Goal: Task Accomplishment & Management: Manage account settings

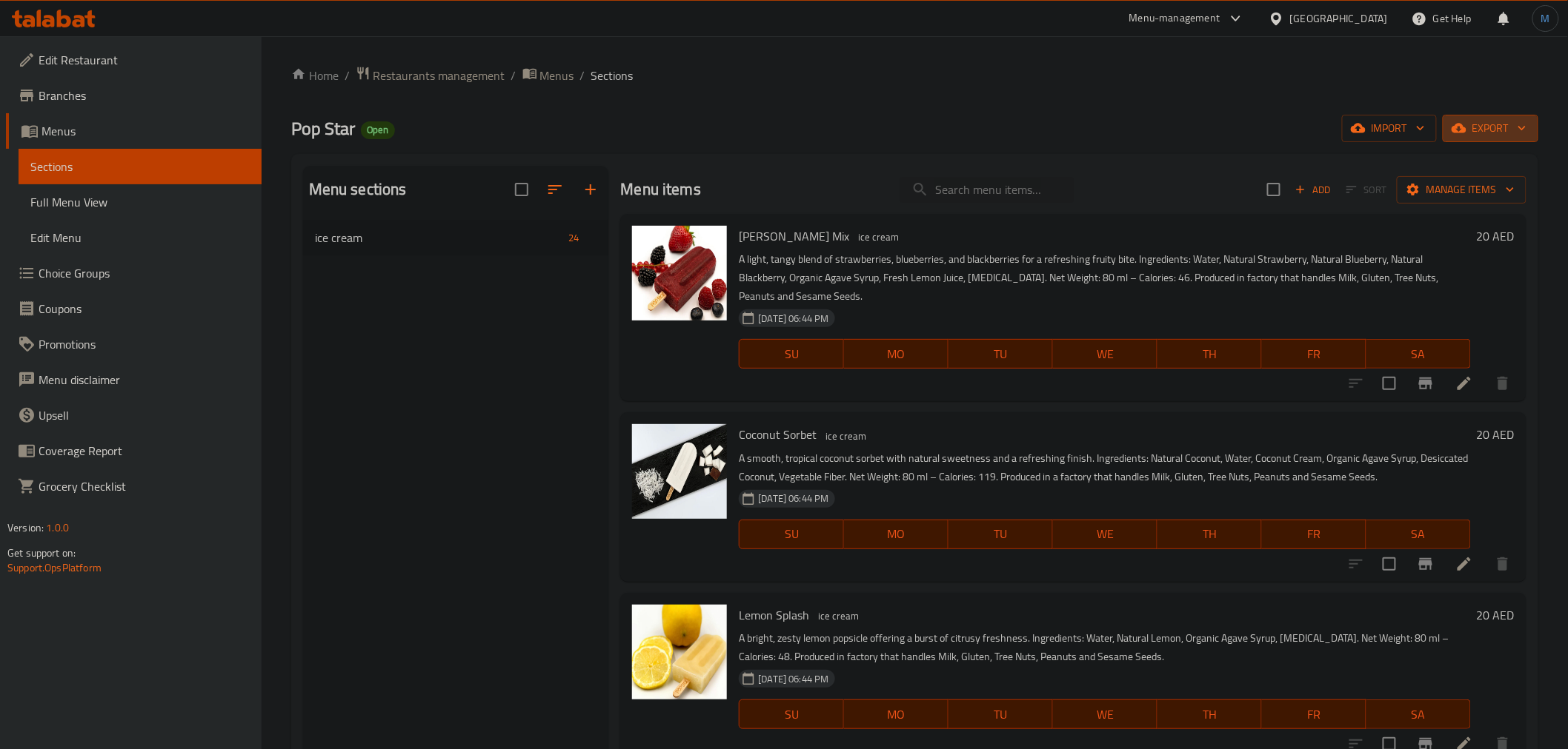
click at [1486, 141] on button "export" at bounding box center [1490, 128] width 95 height 27
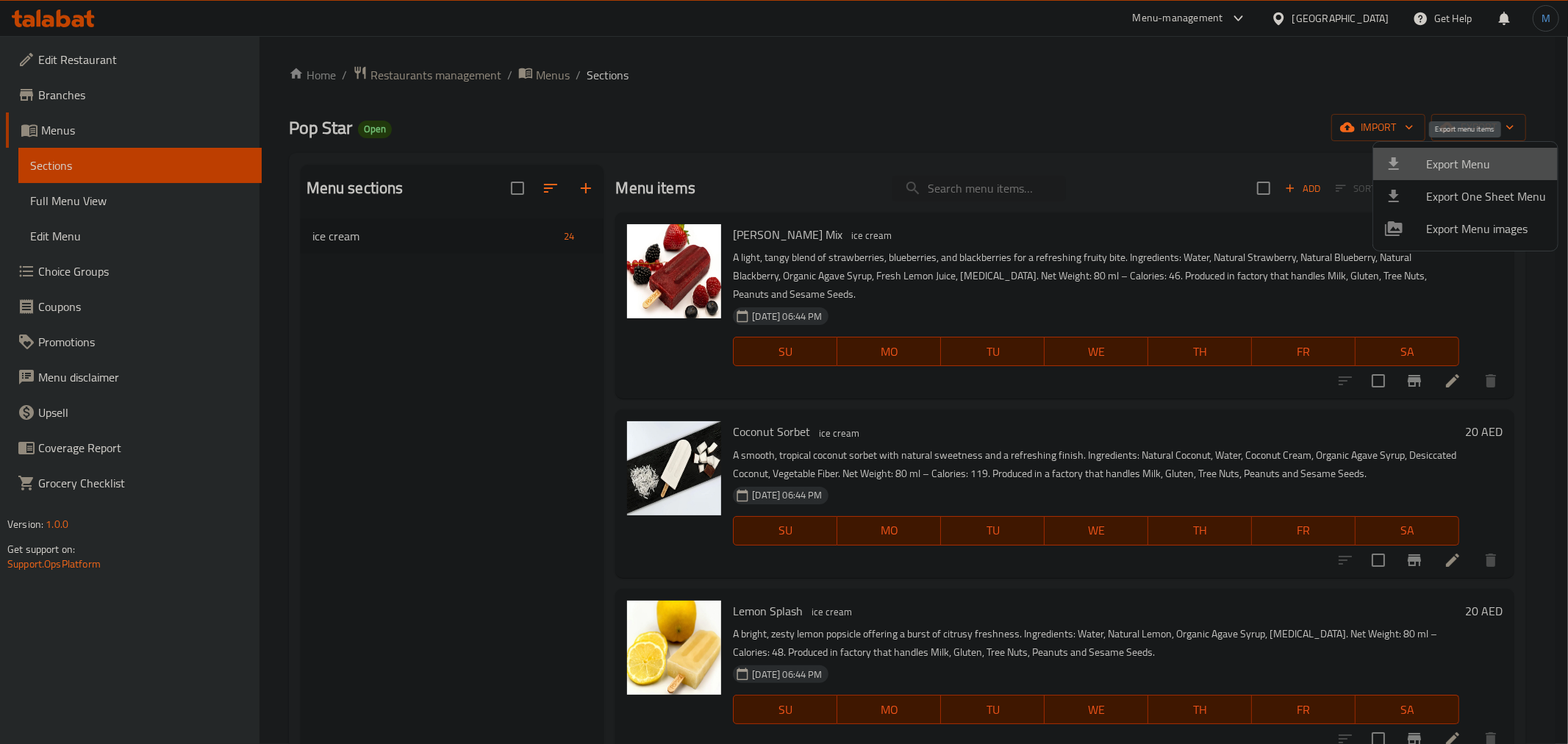
click at [1467, 163] on span "Export Menu" at bounding box center [1485, 163] width 120 height 18
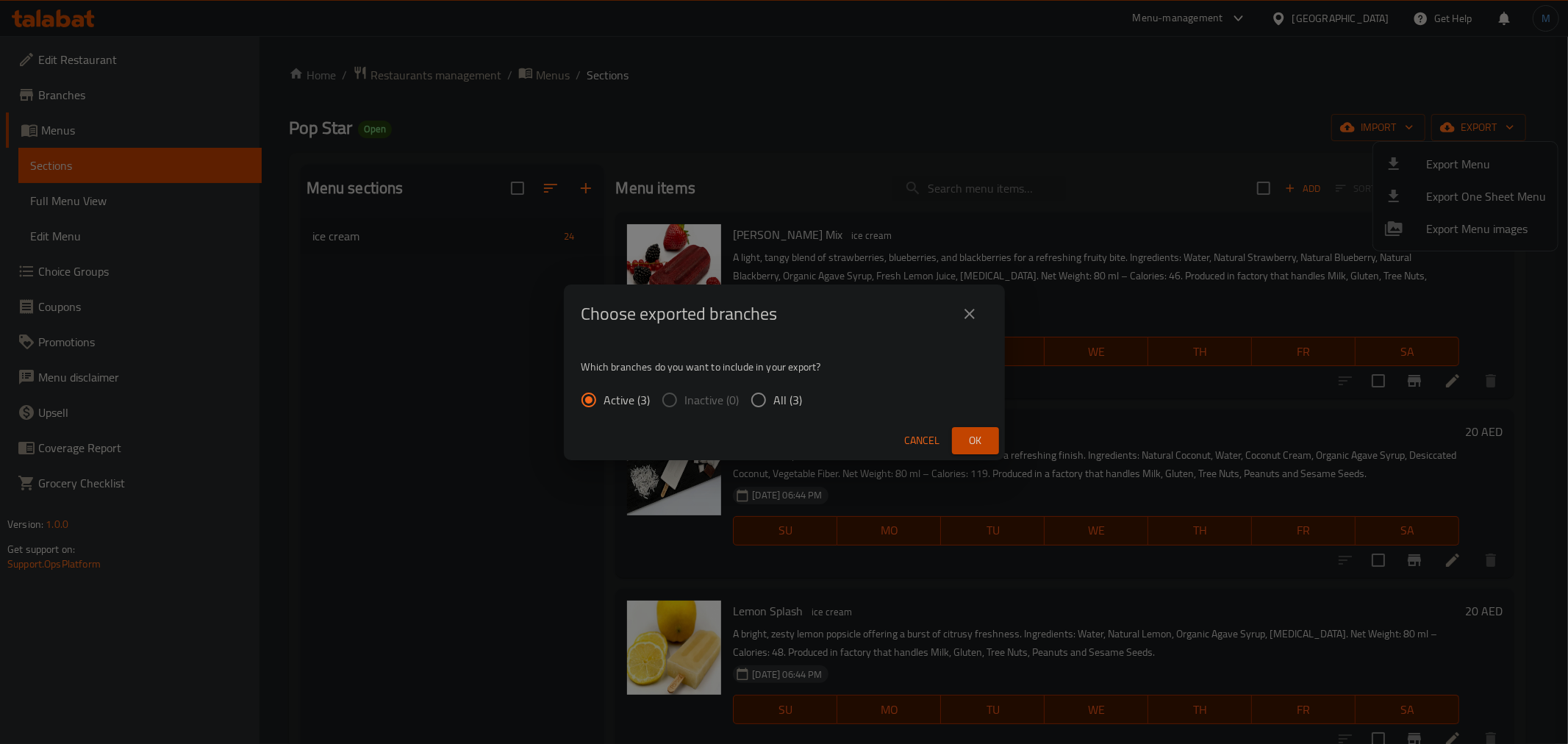
drag, startPoint x: 950, startPoint y: 442, endPoint x: 965, endPoint y: 444, distance: 15.1
click at [965, 444] on div "Cancel Ok" at bounding box center [784, 441] width 441 height 39
click at [965, 444] on span "Ok" at bounding box center [975, 441] width 23 height 19
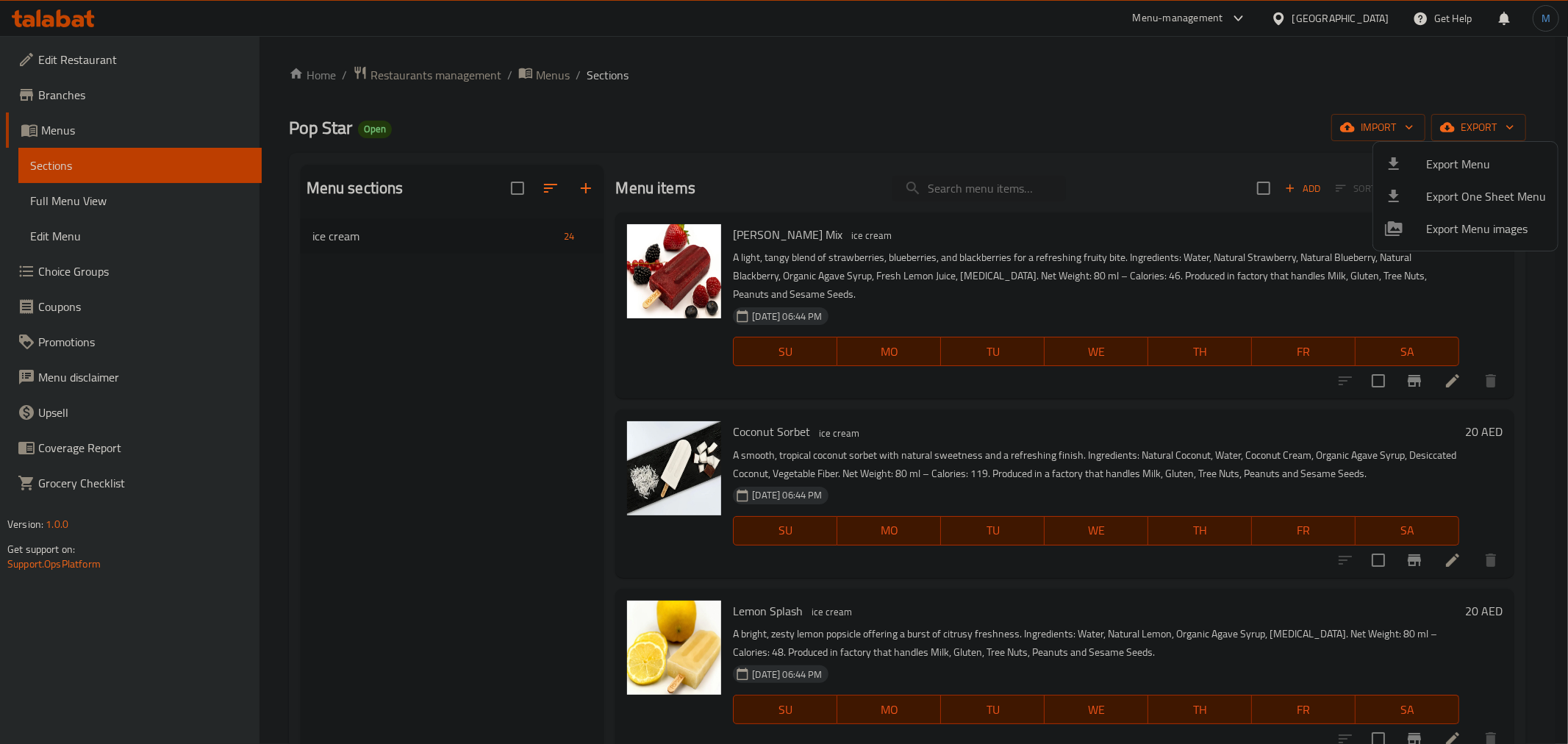
click at [939, 129] on div at bounding box center [784, 372] width 1568 height 744
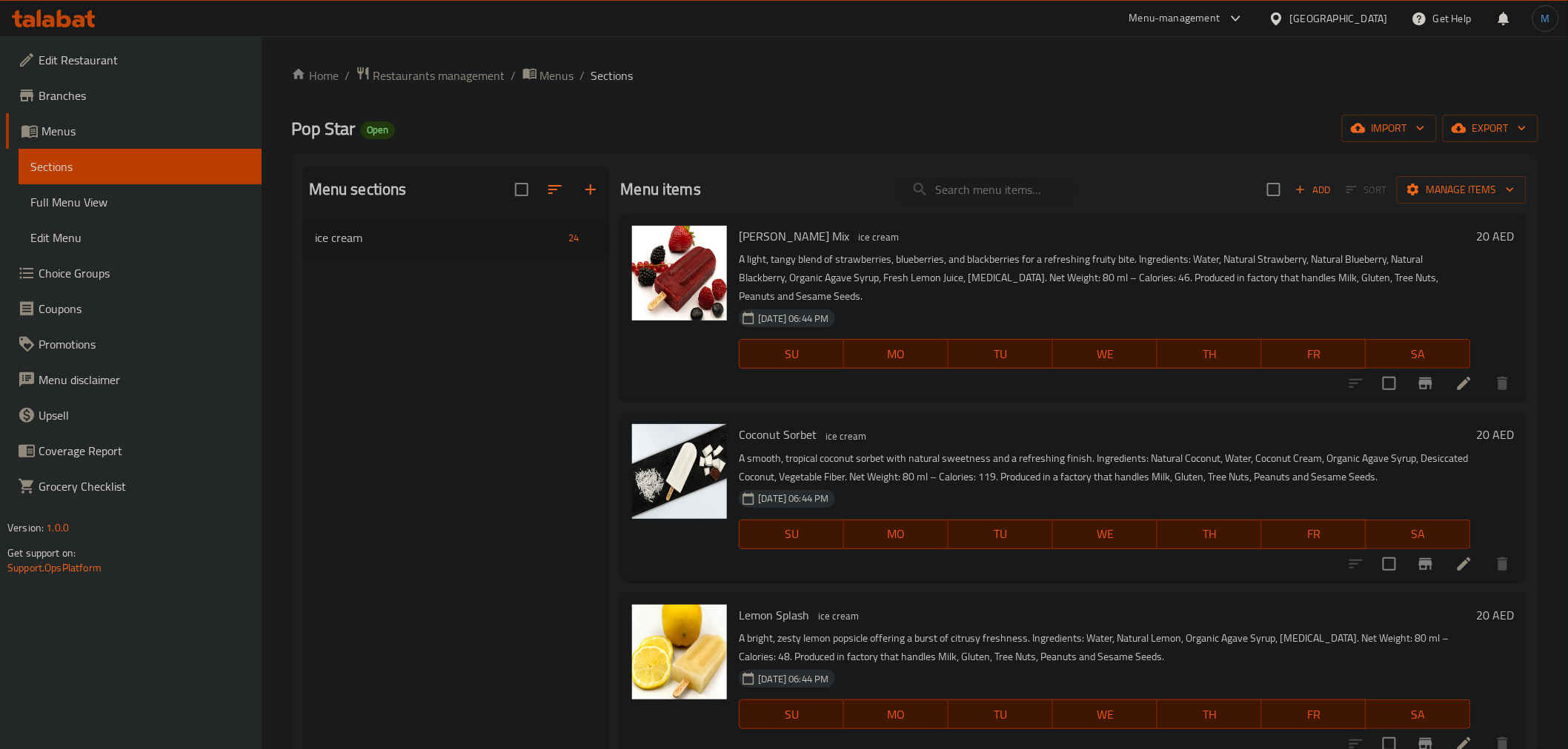
click at [32, 31] on div at bounding box center [53, 19] width 108 height 30
click at [35, 31] on div at bounding box center [53, 19] width 108 height 30
click at [41, 27] on icon at bounding box center [53, 18] width 83 height 18
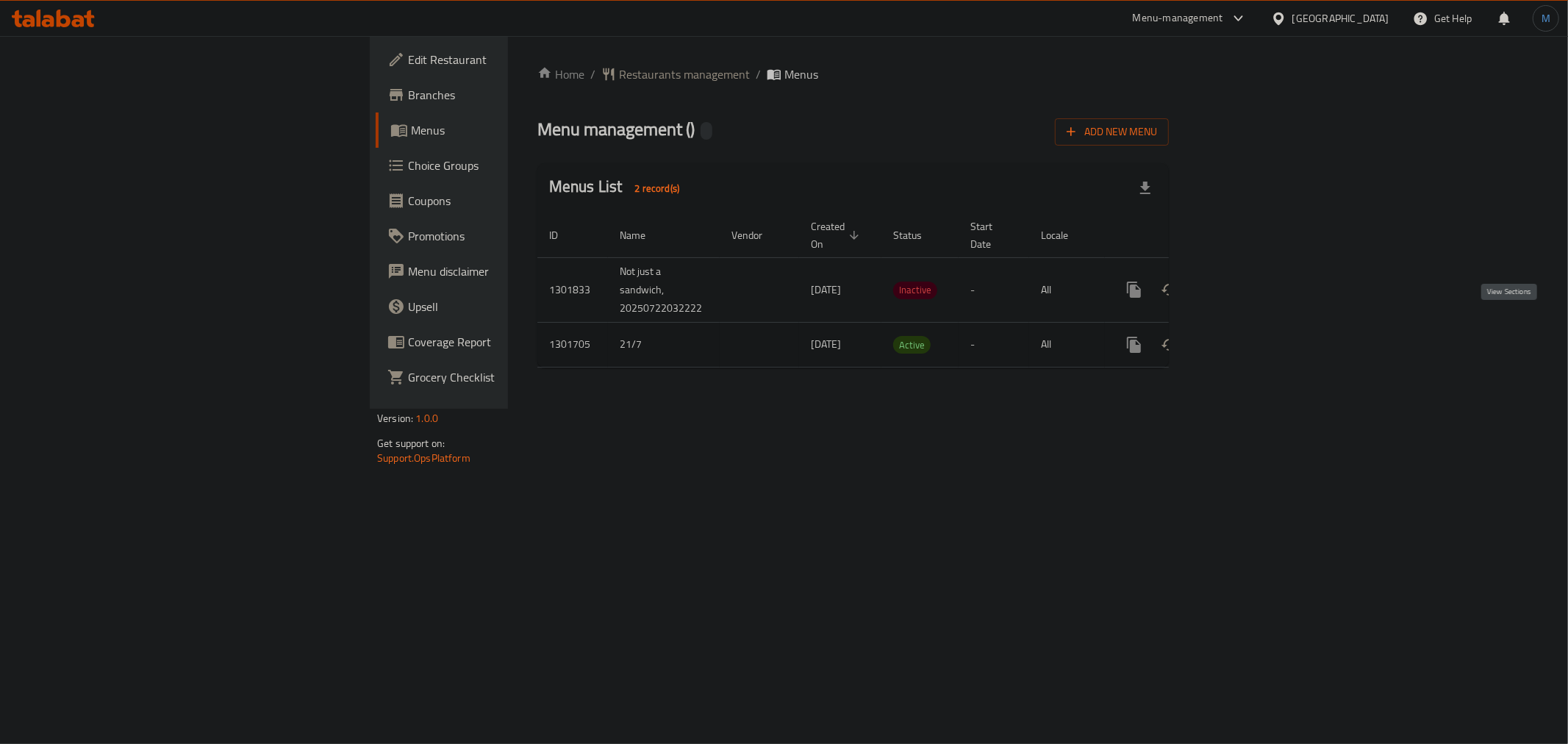
click at [1247, 338] on icon "enhanced table" at bounding box center [1240, 345] width 13 height 13
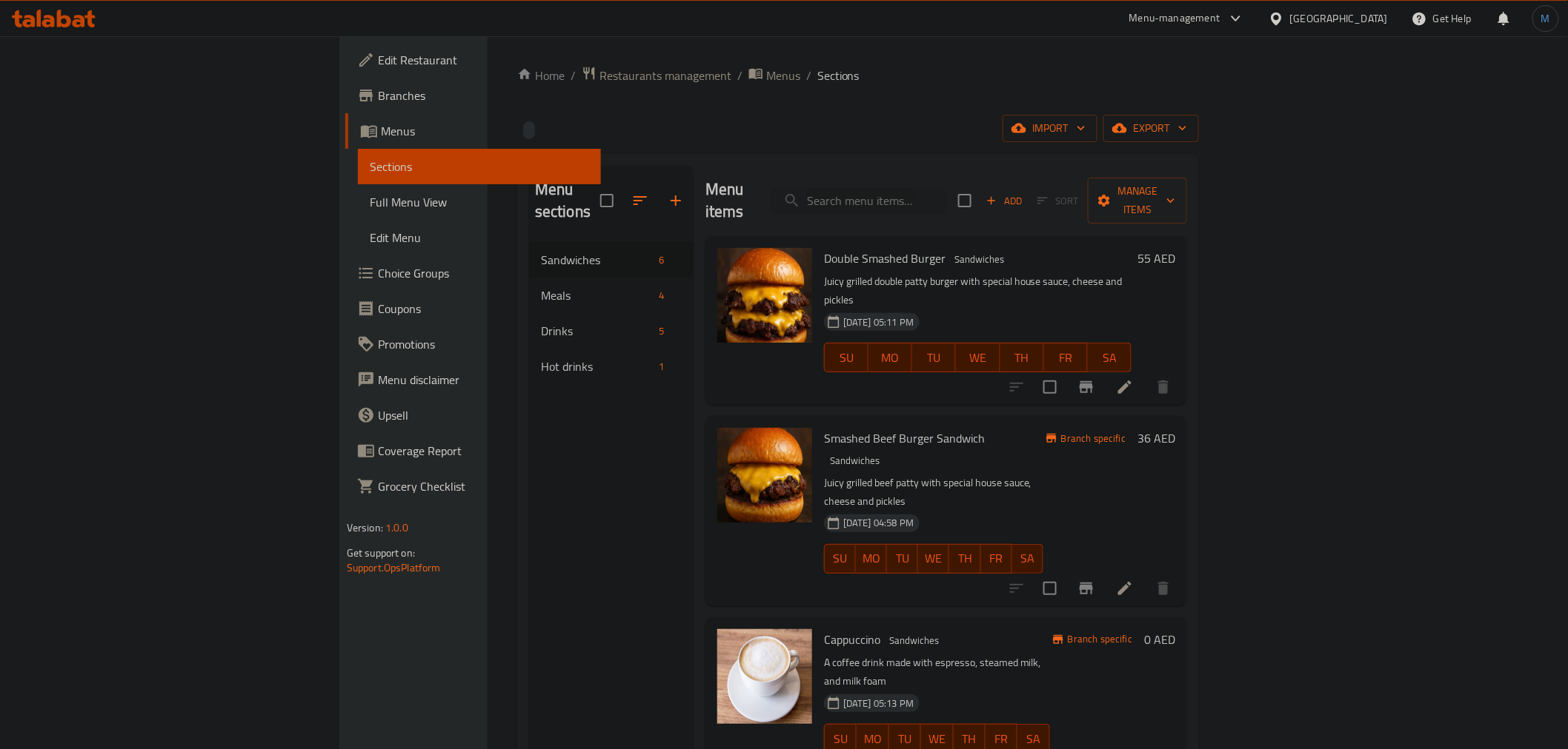
click at [1198, 144] on div "Home / Restaurants management / Menus / Sections import export Menu sections Sa…" at bounding box center [858, 496] width 682 height 861
click at [1187, 135] on span "export" at bounding box center [1151, 129] width 72 height 19
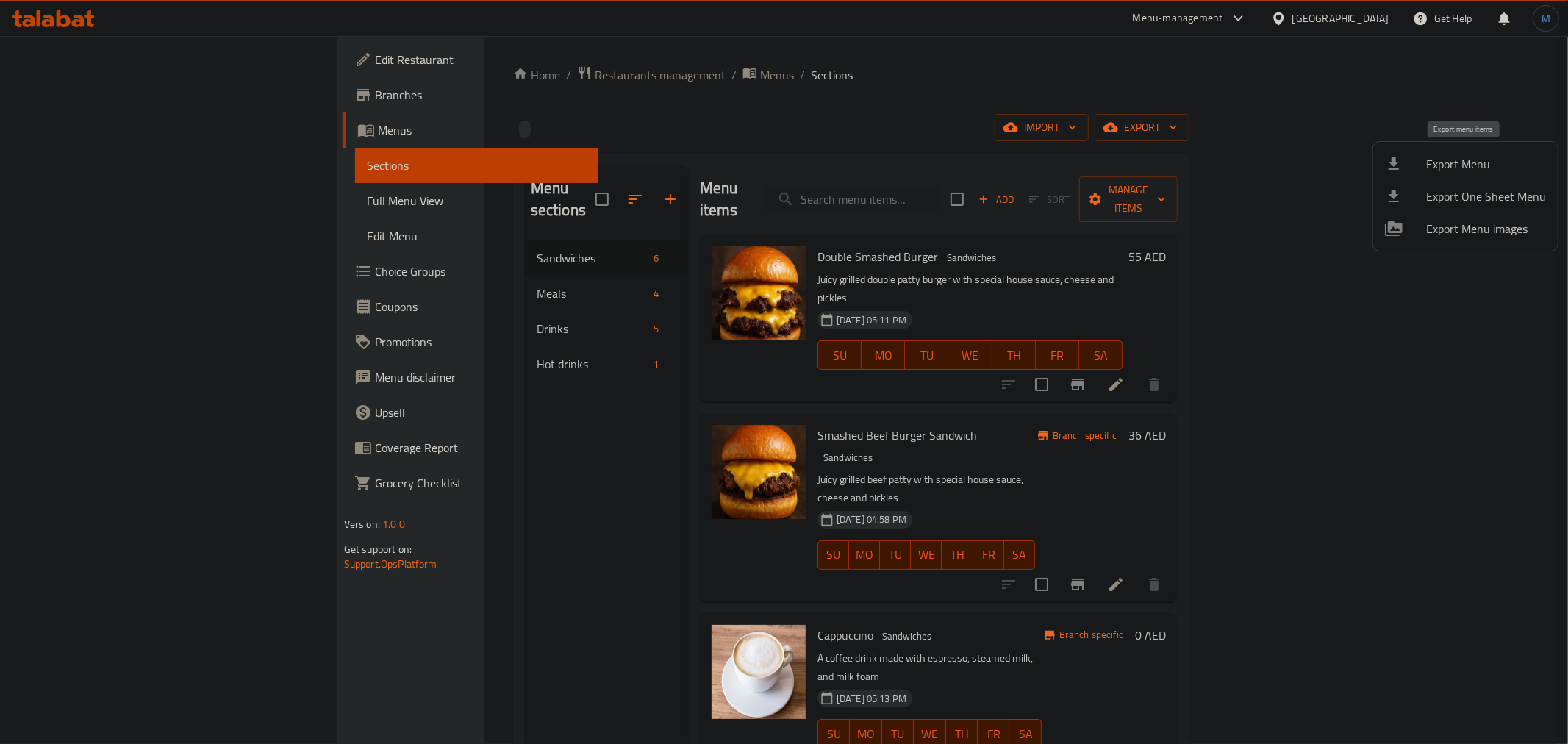
click at [1447, 162] on span "Export Menu" at bounding box center [1485, 163] width 120 height 18
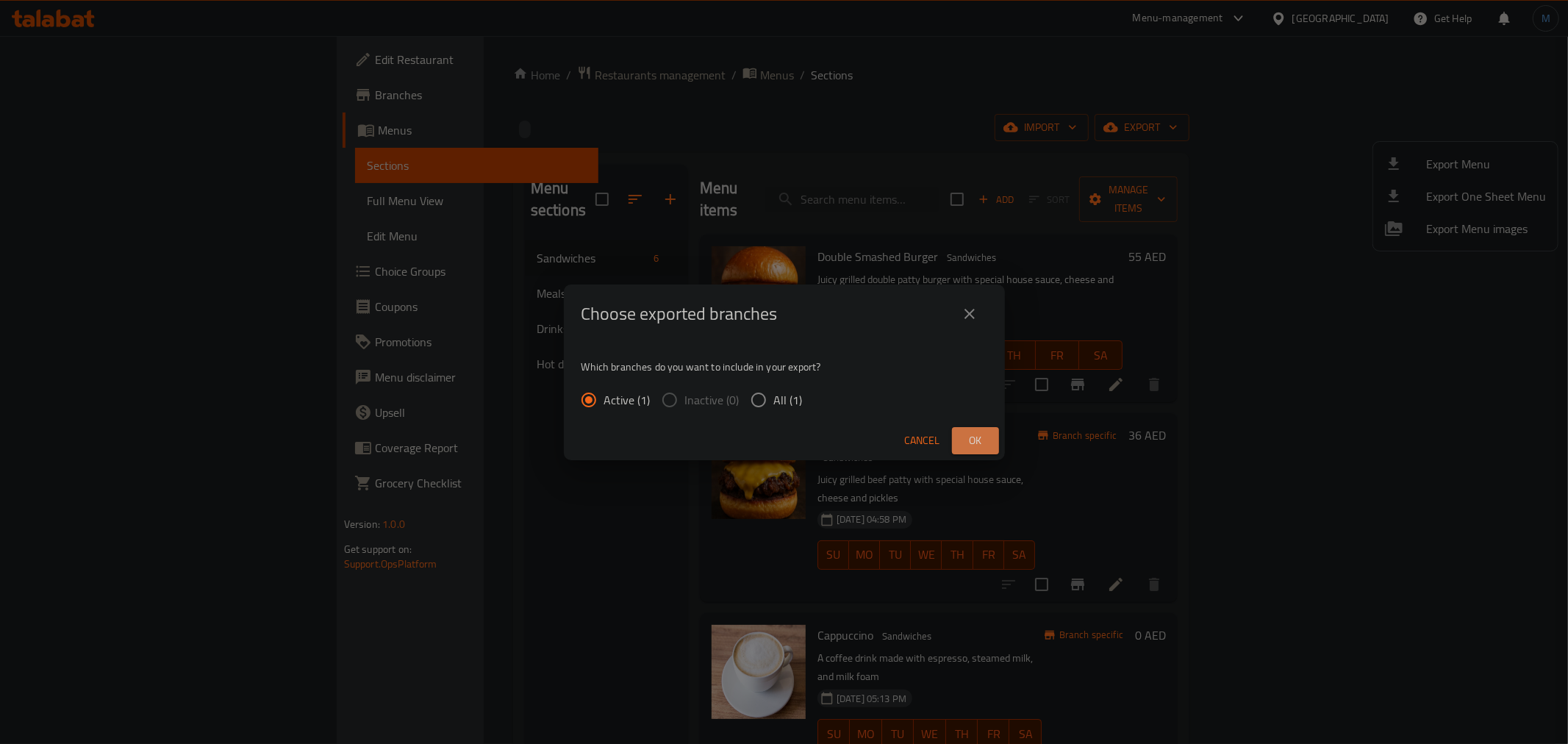
click at [961, 445] on button "Ok" at bounding box center [976, 440] width 47 height 27
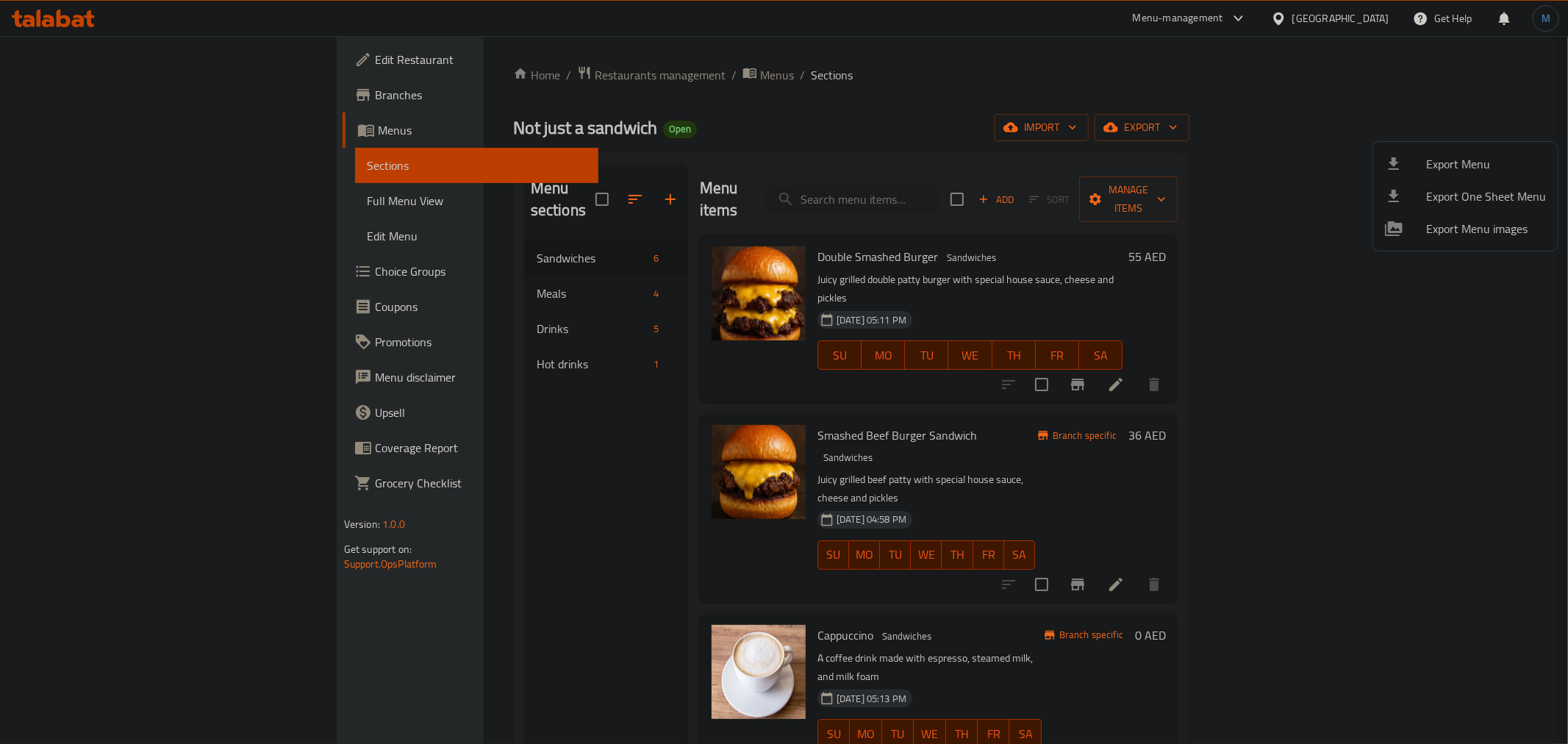
click at [925, 365] on div at bounding box center [784, 372] width 1568 height 744
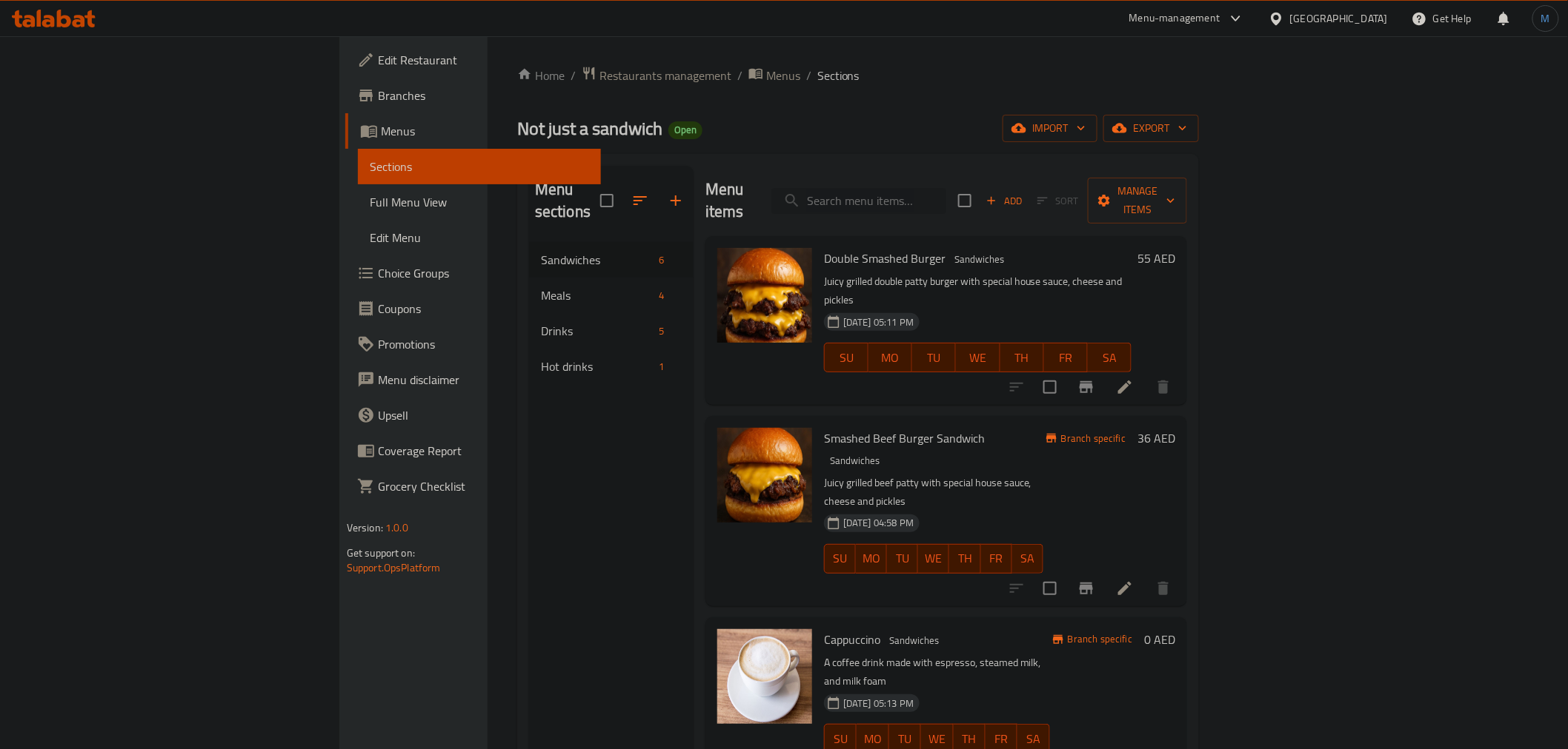
click at [946, 188] on input "search" at bounding box center [858, 201] width 175 height 26
paste input "Wagyu"
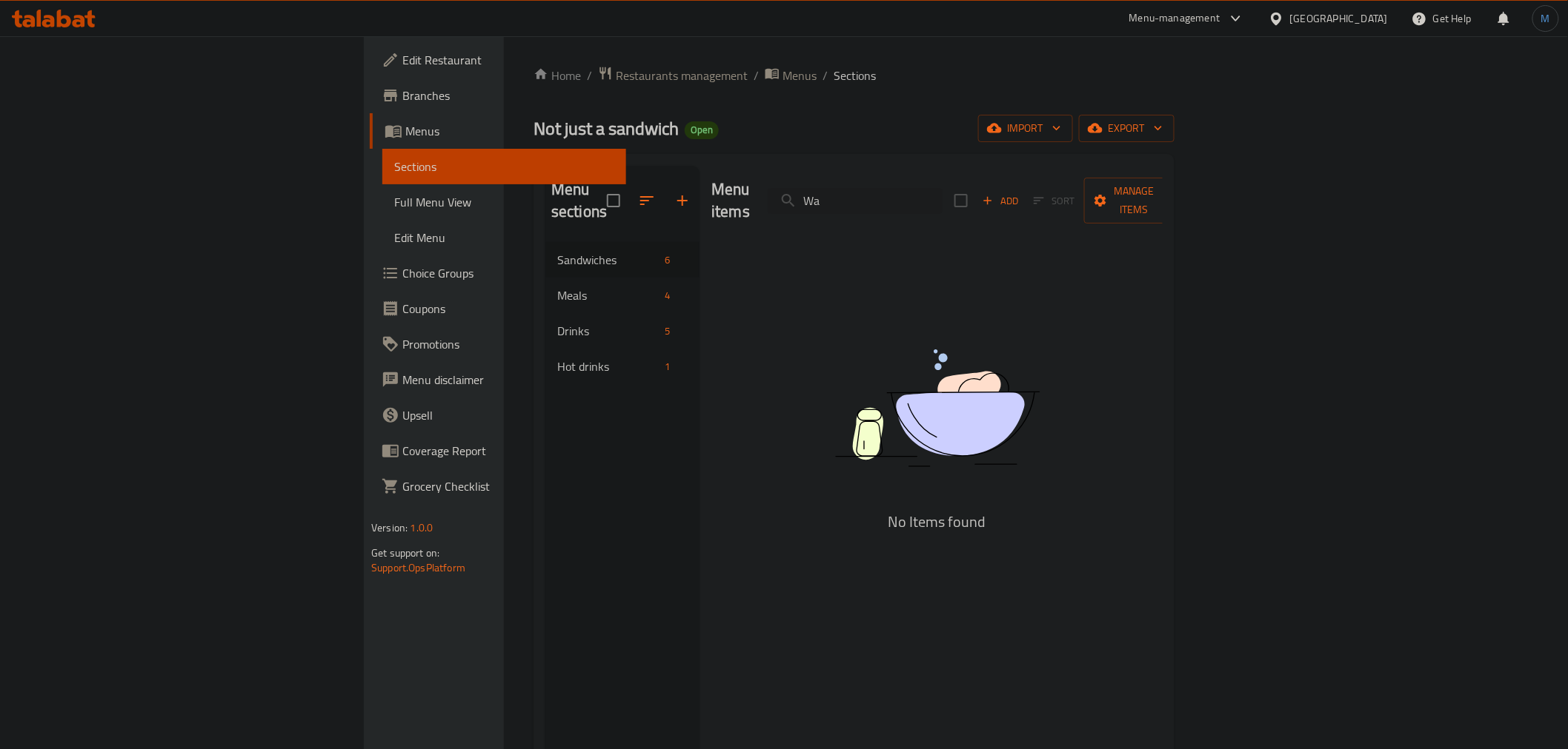
type input "W"
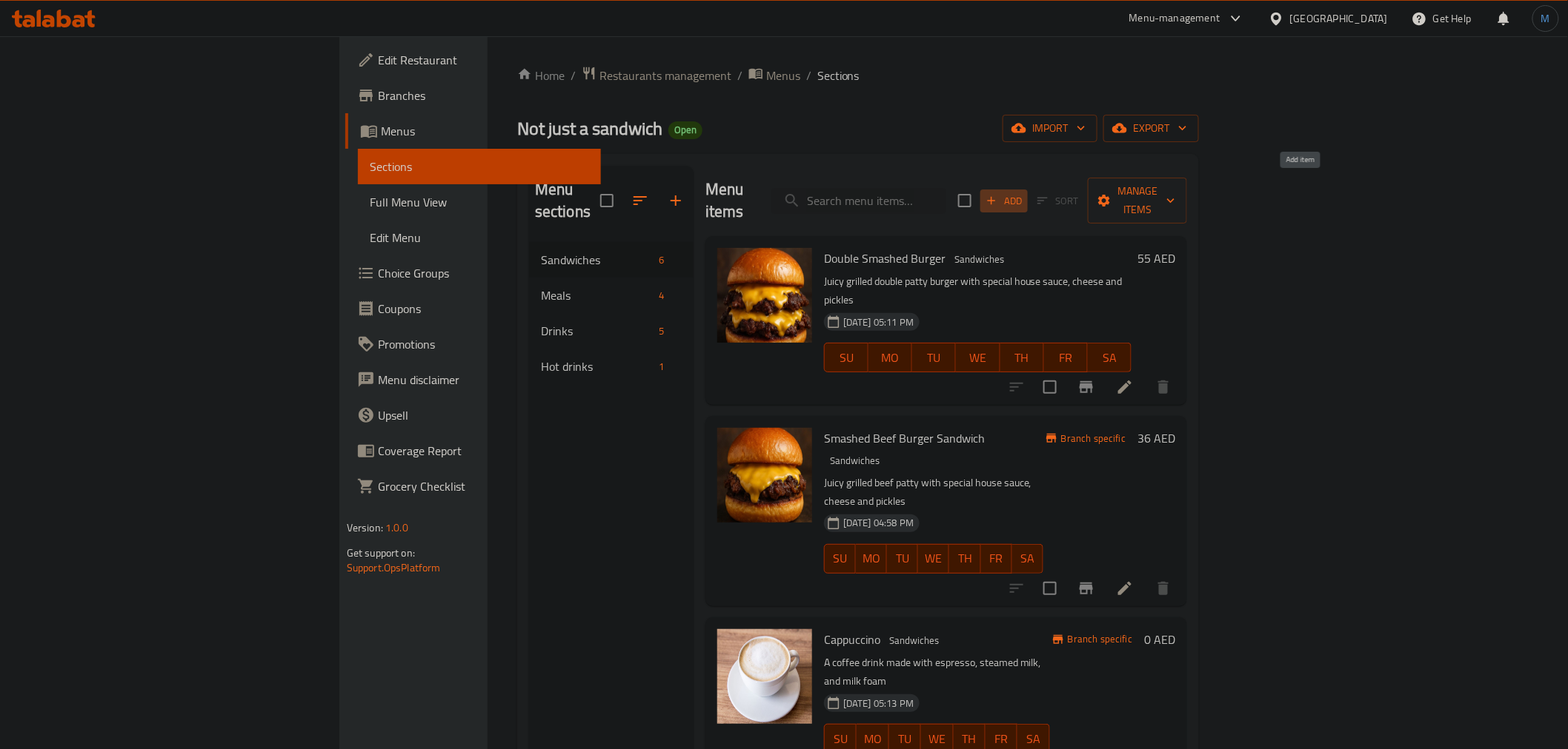
click at [1027, 194] on button "Add" at bounding box center [1004, 201] width 48 height 23
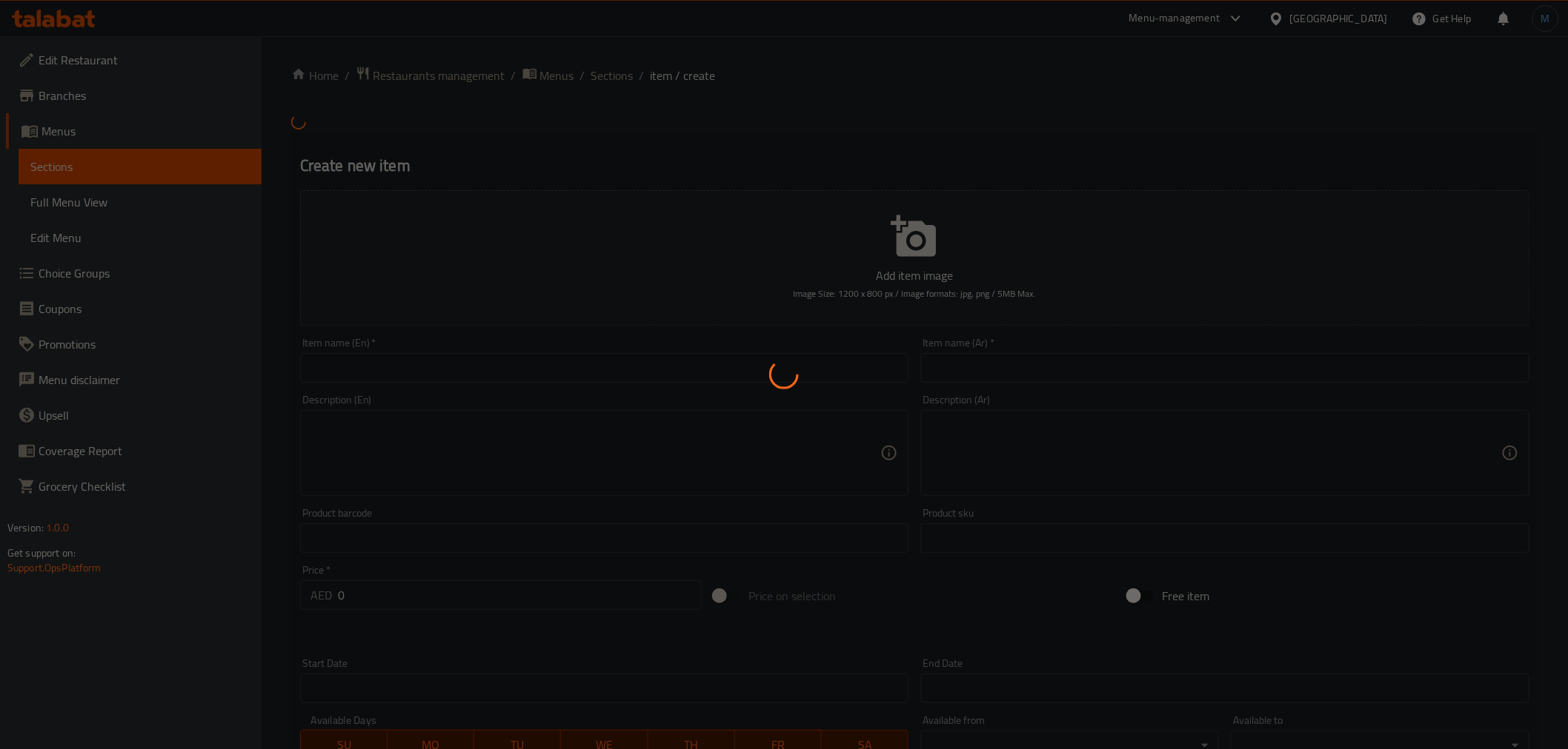
click at [671, 378] on div at bounding box center [784, 374] width 1568 height 749
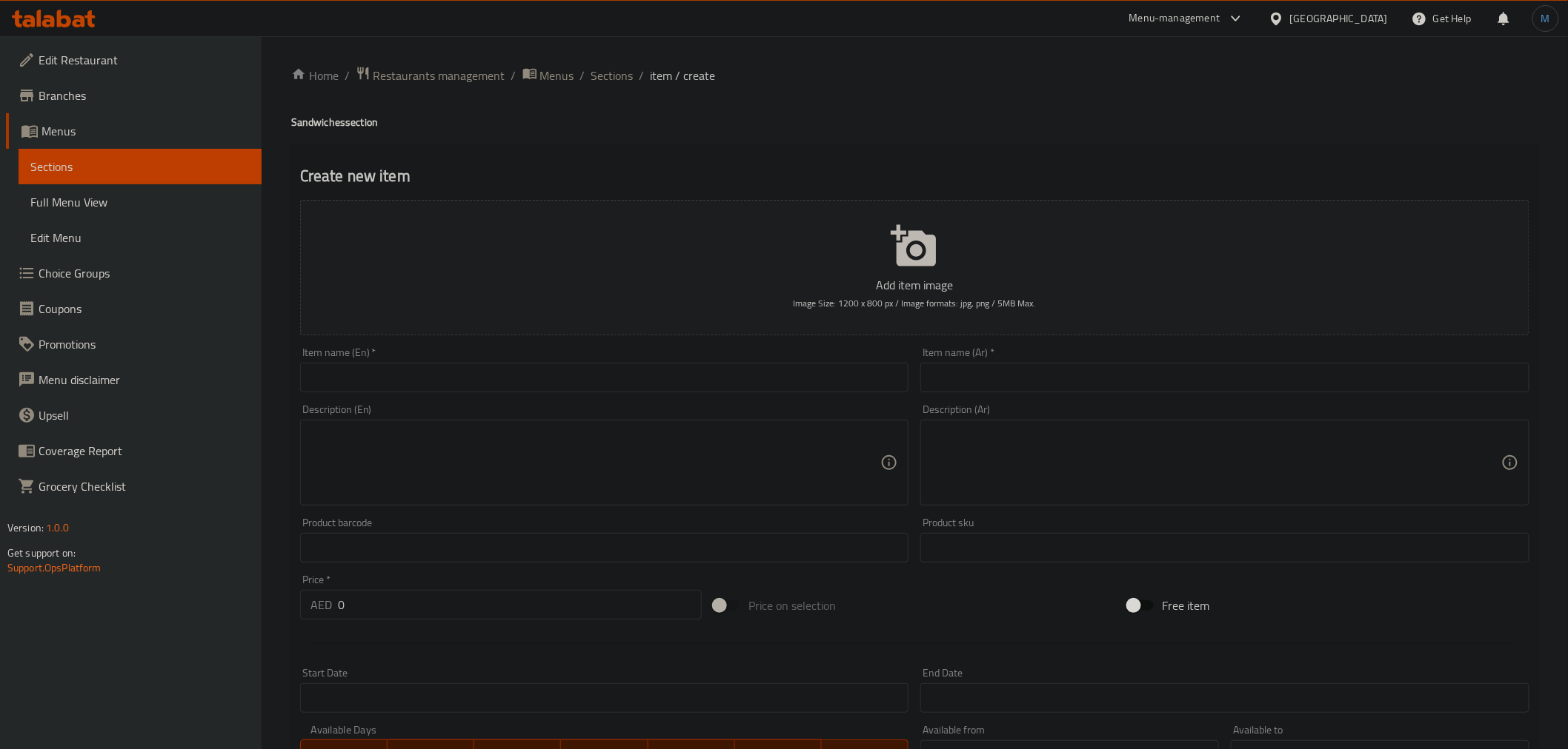
click at [671, 378] on input "text" at bounding box center [604, 378] width 609 height 30
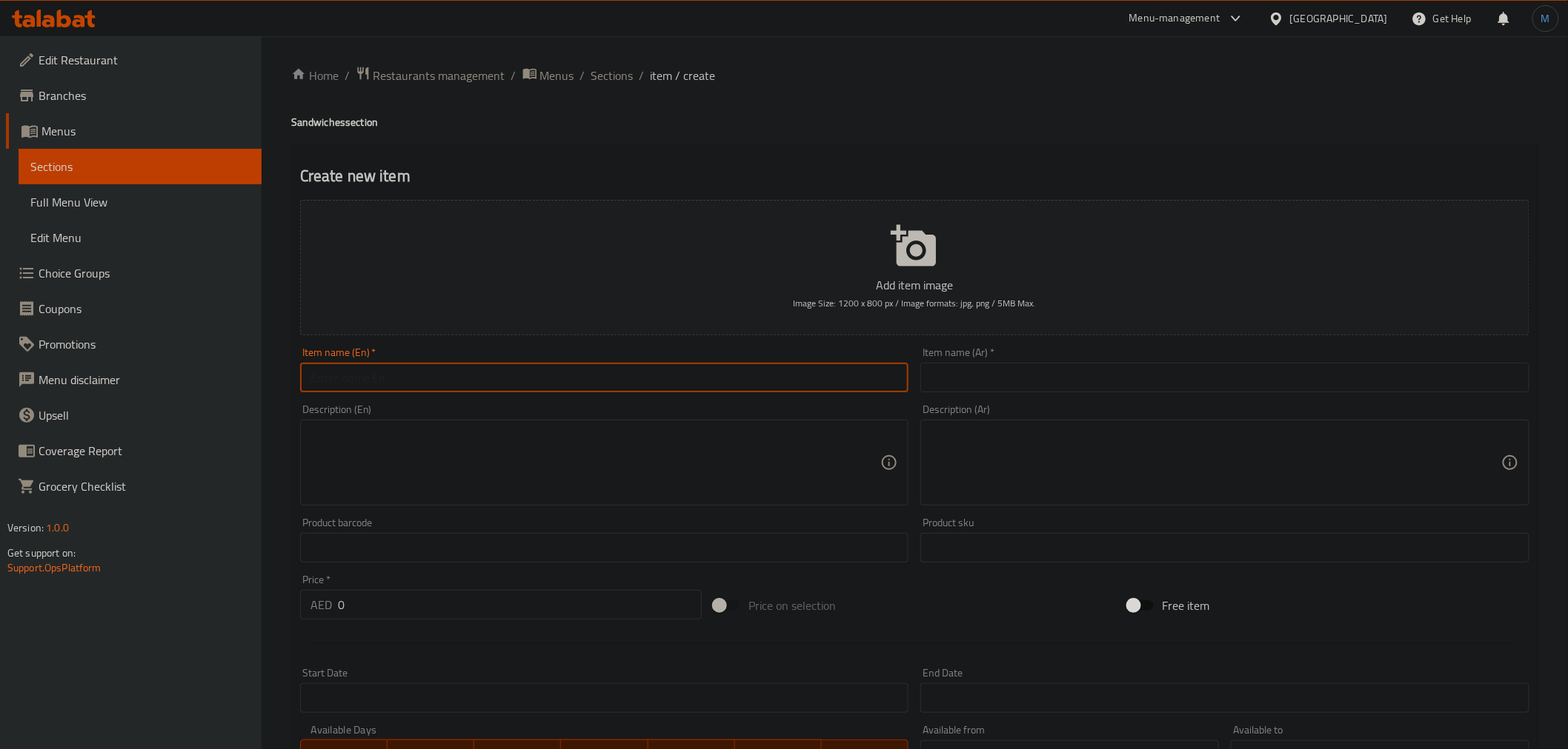
paste input "Wagyu"
paste input "Smashed Wagyu Burger"
type input "Smashed Wagyu Burger"
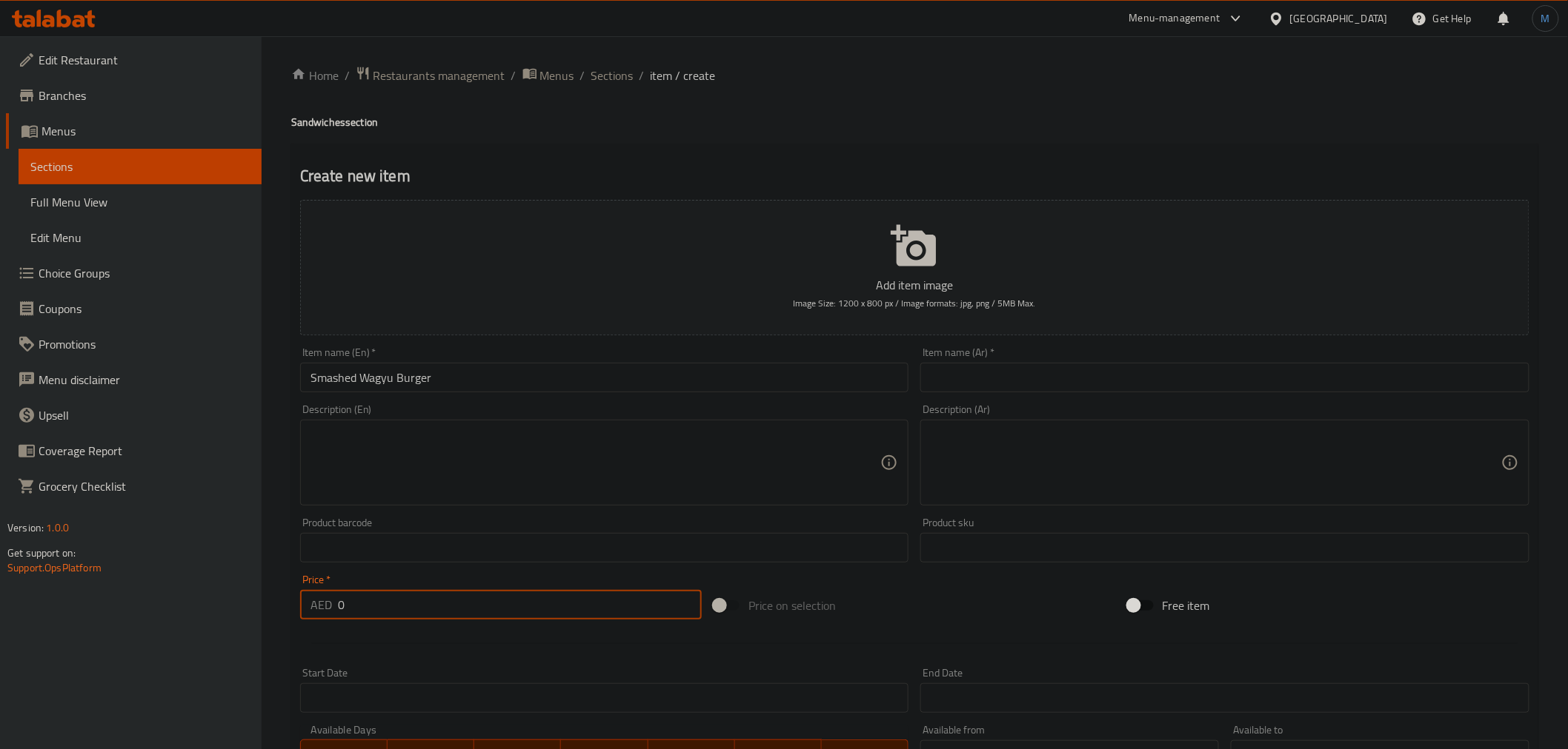
click at [559, 607] on input "0" at bounding box center [519, 605] width 364 height 30
paste input "48"
type input "48"
click at [598, 444] on textarea at bounding box center [596, 463] width 571 height 70
paste textarea "Juicy 100% Wagyu beef patty, smashed and grilled to perfection with house sauce…"
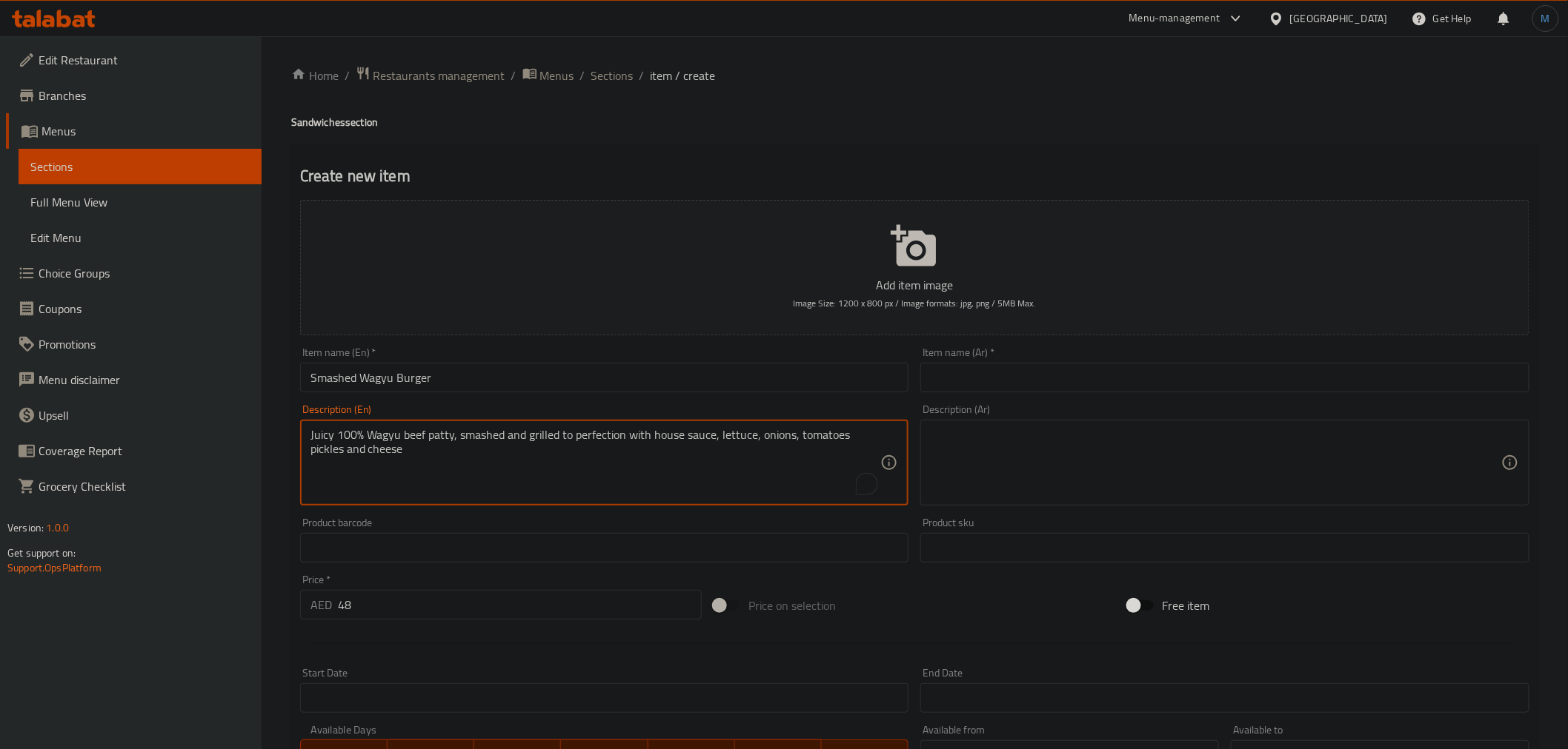
type textarea "Juicy 100% Wagyu beef patty, smashed and grilled to perfection with house sauce…"
drag, startPoint x: 722, startPoint y: 361, endPoint x: 723, endPoint y: 376, distance: 15.0
click at [723, 376] on div "Item name (En)   * Smashed Wagyu Burger Item name (En) *" at bounding box center [604, 369] width 609 height 45
click at [723, 376] on input "Smashed Wagyu Burger" at bounding box center [604, 378] width 609 height 30
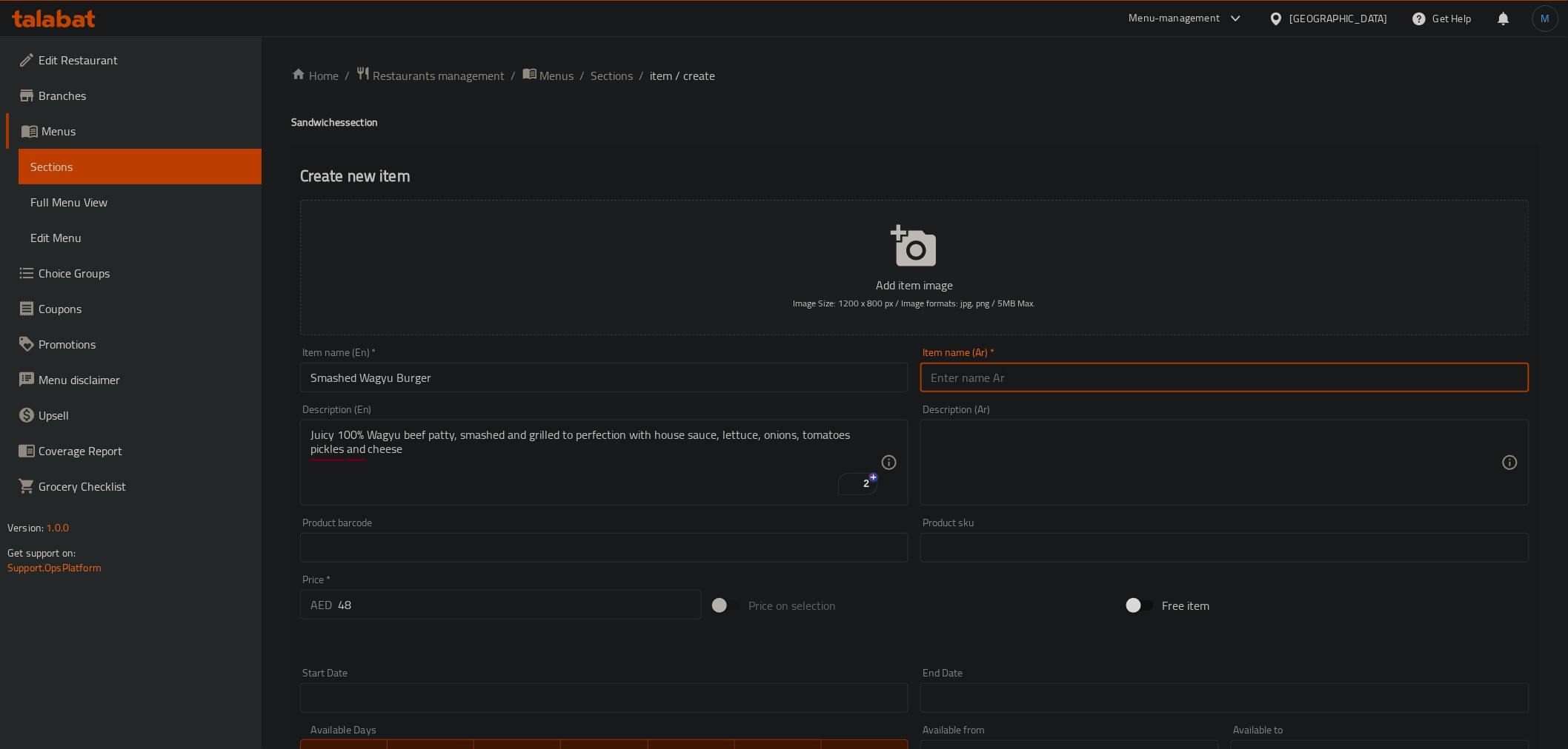
click at [1159, 376] on input "text" at bounding box center [1225, 378] width 609 height 30
type input "ٍ"
type input "سماشد برجر واجيو"
click at [1195, 505] on div "Description (Ar)" at bounding box center [1225, 463] width 609 height 86
paste textarea "فطيرة لحم واغيو 100% شهية، مهروسة ومشوية إلى درجة الكمال مع صلصة خاصة، خس، بصل،…"
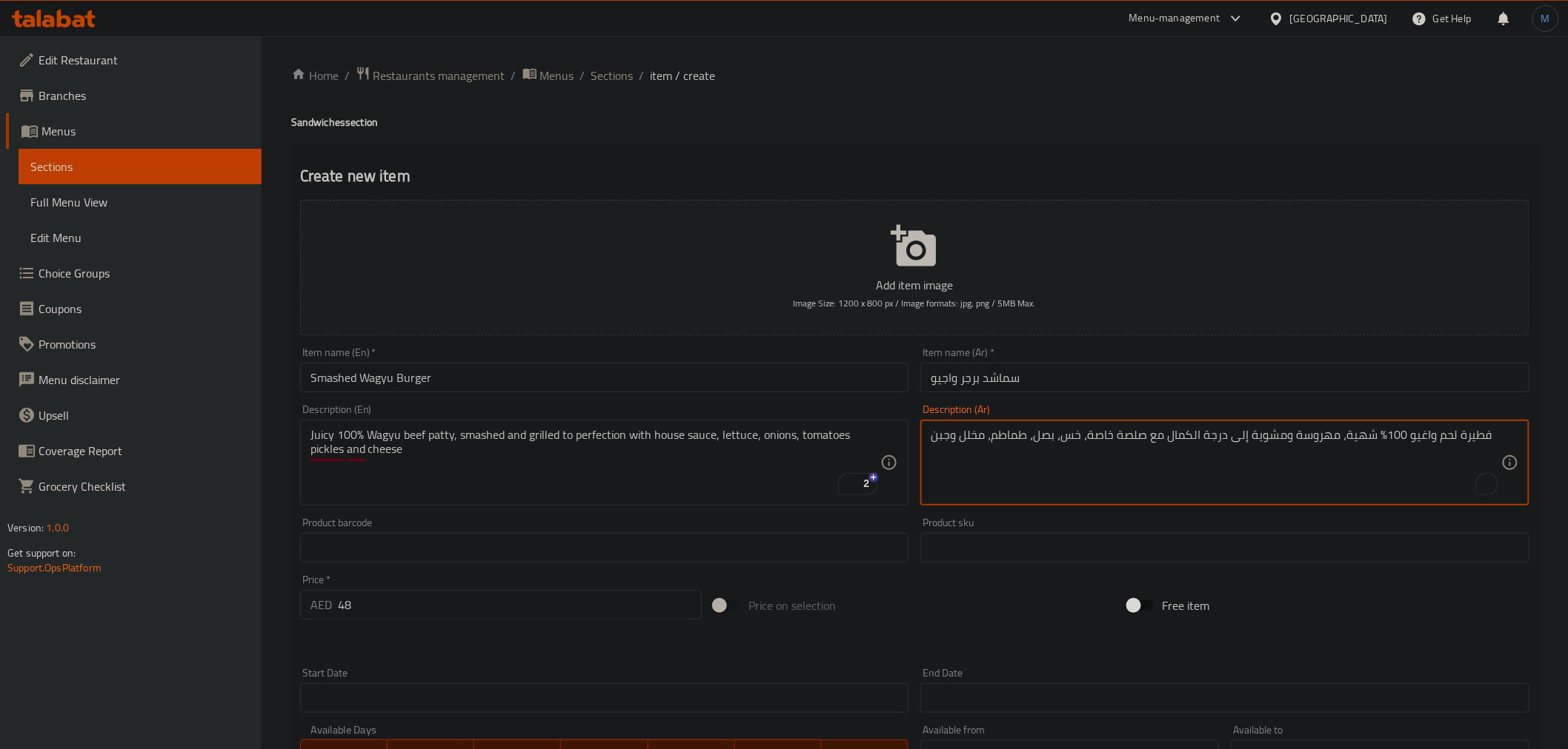
click at [1188, 486] on textarea "فطيرة لحم واغيو 100% شهية، مهروسة ومشوية إلى درجة الكمال مع صلصة خاصة، خس، بصل،…" at bounding box center [1216, 463] width 571 height 70
click at [1125, 433] on textarea "فطيرة لحم واغيو 100% شهية، مهروسة ومشوية إلى درجة الكمال مع صلصة خاصة، خس، بصل،…" at bounding box center [1216, 463] width 571 height 70
click at [1124, 433] on textarea "فطيرة لحم واغيو 100% شهية، مهروسة ومشوية إلى درجة الكمال مع صلصة خاصة، خس، بصل،…" at bounding box center [1216, 463] width 571 height 70
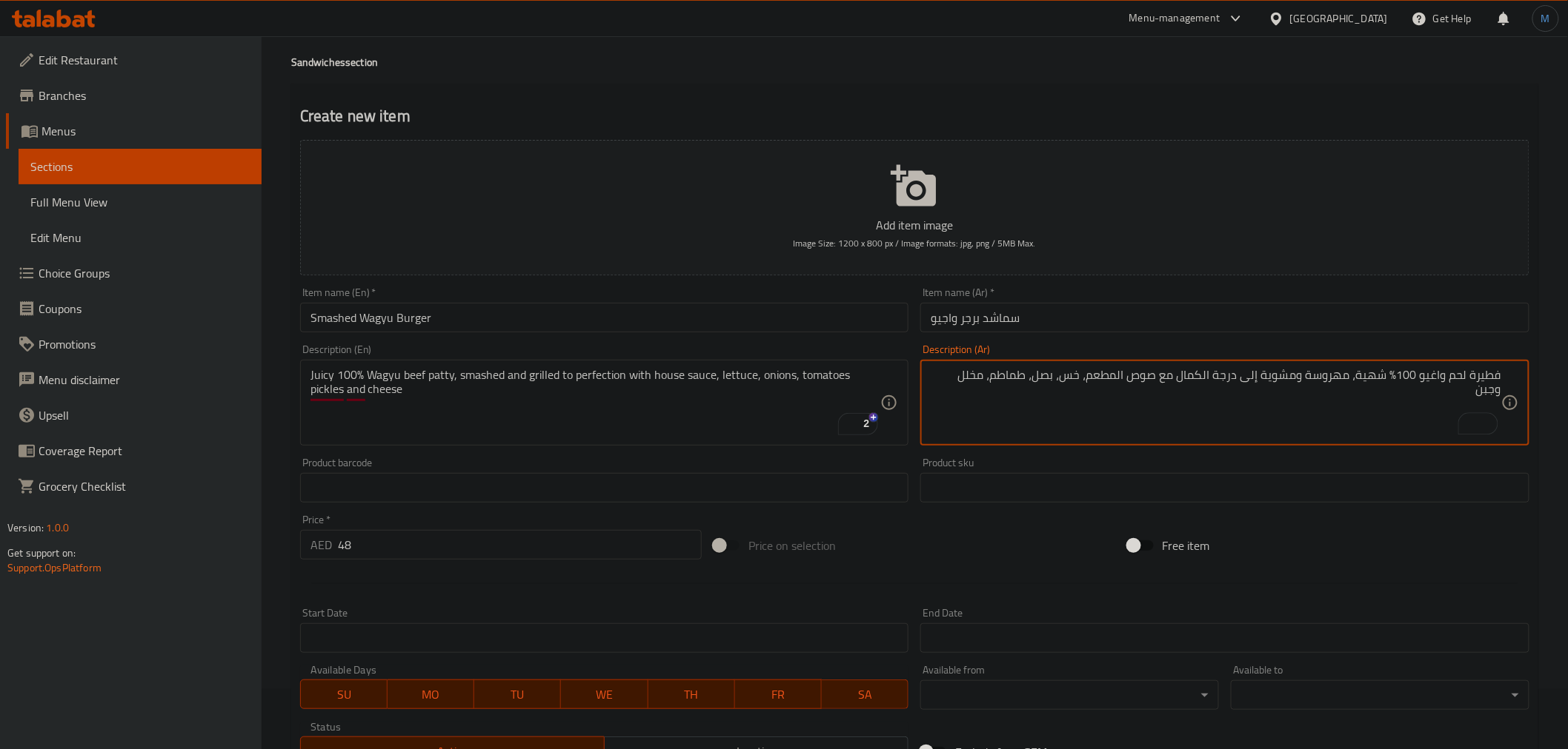
scroll to position [82, 0]
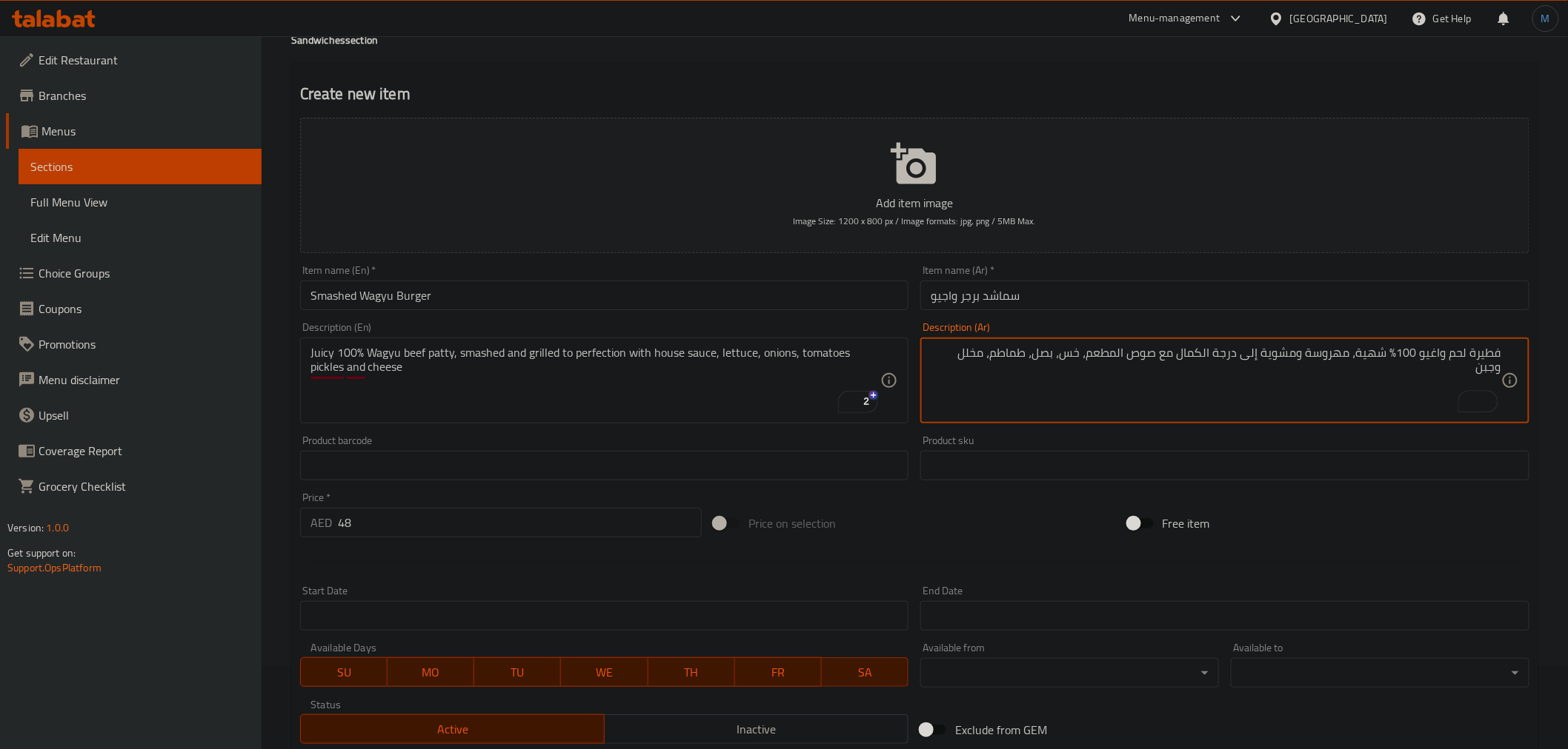
type textarea "فطيرة لحم واغيو 100% شهية، مهروسة ومشوية إلى درجة الكمال مع صوص المطعم، خس، بصل…"
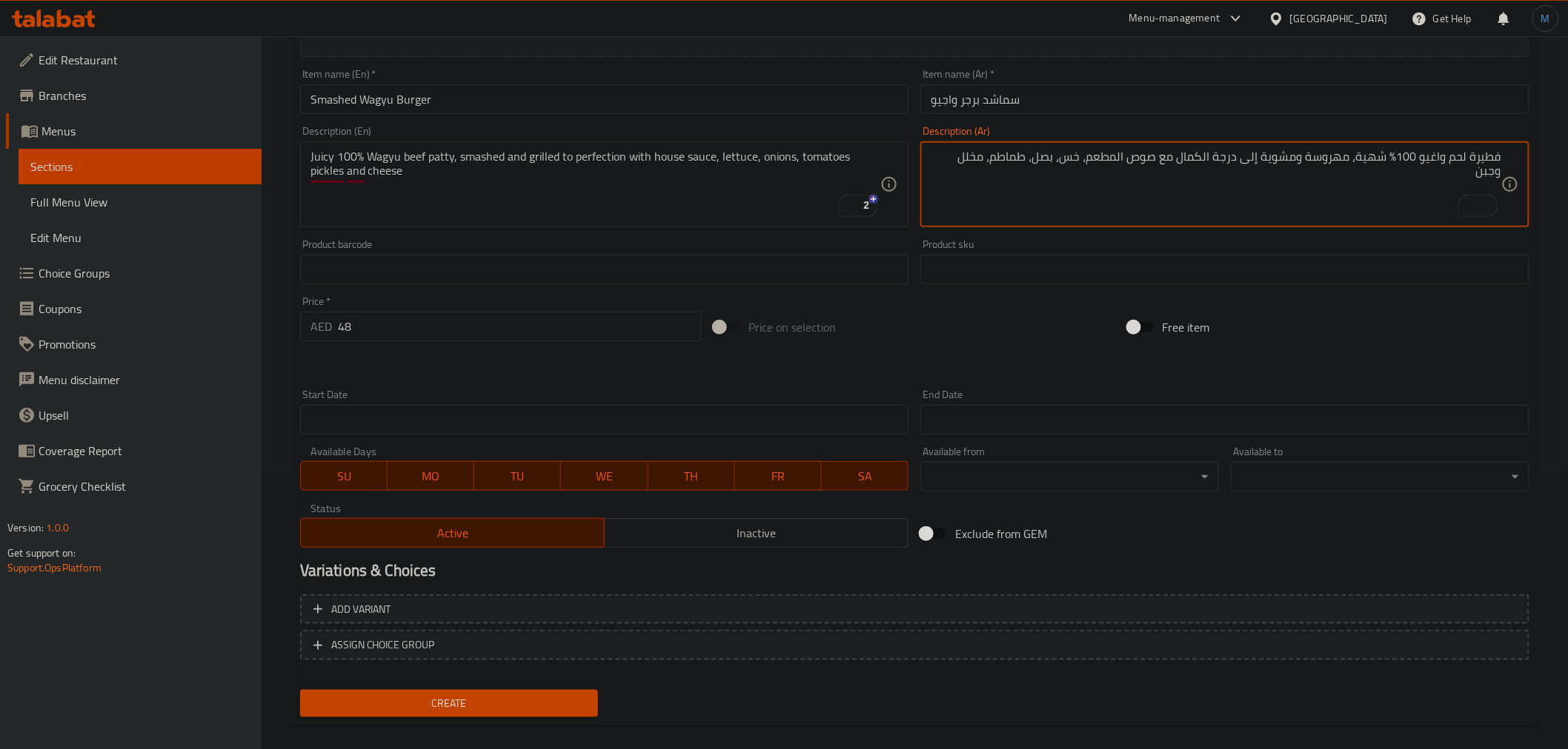
scroll to position [294, 0]
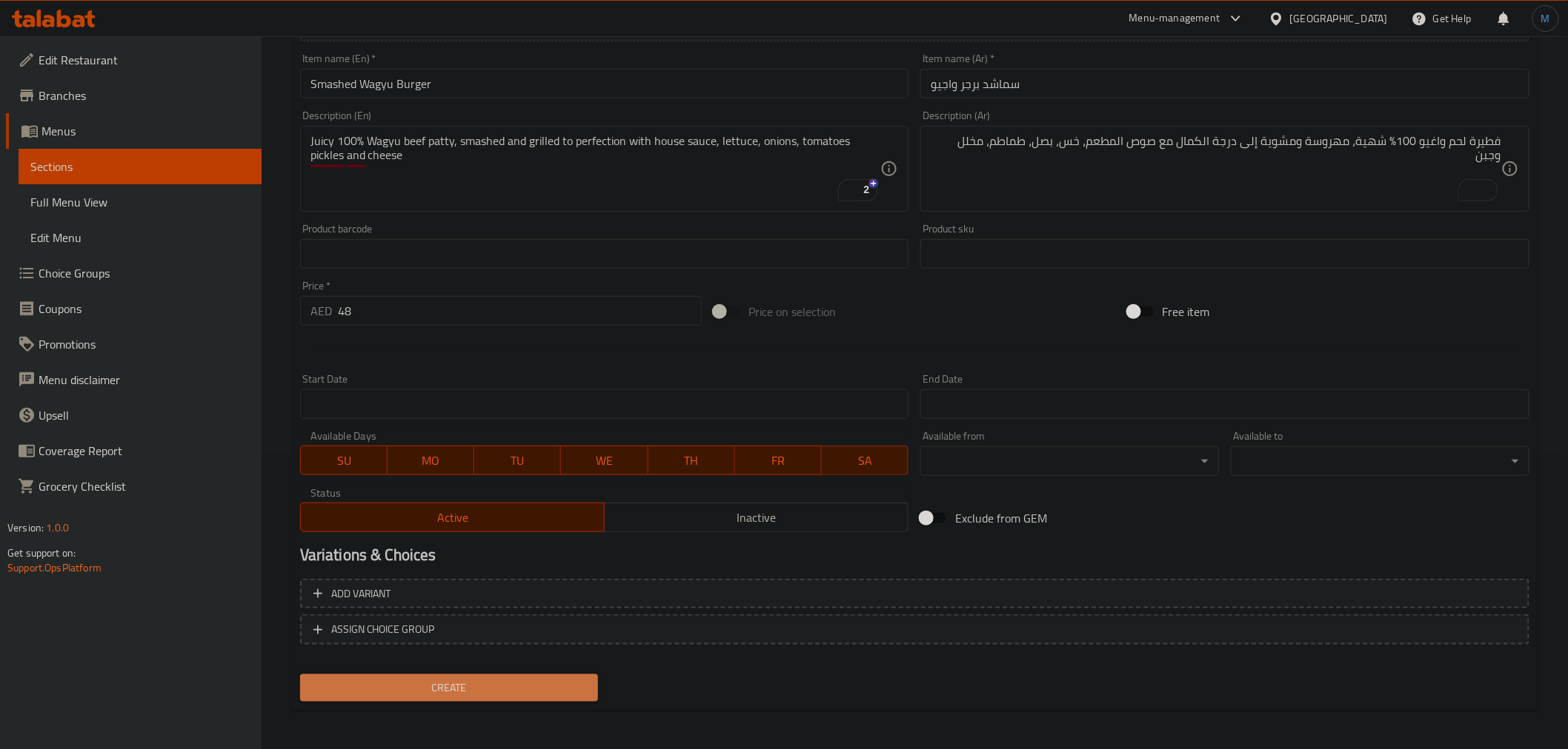
click at [530, 679] on span "Create" at bounding box center [449, 688] width 275 height 19
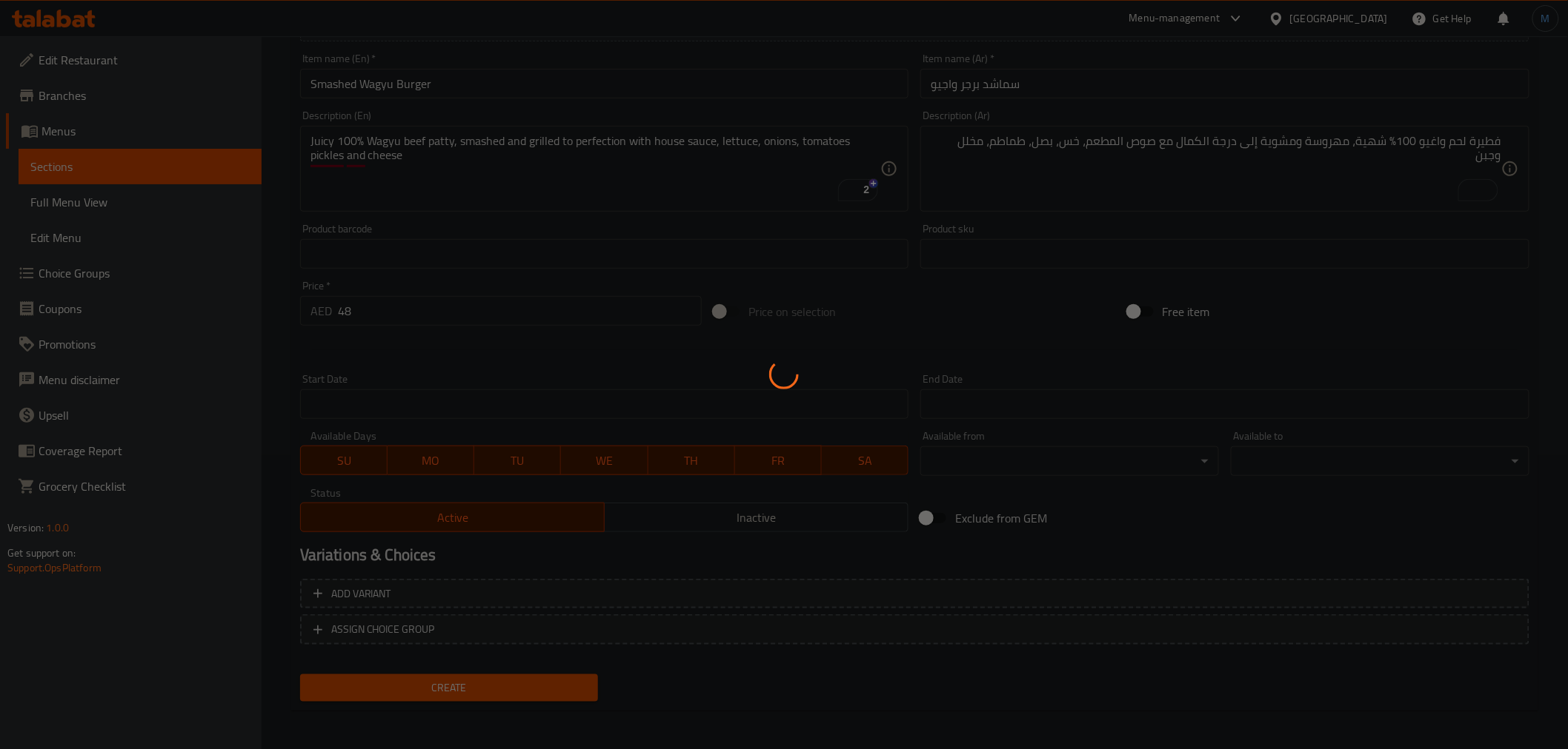
type input "0"
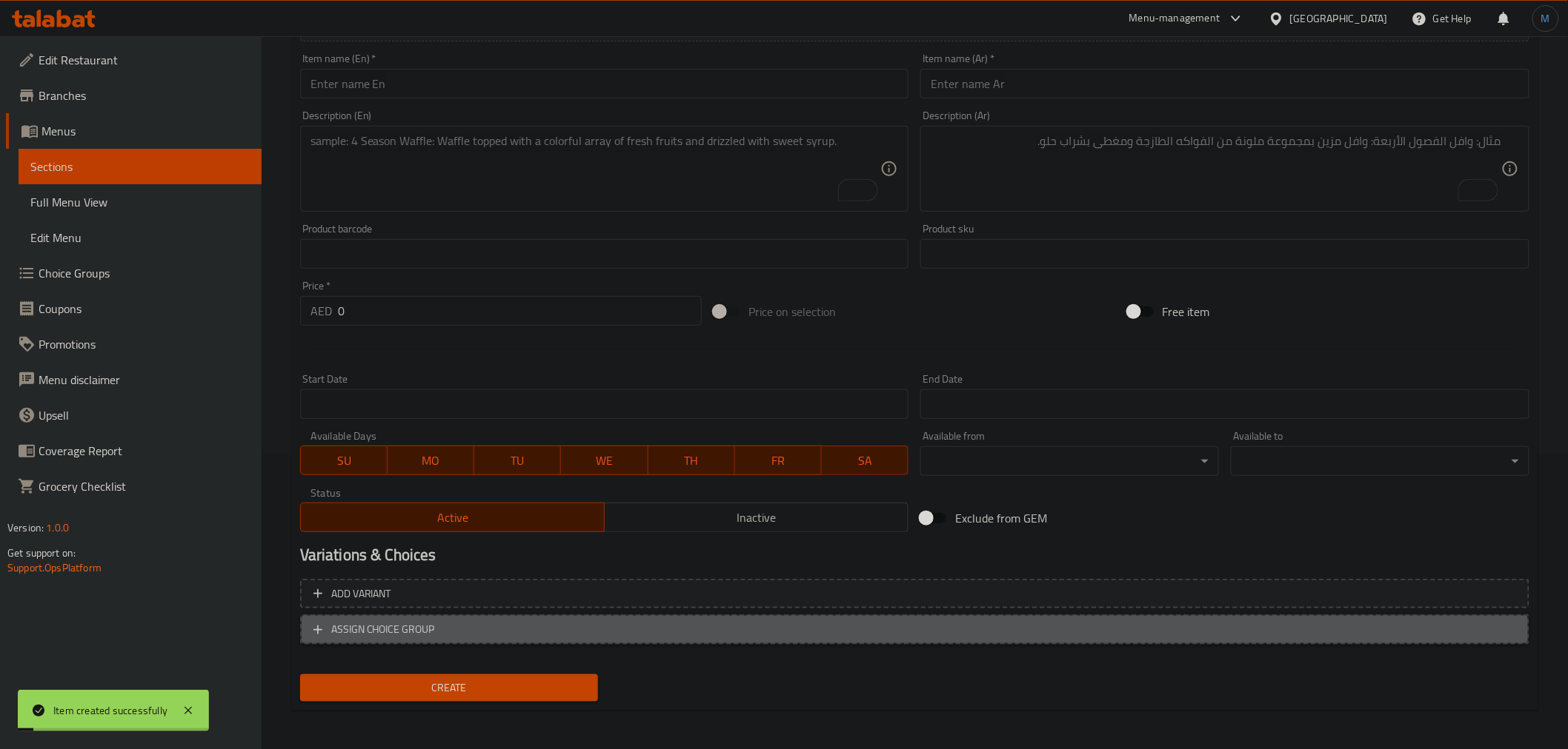
click at [489, 632] on span "ASSIGN CHOICE GROUP" at bounding box center [914, 630] width 1202 height 19
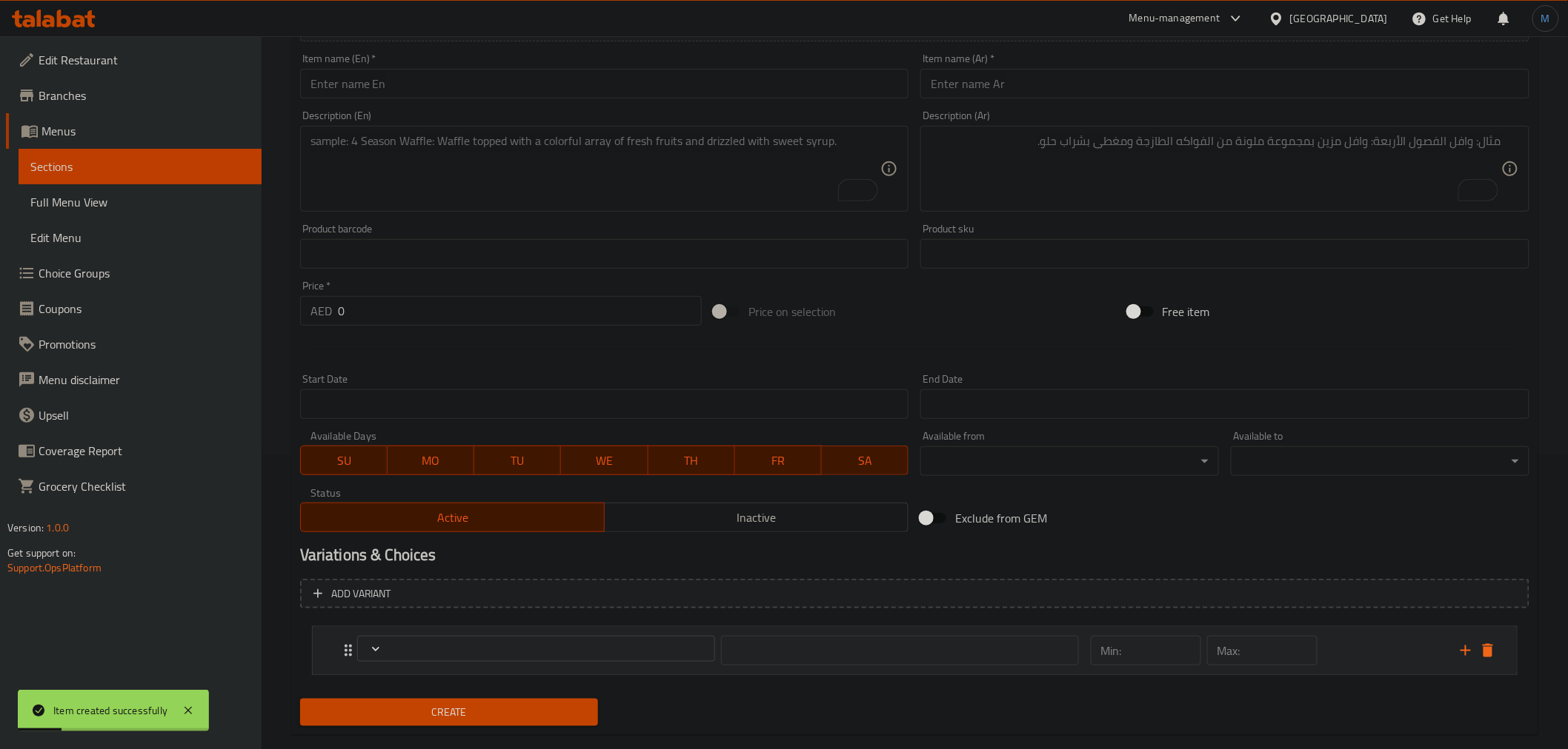
click at [1509, 655] on div "​ Min: ​ Max: ​" at bounding box center [914, 651] width 1204 height 48
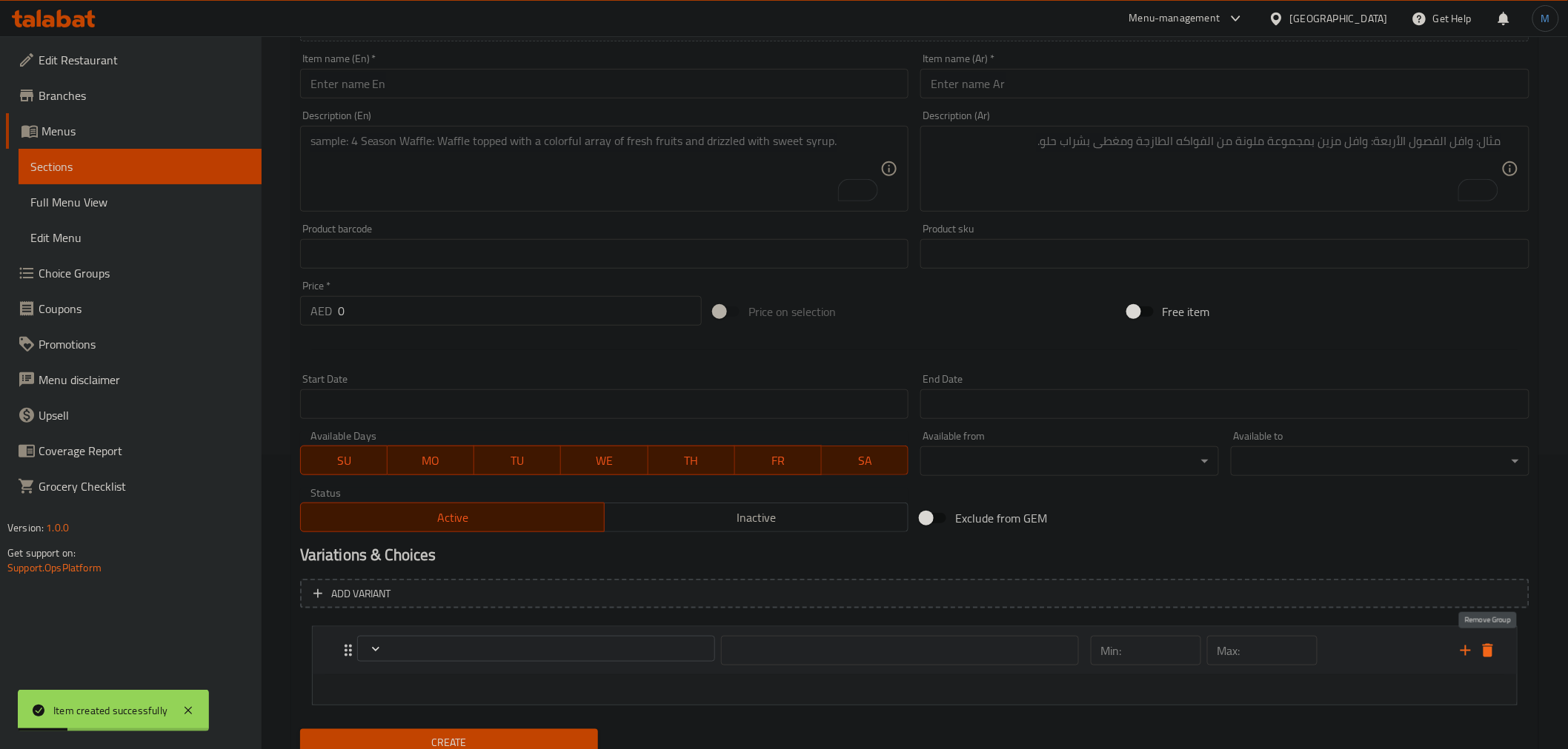
click at [1490, 655] on icon "delete" at bounding box center [1488, 651] width 10 height 13
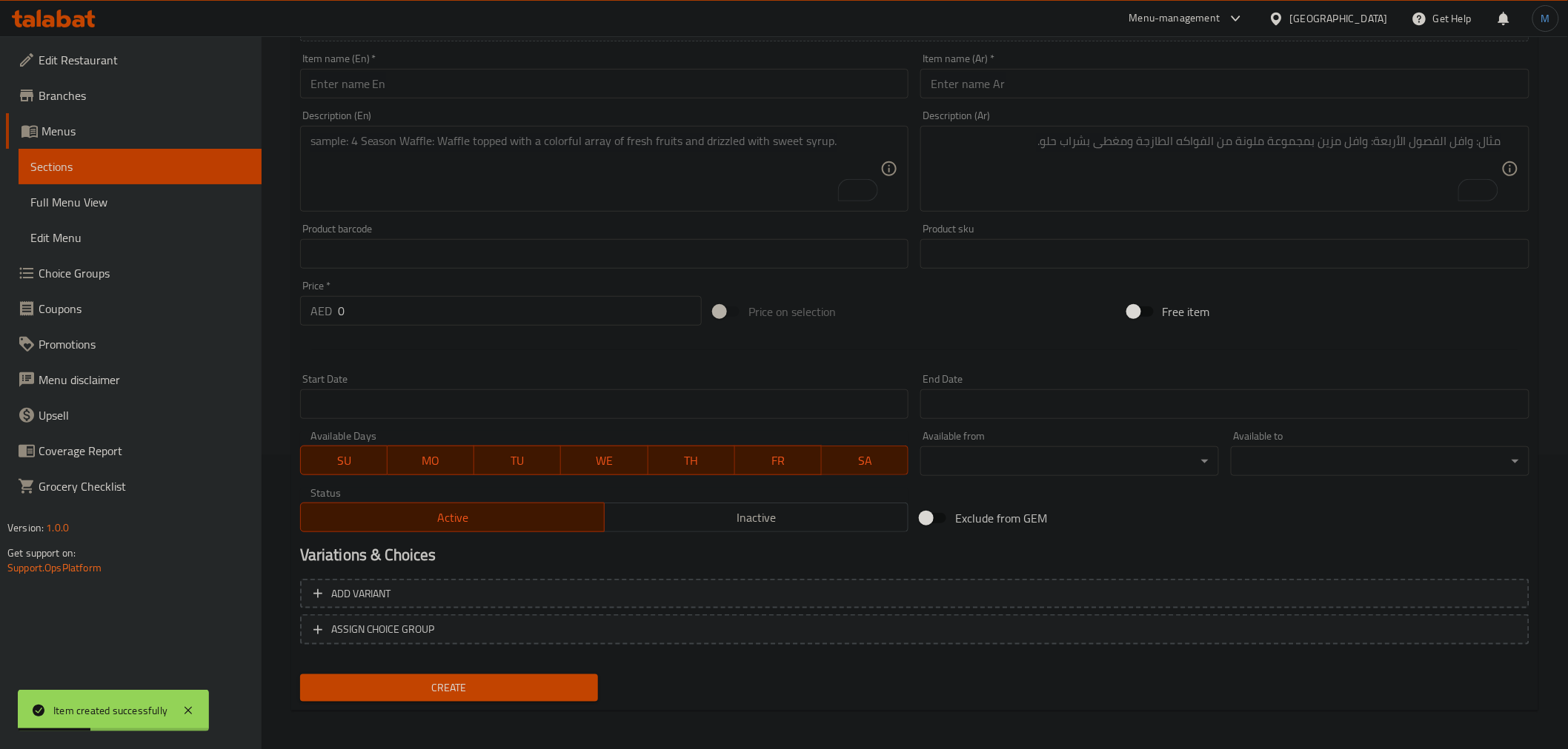
click at [134, 268] on span "Choice Groups" at bounding box center [144, 273] width 211 height 18
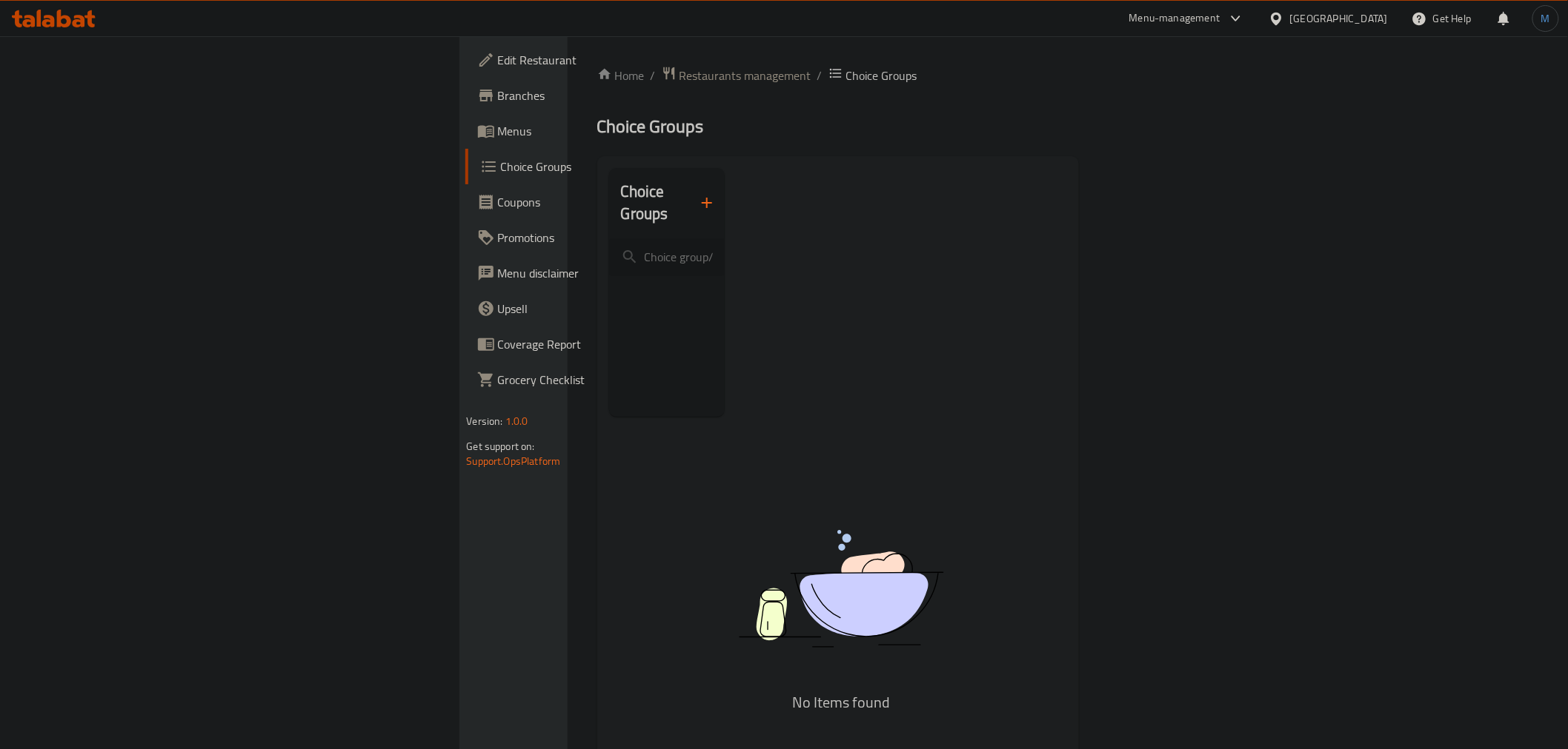
drag, startPoint x: 558, startPoint y: 191, endPoint x: 589, endPoint y: 179, distance: 33.2
click at [609, 179] on div "Choice Groups" at bounding box center [667, 203] width 116 height 70
click at [698, 194] on icon "button" at bounding box center [706, 203] width 18 height 18
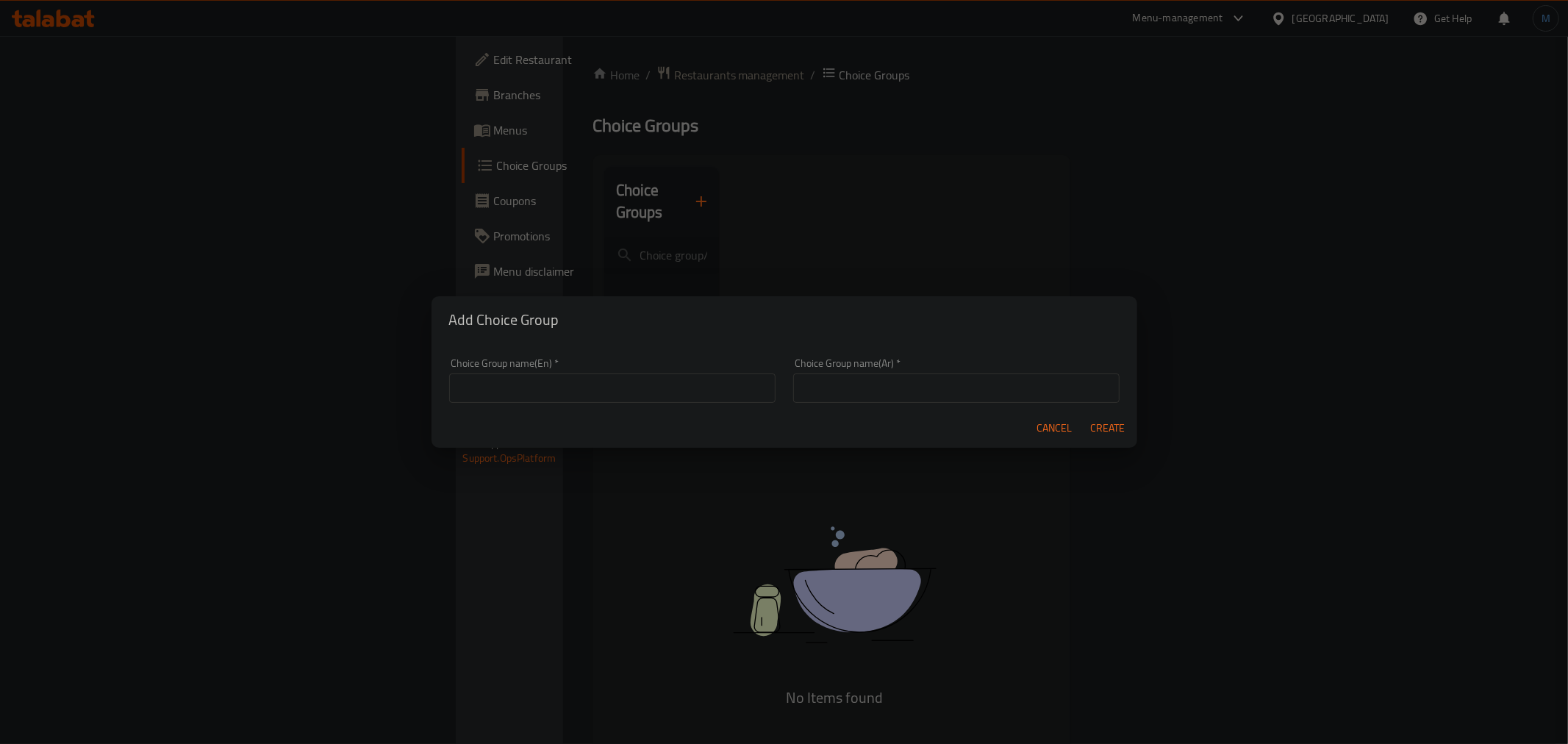
click at [635, 391] on input "text" at bounding box center [613, 388] width 327 height 30
type input "Add On's:"
type input "الاضافات:"
click at [1084, 415] on button "Create" at bounding box center [1108, 428] width 47 height 27
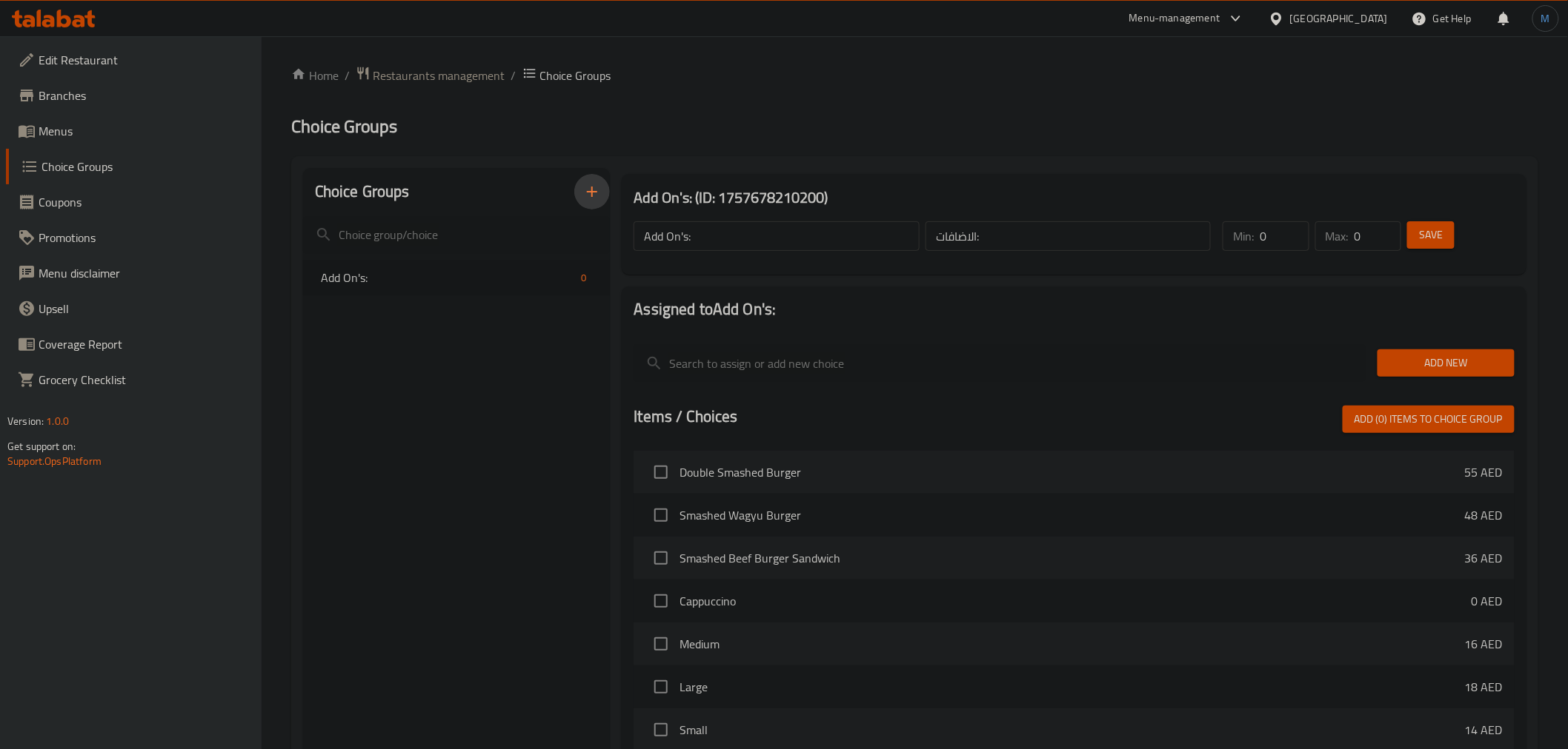
click at [1433, 350] on button "Add New" at bounding box center [1445, 363] width 138 height 27
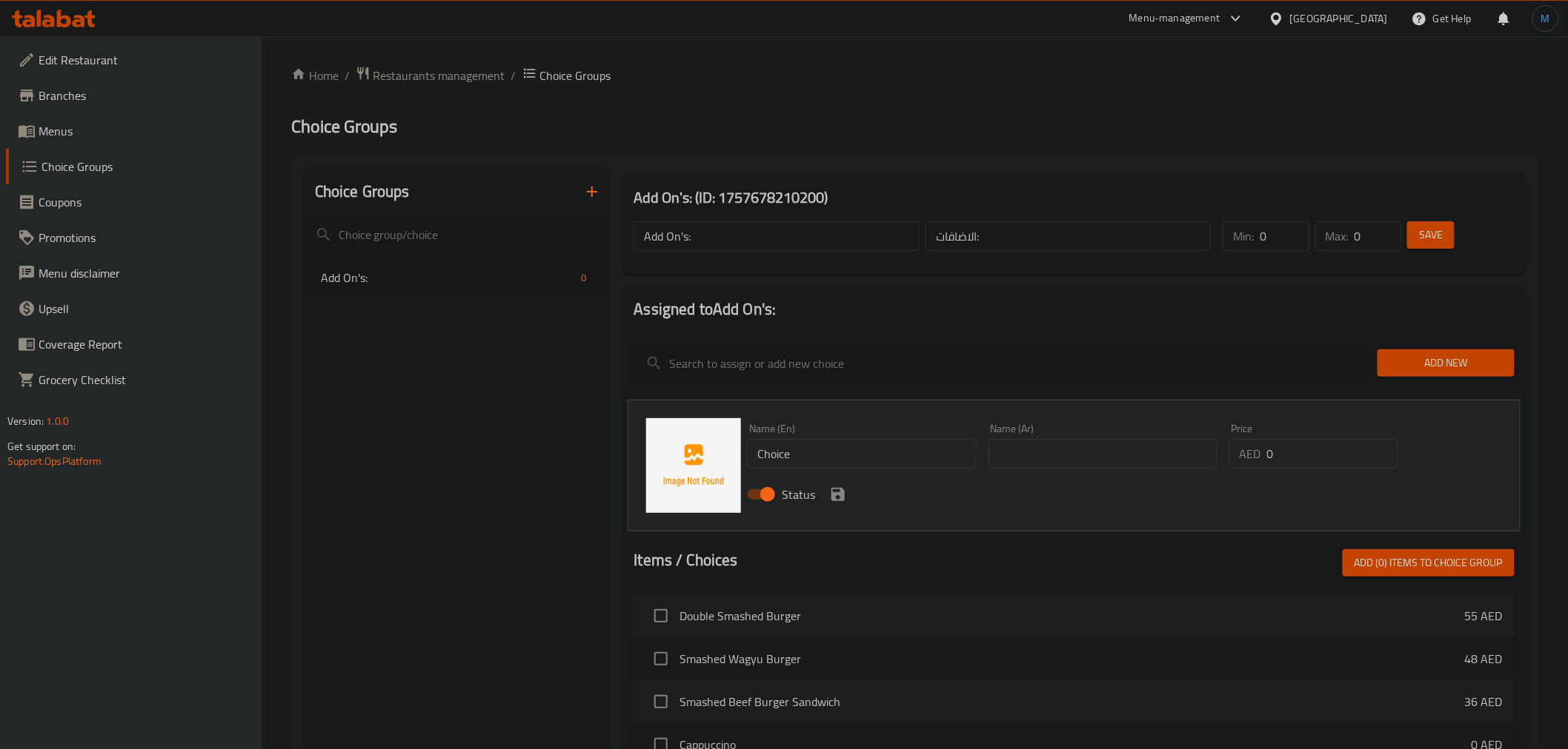
click at [782, 446] on input "Choice" at bounding box center [861, 454] width 229 height 30
paste input "Add Avocado"
type input "Add Avocado"
click at [1070, 443] on input "text" at bounding box center [1103, 454] width 229 height 30
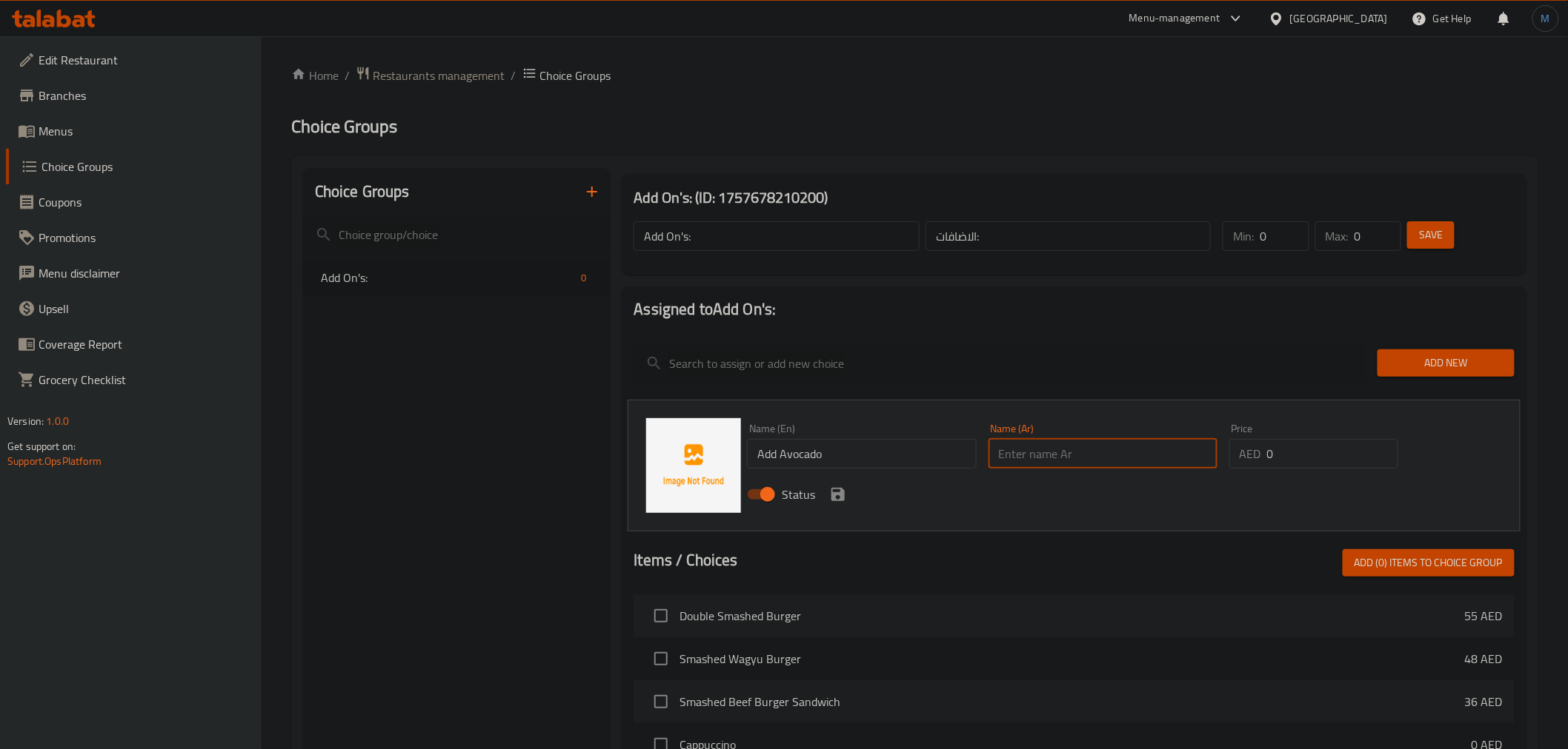
paste input "أضف الأفوكادو"
type input "أضف الأفوكادو"
type input "8"
click at [841, 489] on icon "save" at bounding box center [838, 495] width 13 height 13
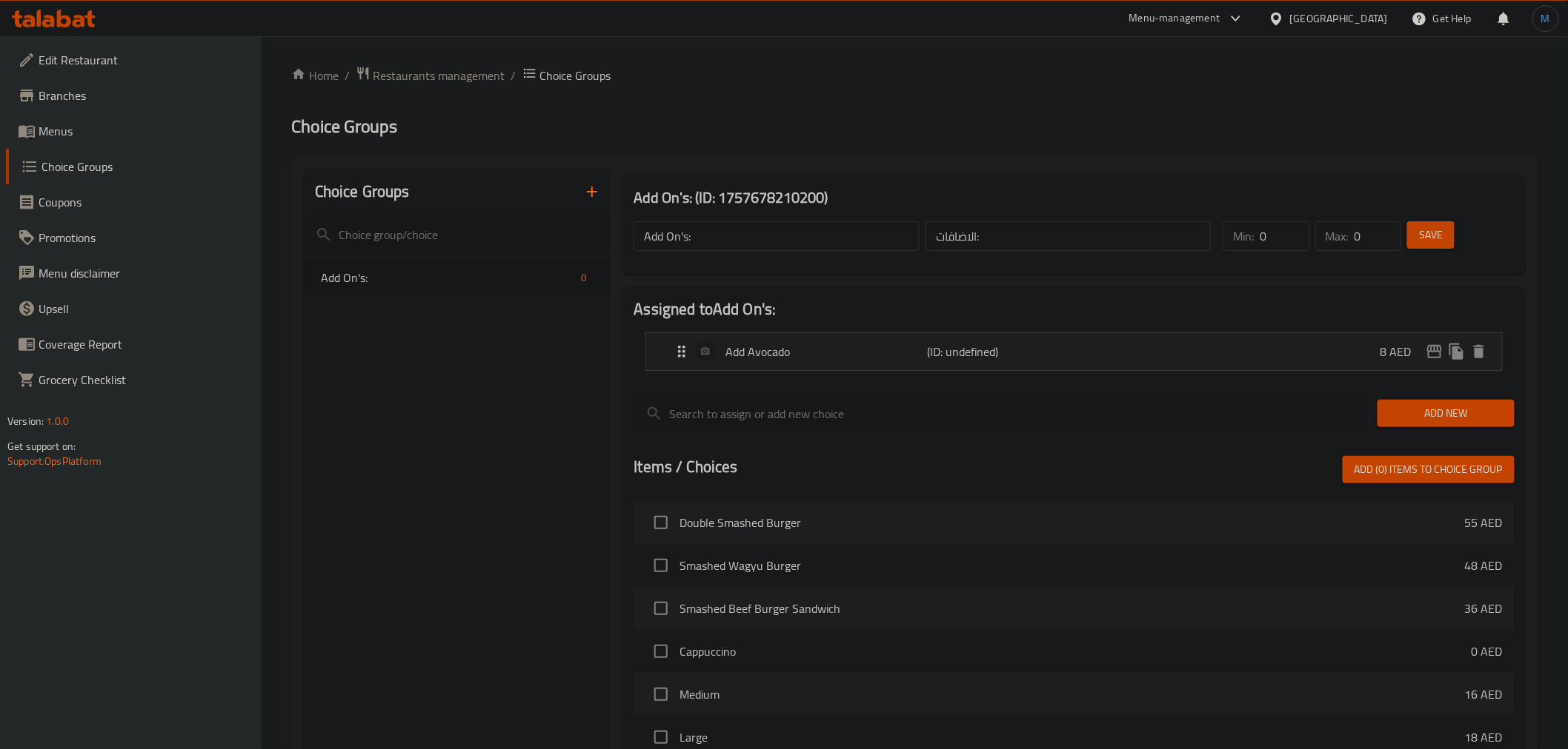
click at [1436, 391] on div "Add New" at bounding box center [1445, 413] width 149 height 50
click at [1437, 394] on div "Add New" at bounding box center [1445, 413] width 149 height 50
click at [1440, 397] on div "Add New" at bounding box center [1445, 413] width 149 height 50
click at [1442, 403] on button "Add New" at bounding box center [1445, 413] width 138 height 27
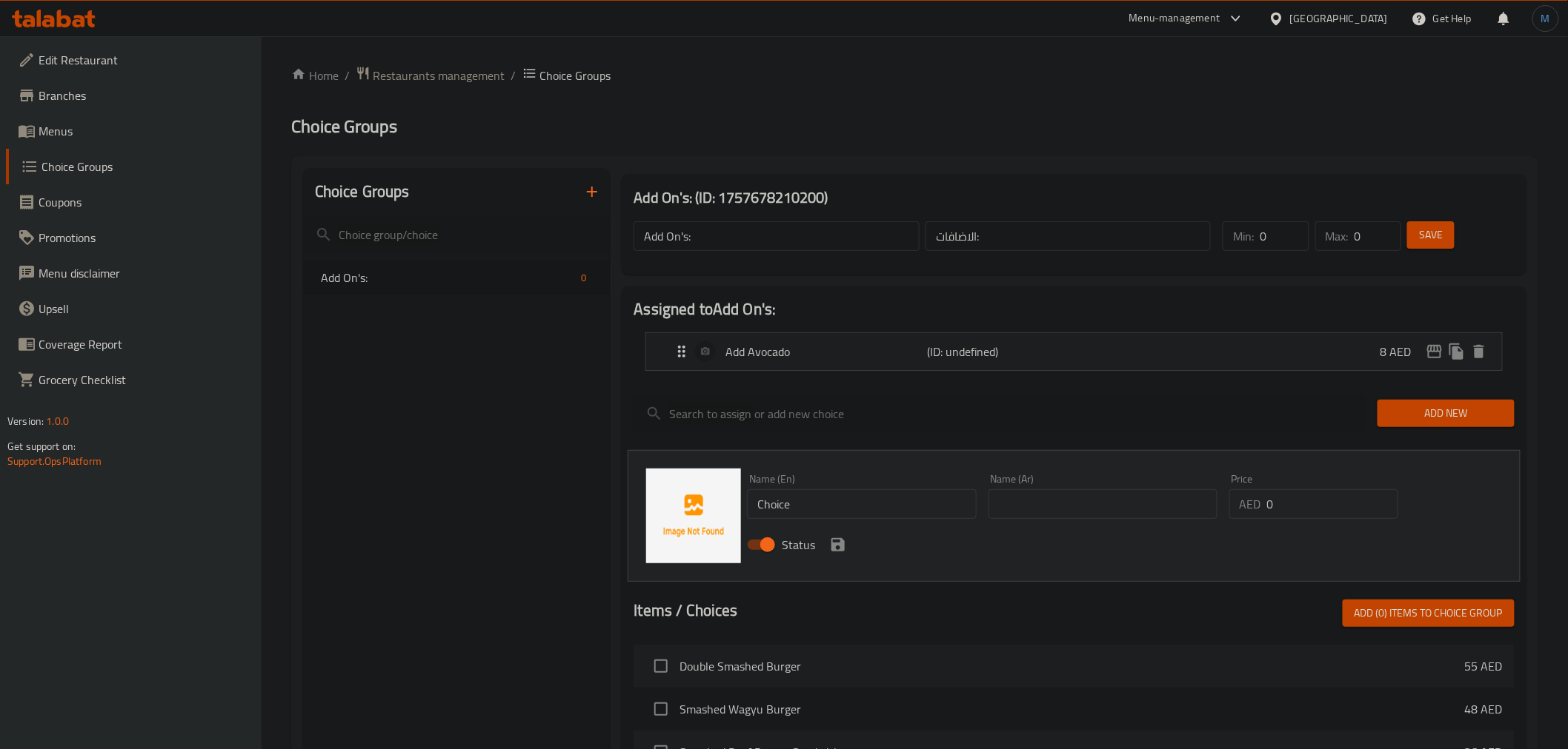
click at [875, 527] on div "Status" at bounding box center [1102, 545] width 722 height 40
click at [882, 517] on input "Choice" at bounding box center [861, 505] width 229 height 30
paste input "Add Chees"
type input "Add Cheese"
drag, startPoint x: 1070, startPoint y: 485, endPoint x: 1070, endPoint y: 500, distance: 15.0
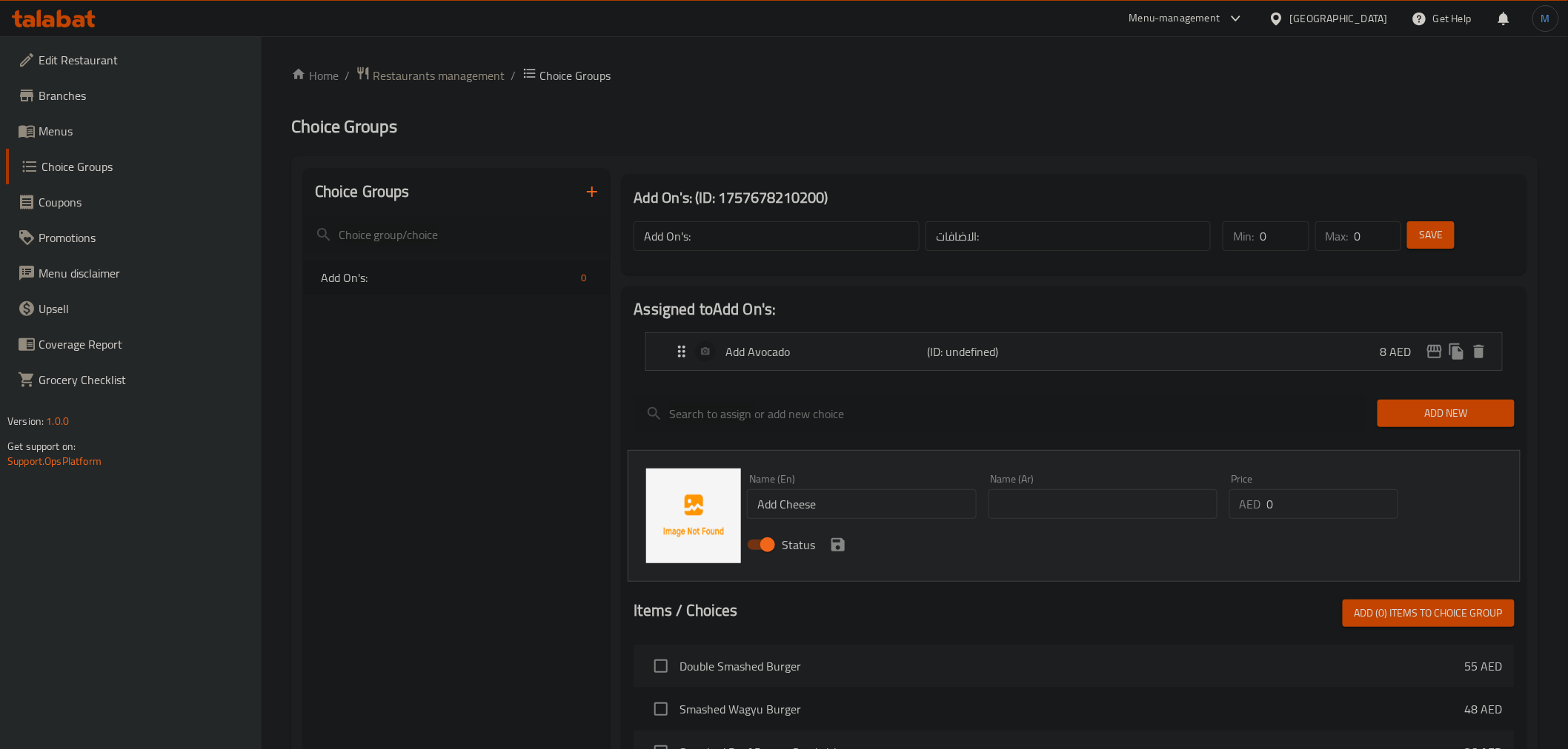
click at [1070, 486] on div "Name (Ar) Name (Ar)" at bounding box center [1103, 497] width 229 height 45
click at [1070, 504] on input "text" at bounding box center [1103, 505] width 229 height 30
paste input "أضف الجبن"
type input "أضف الجبن"
type input "5"
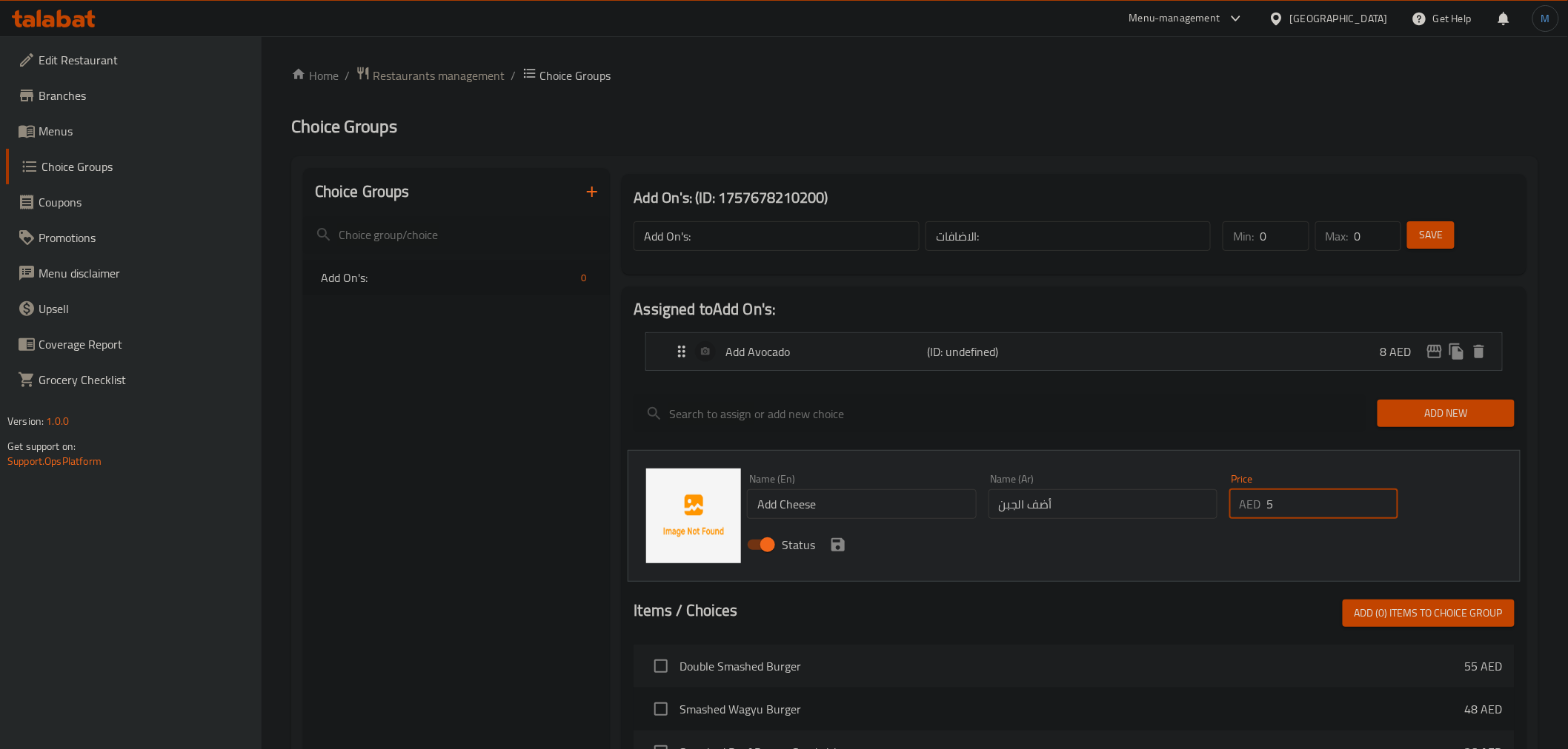
click at [1075, 504] on input "أضف الجبن" at bounding box center [1103, 505] width 229 height 30
click at [1210, 504] on input "اضافة الجبن" at bounding box center [1103, 505] width 229 height 30
click at [960, 330] on li "Add Avocado (ID: undefined) 8 AED Name (En) Add Avocado Name (En) Name (Ar) أضف…" at bounding box center [1073, 352] width 880 height 50
click at [965, 343] on p "(ID: undefined)" at bounding box center [995, 352] width 135 height 18
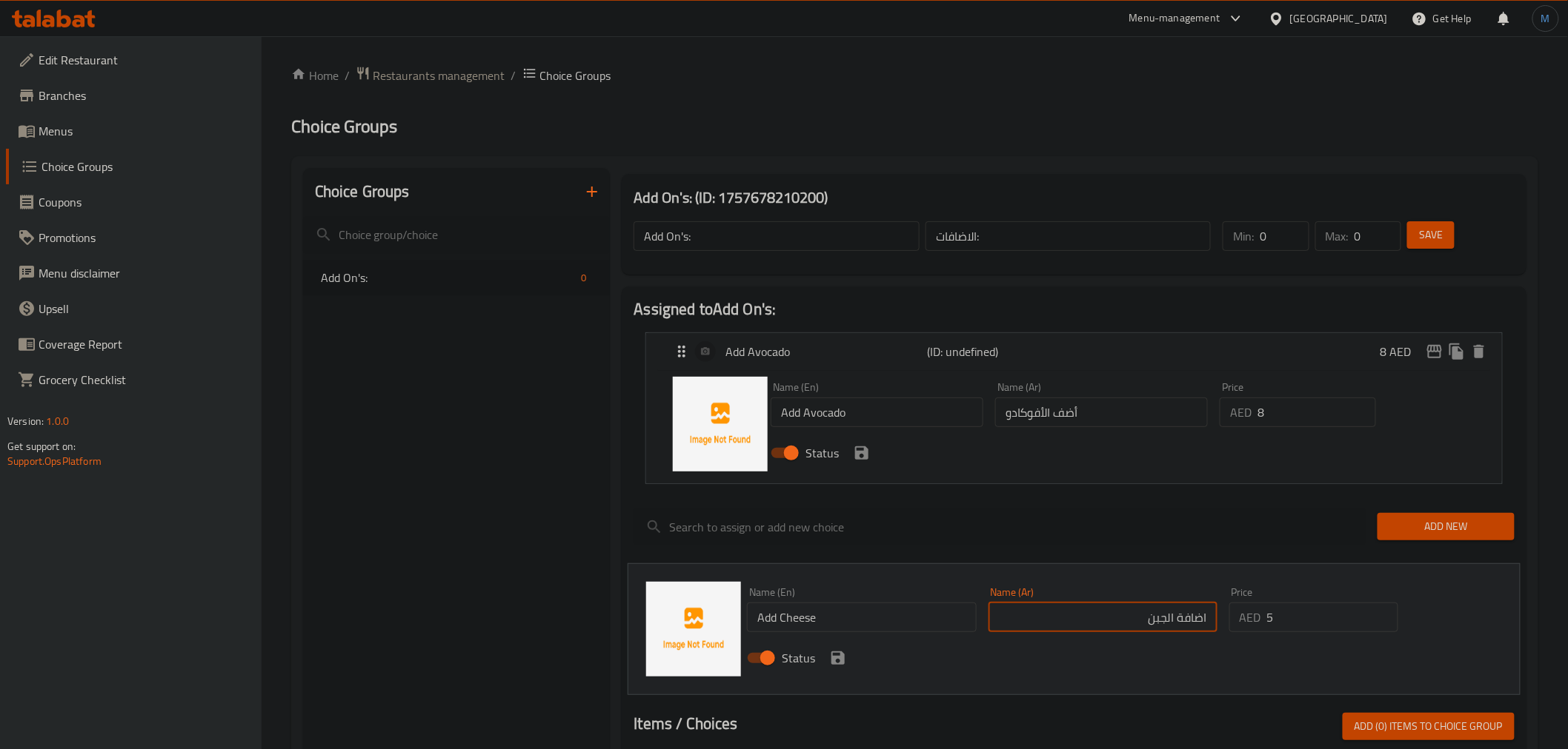
type input "اضافة الجبن"
click at [1063, 412] on input "أضف الأفوكادو" at bounding box center [1101, 412] width 212 height 30
paste input "ضافة"
type input "اضافة الأفوكادو"
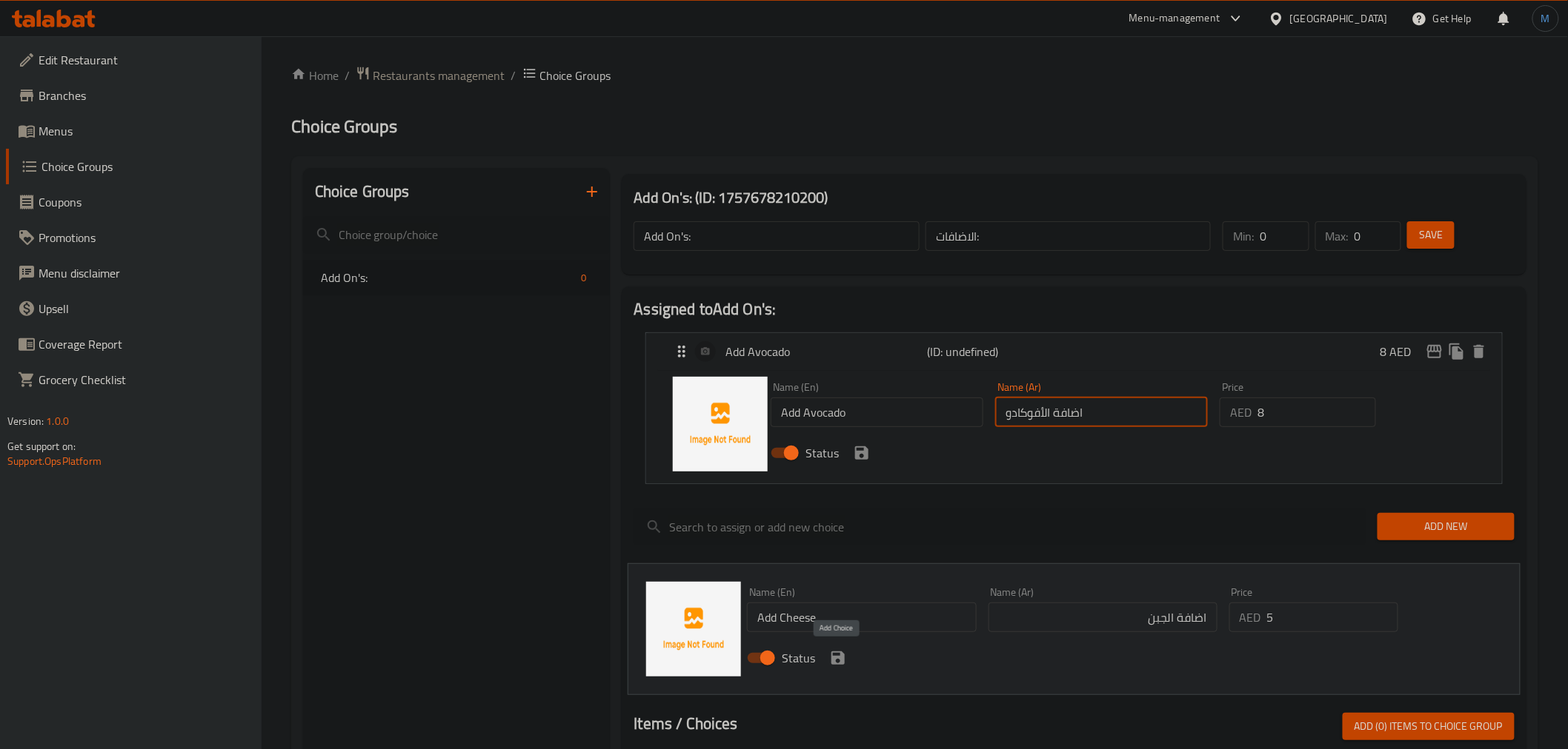
click at [830, 654] on icon "save" at bounding box center [837, 658] width 18 height 18
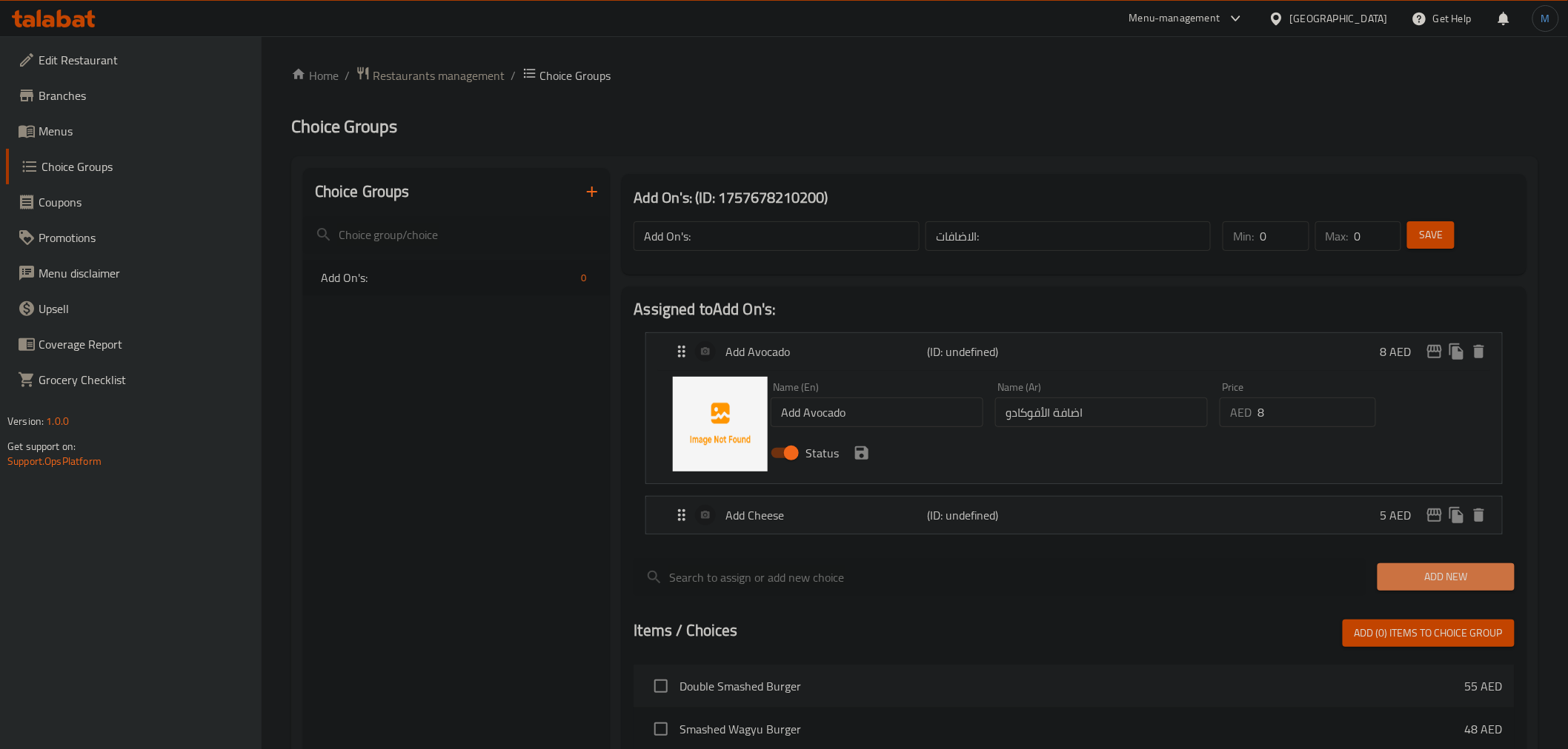
click at [1398, 569] on span "Add New" at bounding box center [1445, 577] width 113 height 19
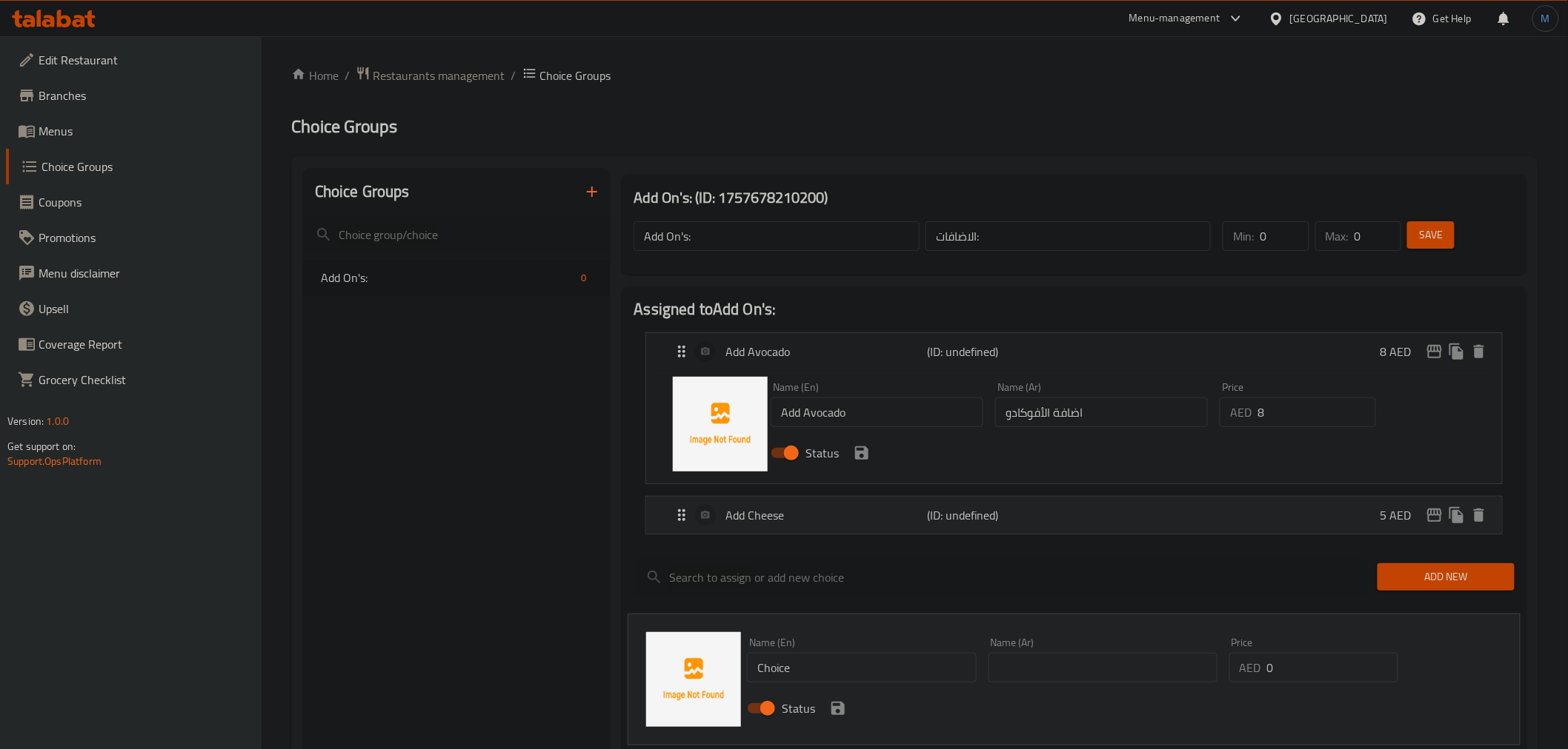
click at [780, 521] on p "Add Cheese" at bounding box center [825, 515] width 201 height 18
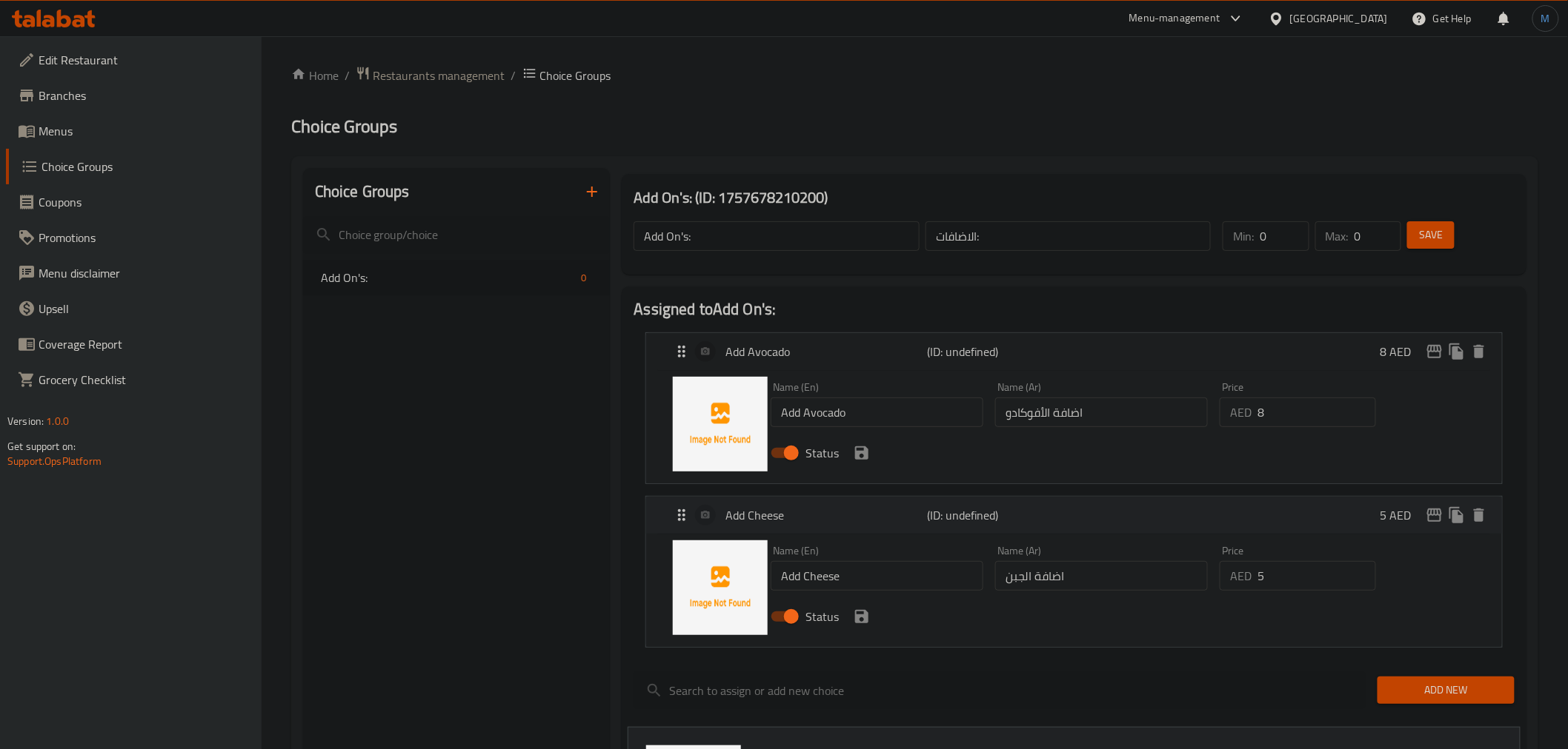
click at [780, 521] on p "Add Cheese" at bounding box center [825, 515] width 201 height 18
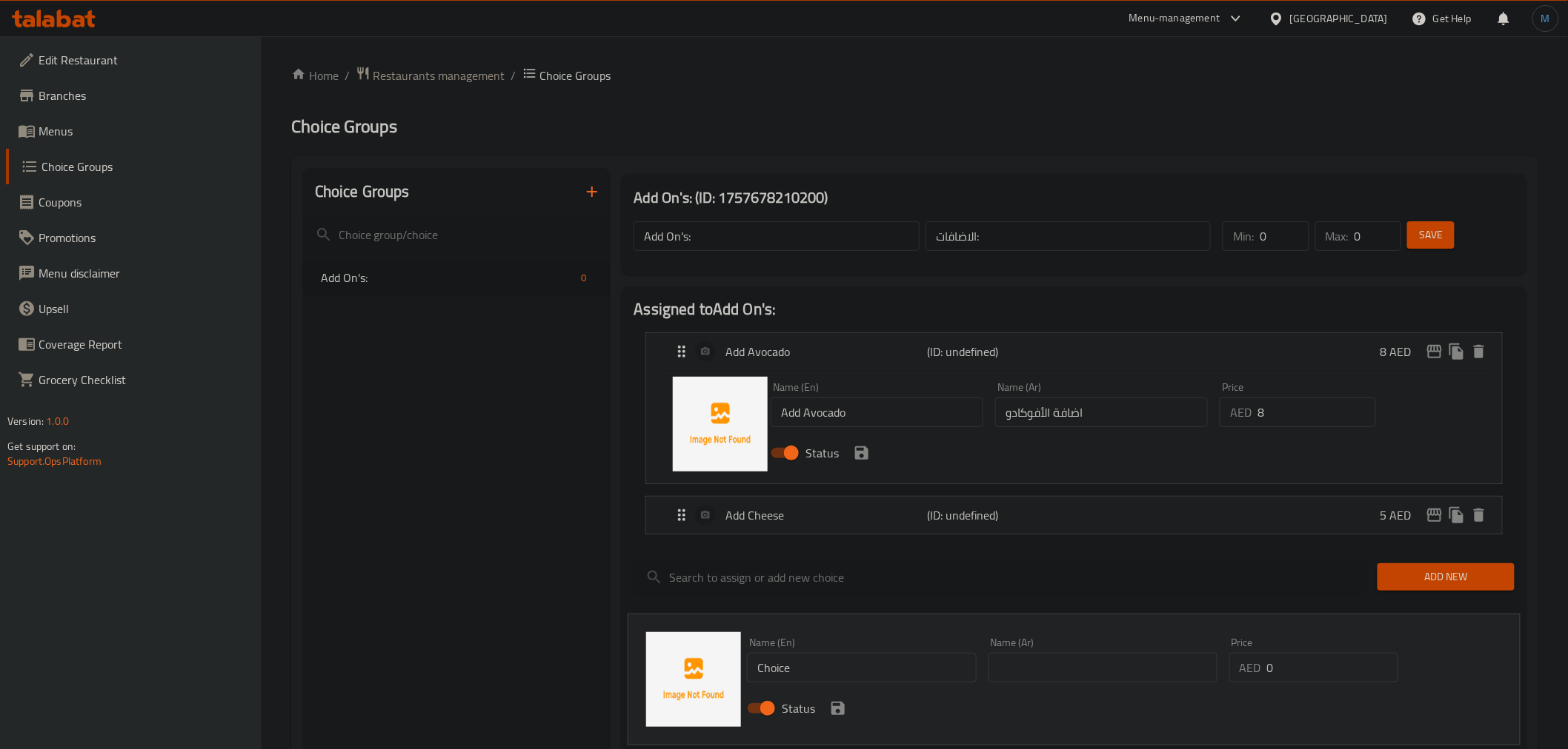
click at [813, 656] on div "Name (En) Choice Name (En)" at bounding box center [861, 660] width 229 height 45
click at [813, 656] on input "Choice" at bounding box center [861, 669] width 229 height 30
paste input "Add Truffl"
type input "Add Truffle"
click at [1076, 684] on div "Name (Ar) Name (Ar)" at bounding box center [1102, 660] width 240 height 57
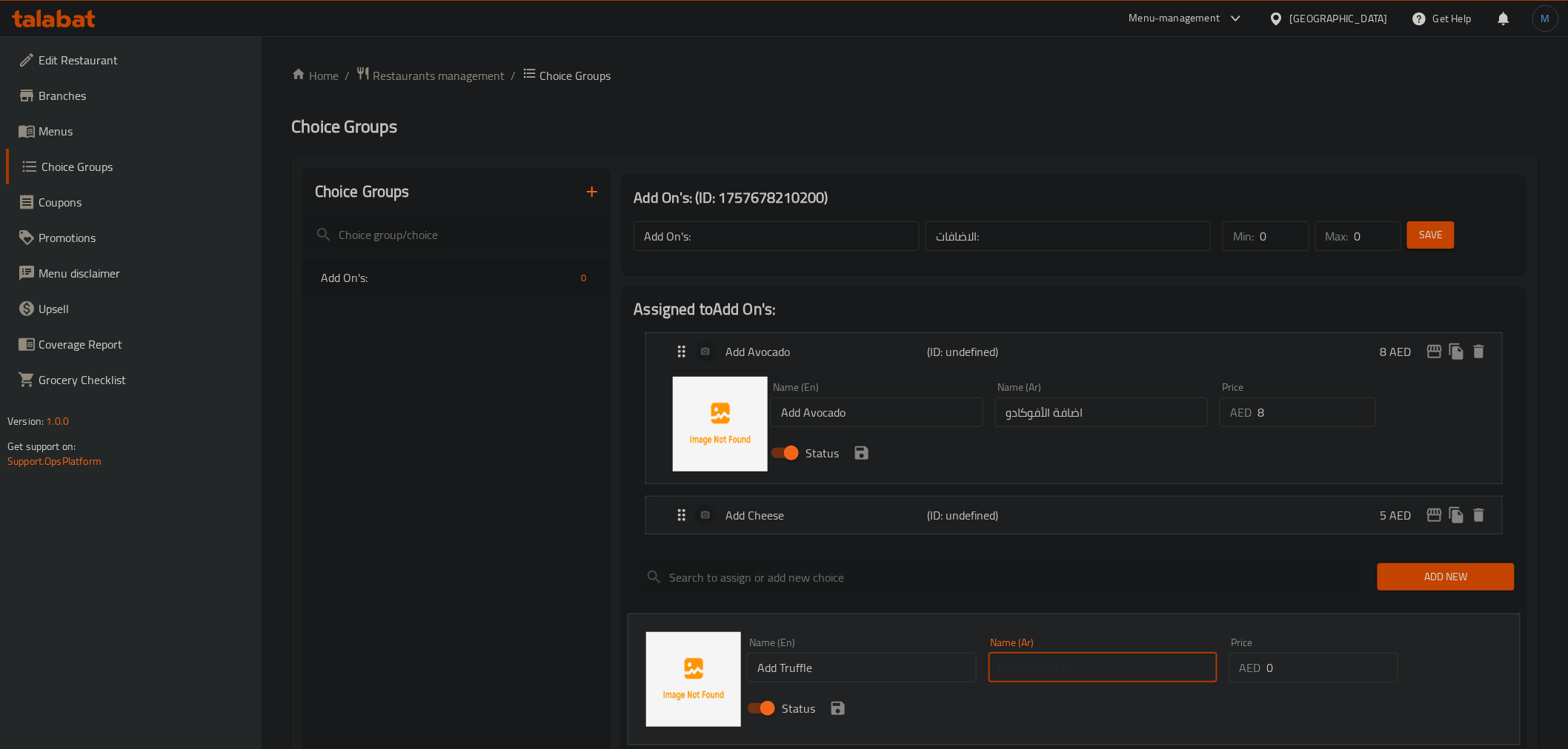
click at [1077, 672] on input "text" at bounding box center [1103, 669] width 229 height 30
type input "اضافه تروفل"
type input "7"
click at [915, 674] on input "Add Truffle" at bounding box center [861, 669] width 229 height 30
paste input "Aioli"
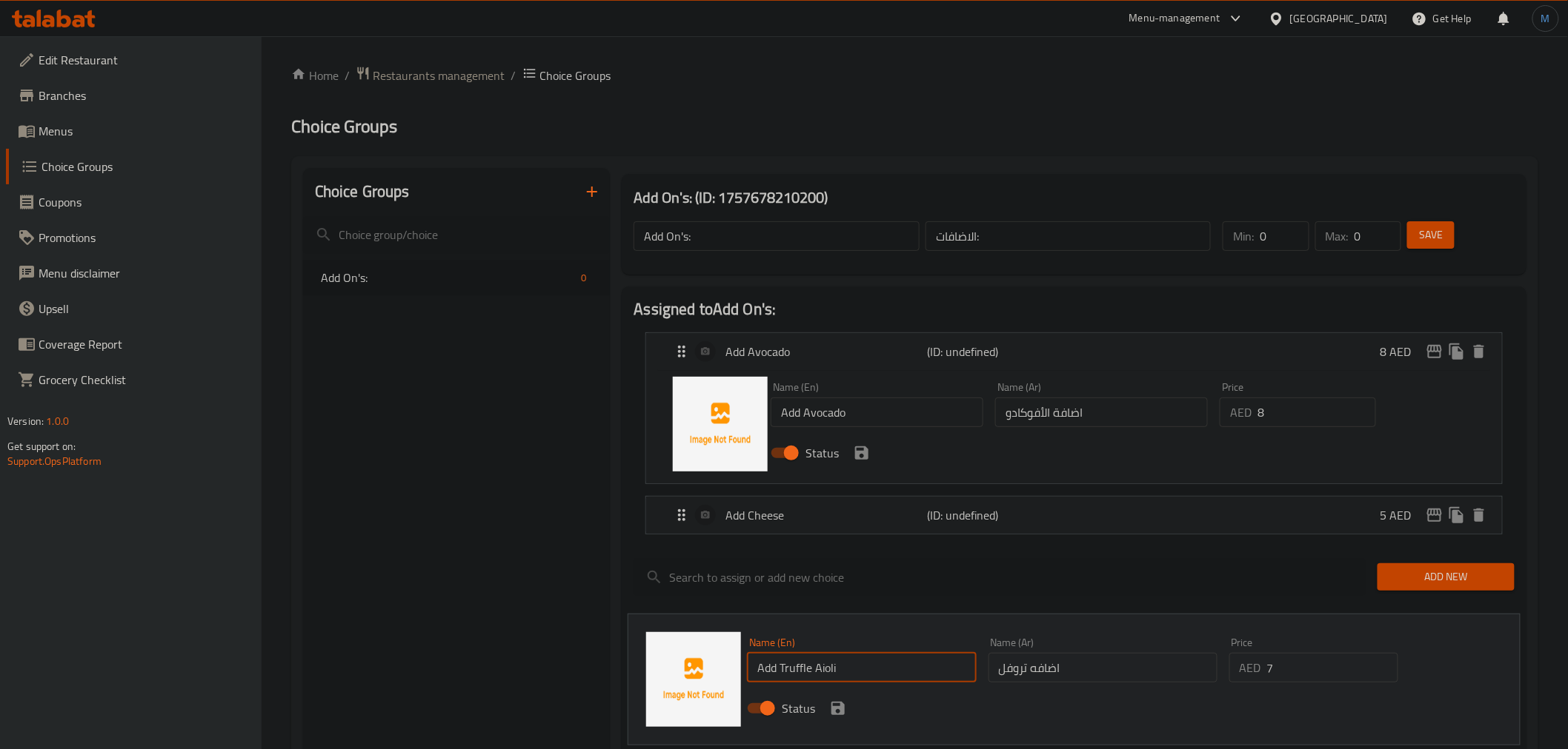
click at [814, 677] on input "Add Truffle Aioli" at bounding box center [861, 669] width 229 height 30
type input "Add Truffle Aioli"
click at [1137, 678] on input "اضافه تروفل" at bounding box center [1103, 669] width 229 height 30
paste input "أيولي"
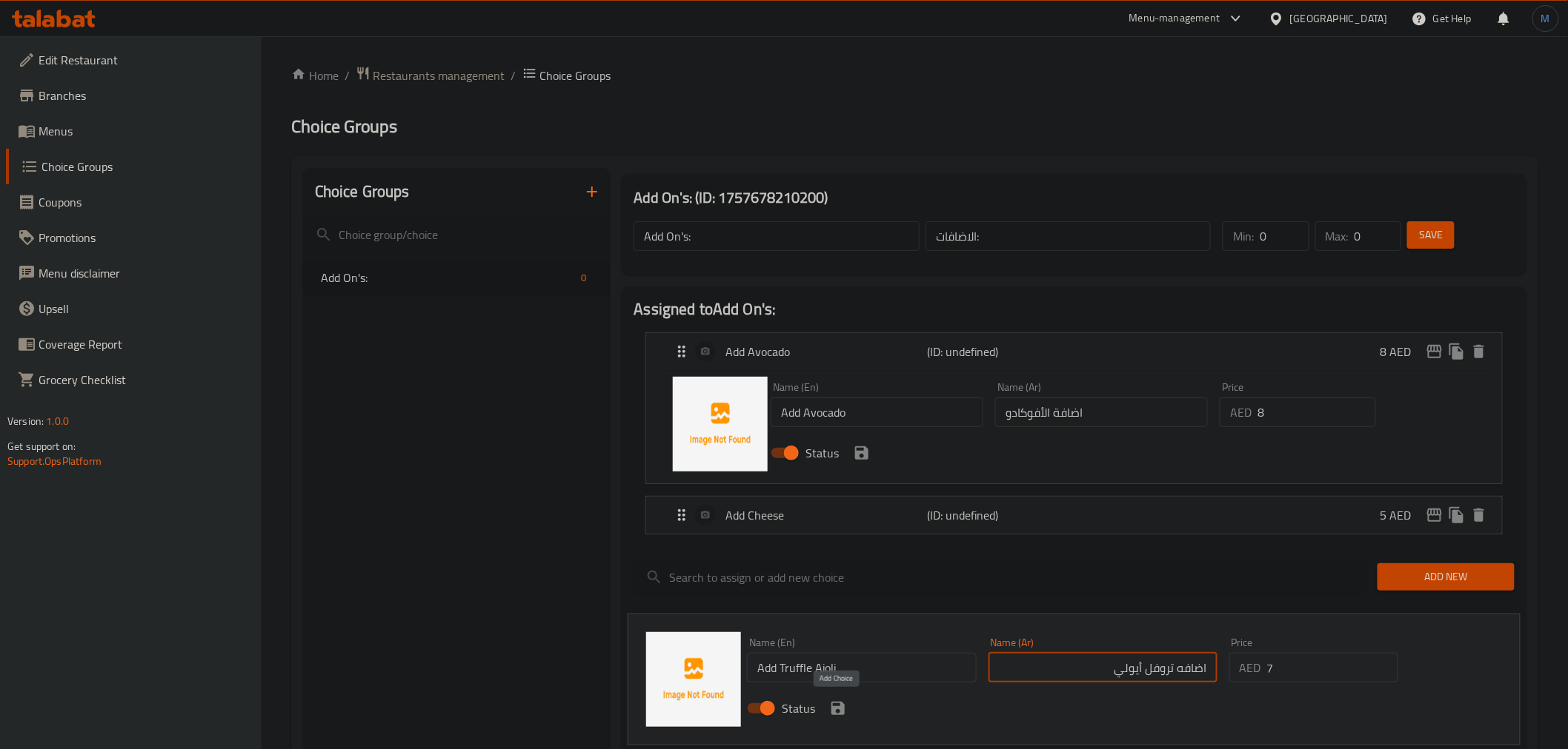
type input "اضافه تروفل أيولي"
click at [835, 698] on button "save" at bounding box center [838, 709] width 22 height 22
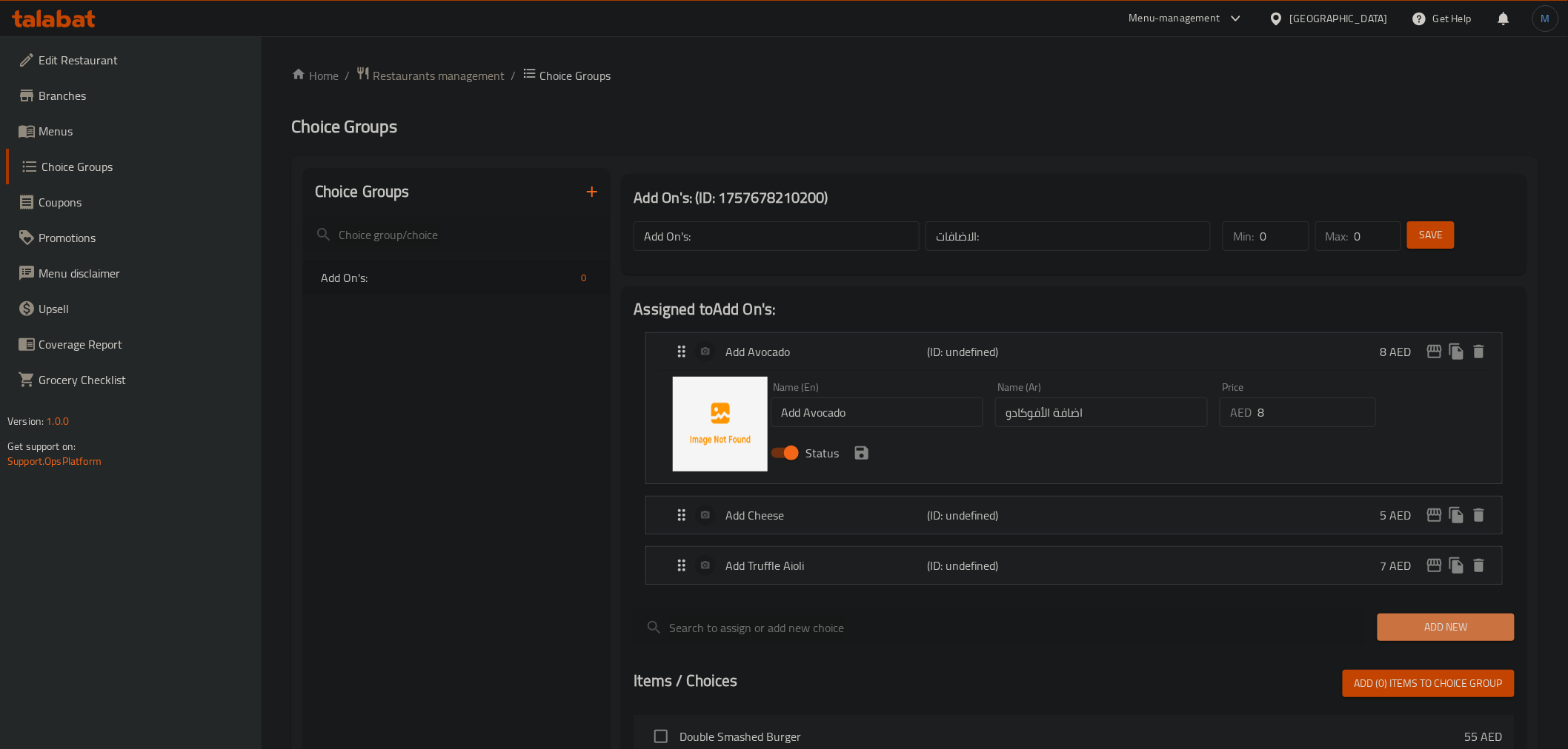
click at [1419, 629] on span "Add New" at bounding box center [1445, 627] width 113 height 19
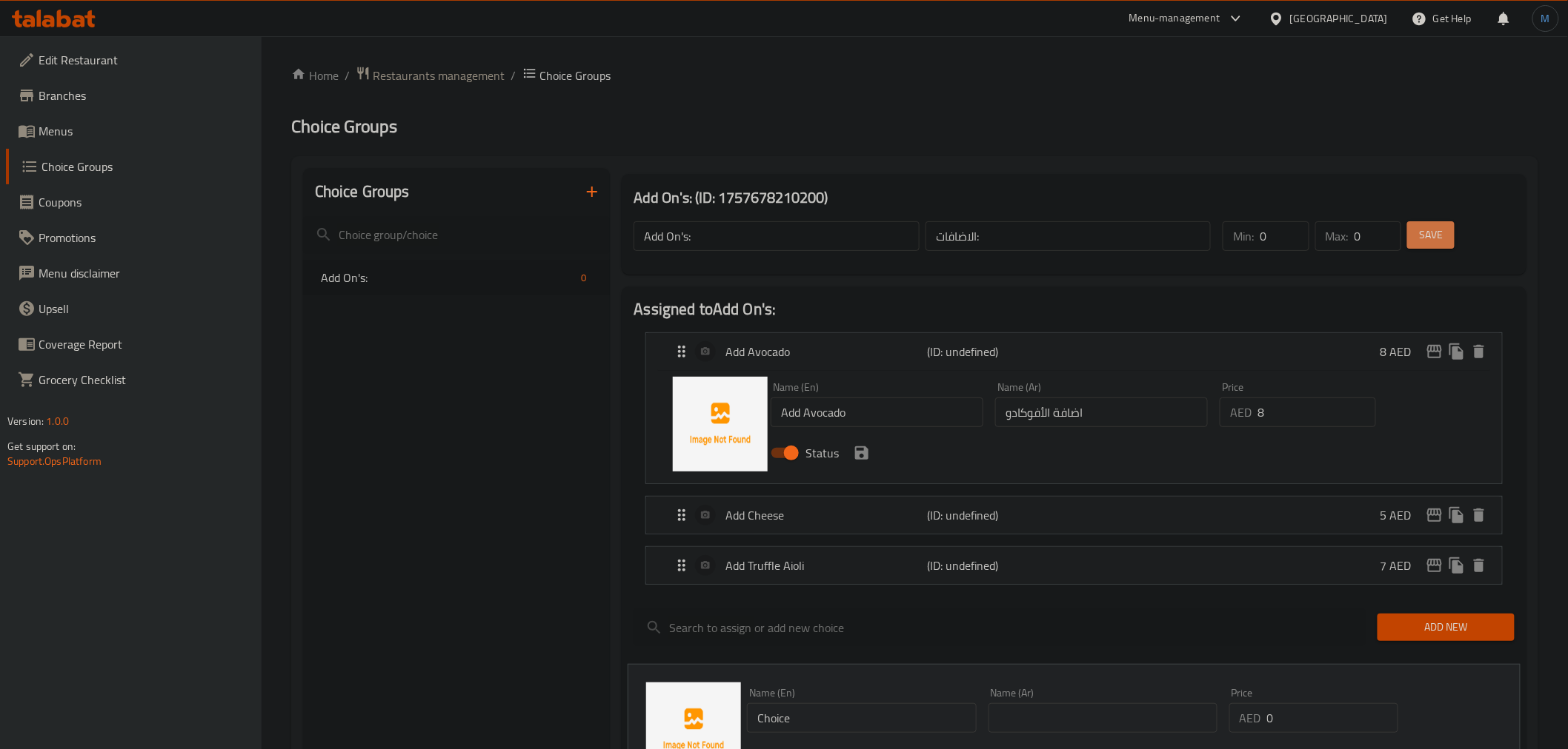
click at [1425, 224] on button "Save" at bounding box center [1430, 235] width 48 height 27
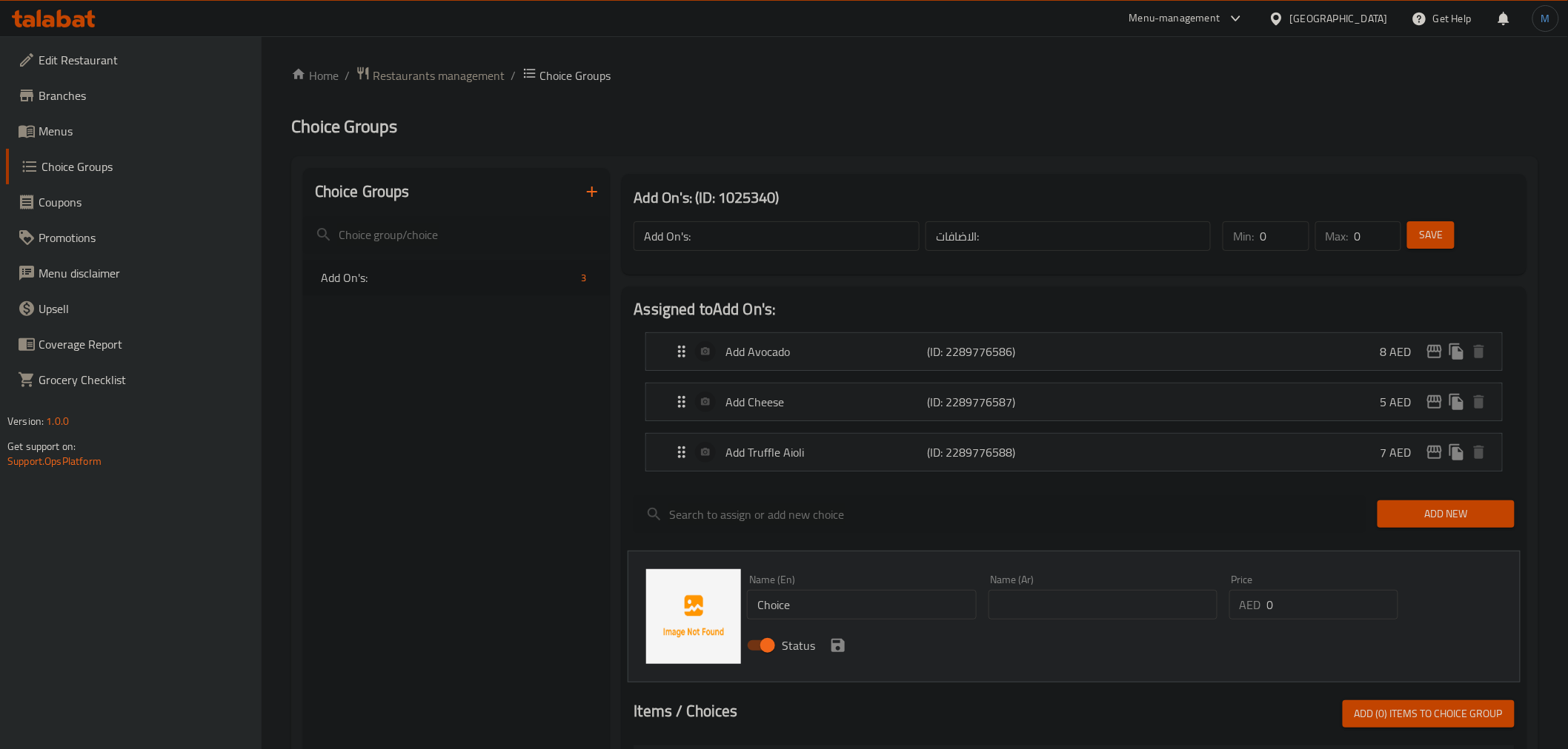
click at [578, 197] on button "button" at bounding box center [592, 192] width 36 height 36
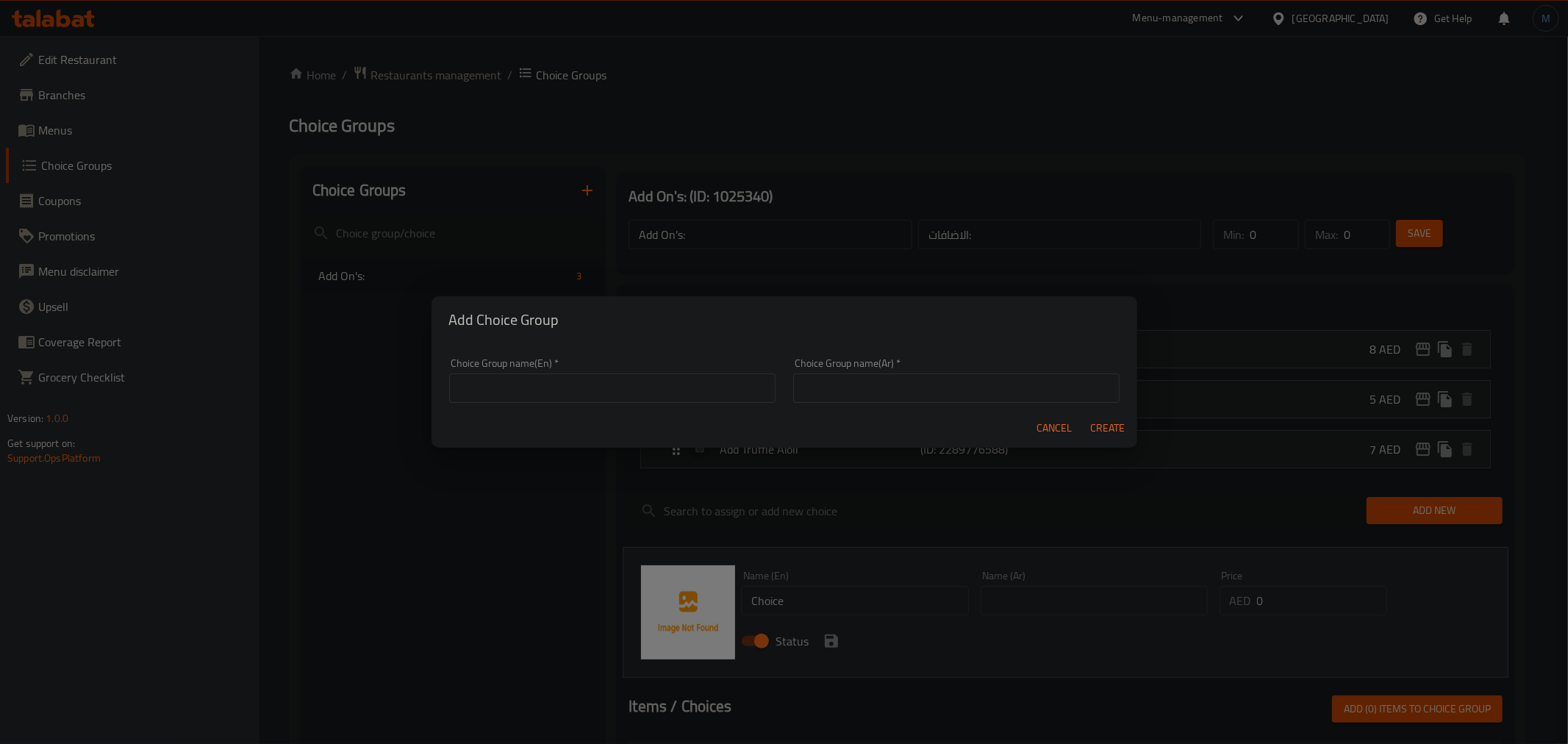
click at [482, 384] on input "text" at bounding box center [613, 388] width 327 height 30
type input "Remove"
type input "ازالة"
click at [1084, 415] on button "Create" at bounding box center [1108, 428] width 47 height 27
type input "Remove"
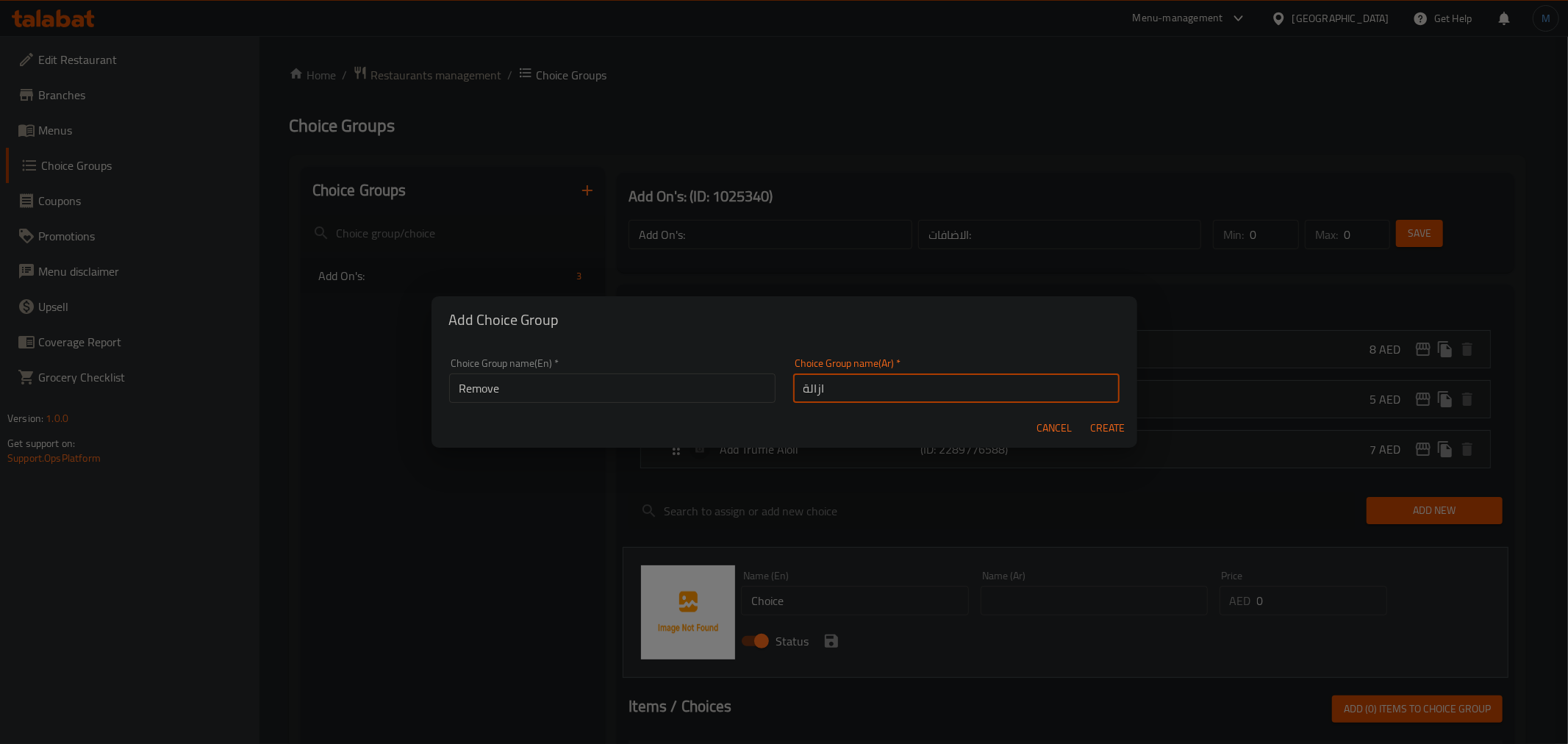
type input "ازالة"
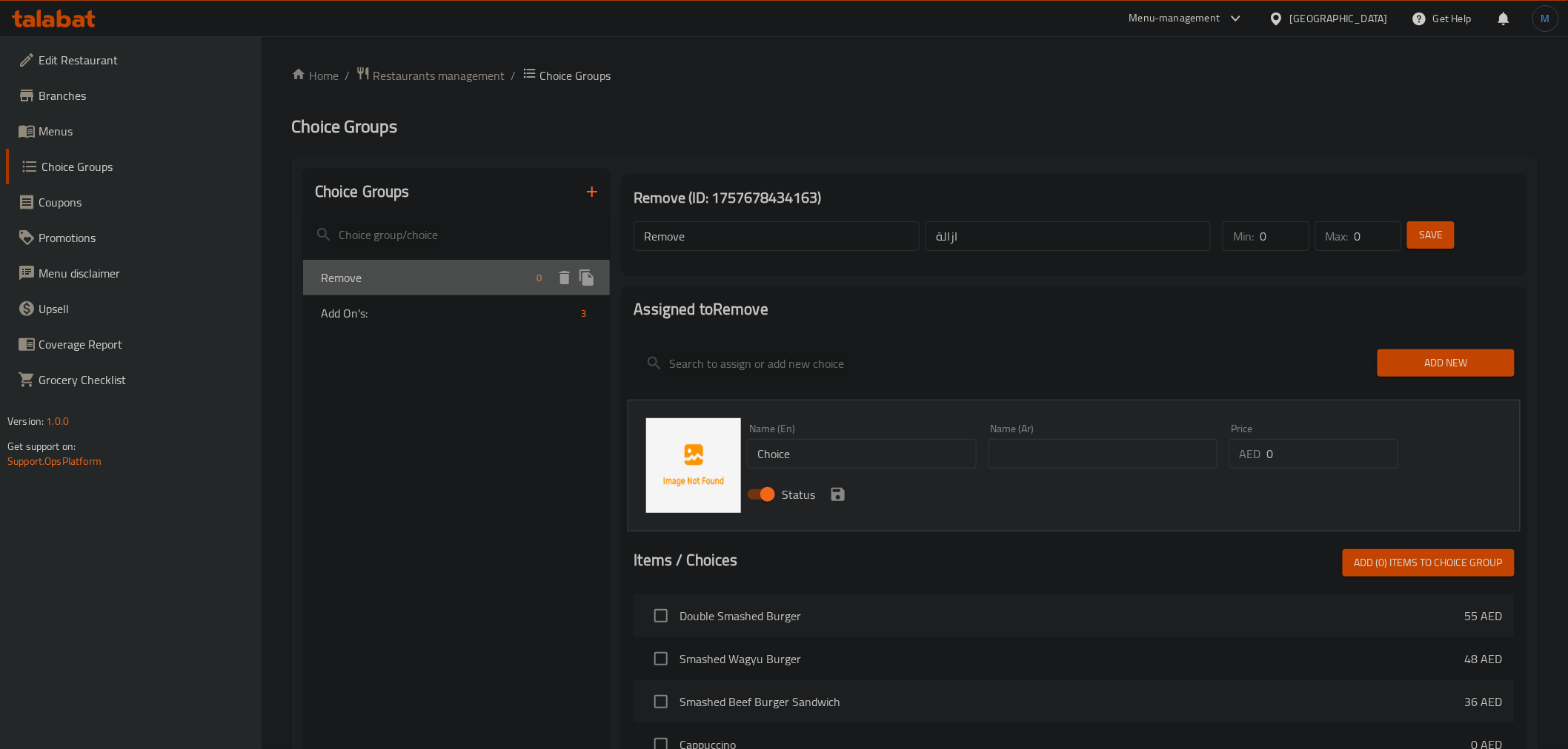
click at [351, 280] on span "Remove" at bounding box center [426, 277] width 211 height 18
click at [854, 457] on input "Choice" at bounding box center [861, 454] width 229 height 30
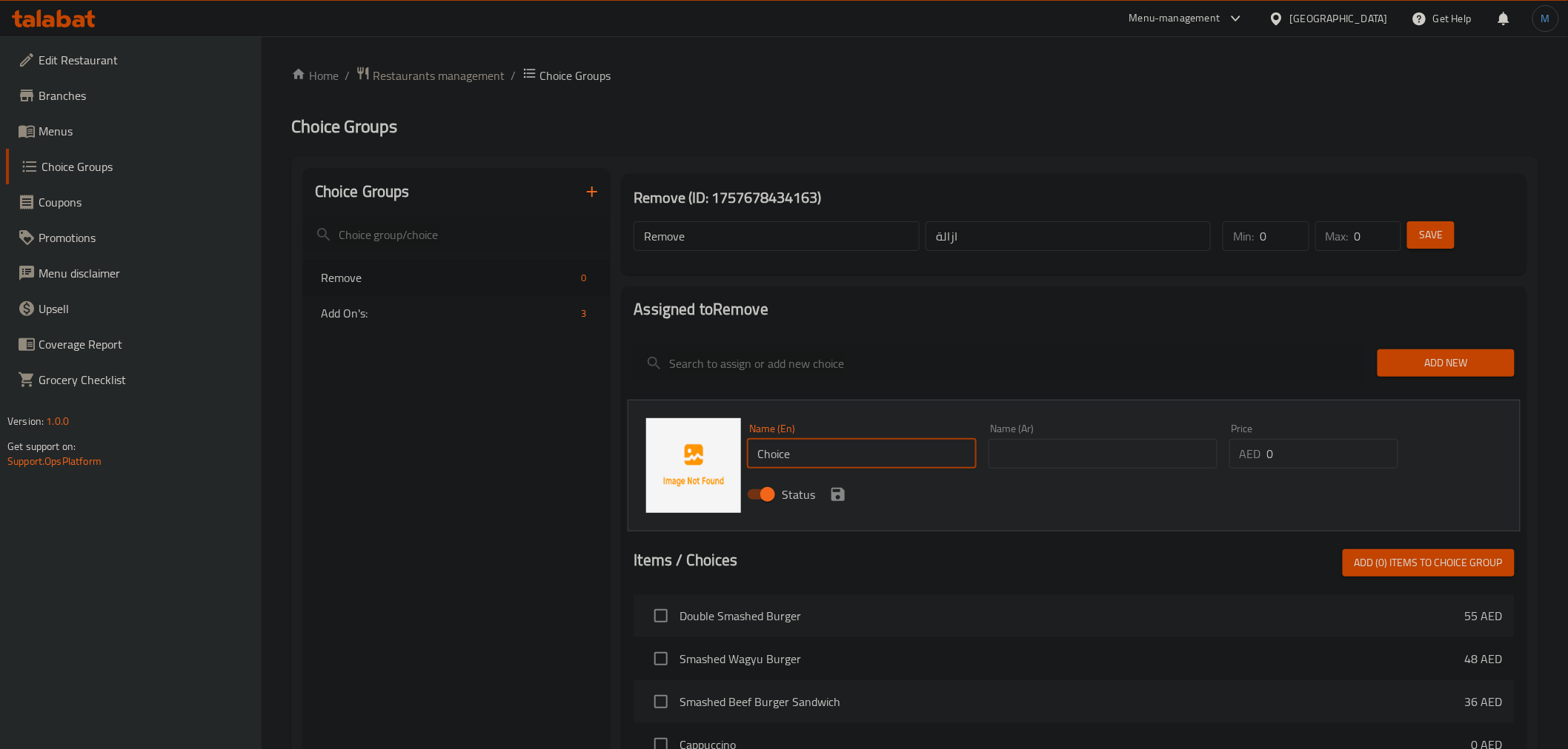
click at [854, 457] on input "Choice" at bounding box center [861, 454] width 229 height 30
paste input "Pickl"
type input "Pickle"
click at [1099, 461] on div "Name (En) Pickle Name (En) Name (Ar) Name (Ar) Price AED 0 Price Status" at bounding box center [1102, 467] width 722 height 97
drag, startPoint x: 1093, startPoint y: 444, endPoint x: 1084, endPoint y: 445, distance: 9.1
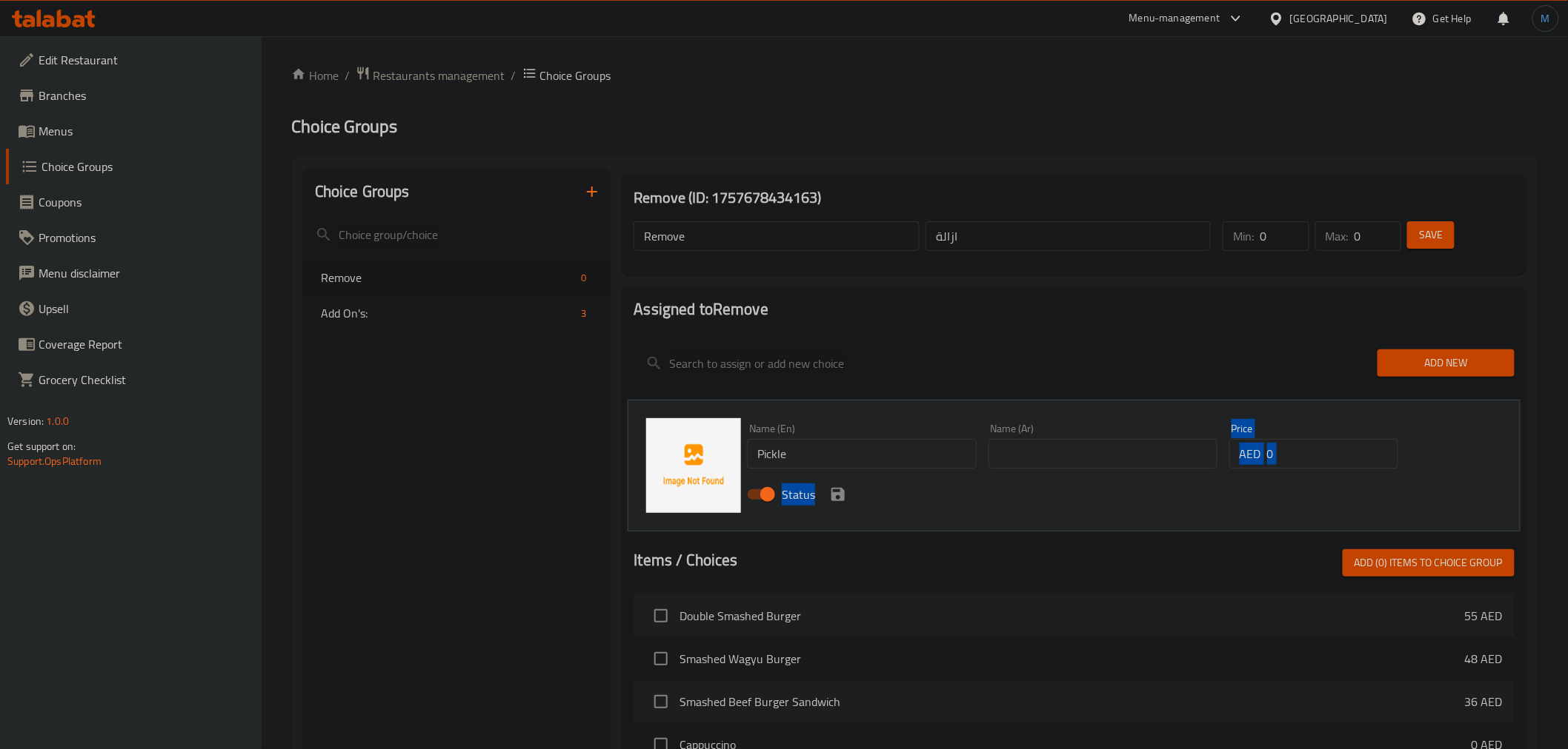
click at [1093, 444] on input "text" at bounding box center [1103, 454] width 229 height 30
paste input "مخلل"
type input "مخلل"
click at [832, 500] on icon "save" at bounding box center [837, 495] width 18 height 18
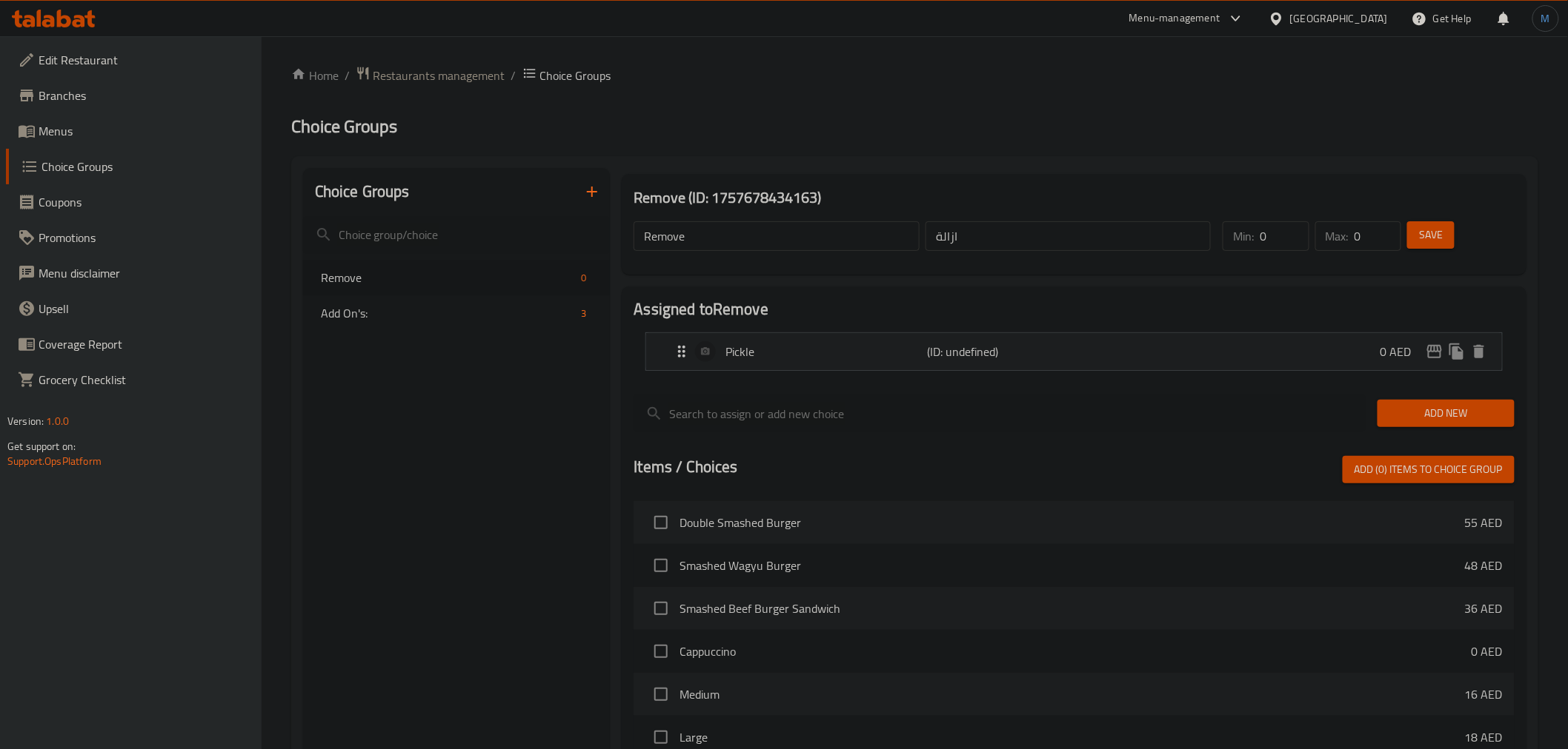
click at [1426, 393] on div "Add New" at bounding box center [1445, 413] width 149 height 50
click at [1437, 416] on span "Add New" at bounding box center [1445, 413] width 113 height 19
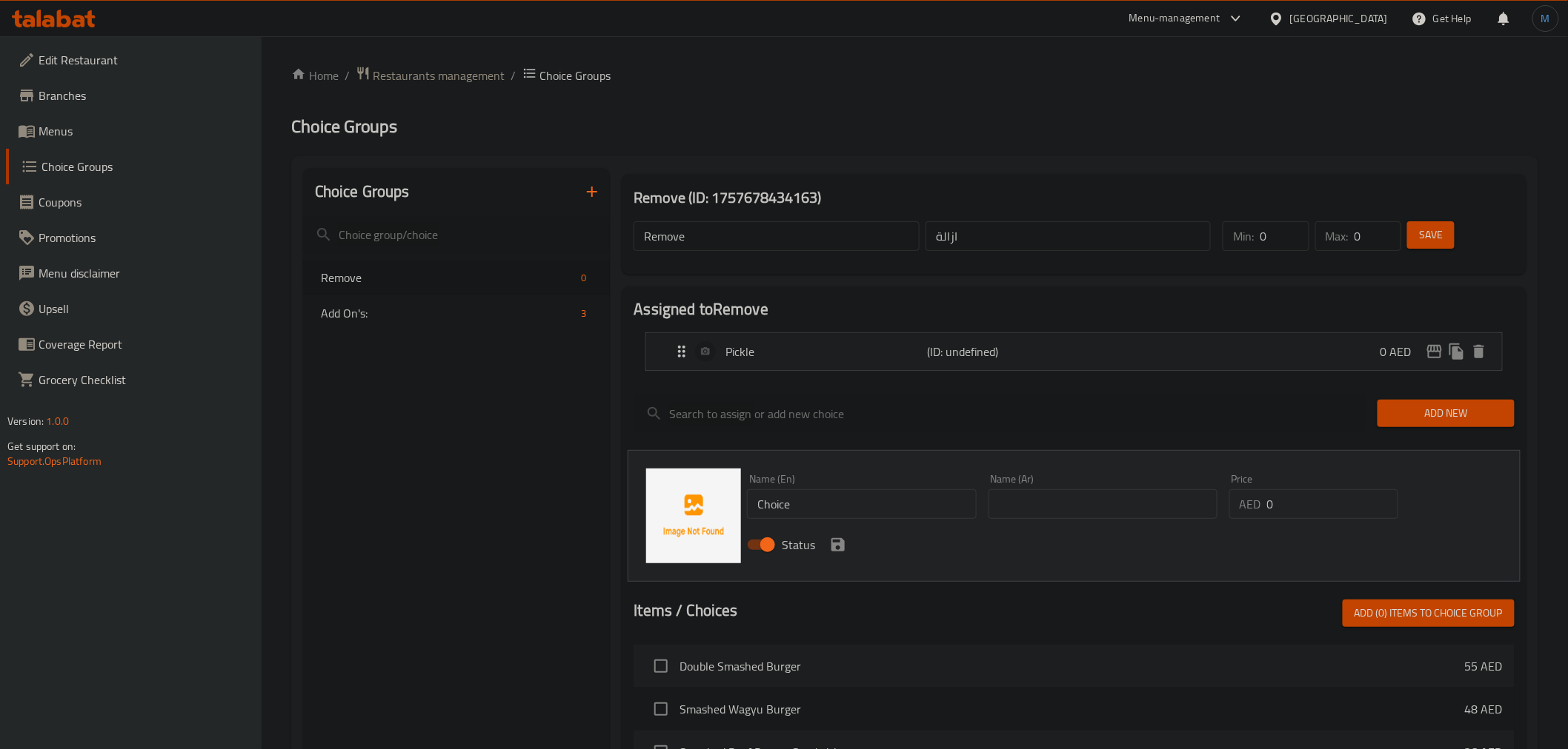
click at [792, 511] on input "Choice" at bounding box center [861, 505] width 229 height 30
paste input "Onions"
type input "Onions"
click at [1094, 522] on div "Name (Ar) Name (Ar)" at bounding box center [1102, 497] width 240 height 57
click at [1092, 514] on input "text" at bounding box center [1103, 505] width 229 height 30
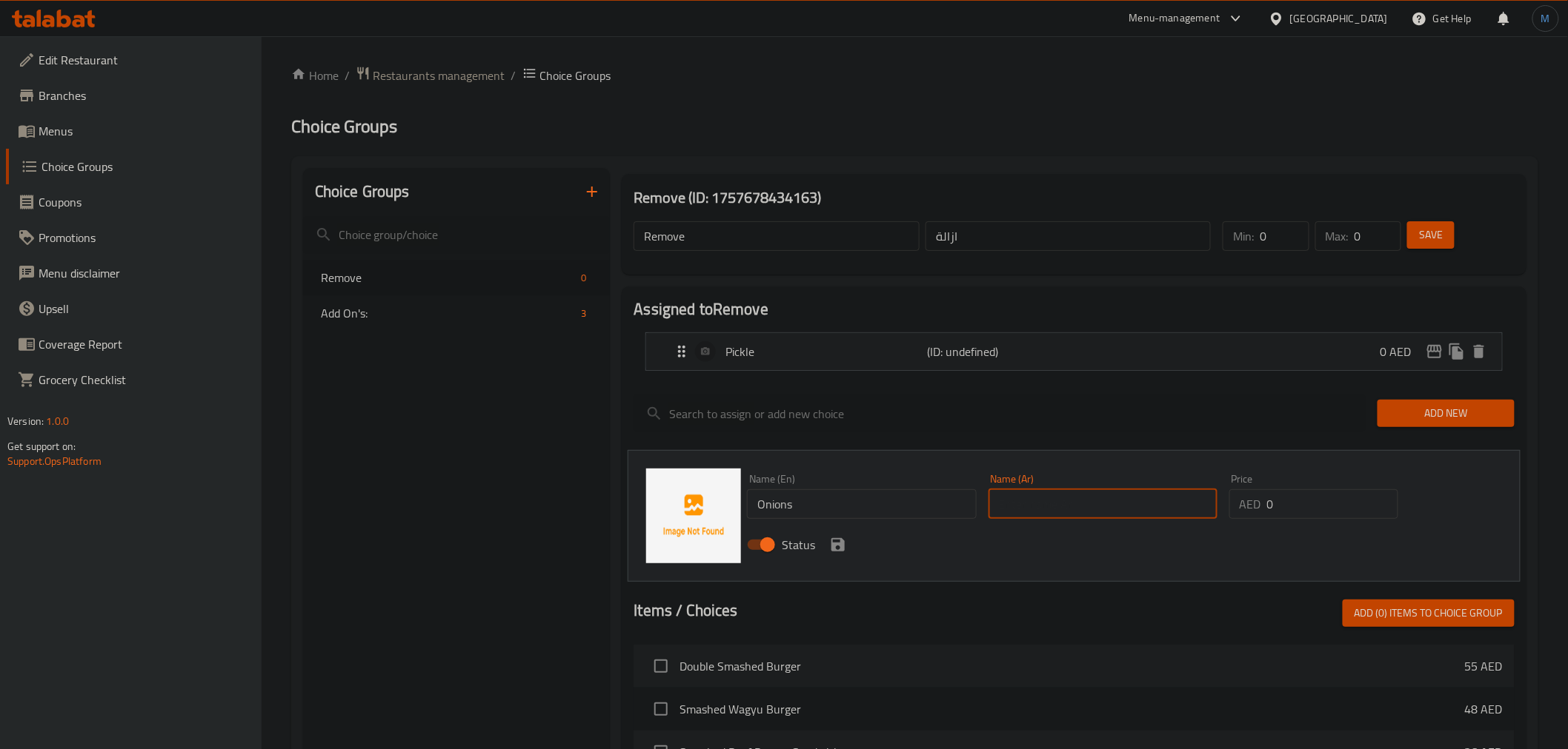
paste input "البصل"
type input "البصل"
click at [835, 543] on icon "save" at bounding box center [838, 545] width 13 height 13
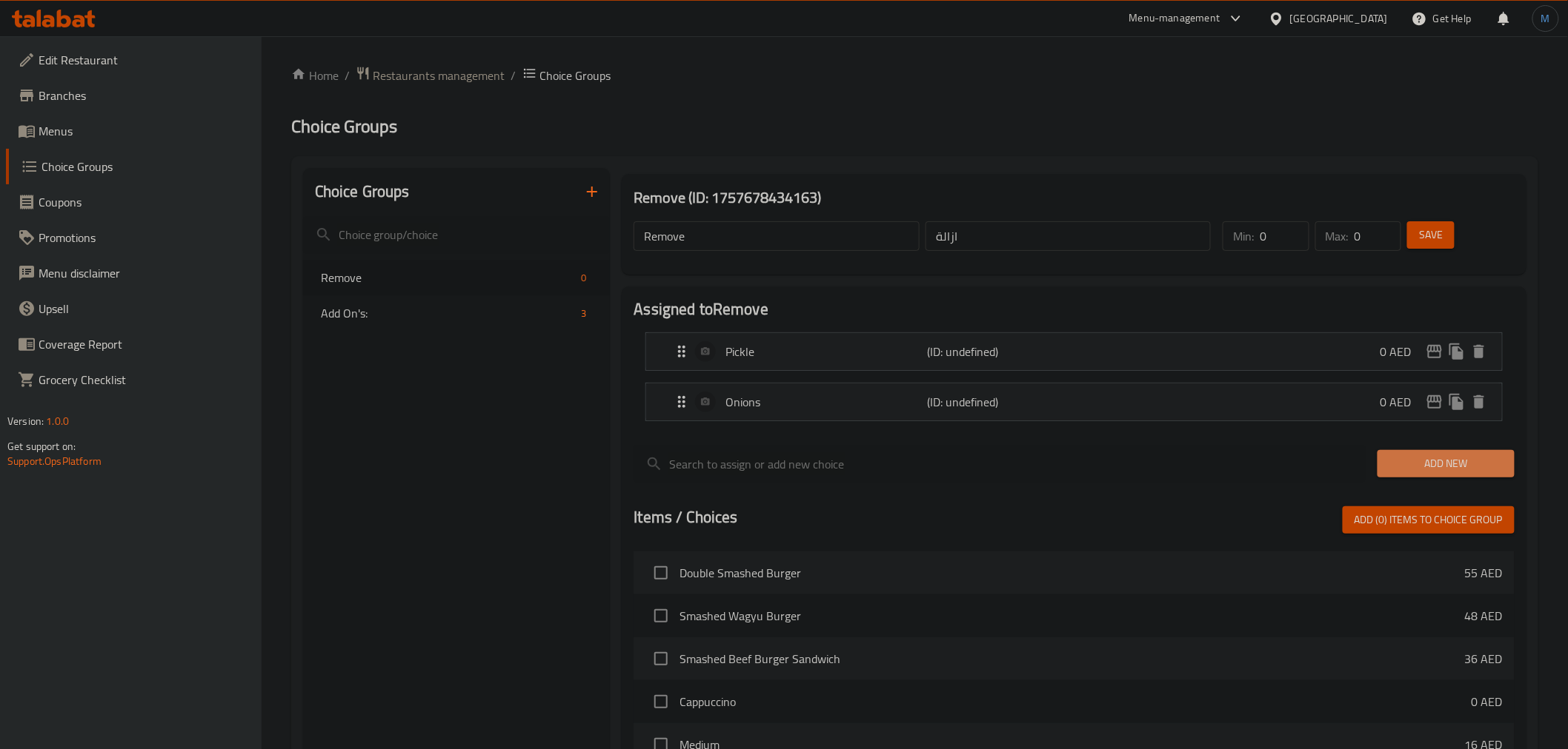
click at [1414, 453] on button "Add New" at bounding box center [1445, 464] width 138 height 27
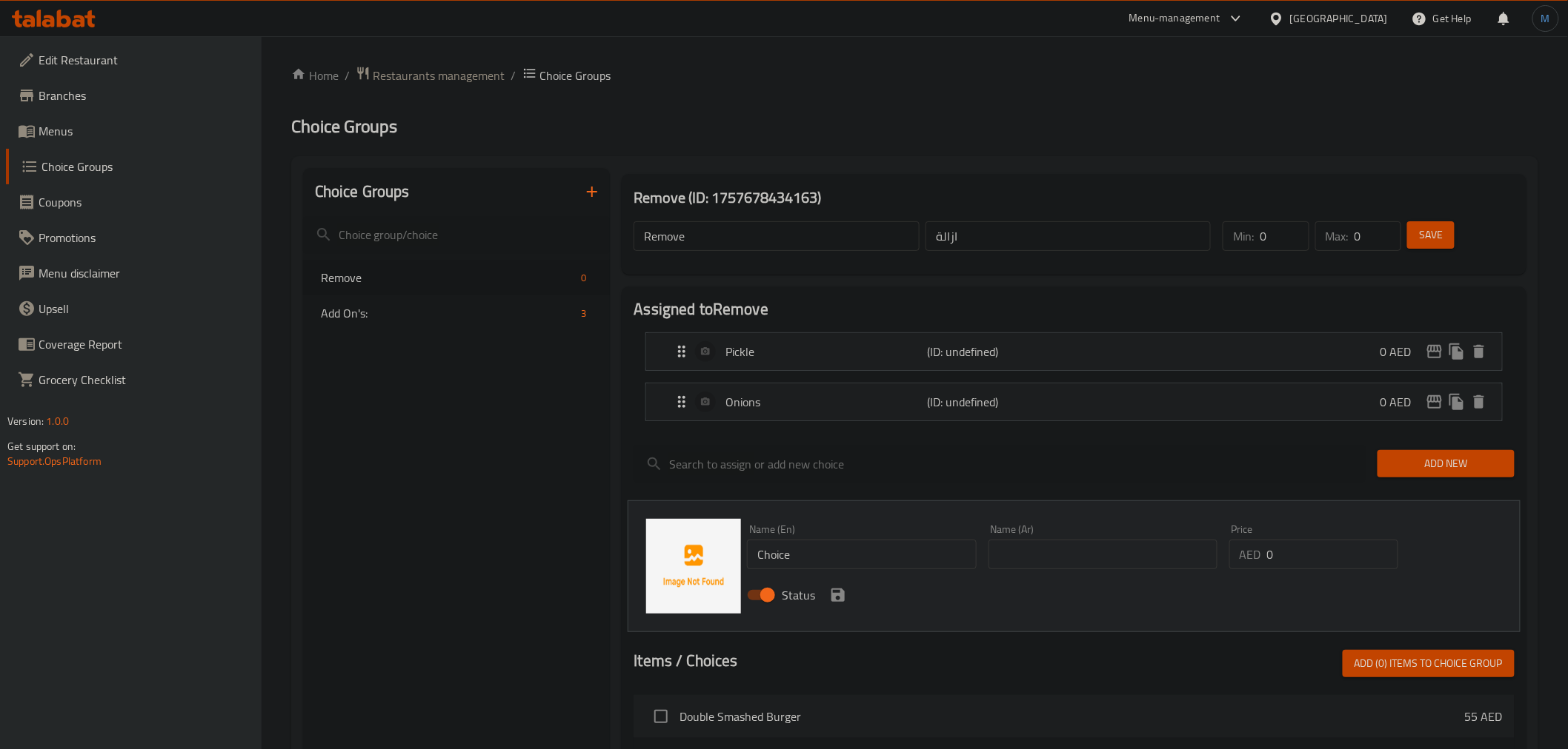
click at [841, 573] on div "Name (En) Choice Name (En)" at bounding box center [861, 546] width 240 height 57
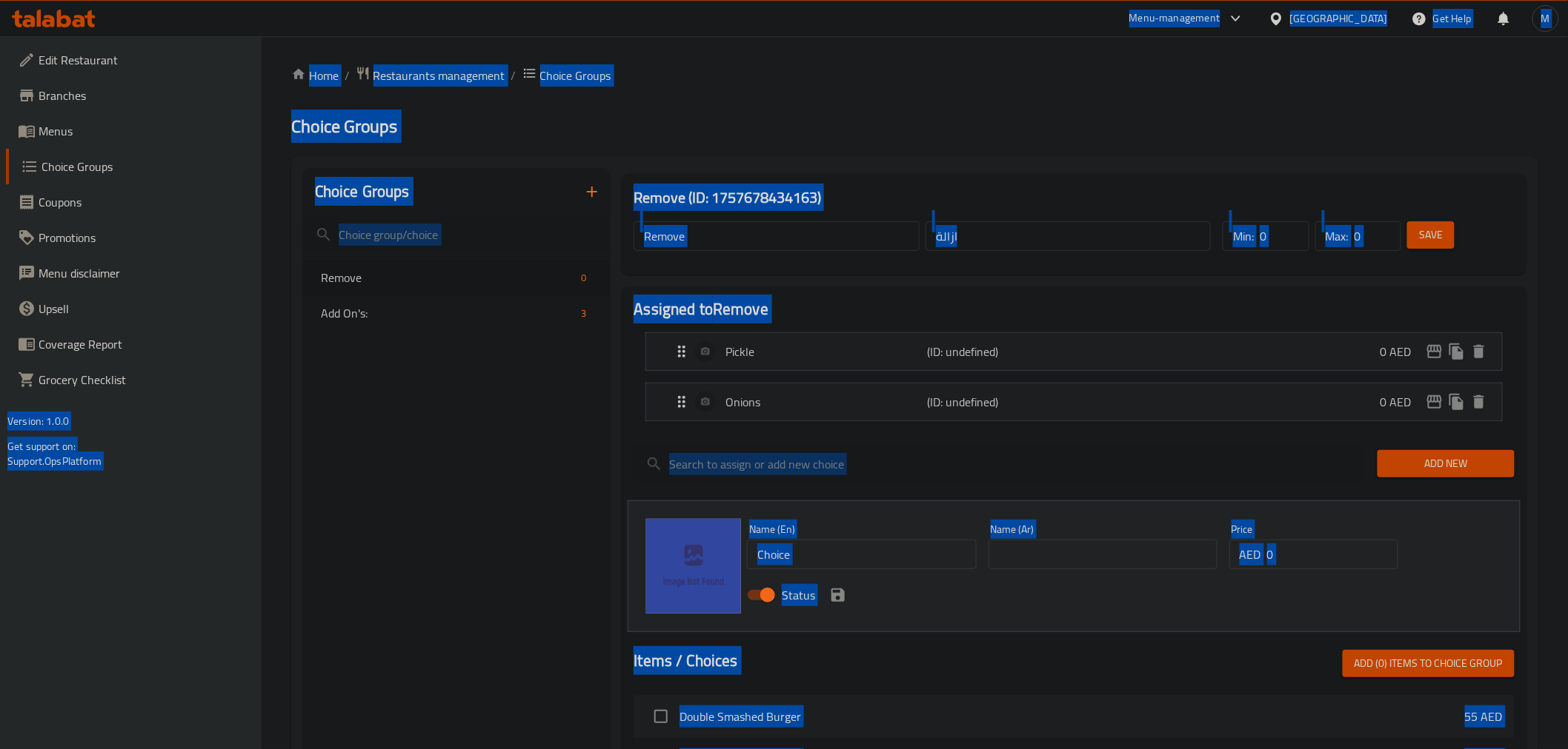
click at [846, 564] on input "Choice" at bounding box center [861, 555] width 229 height 30
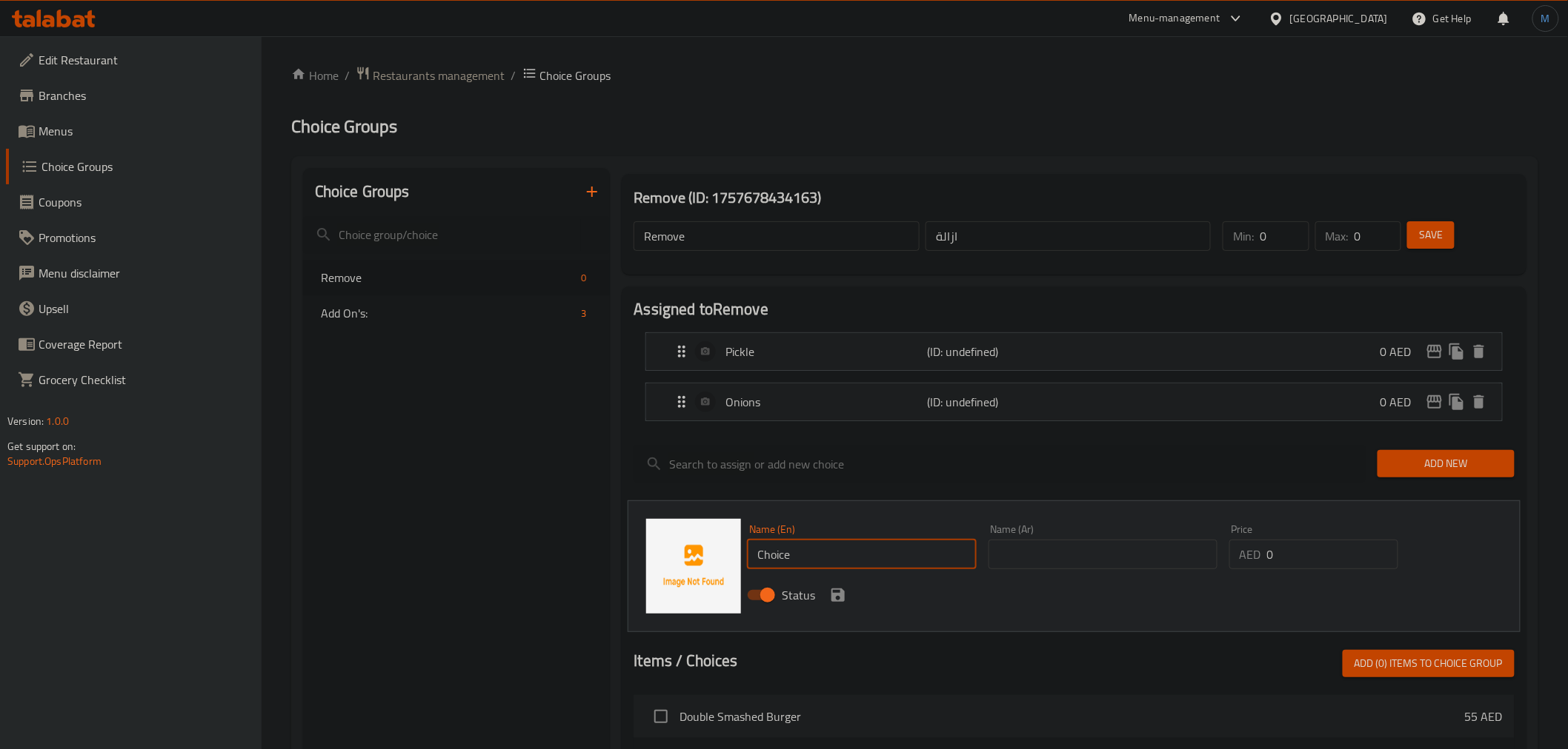
click at [846, 564] on input "Choice" at bounding box center [861, 555] width 229 height 30
paste input "Sau"
type input "Sauce"
click at [1087, 565] on input "text" at bounding box center [1103, 555] width 229 height 30
type input "صوص"
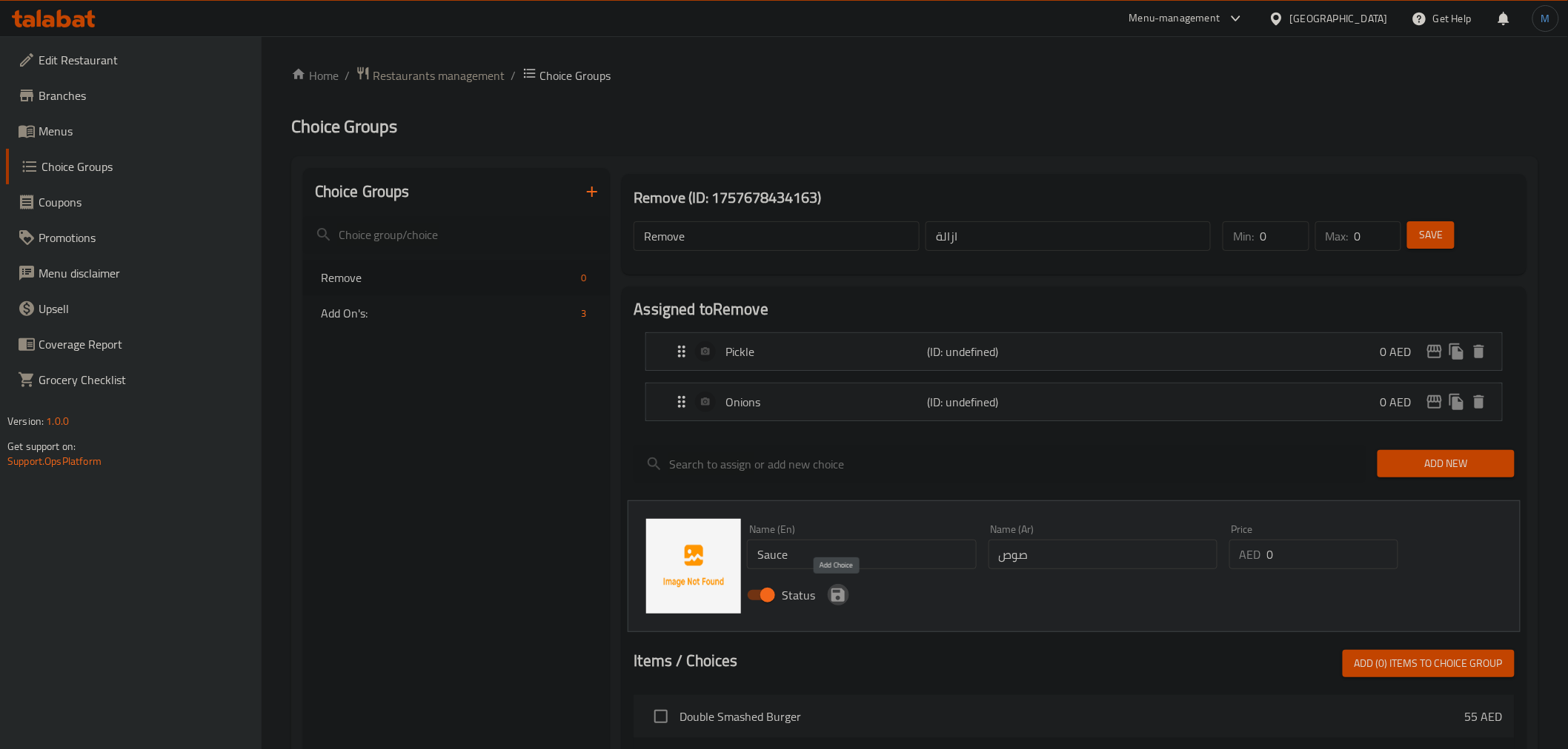
click at [829, 596] on icon "save" at bounding box center [837, 595] width 18 height 18
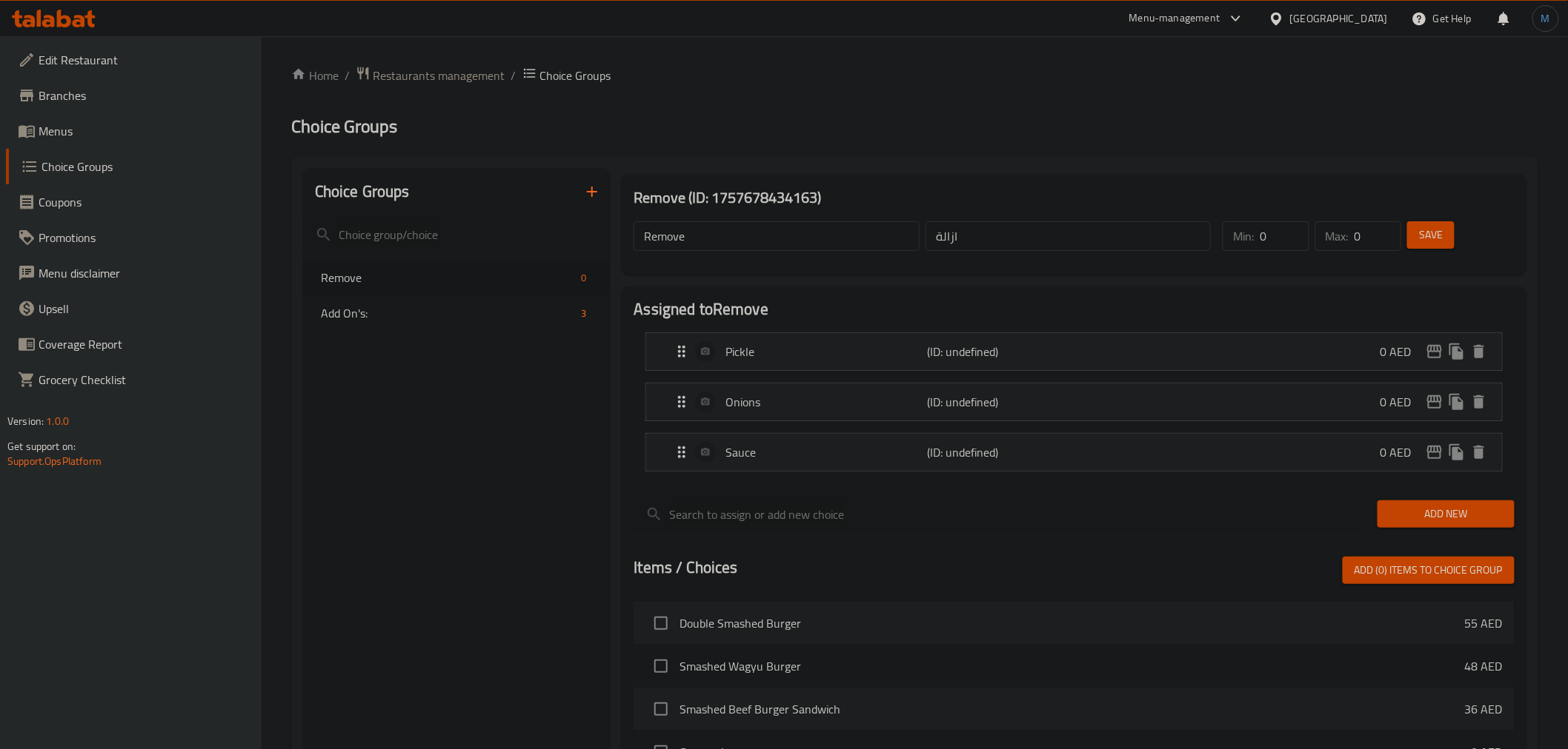
click at [1387, 500] on button "Add New" at bounding box center [1445, 513] width 138 height 27
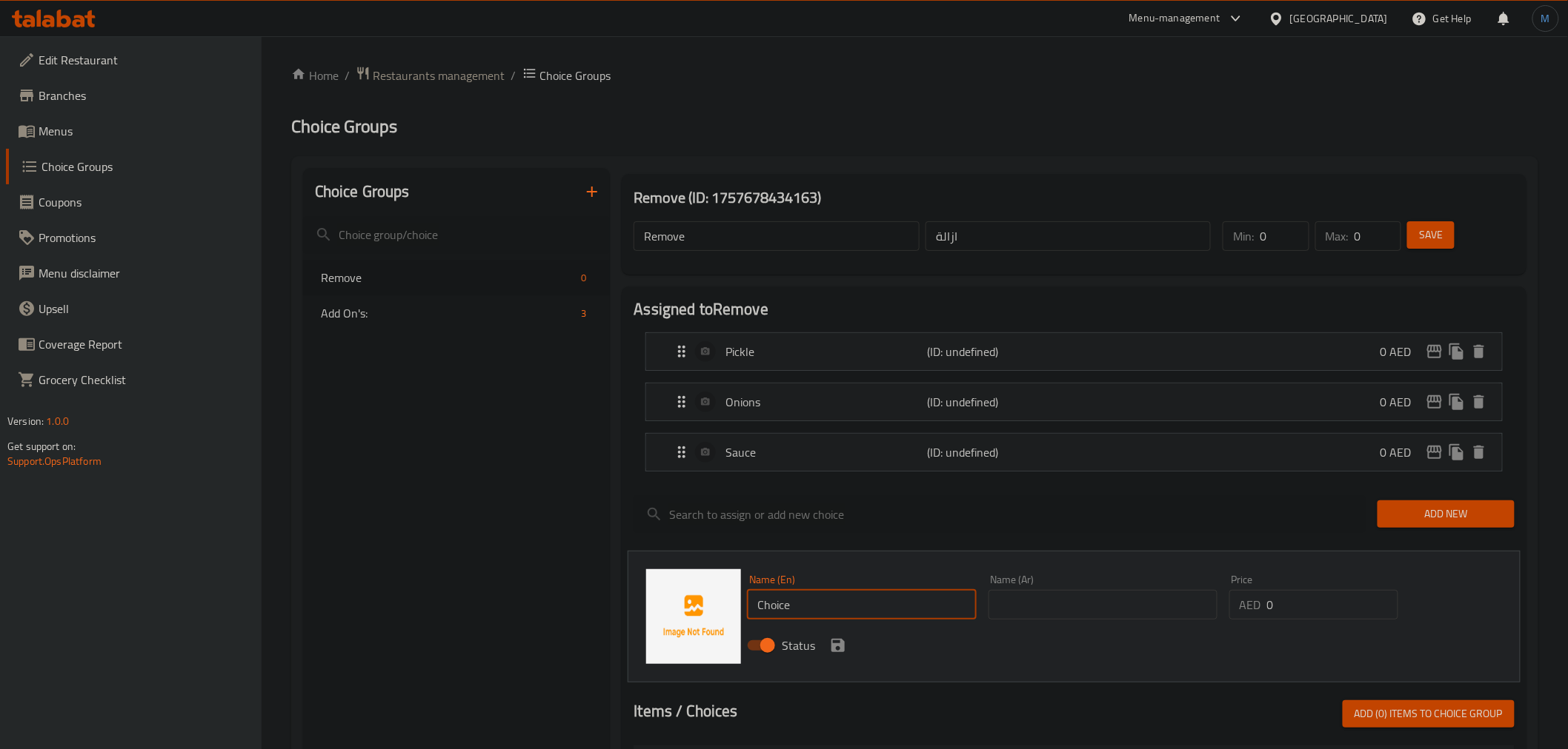
click at [825, 615] on input "Choice" at bounding box center [861, 605] width 229 height 30
paste input "tomato"
type input "Tomato"
drag, startPoint x: 1065, startPoint y: 607, endPoint x: 1009, endPoint y: 609, distance: 56.0
click at [1065, 607] on input "text" at bounding box center [1103, 605] width 229 height 30
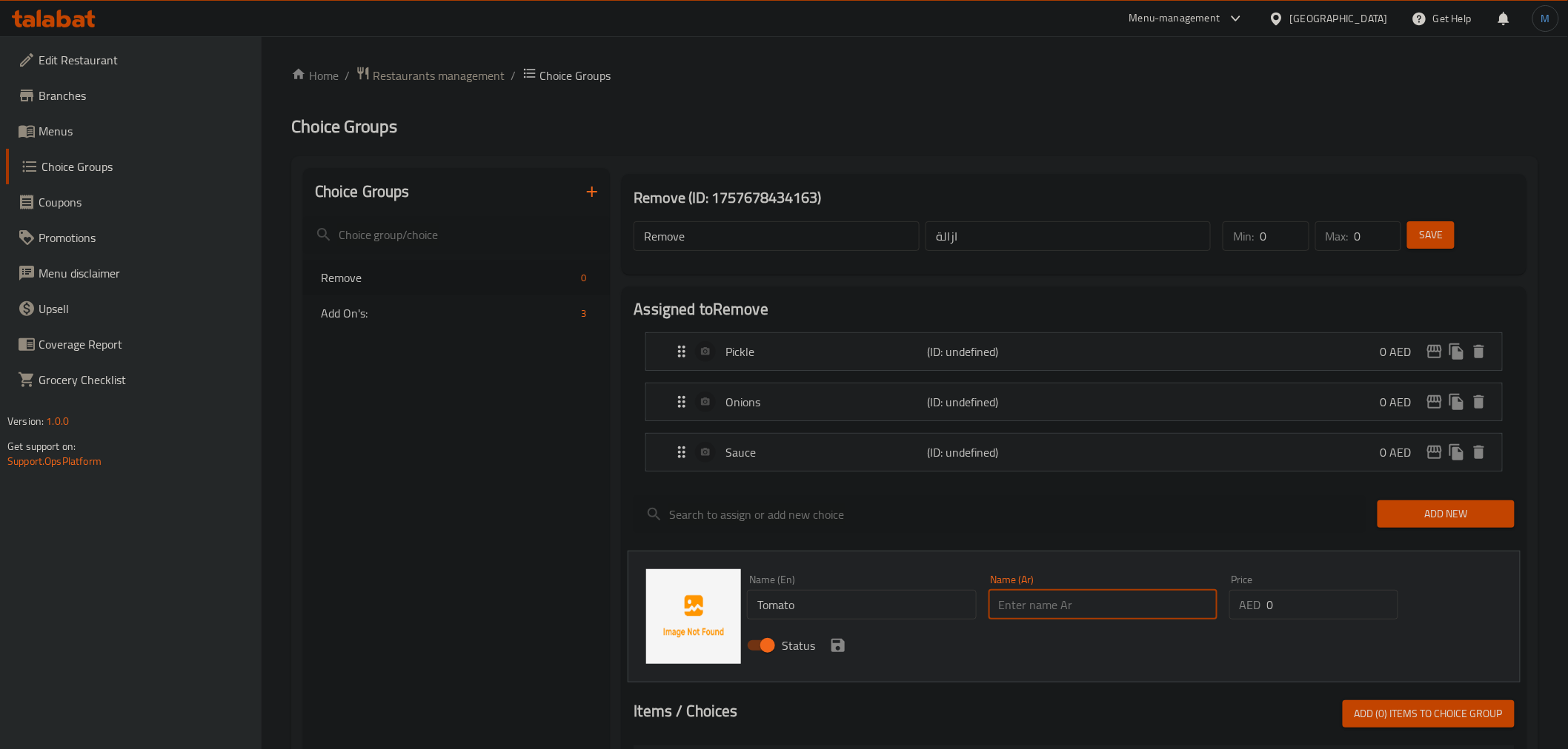
paste input "طماطم"
type input "طماطم"
click at [832, 644] on icon "save" at bounding box center [838, 645] width 13 height 13
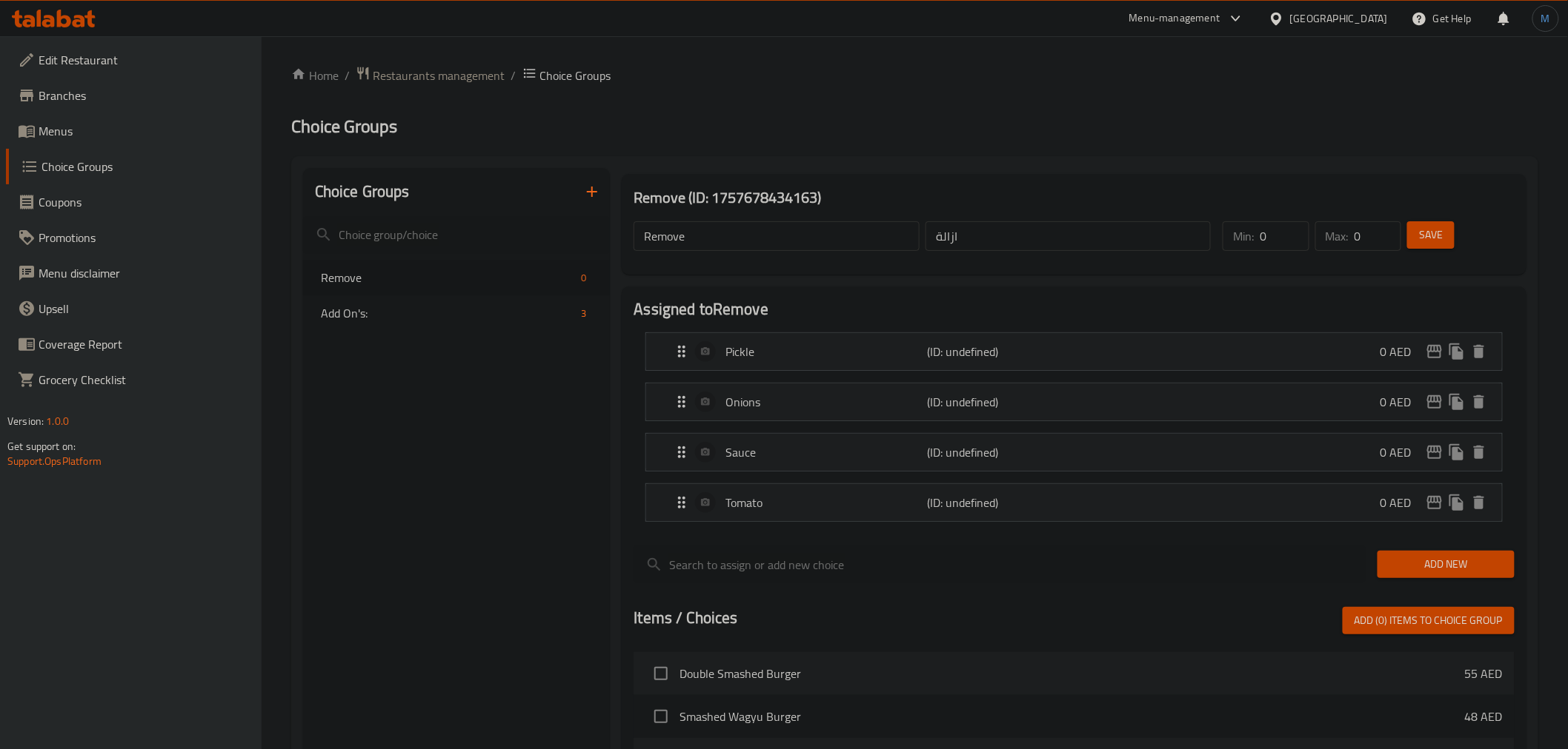
click at [1504, 555] on button "Add New" at bounding box center [1445, 564] width 138 height 27
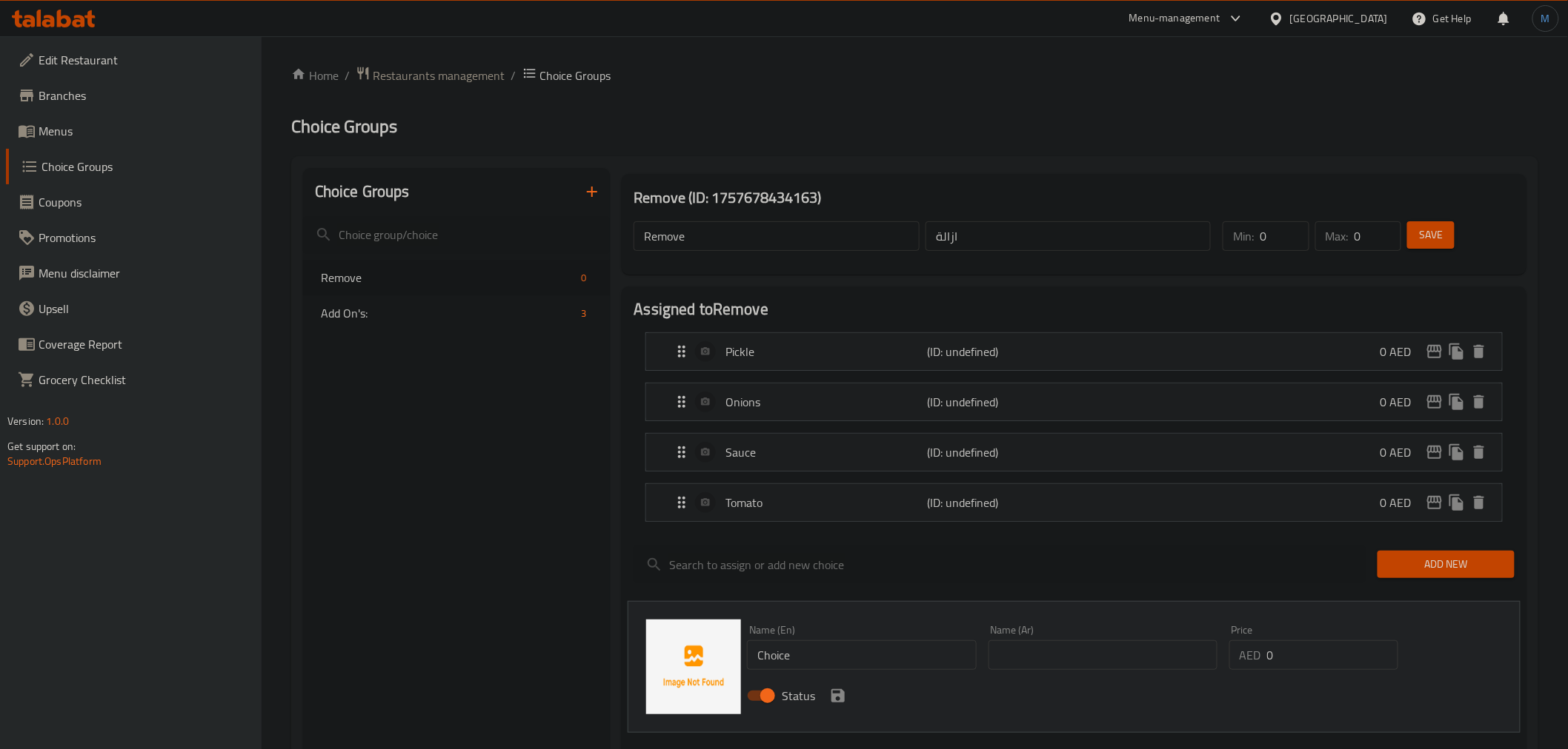
click at [931, 642] on input "Choice" at bounding box center [861, 655] width 229 height 30
paste input "Lettuce"
type input "Lettuce"
drag, startPoint x: 1077, startPoint y: 655, endPoint x: 1060, endPoint y: 656, distance: 17.0
click at [1077, 654] on input "text" at bounding box center [1103, 655] width 229 height 30
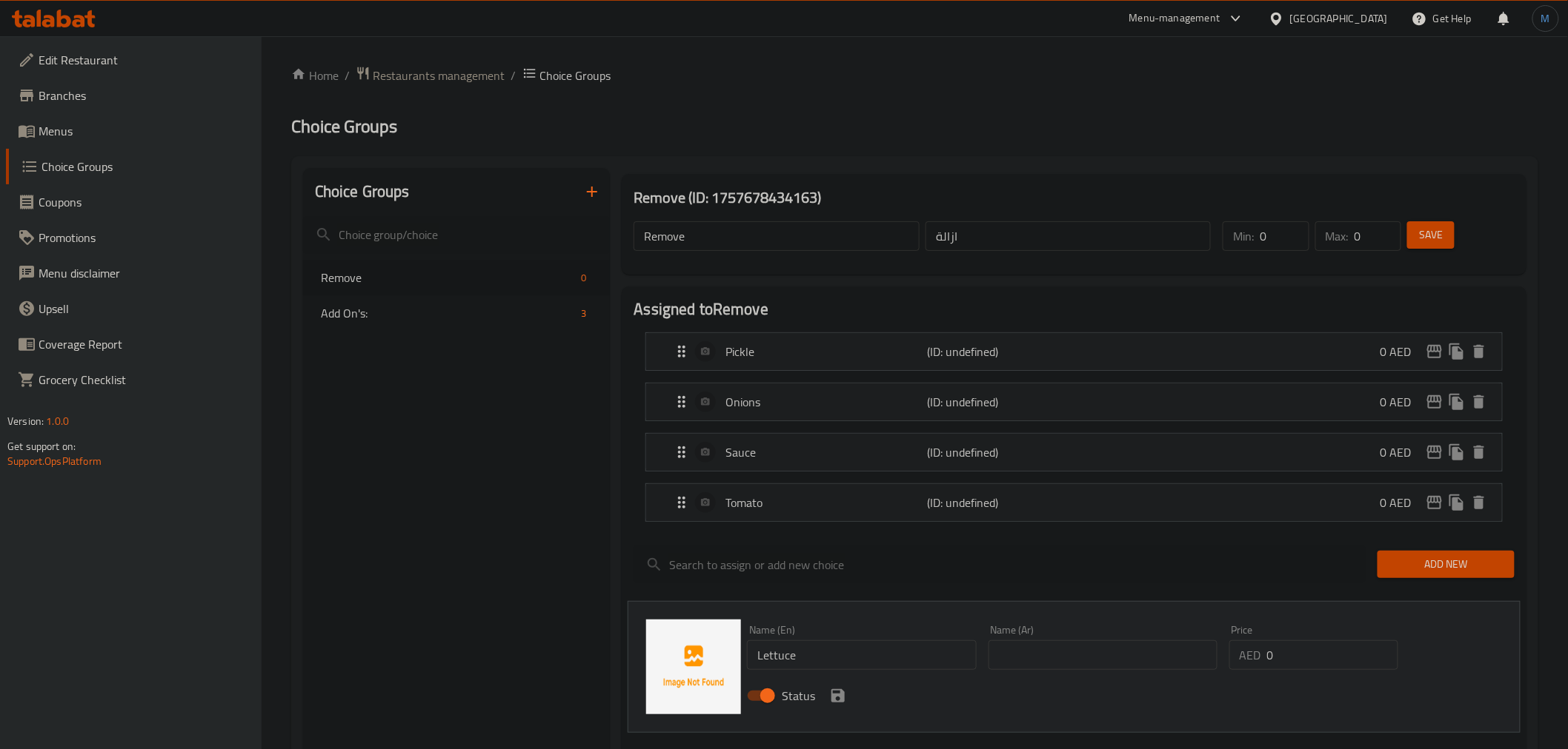
paste input "خس"
type input "خس"
click at [834, 695] on icon "save" at bounding box center [838, 696] width 13 height 13
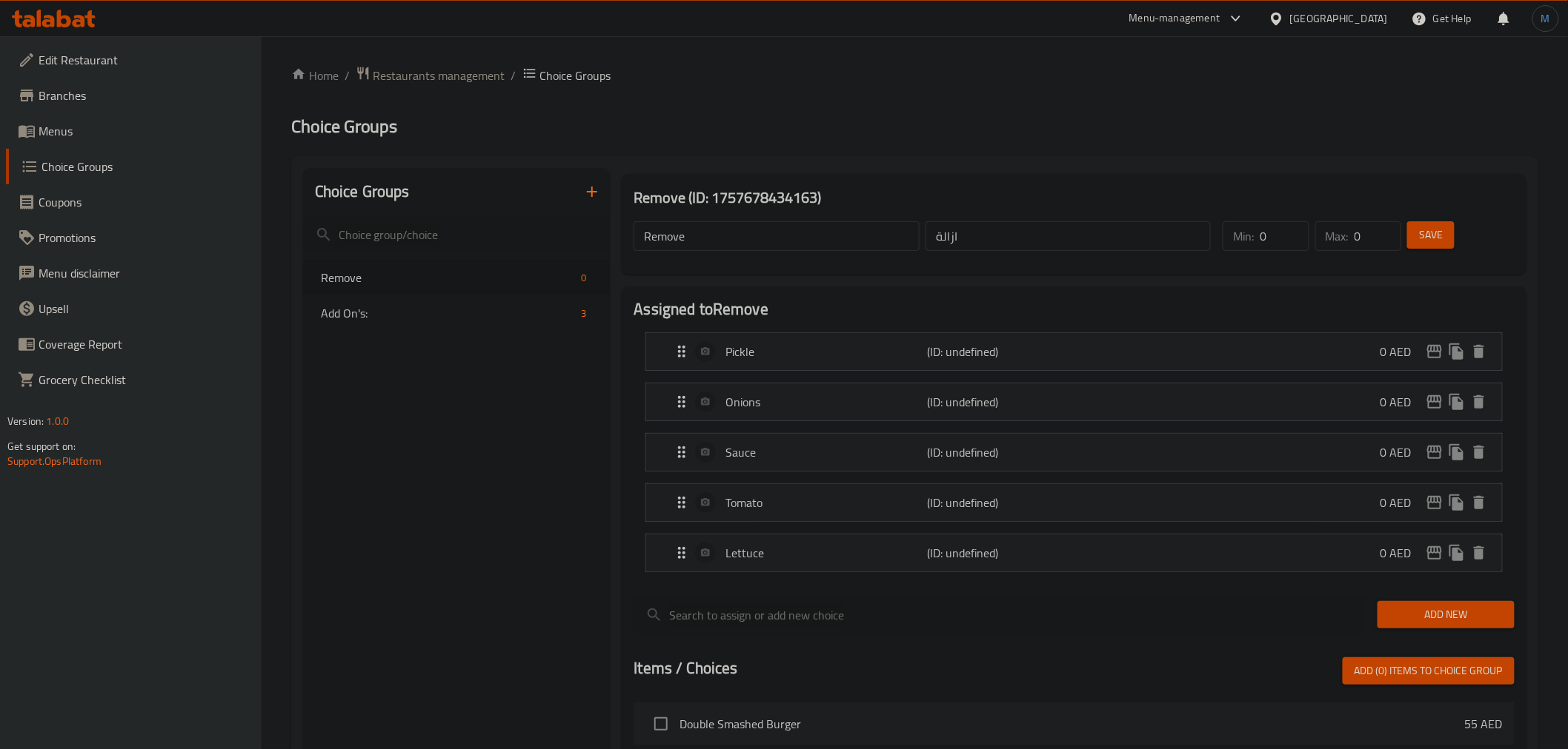
click at [1447, 242] on button "Save" at bounding box center [1430, 235] width 48 height 27
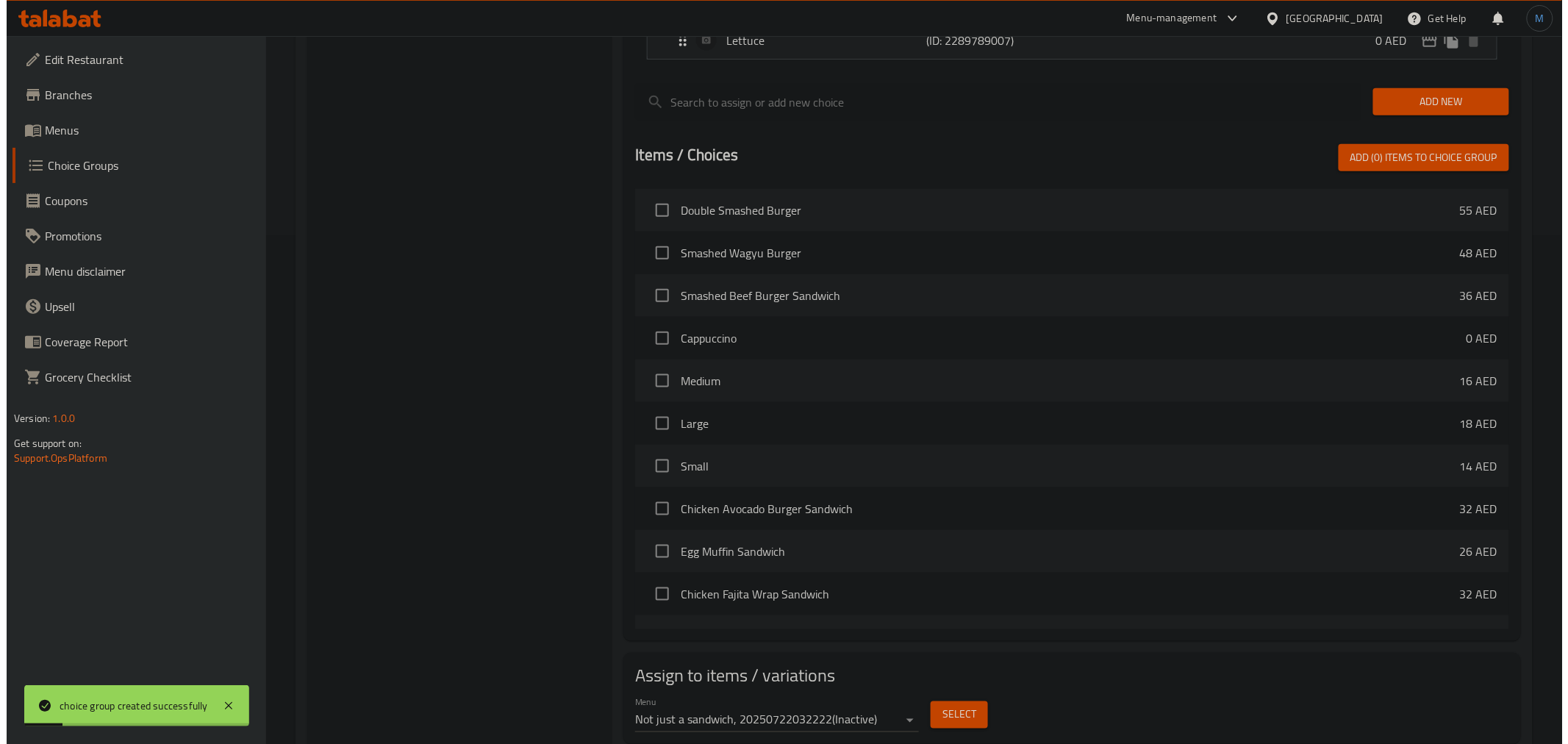
scroll to position [556, 0]
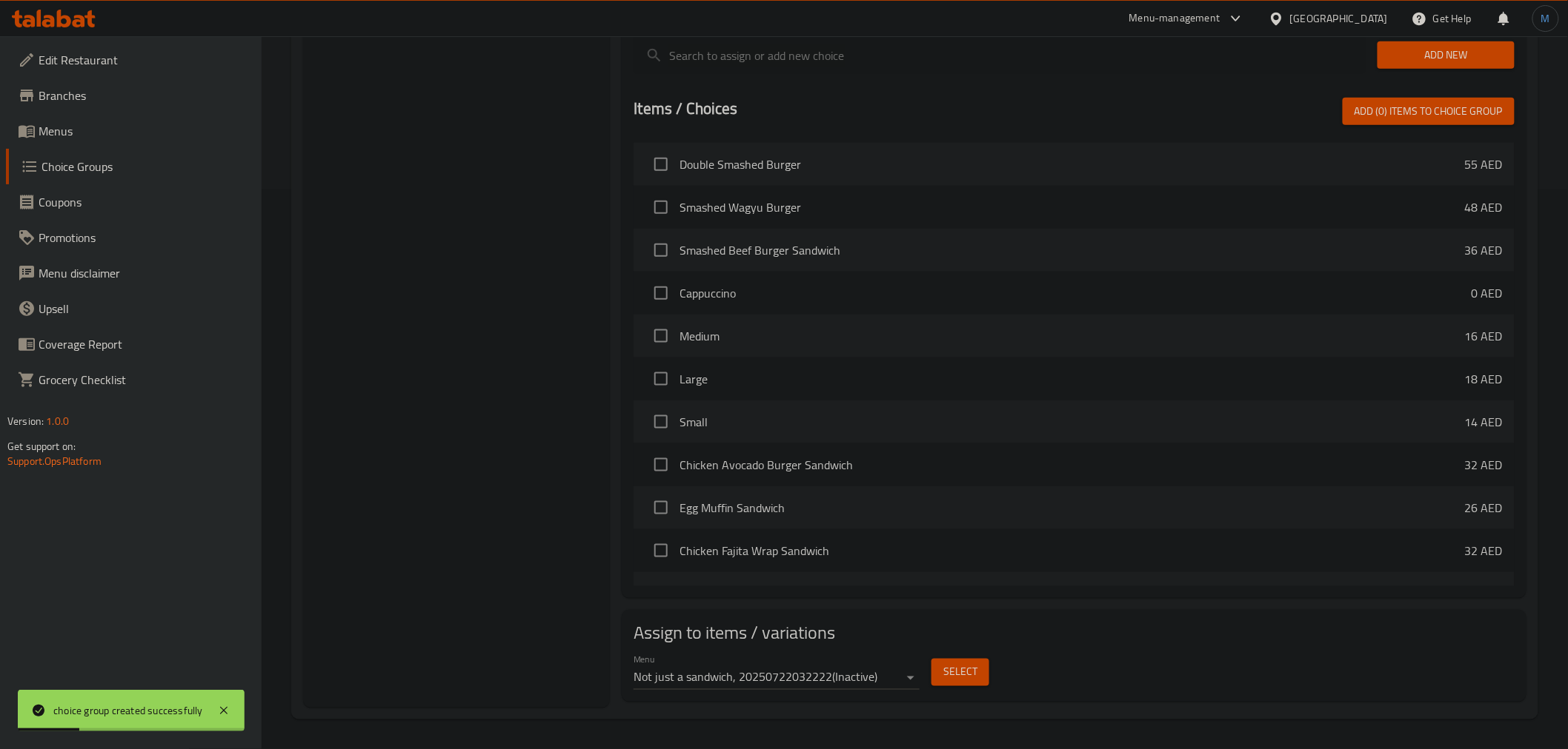
click at [883, 665] on div "Menu Not just a sandwich, 20250722032222 ( Inactive )" at bounding box center [776, 672] width 285 height 36
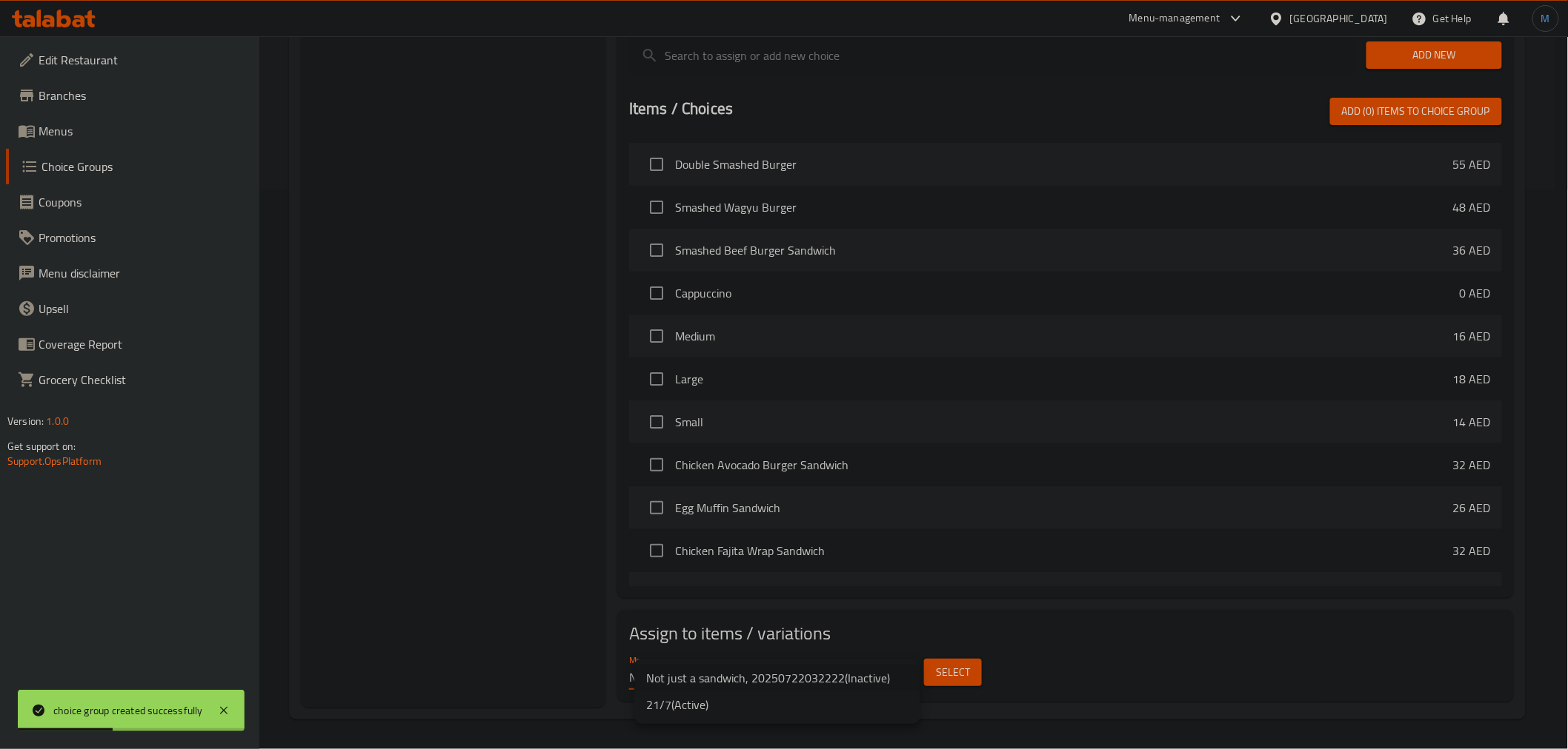
click at [768, 697] on li "21/7 ( Active )" at bounding box center [777, 705] width 286 height 27
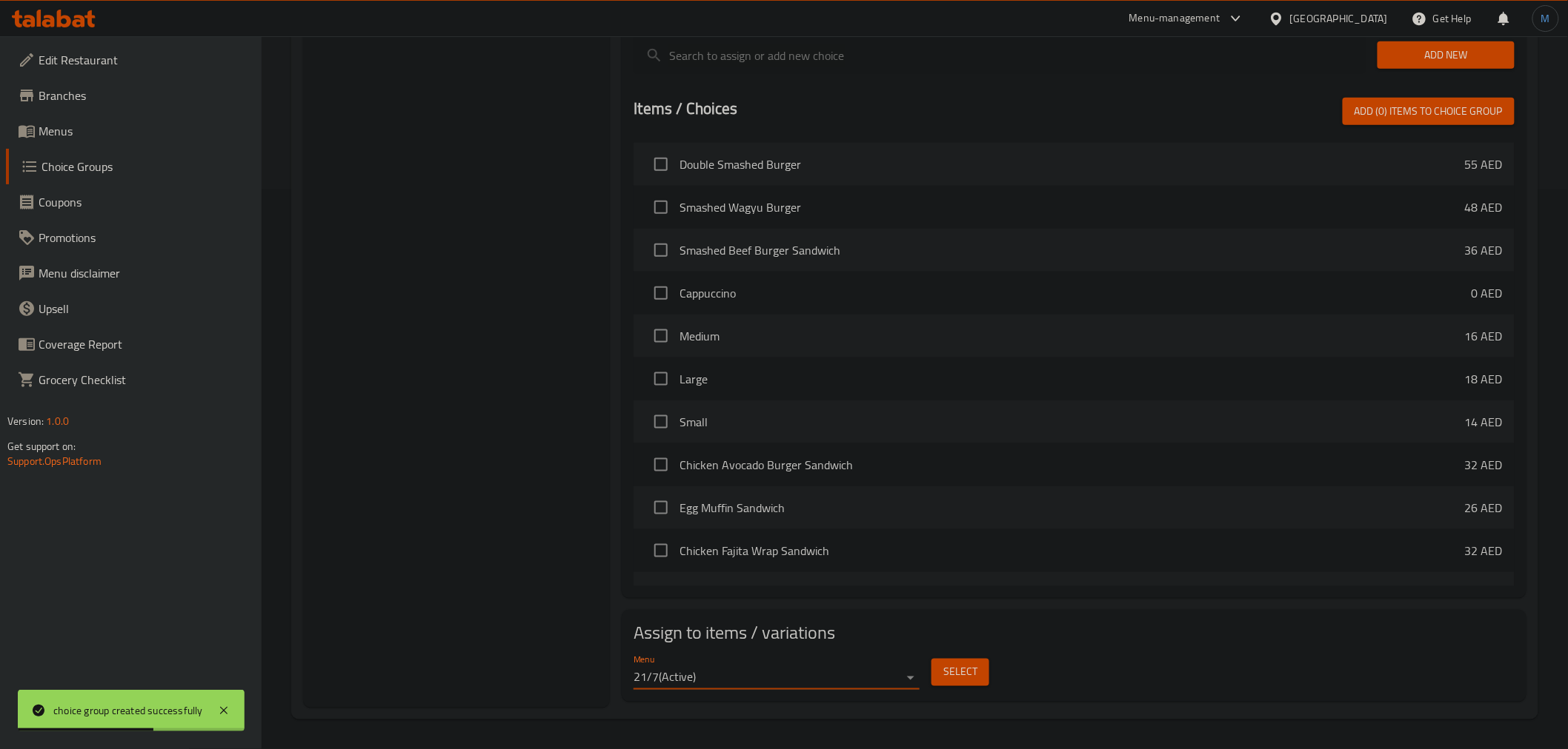
click at [972, 661] on button "Select" at bounding box center [961, 672] width 58 height 27
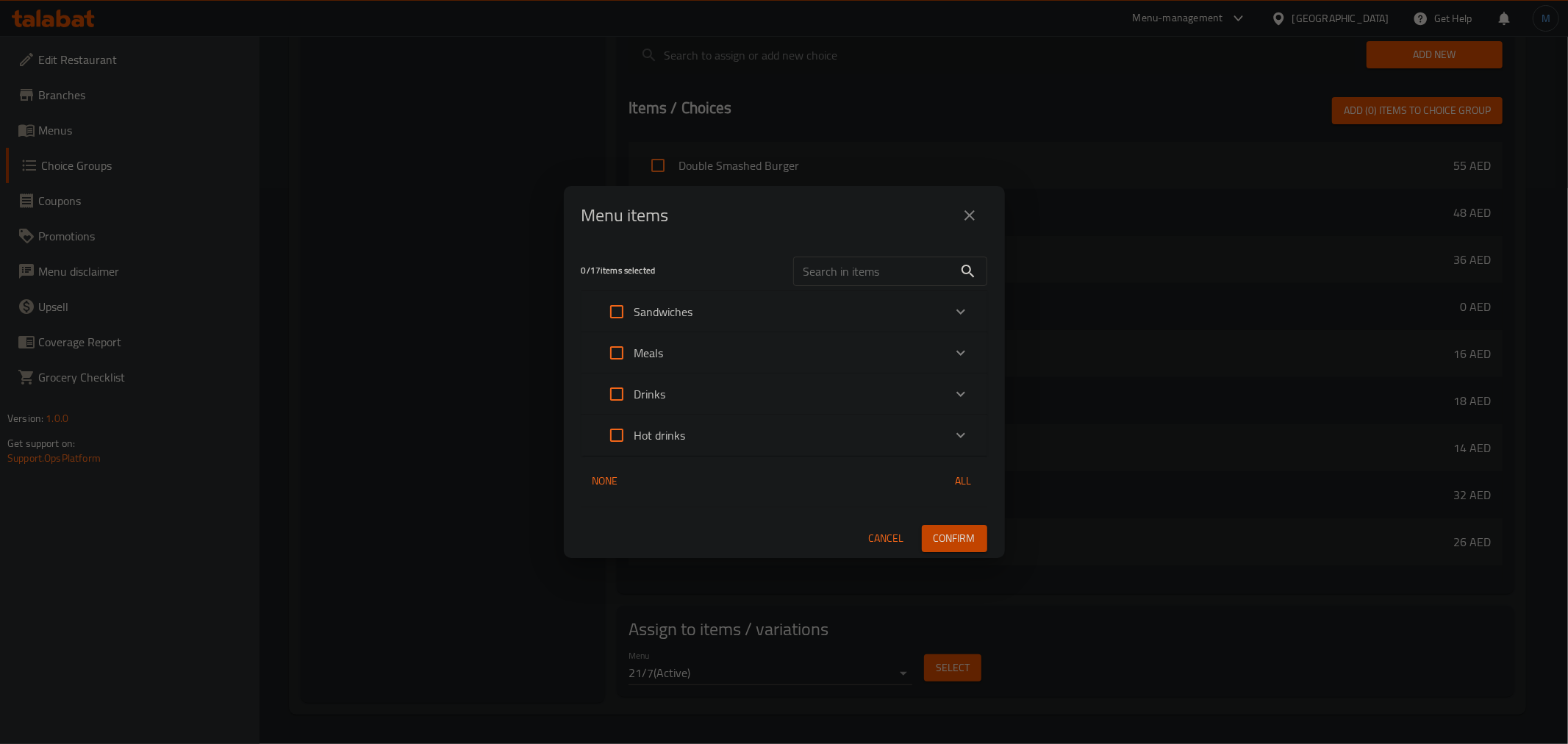
click at [712, 311] on div "Sandwiches" at bounding box center [771, 312] width 344 height 35
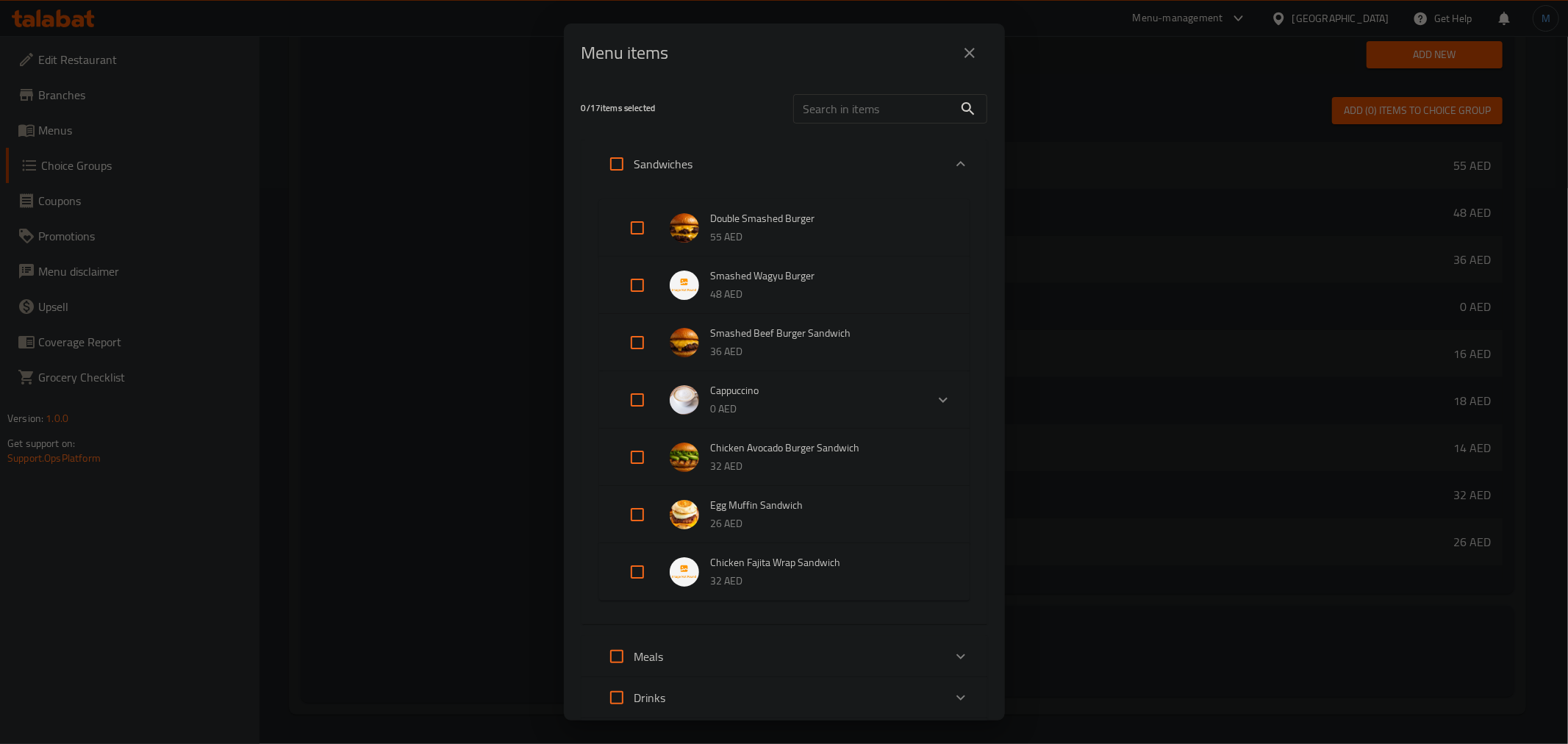
click at [649, 282] on input "Expand" at bounding box center [638, 285] width 35 height 35
checkbox input "true"
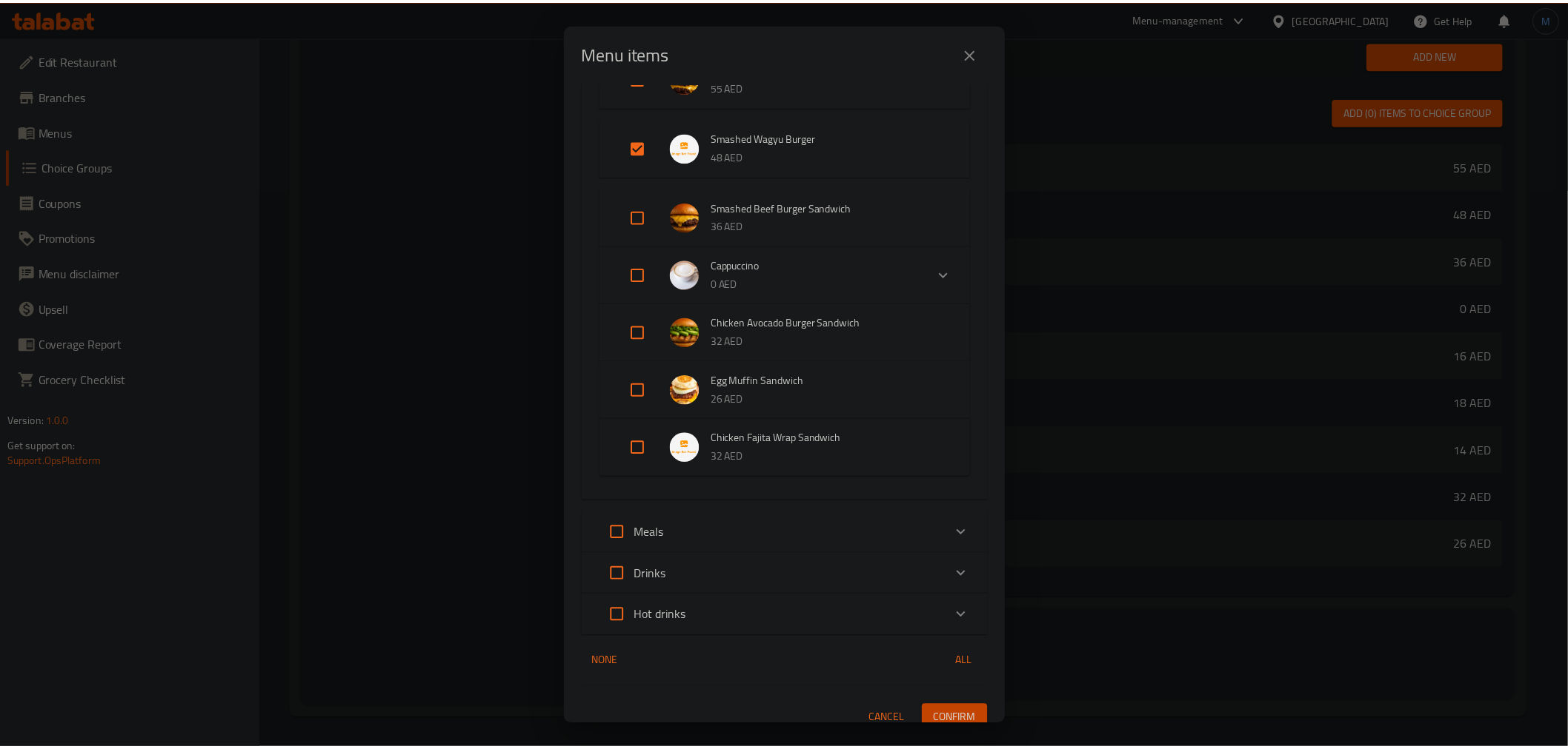
scroll to position [166, 0]
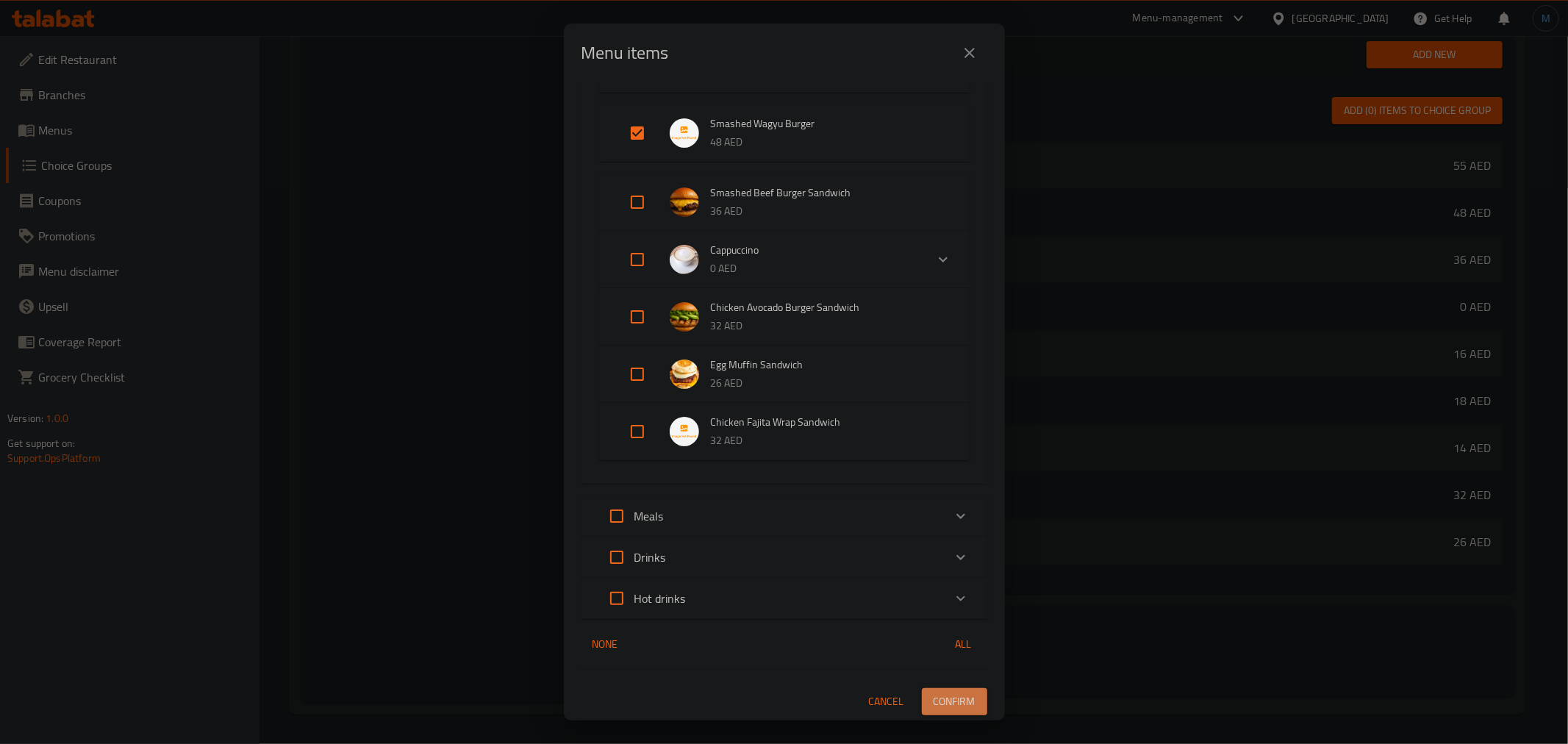
click at [938, 695] on span "Confirm" at bounding box center [954, 702] width 42 height 19
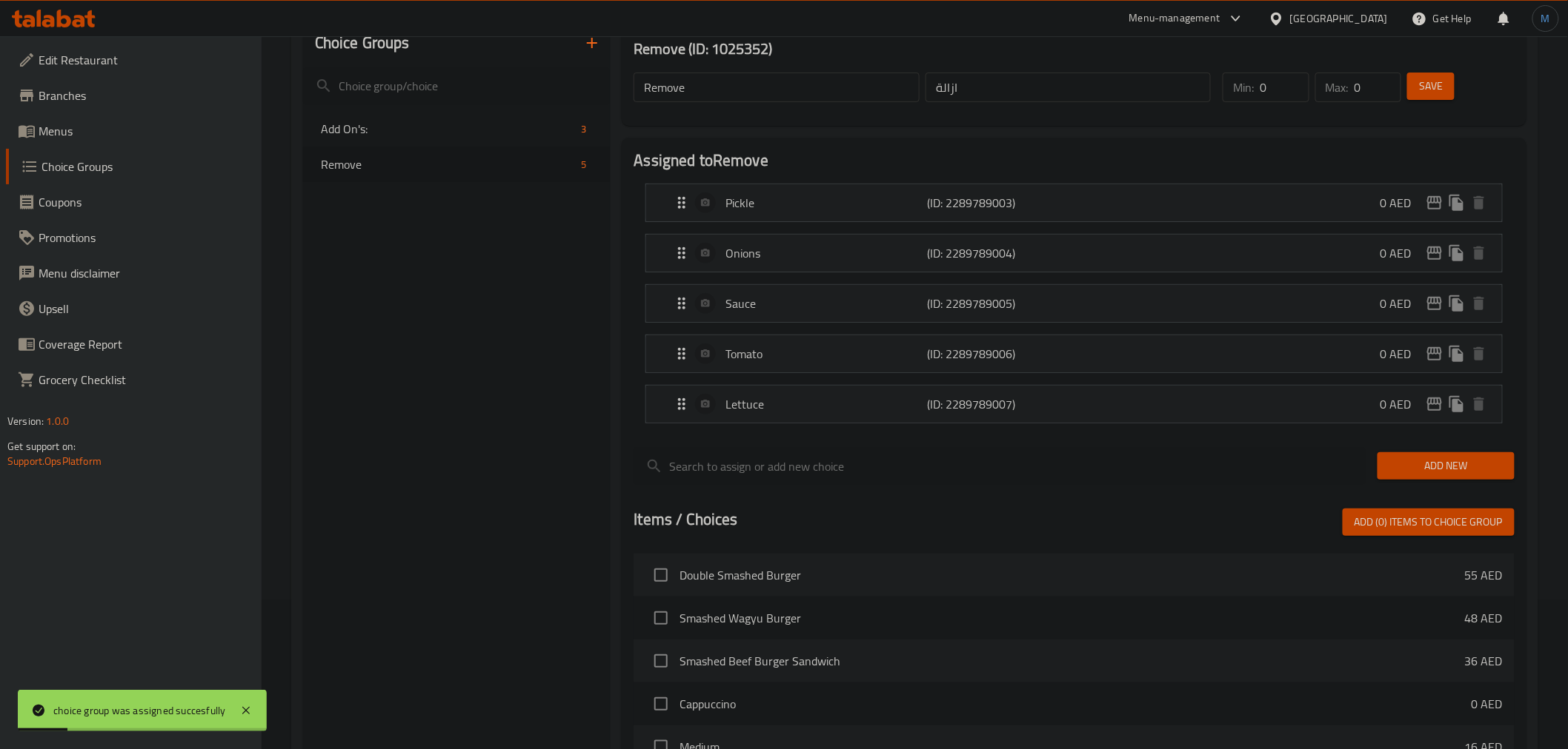
scroll to position [0, 0]
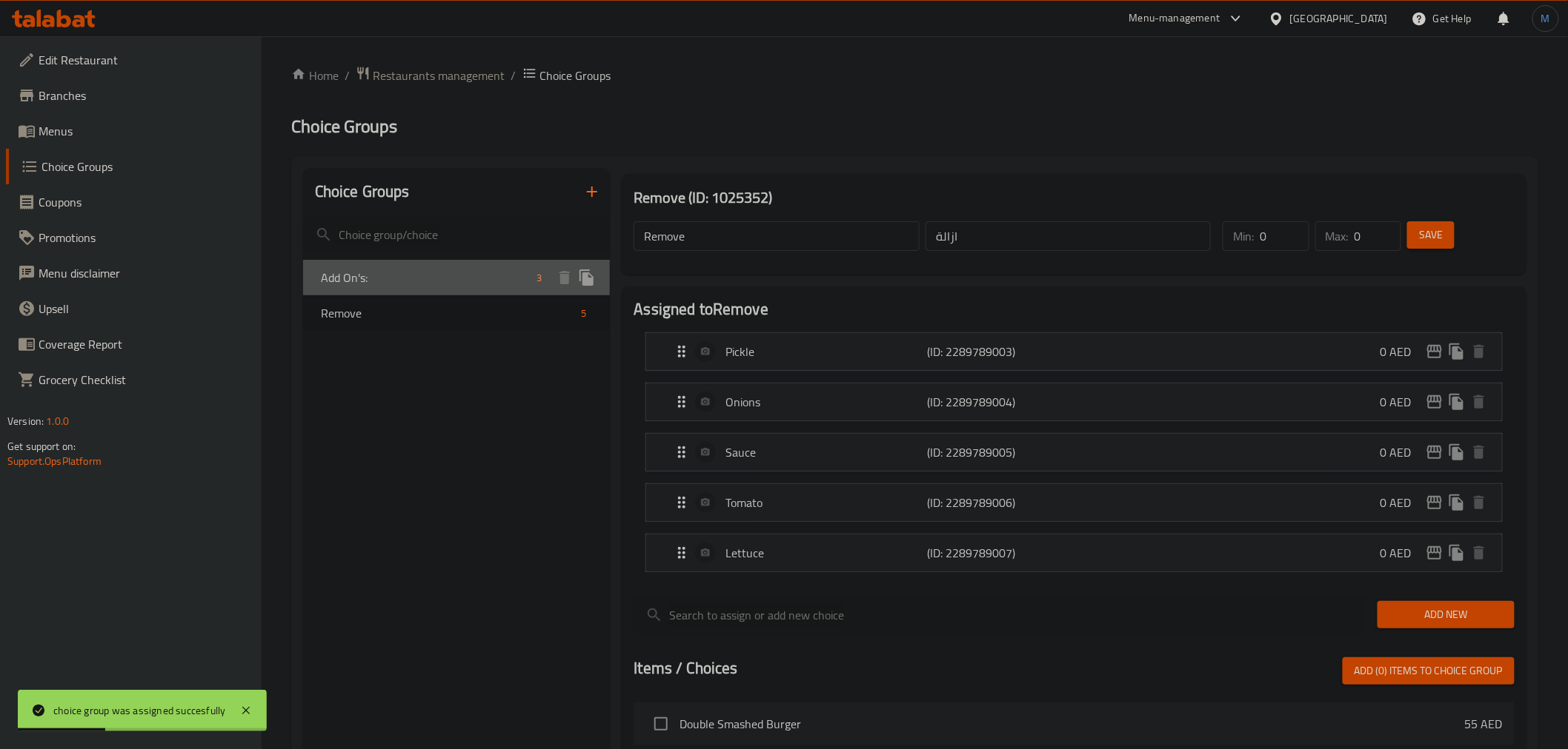
click at [415, 287] on div "Add On's: 3" at bounding box center [457, 278] width 308 height 36
type input "Add On's:"
type input "الاضافات:"
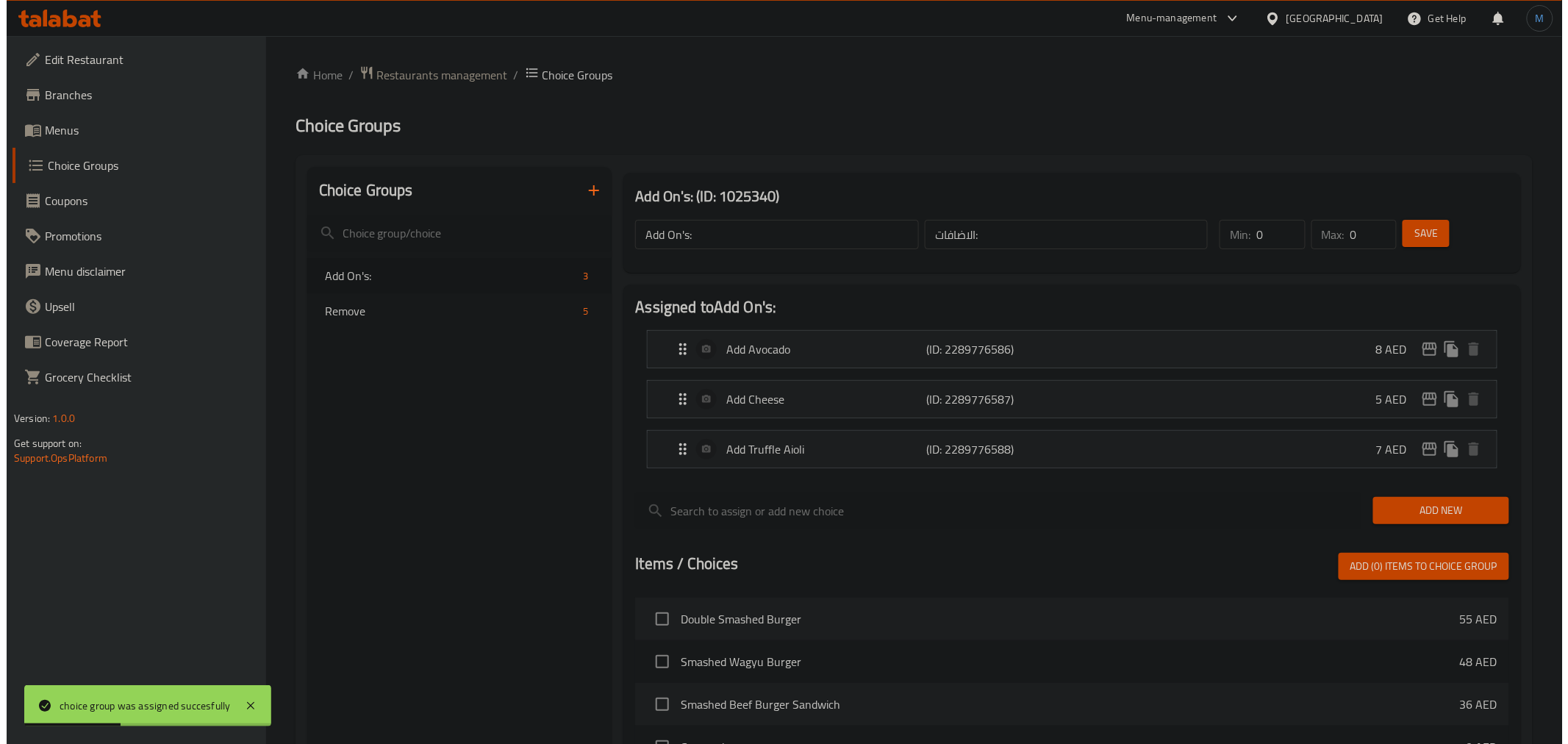
scroll to position [456, 0]
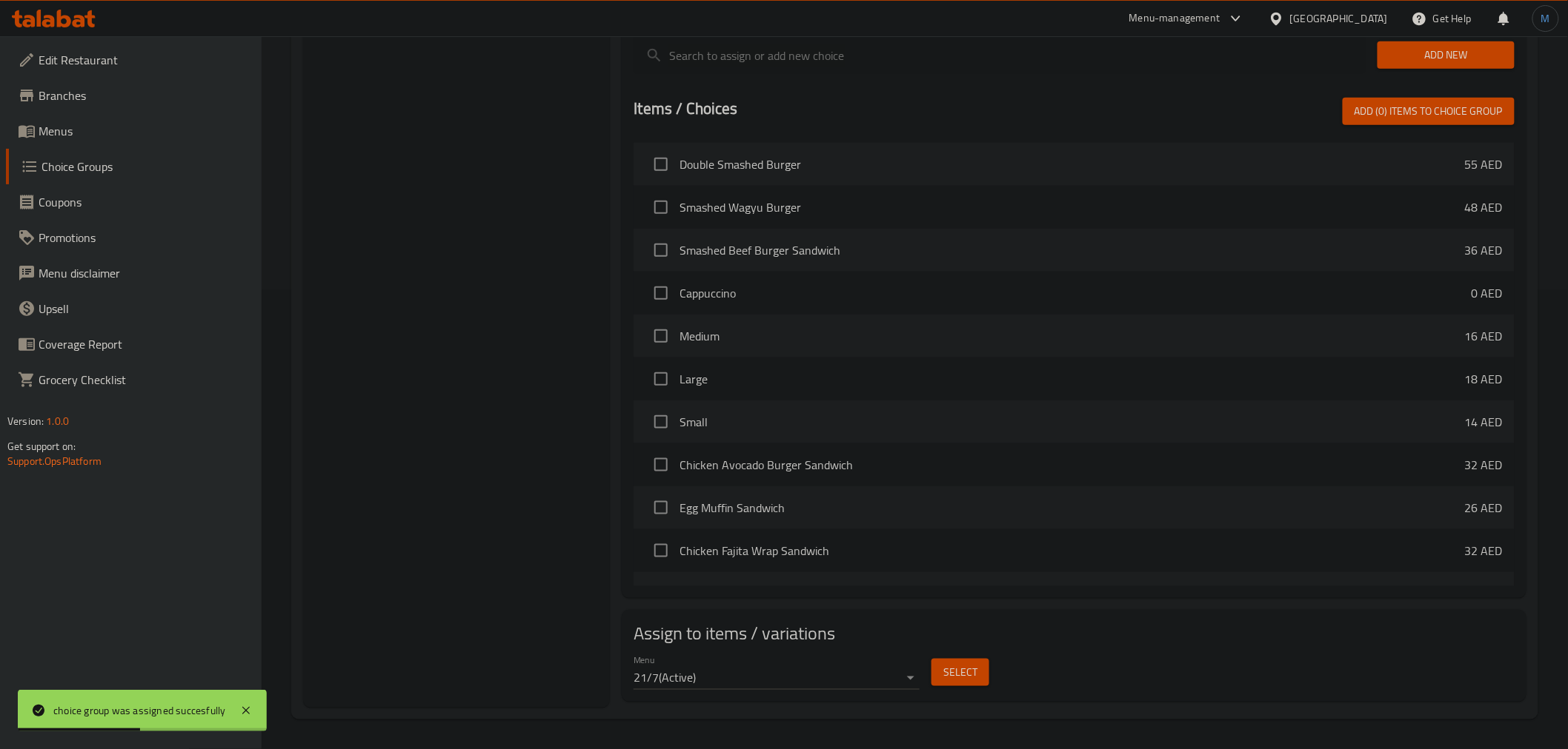
click at [959, 660] on button "Select" at bounding box center [961, 672] width 58 height 27
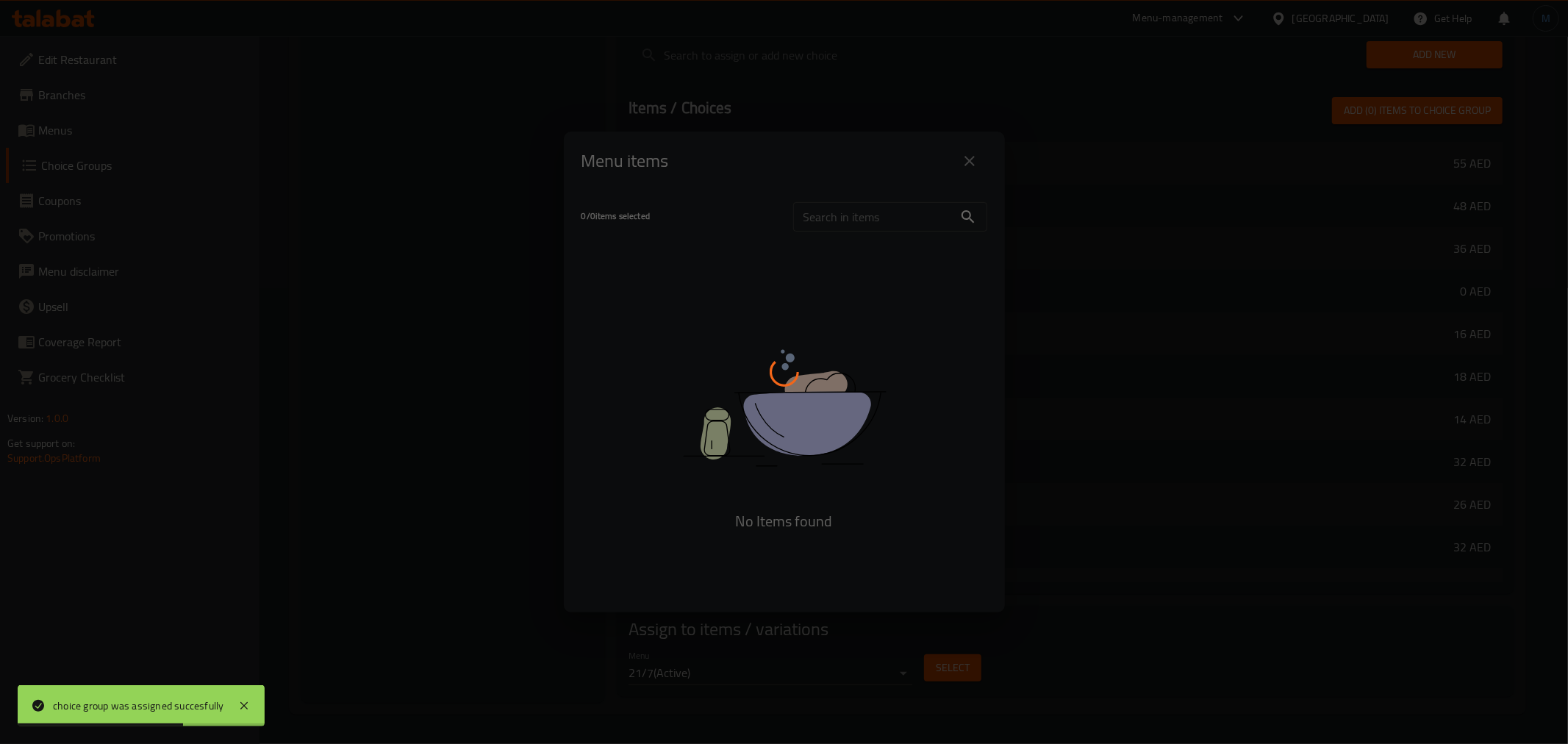
click at [952, 663] on div at bounding box center [784, 372] width 1568 height 744
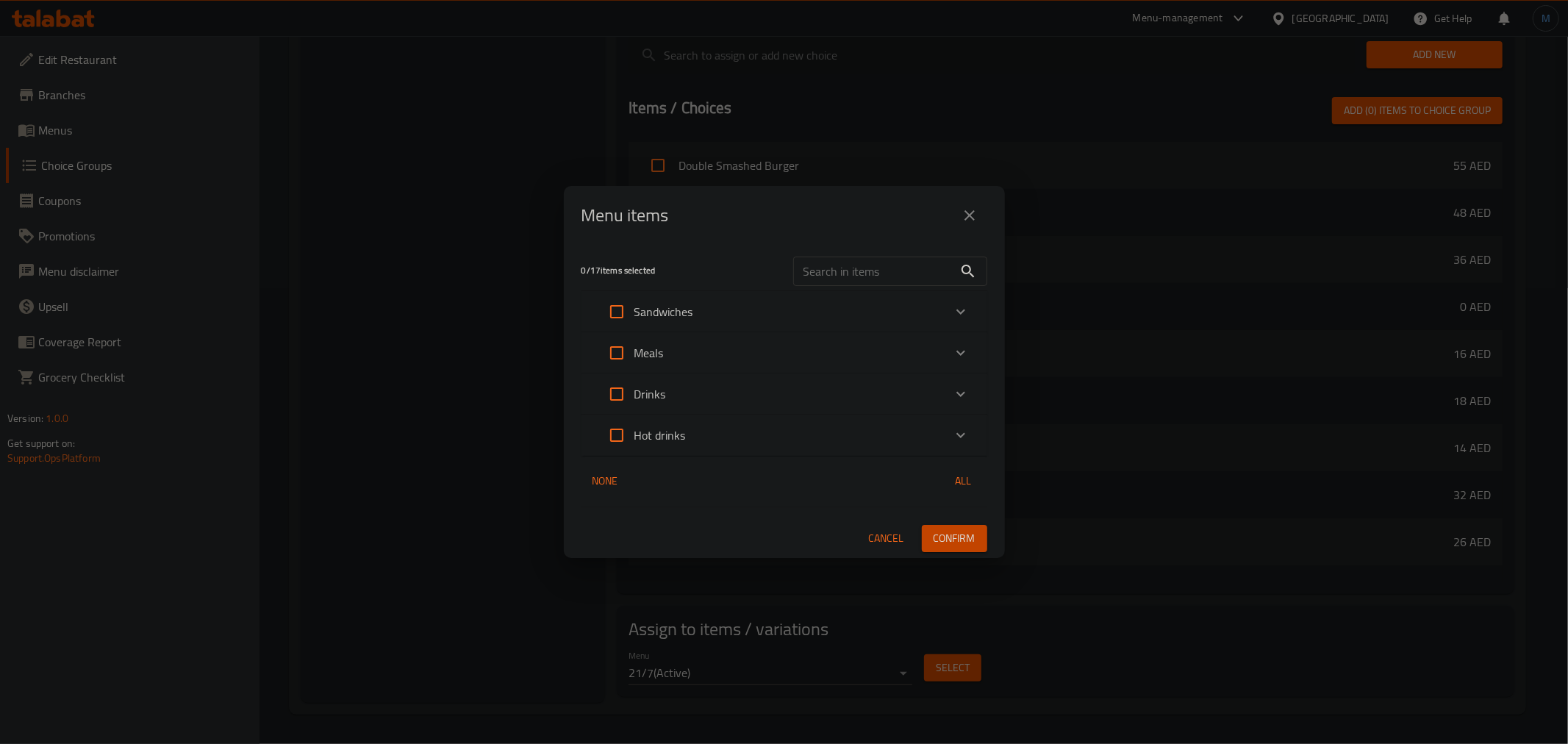
click at [672, 313] on p "Sandwiches" at bounding box center [663, 311] width 58 height 18
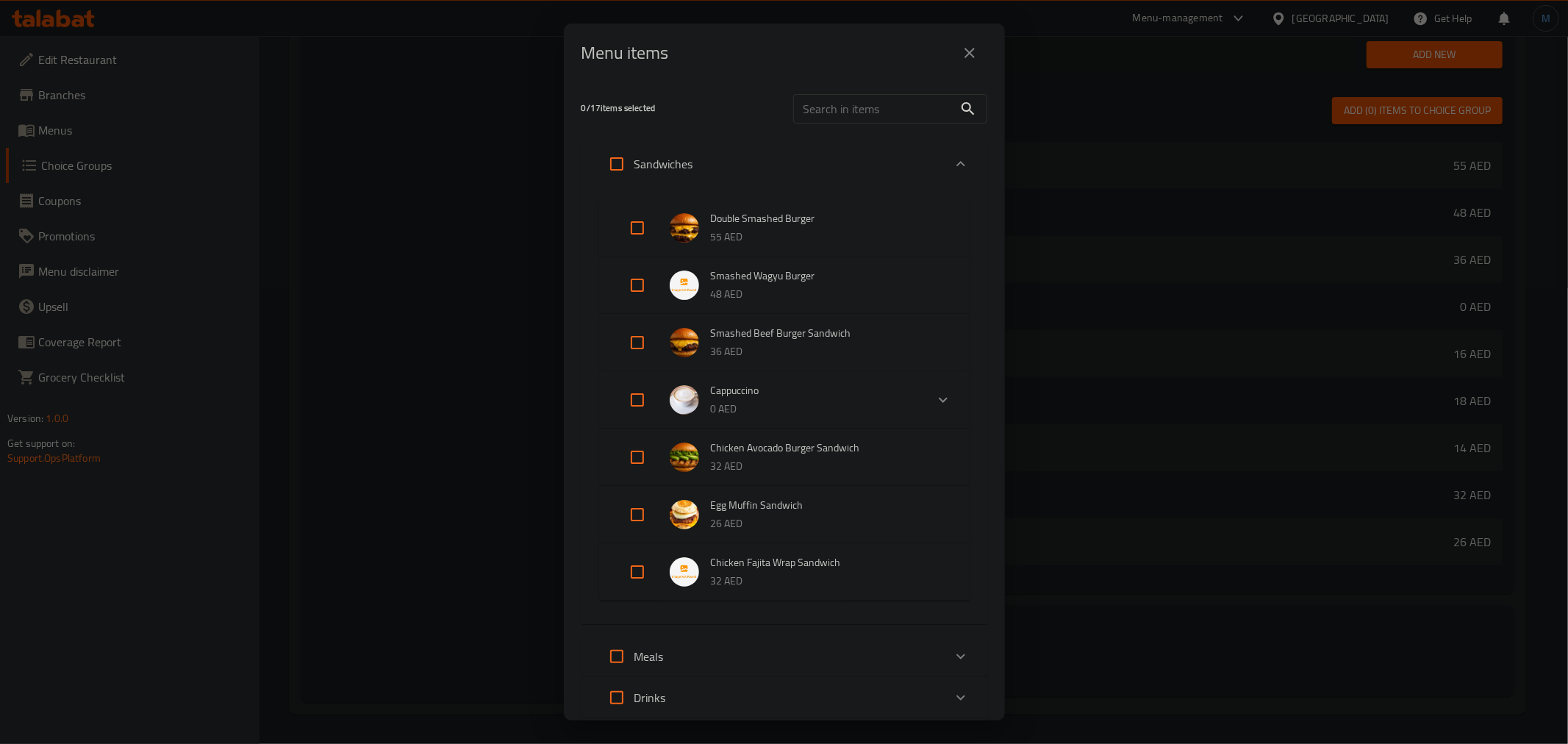
click at [644, 295] on input "Expand" at bounding box center [638, 285] width 35 height 35
checkbox input "true"
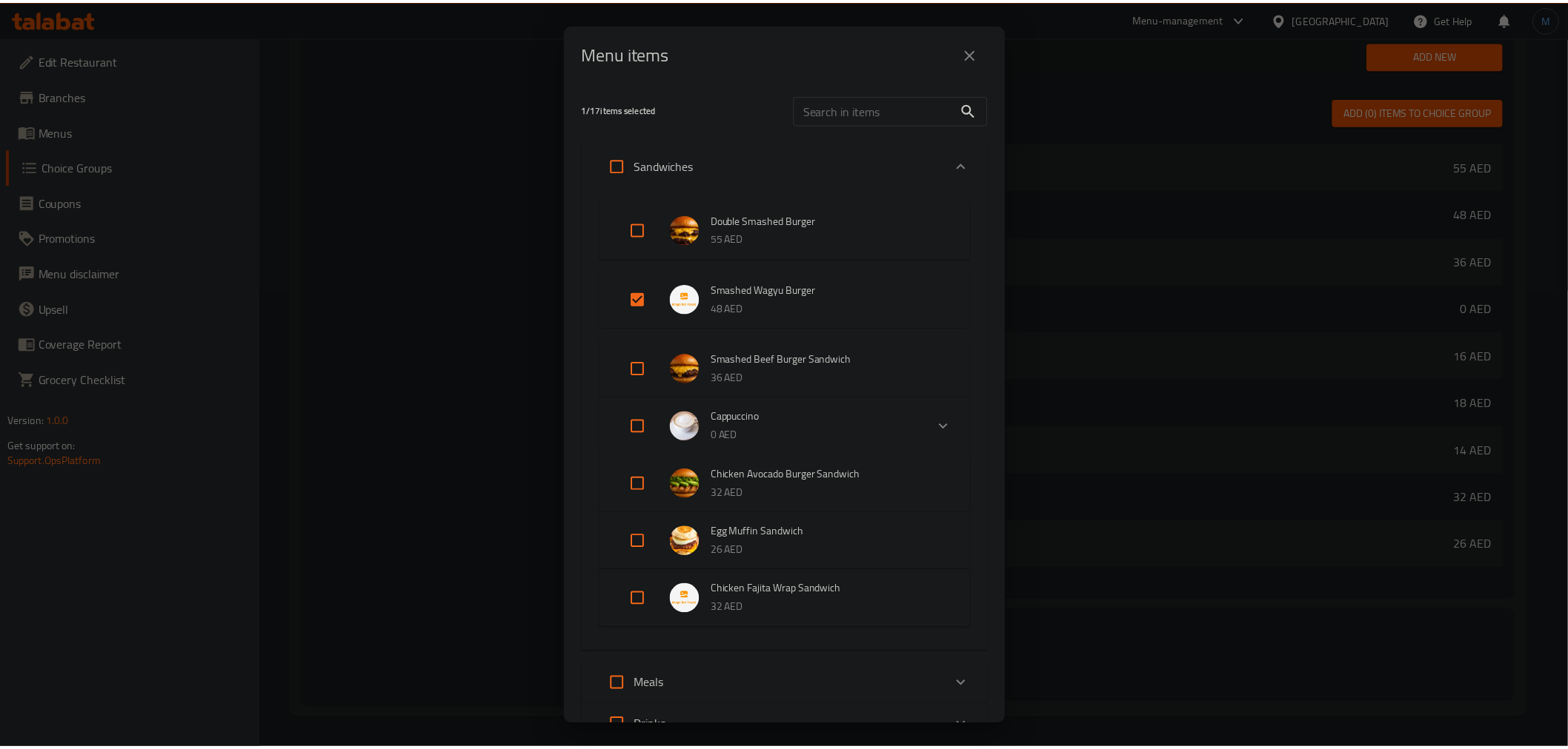
scroll to position [166, 0]
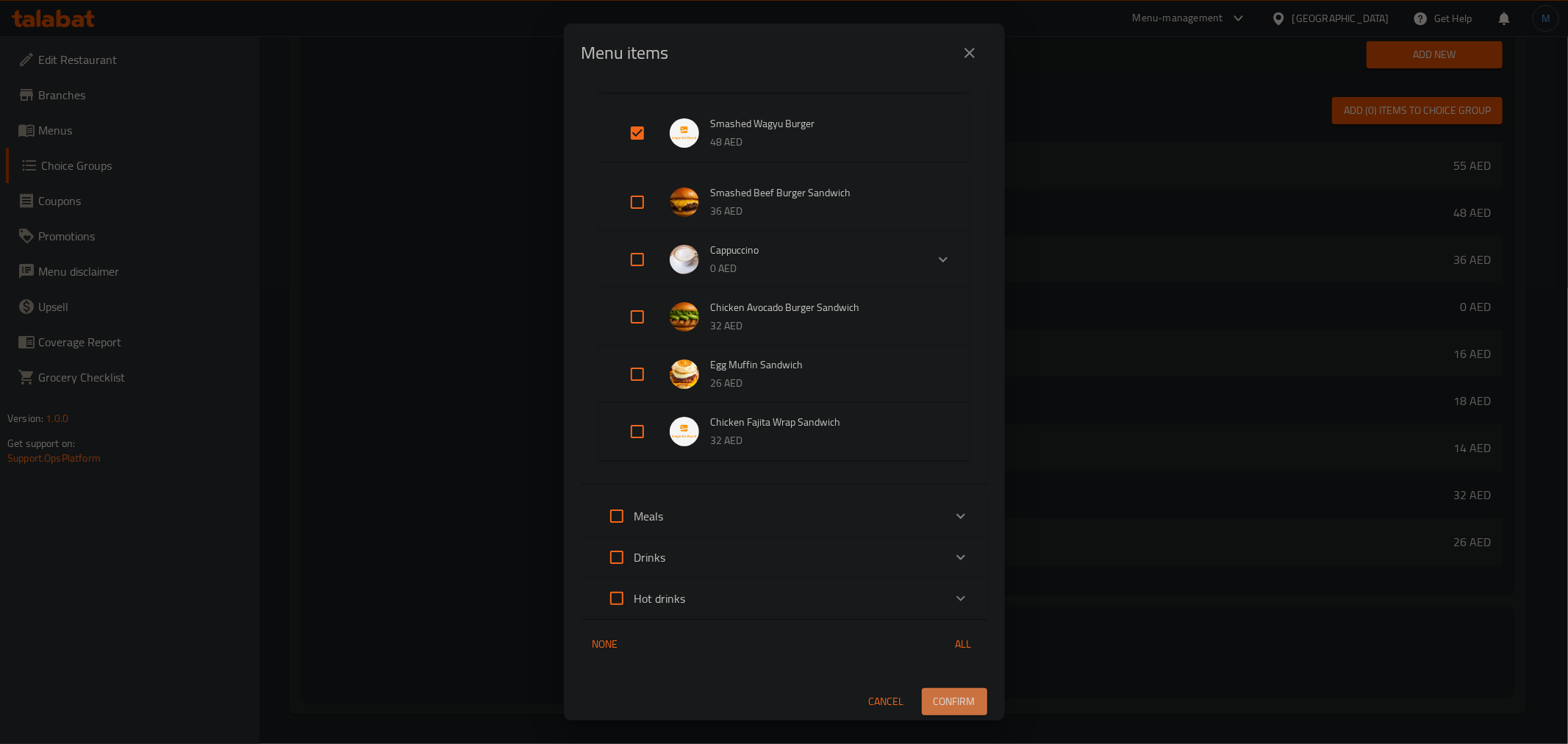
click at [942, 698] on span "Confirm" at bounding box center [954, 702] width 42 height 19
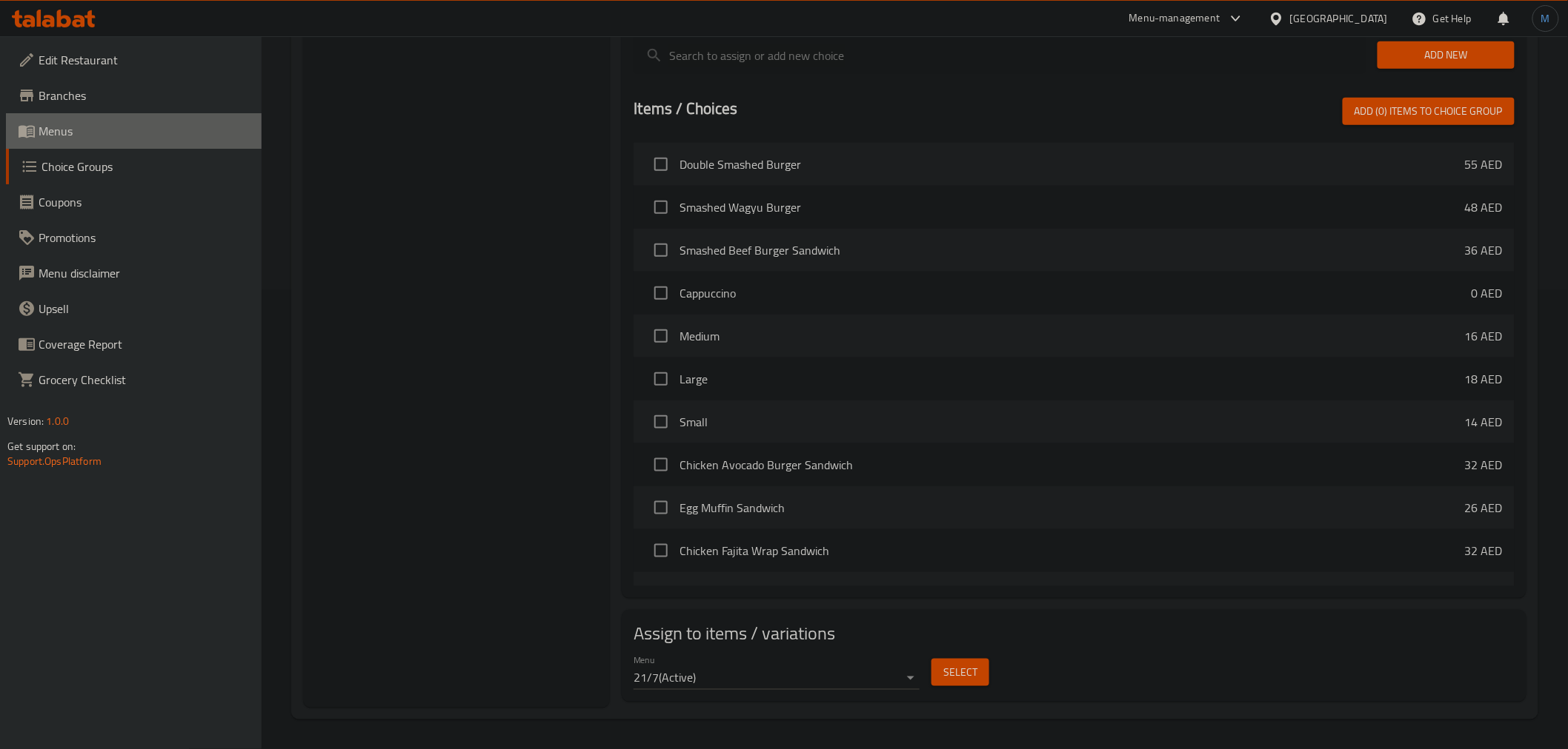
click at [33, 132] on icon at bounding box center [26, 131] width 18 height 18
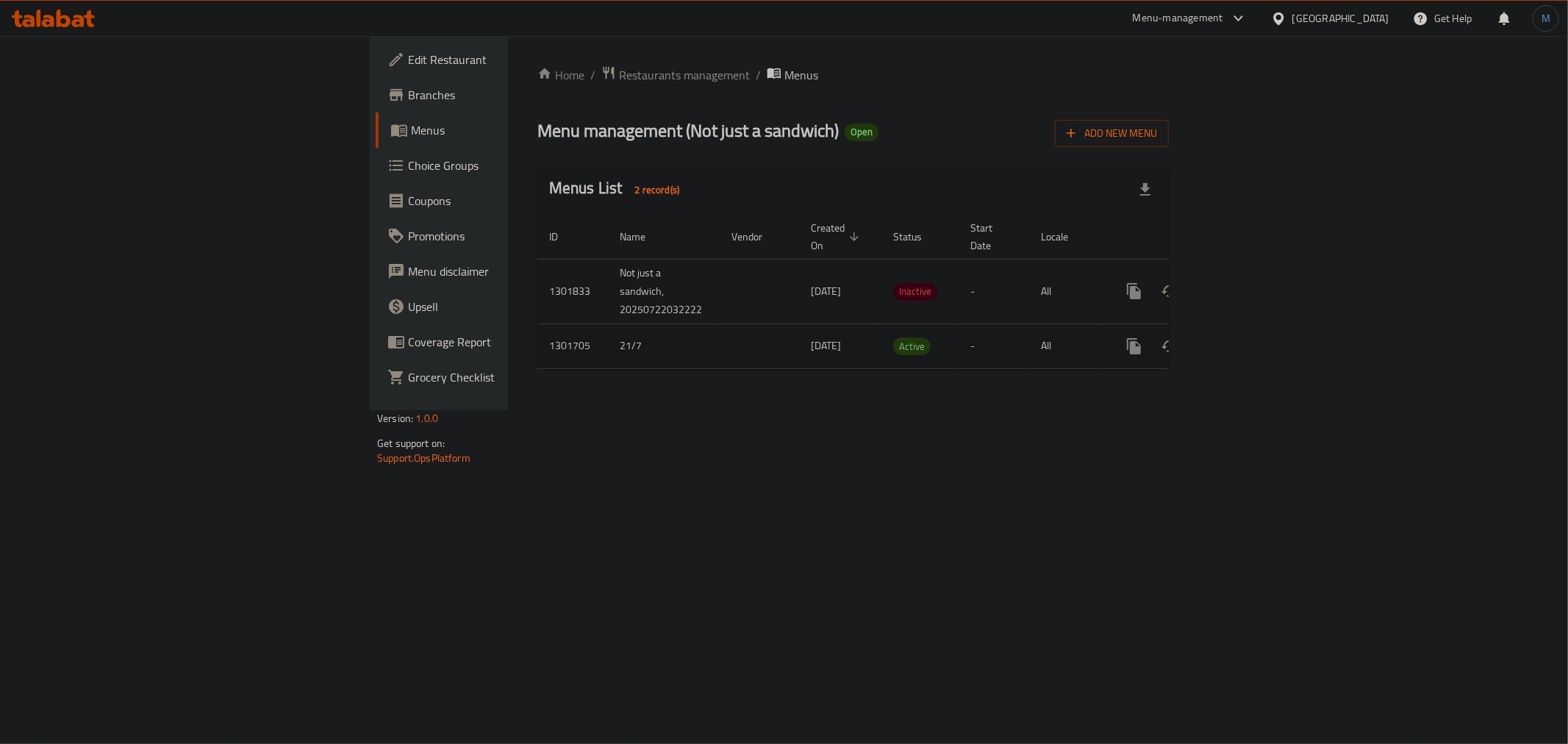
click at [1258, 329] on link "enhanced table" at bounding box center [1240, 346] width 35 height 35
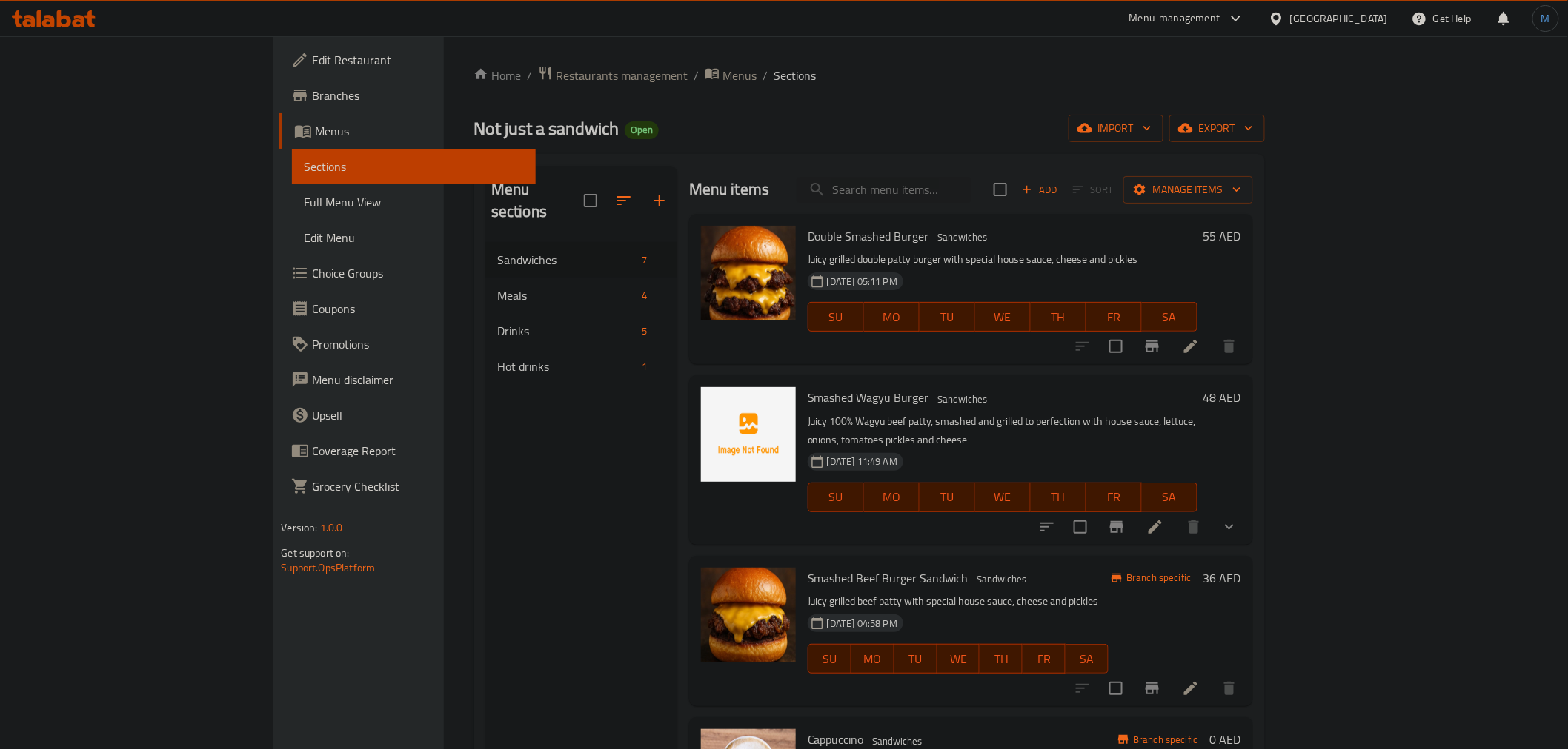
click at [1086, 412] on p "Juicy 100% Wagyu beef patty, smashed and grilled to perfection with house sauce…" at bounding box center [1002, 431] width 390 height 37
click at [992, 204] on div "Menu items Add Sort Manage items" at bounding box center [971, 189] width 564 height 48
click at [986, 210] on div "Menu items Add Sort Manage items" at bounding box center [971, 189] width 564 height 48
click at [1060, 183] on span "Add" at bounding box center [1039, 190] width 40 height 17
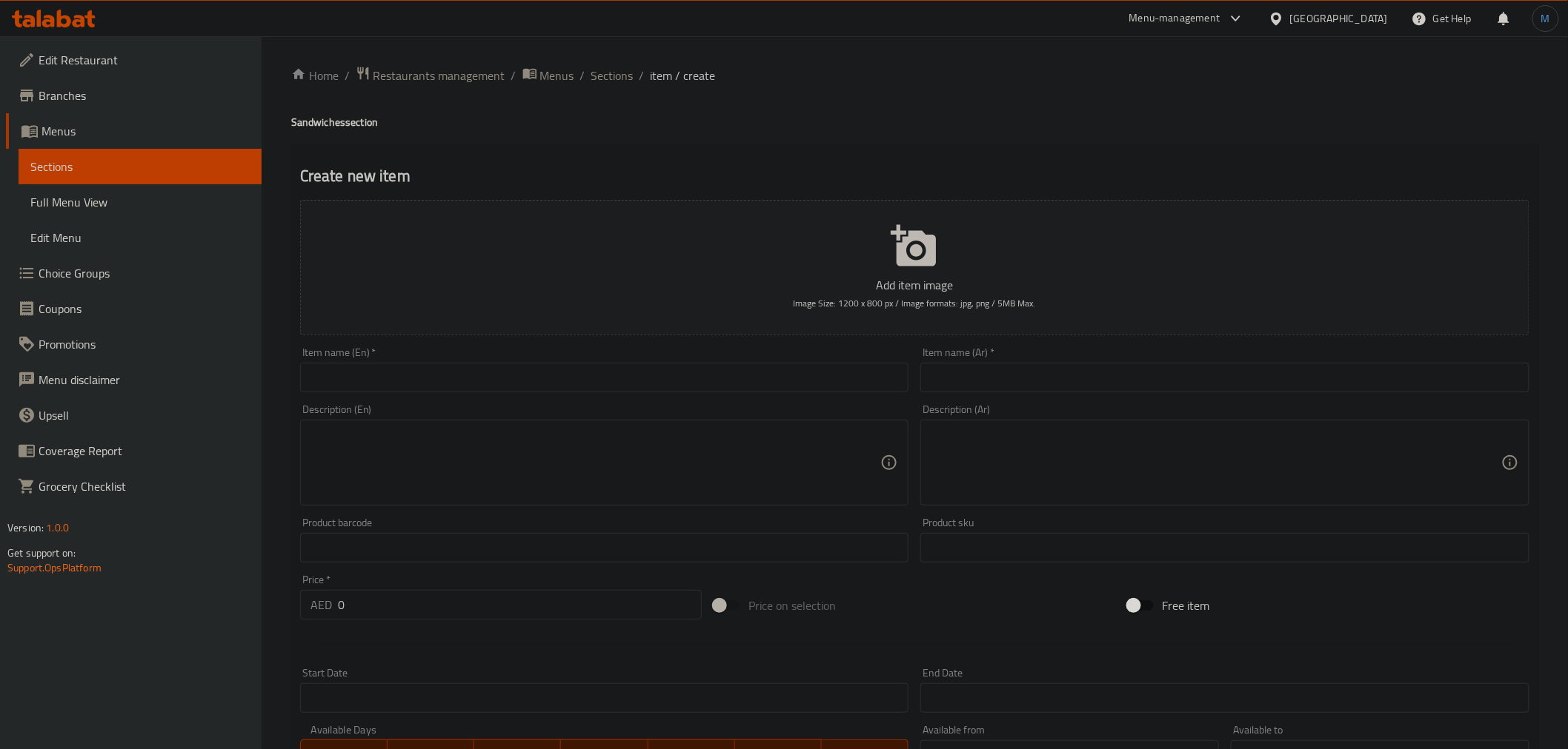
click at [582, 367] on input "text" at bounding box center [604, 378] width 609 height 30
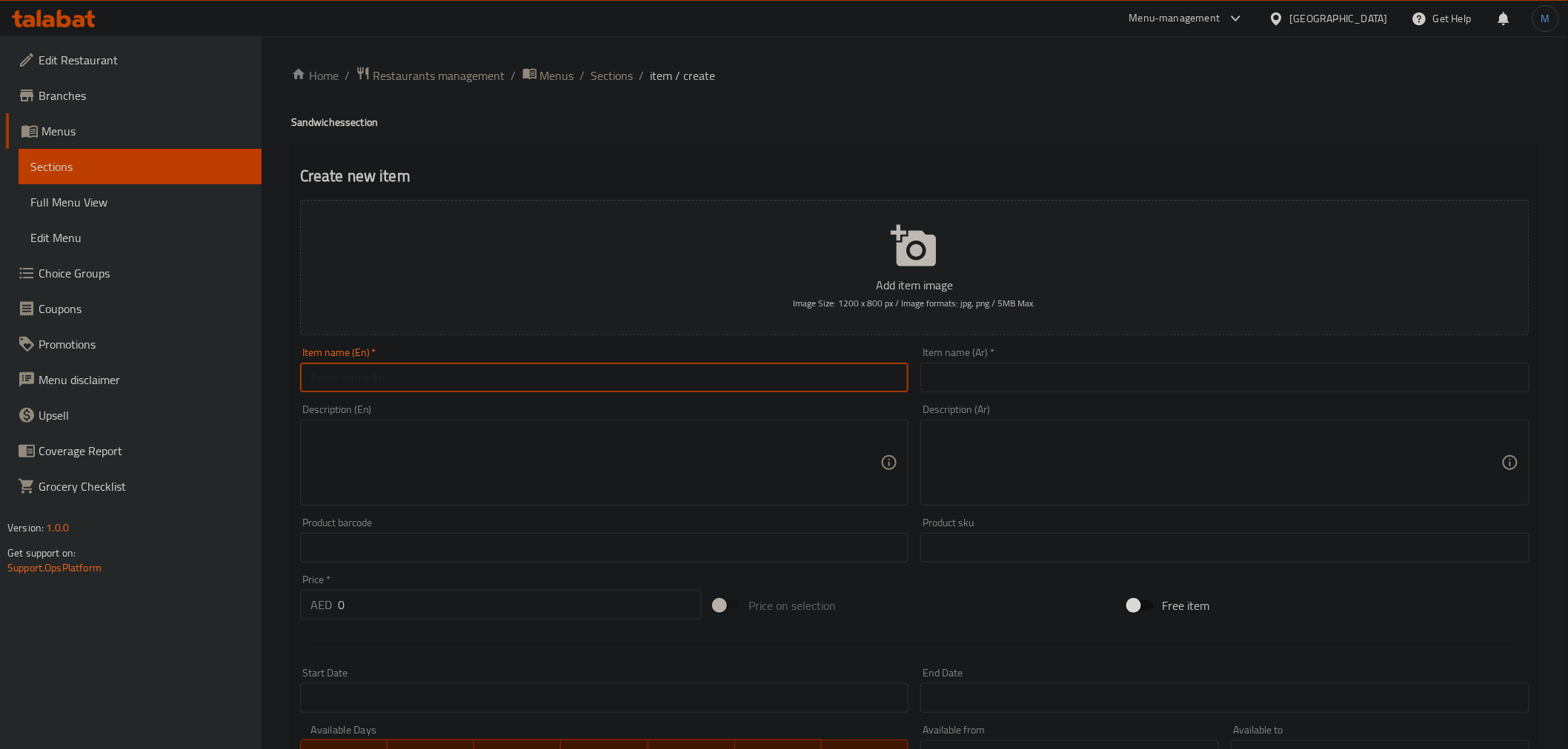
paste input "Truffle Mushroom Burger"
type input "Truffle Mushroom Burger"
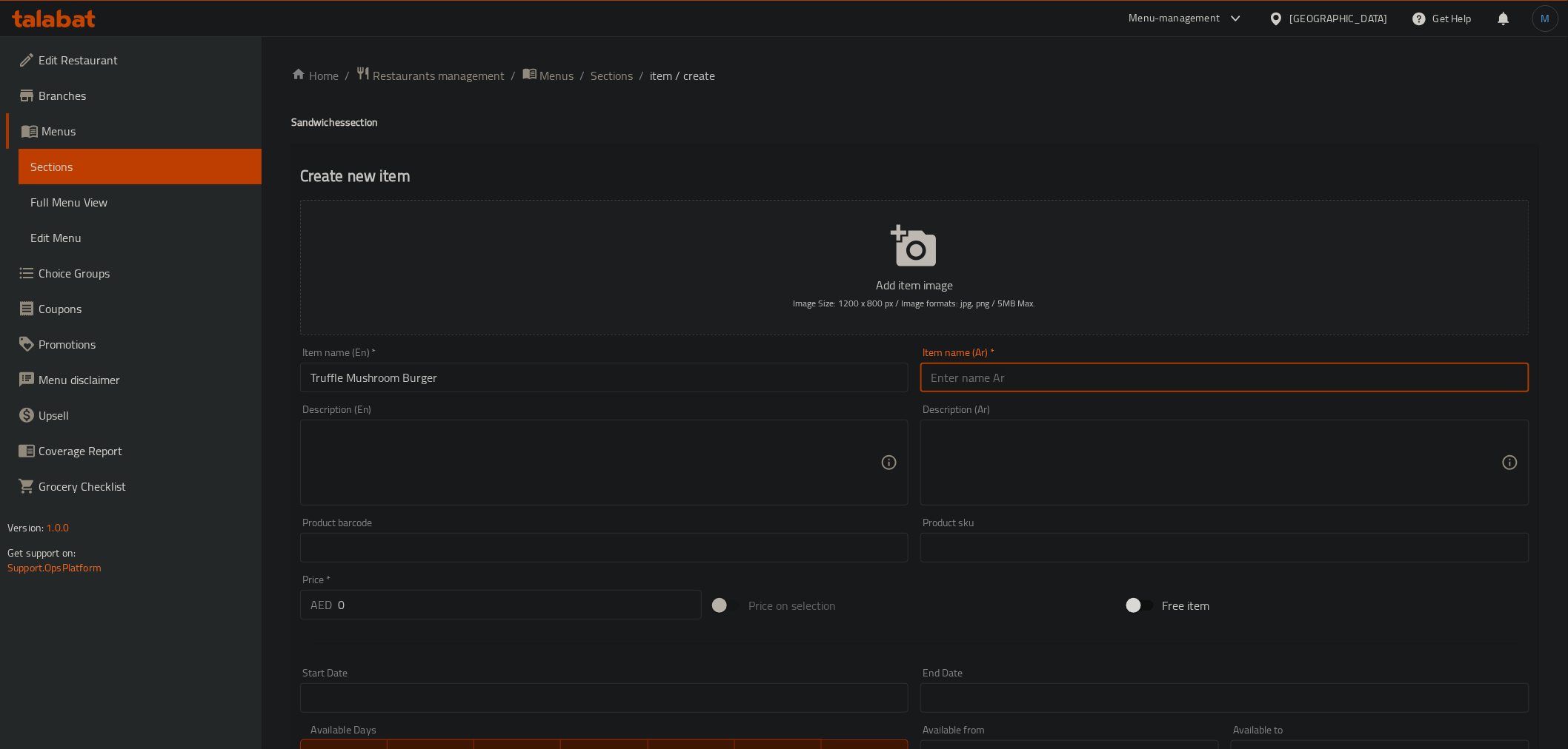
click at [1143, 366] on input "text" at bounding box center [1225, 378] width 609 height 30
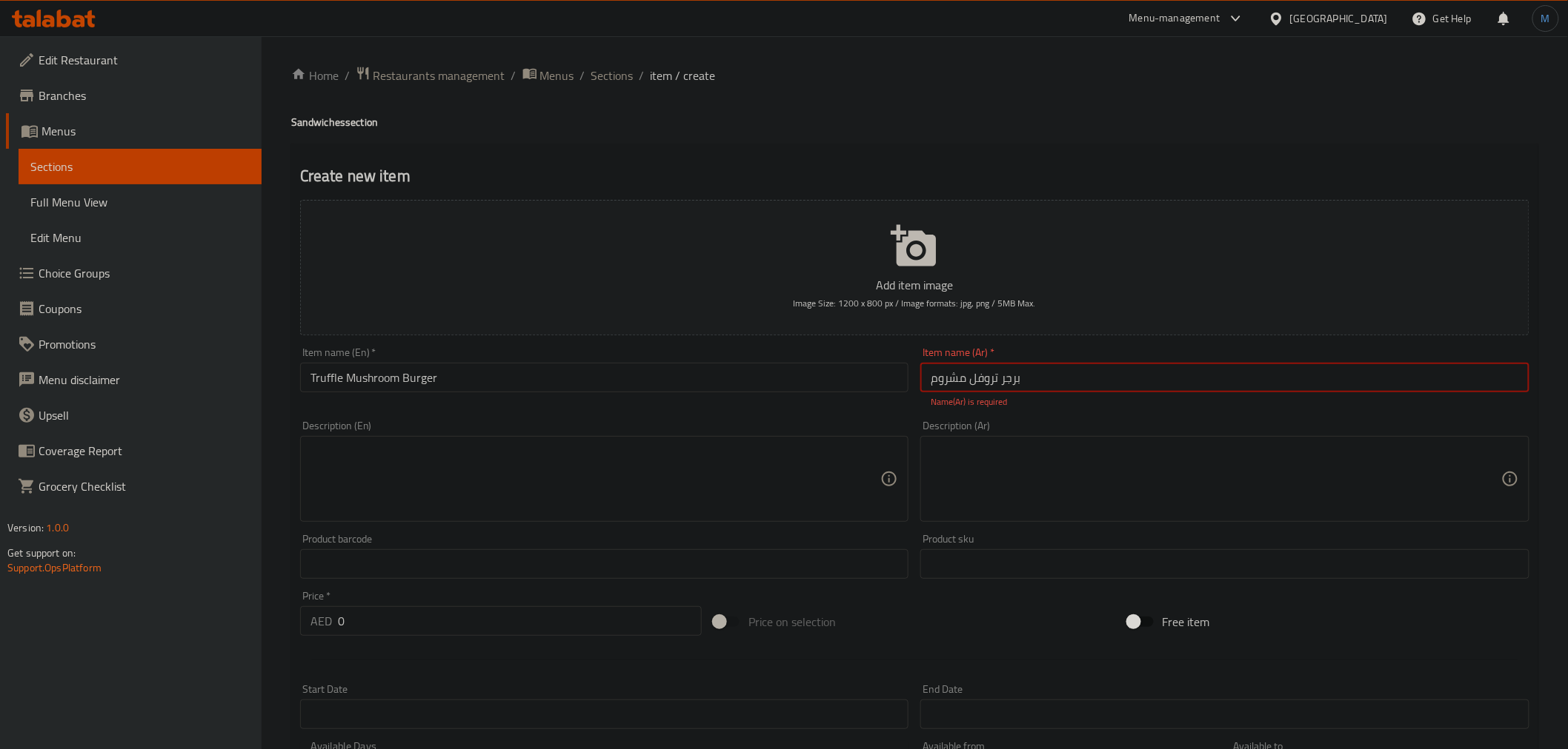
type input "برجر تروفل مشروم"
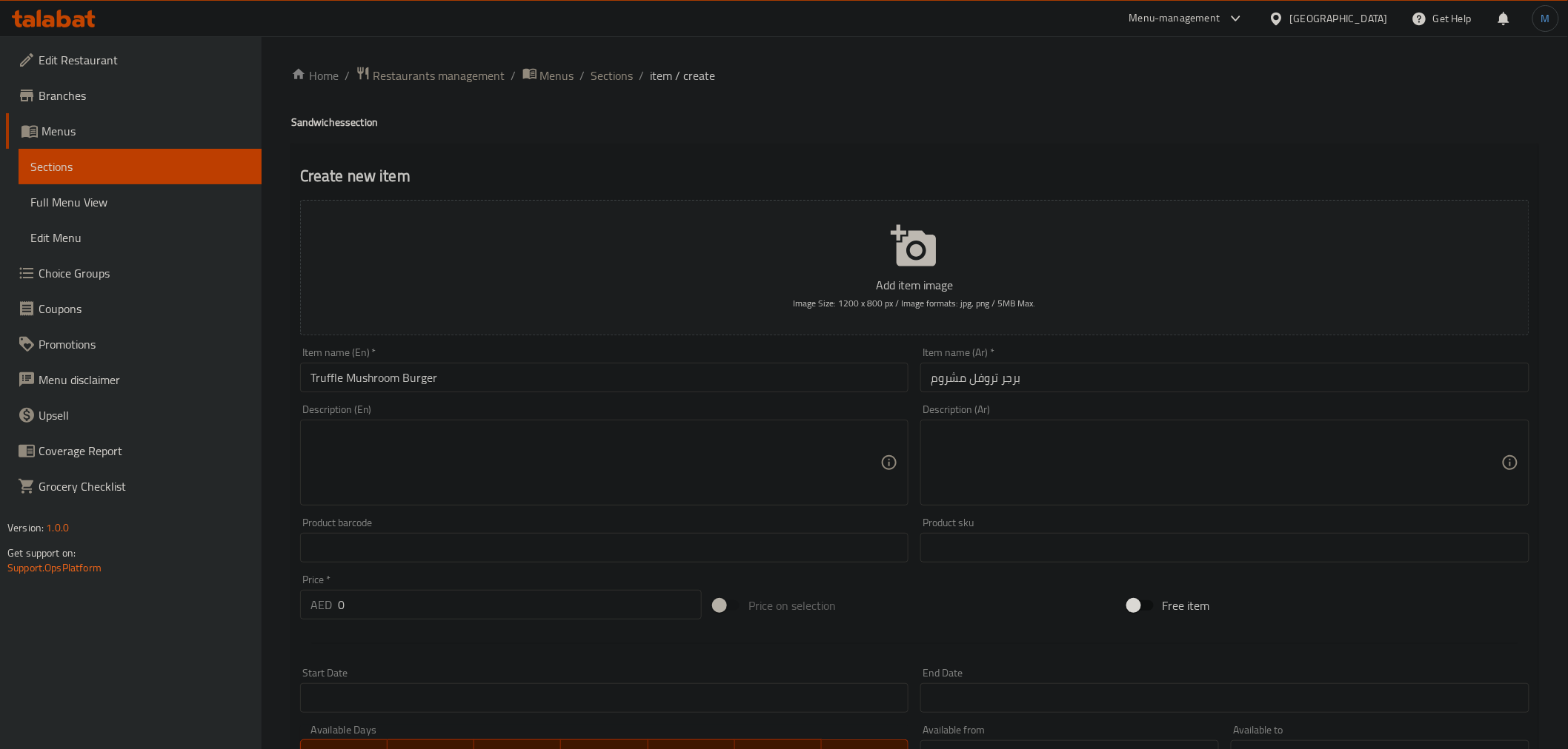
click at [461, 632] on div at bounding box center [914, 643] width 1241 height 36
click at [455, 627] on div at bounding box center [914, 643] width 1241 height 36
click at [449, 622] on div "Price   * AED 0 Price *" at bounding box center [501, 597] width 414 height 57
click at [447, 617] on input "0" at bounding box center [519, 605] width 364 height 30
type input "48"
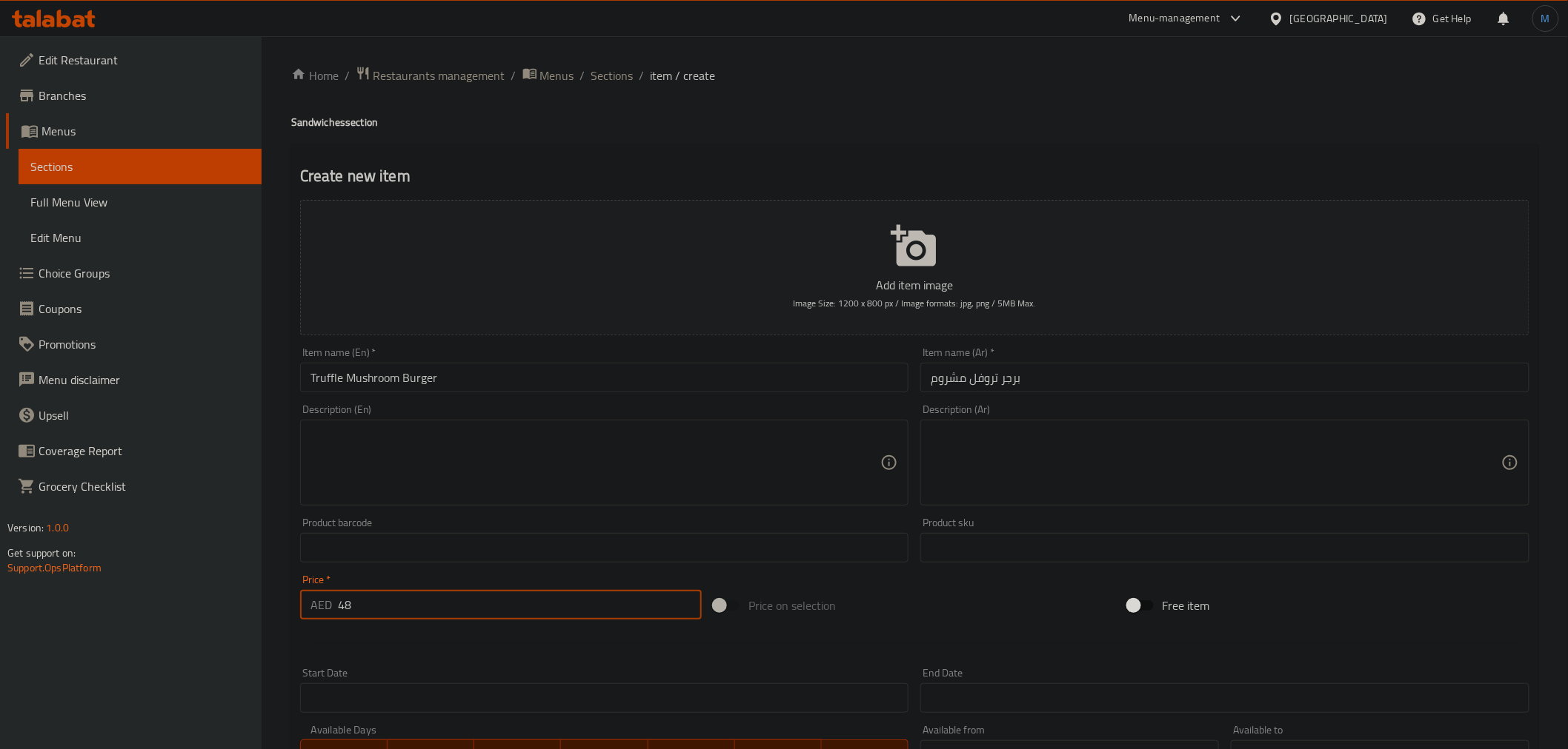
click at [537, 461] on textarea at bounding box center [596, 463] width 571 height 70
paste textarea "Wagyu beef patty topped with sautéed mushrooms, truffle and cheese"
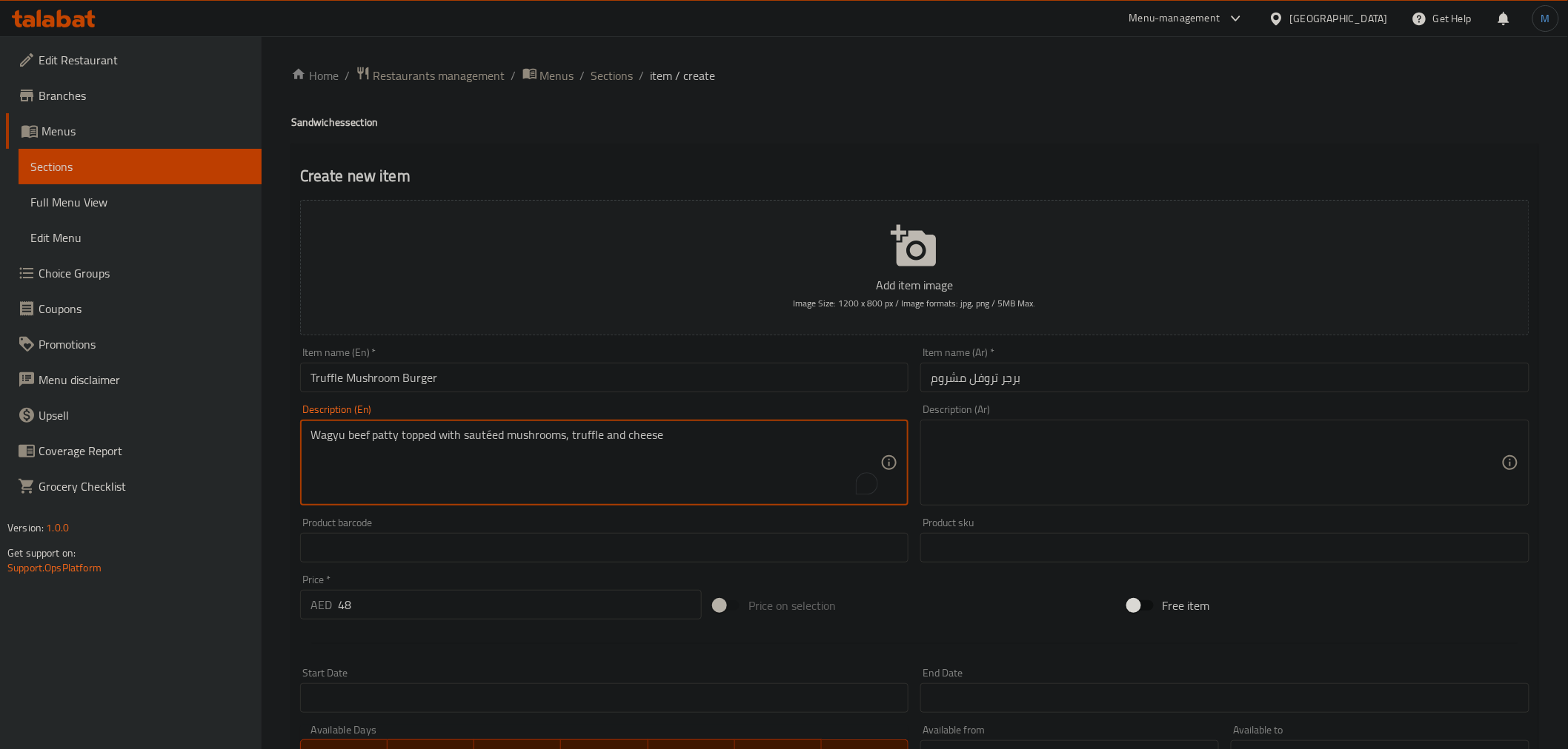
type textarea "Wagyu beef patty topped with sautéed mushrooms, truffle and cheese"
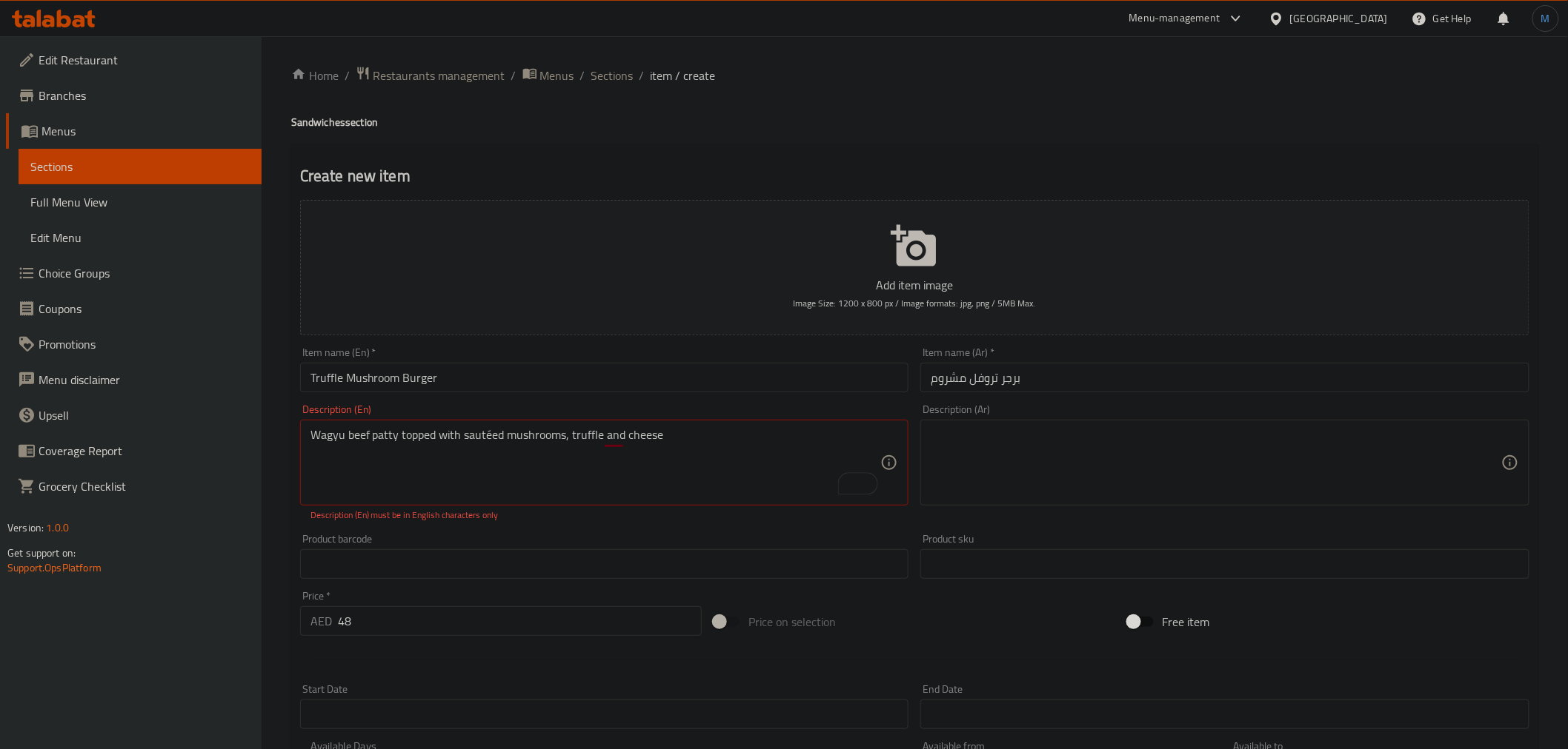
click at [1183, 459] on textarea at bounding box center [1216, 463] width 571 height 70
paste textarea "فطيرة لحم واغيو مغطاة بالفطر المقلي والكمأة والجبن"
type textarea "فطيرة لحم واغيو مغطاة بالفطر المقلي والكمأة والجبن"
type textarea "باتي لحم واغيو مغطاة بالفطر المقلي والكمأة والجبن"
click at [490, 439] on textarea "Wagyu beef patty topped with sautéed mushrooms, truffle and cheese" at bounding box center [596, 463] width 571 height 70
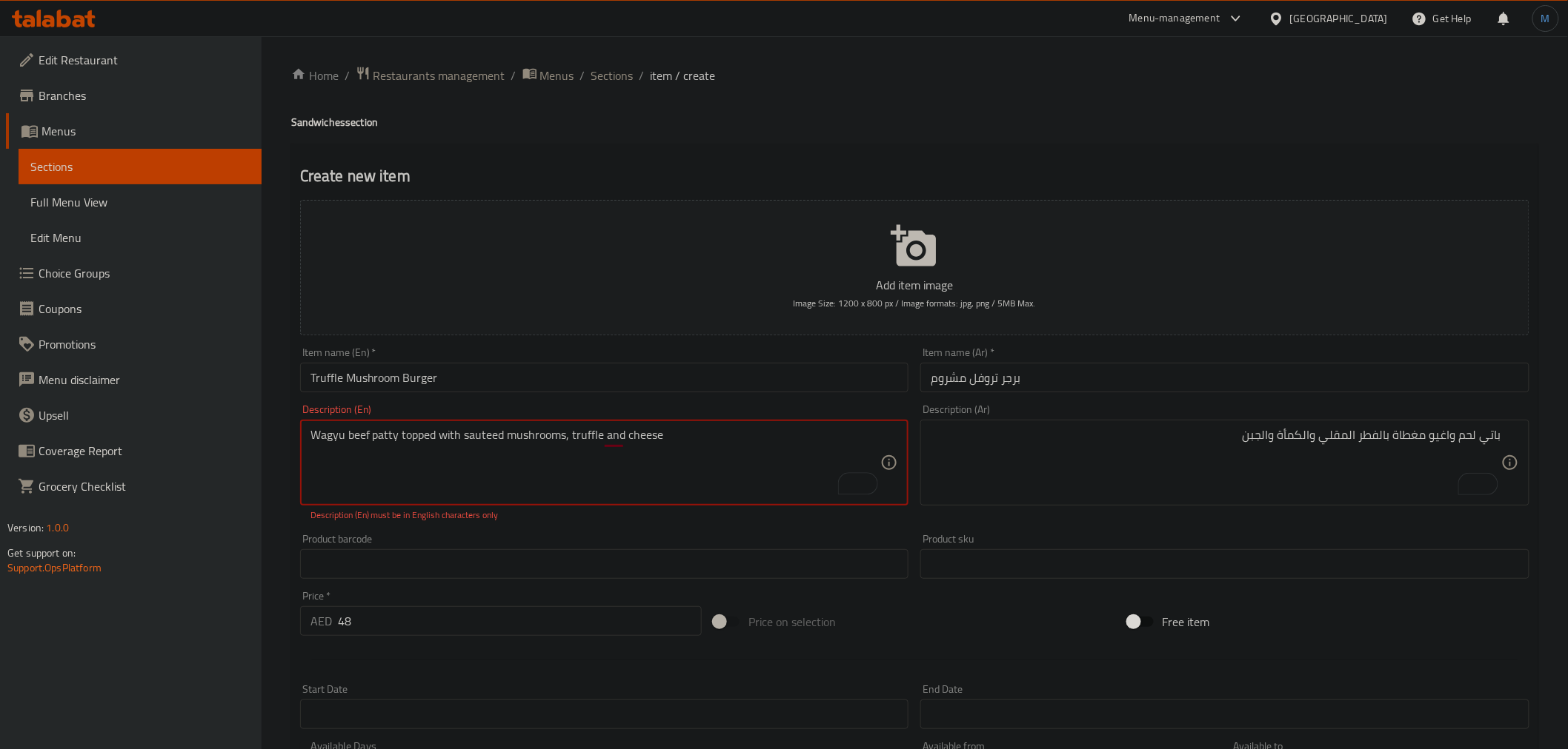
type textarea "Wagyu beef patty topped with sauteed mushrooms, truffle and cheese"
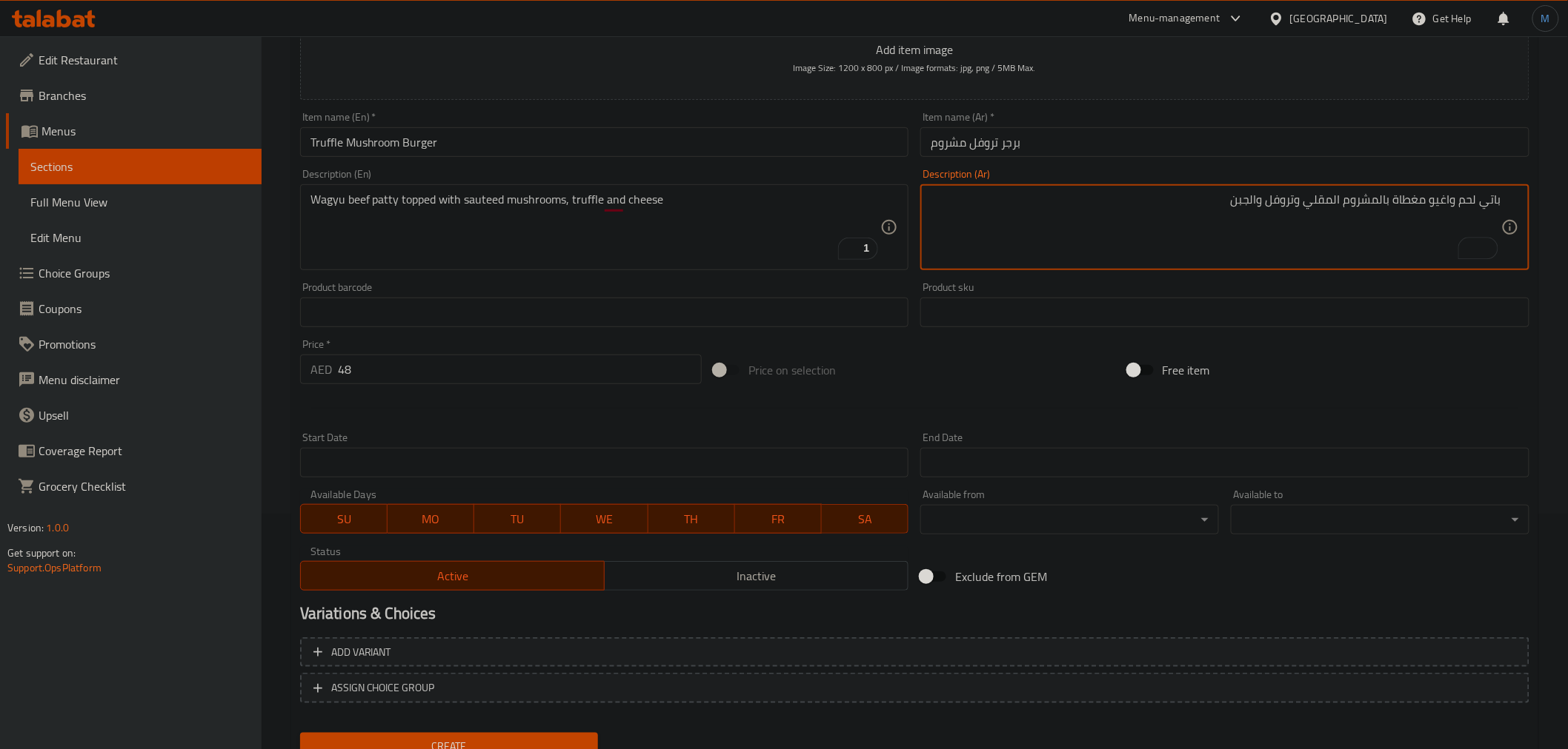
scroll to position [247, 0]
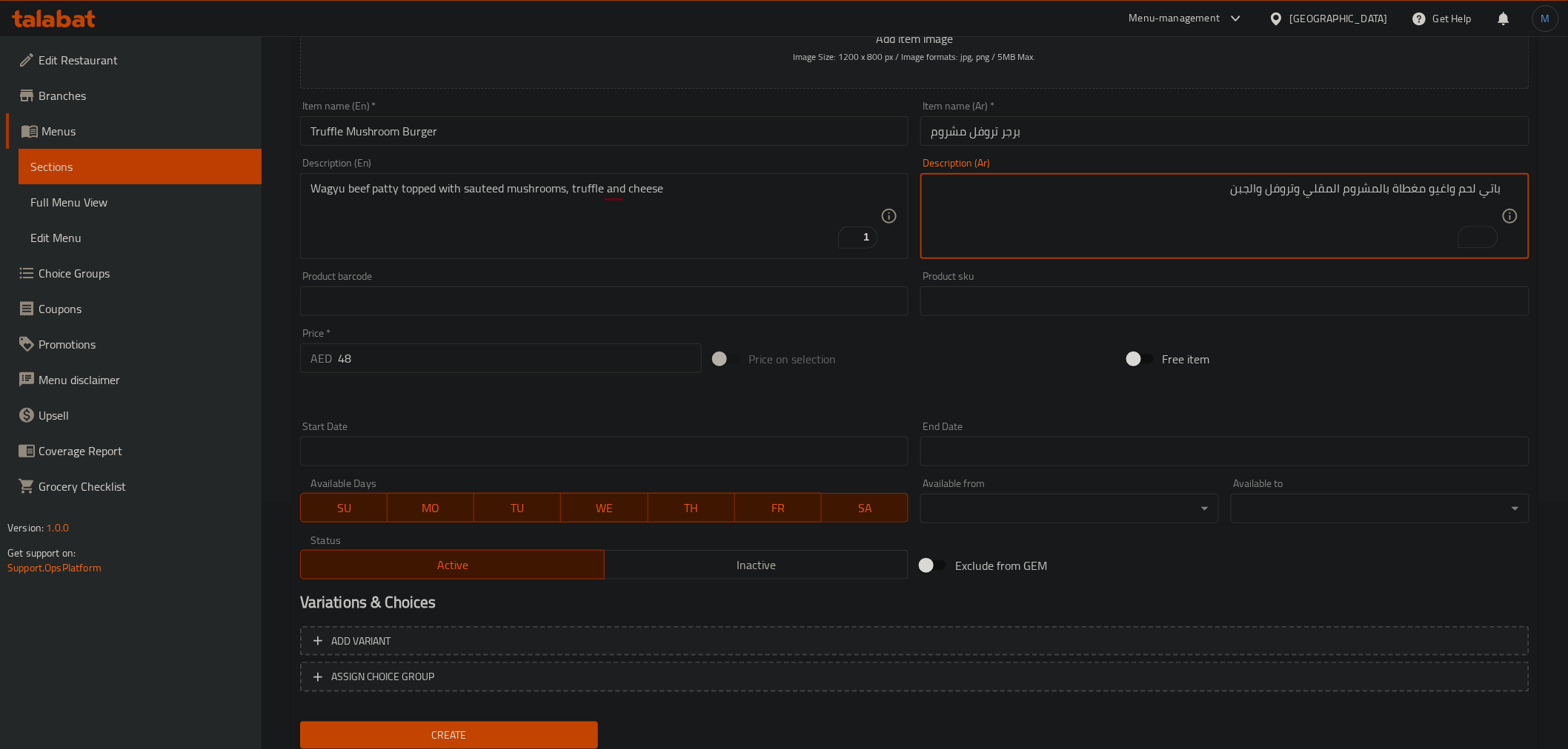
type textarea "باتي لحم واغيو مغطاة بالمشروم المقلي وتروفل والجبن"
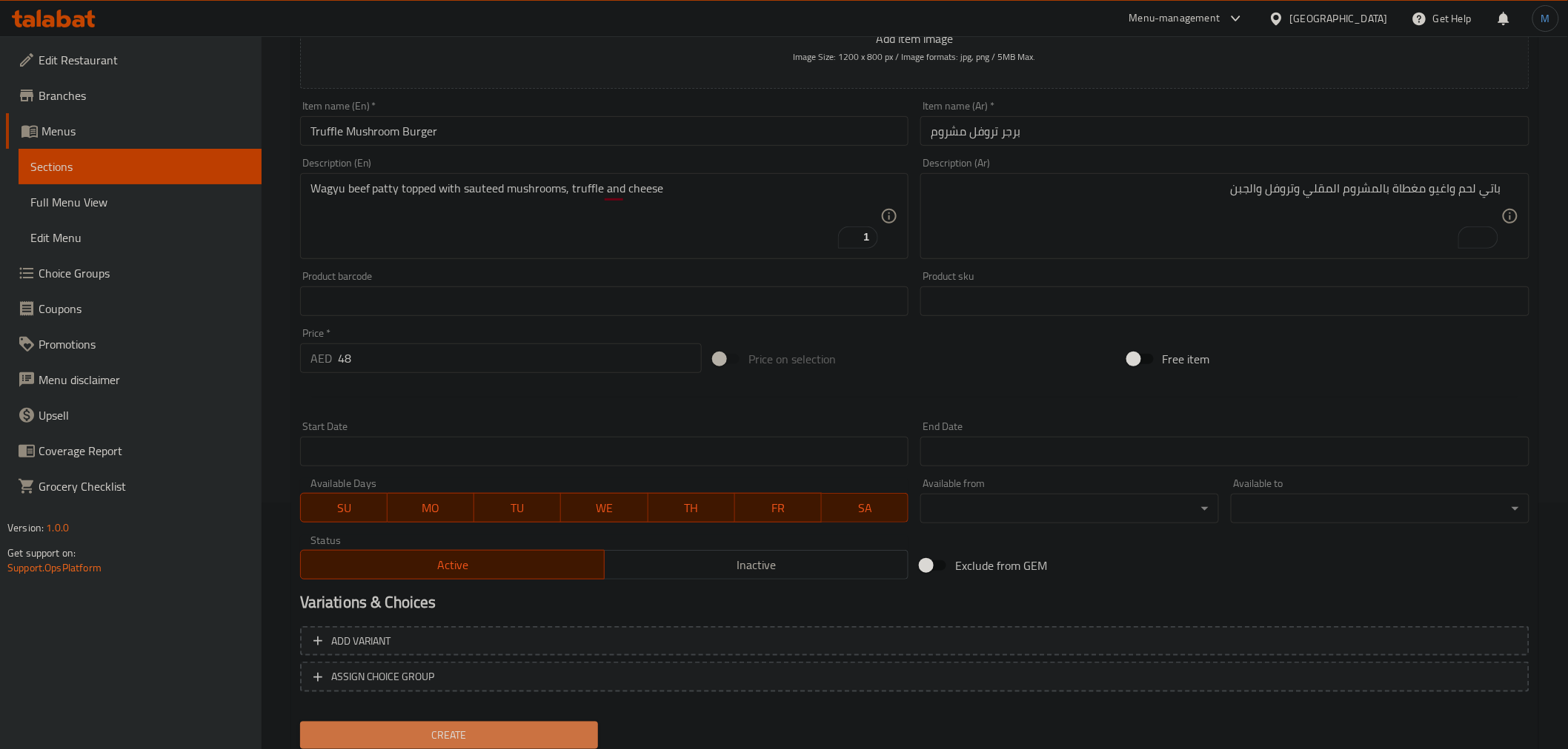
click at [539, 727] on span "Create" at bounding box center [449, 736] width 275 height 19
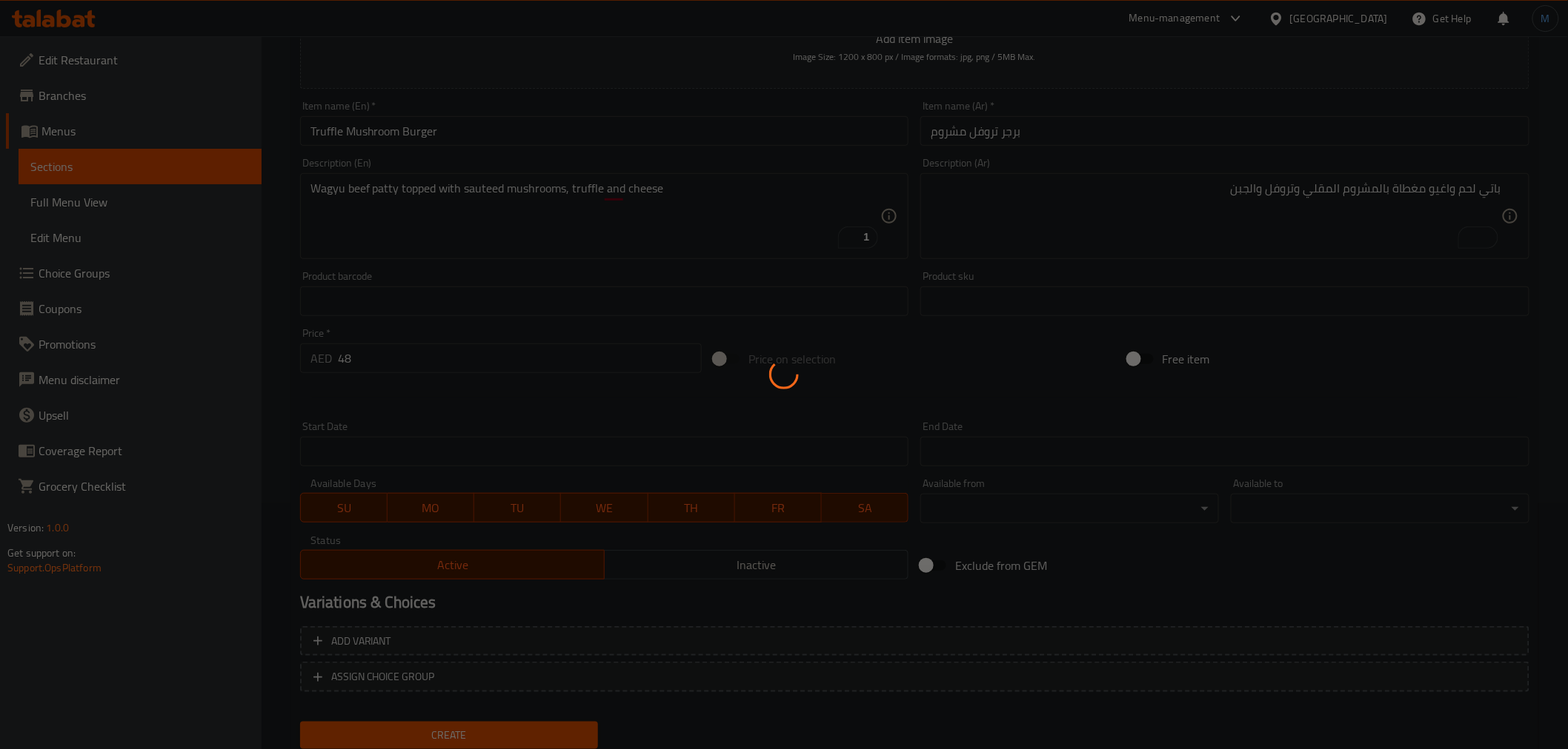
type input "0"
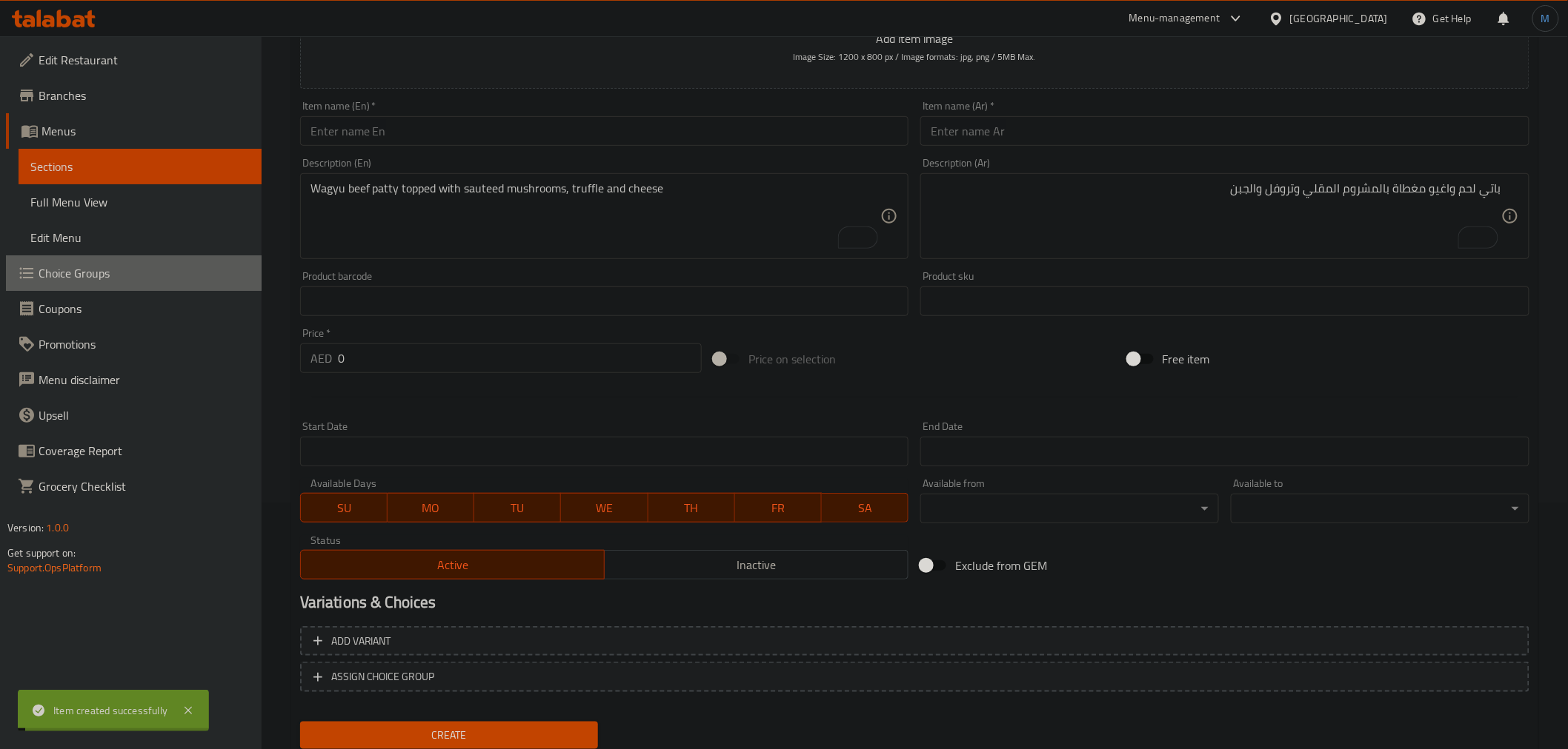
click at [89, 277] on span "Choice Groups" at bounding box center [144, 273] width 211 height 18
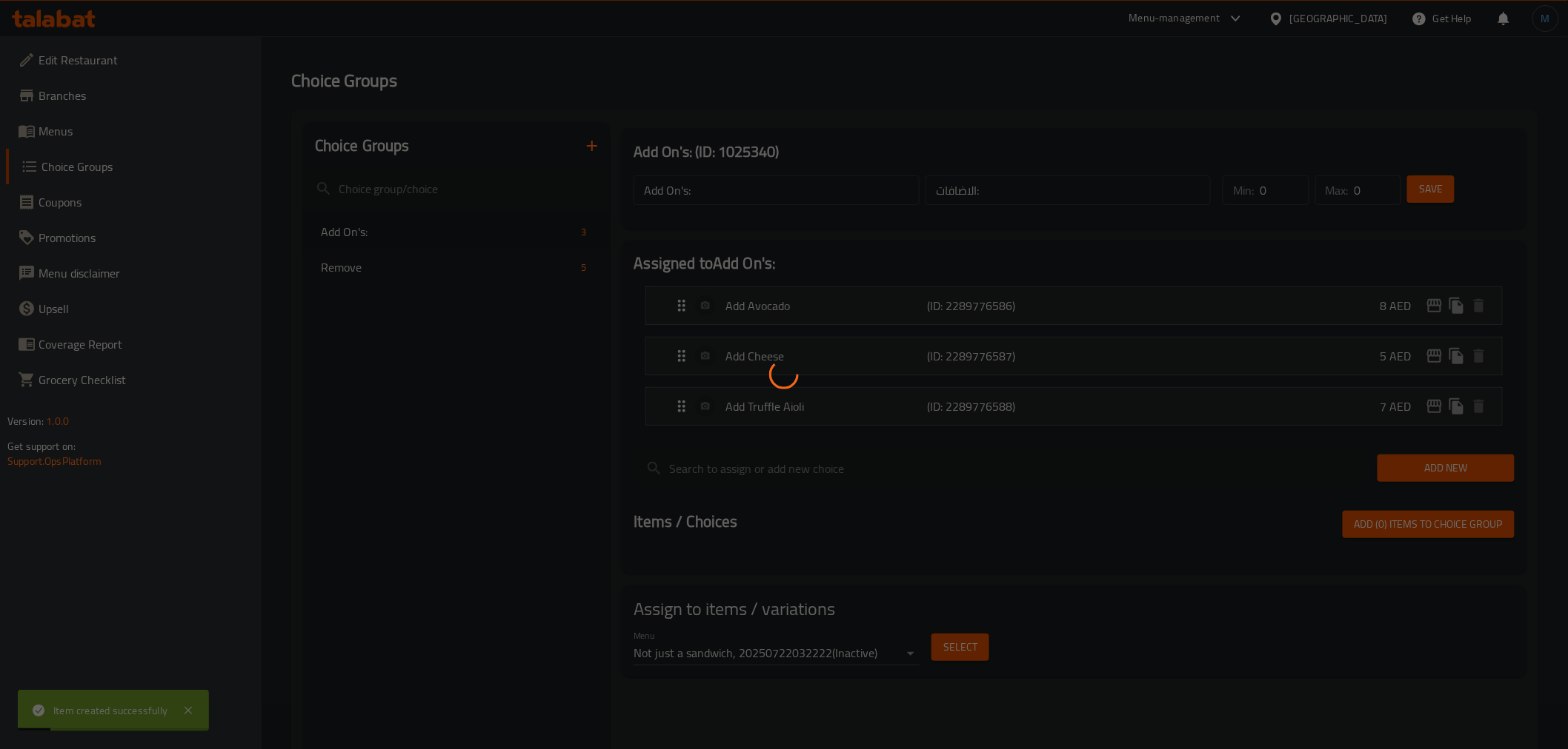
scroll to position [45, 0]
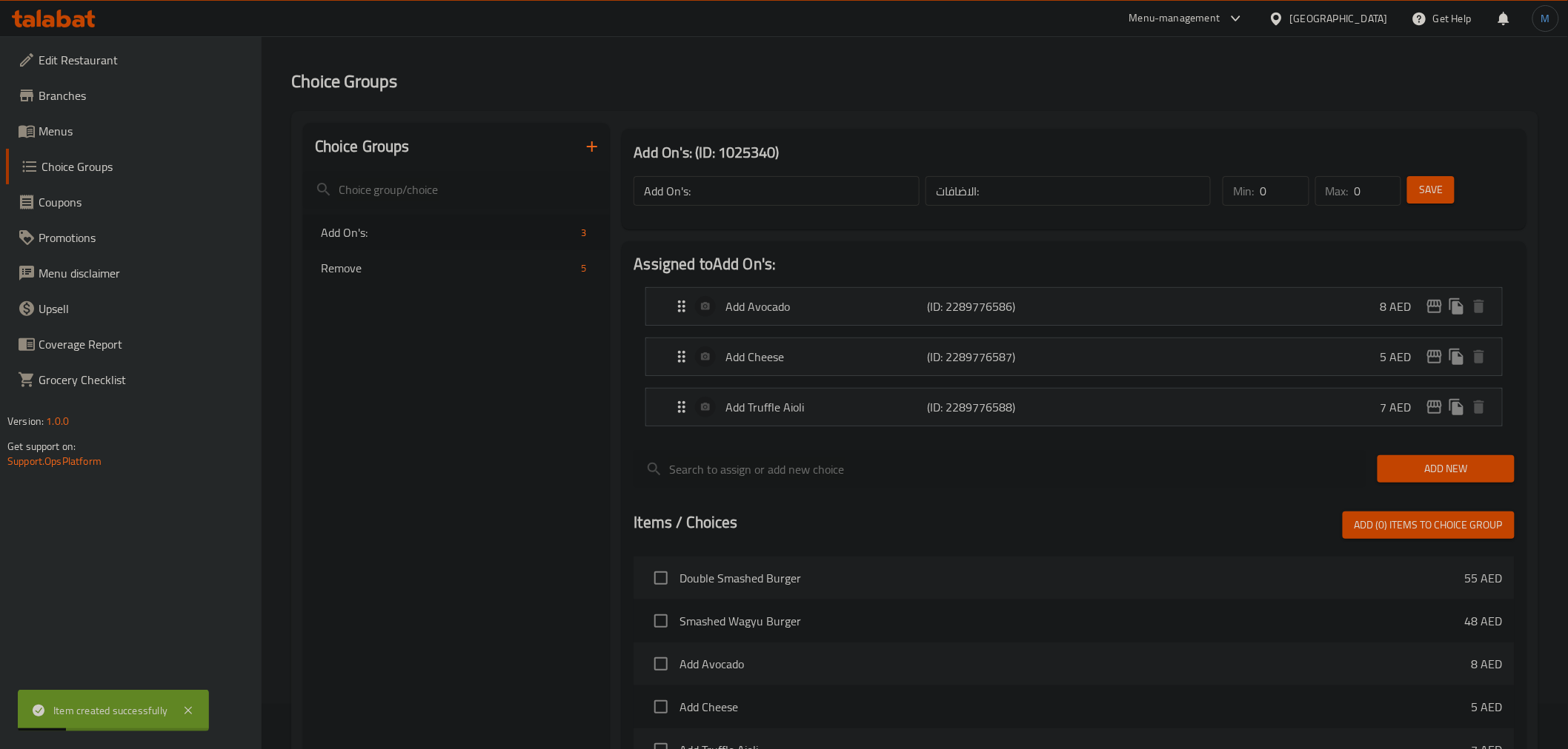
click at [588, 142] on icon "button" at bounding box center [591, 146] width 18 height 18
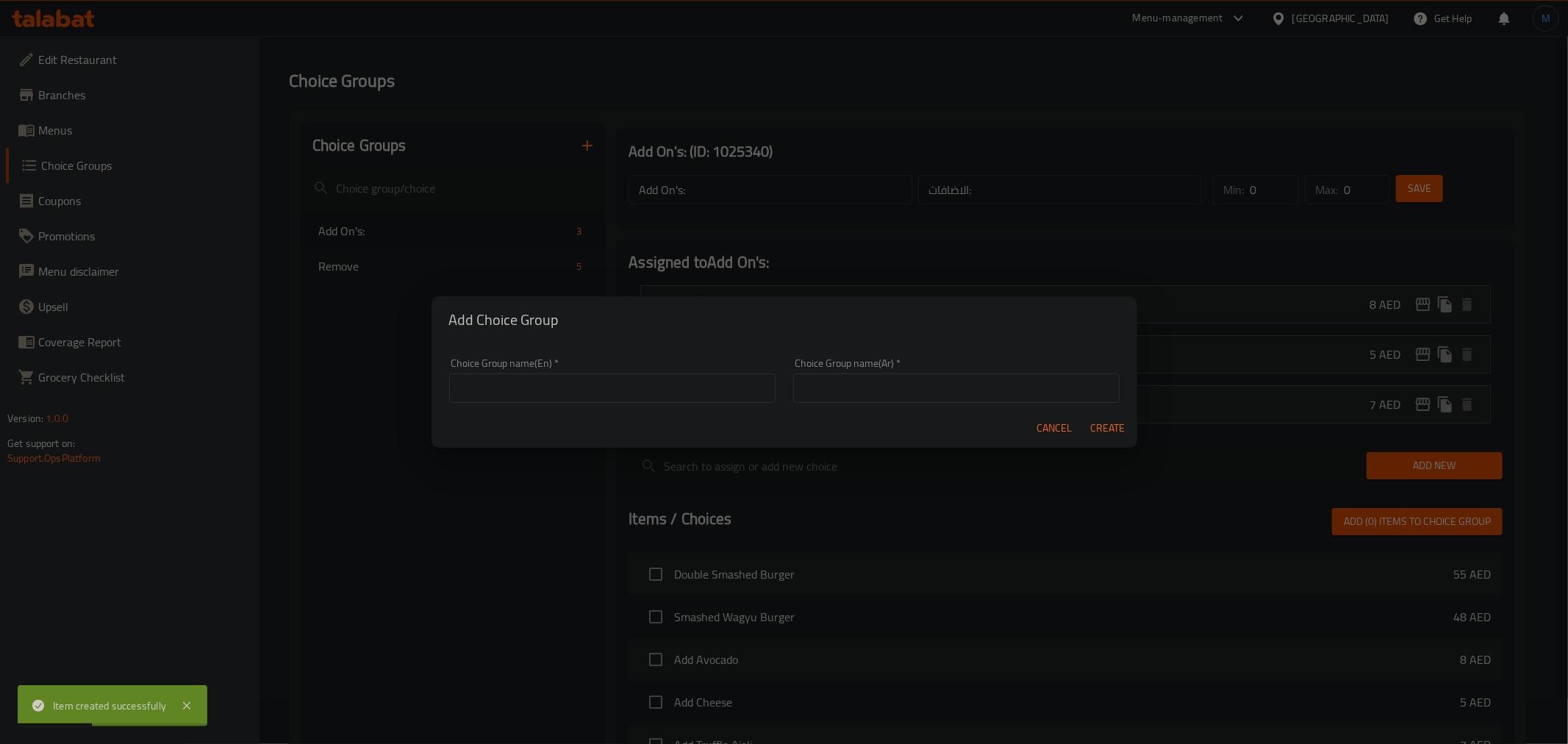
click at [519, 398] on input "text" at bounding box center [613, 388] width 327 height 30
paste input "فطيرة لحم واغيو مغطاة بالفطر المقلي والكمأة والجبن"
type input "فطيرة لحم واغيو مغطاة بالفطر المقلي والكمأة والجبن"
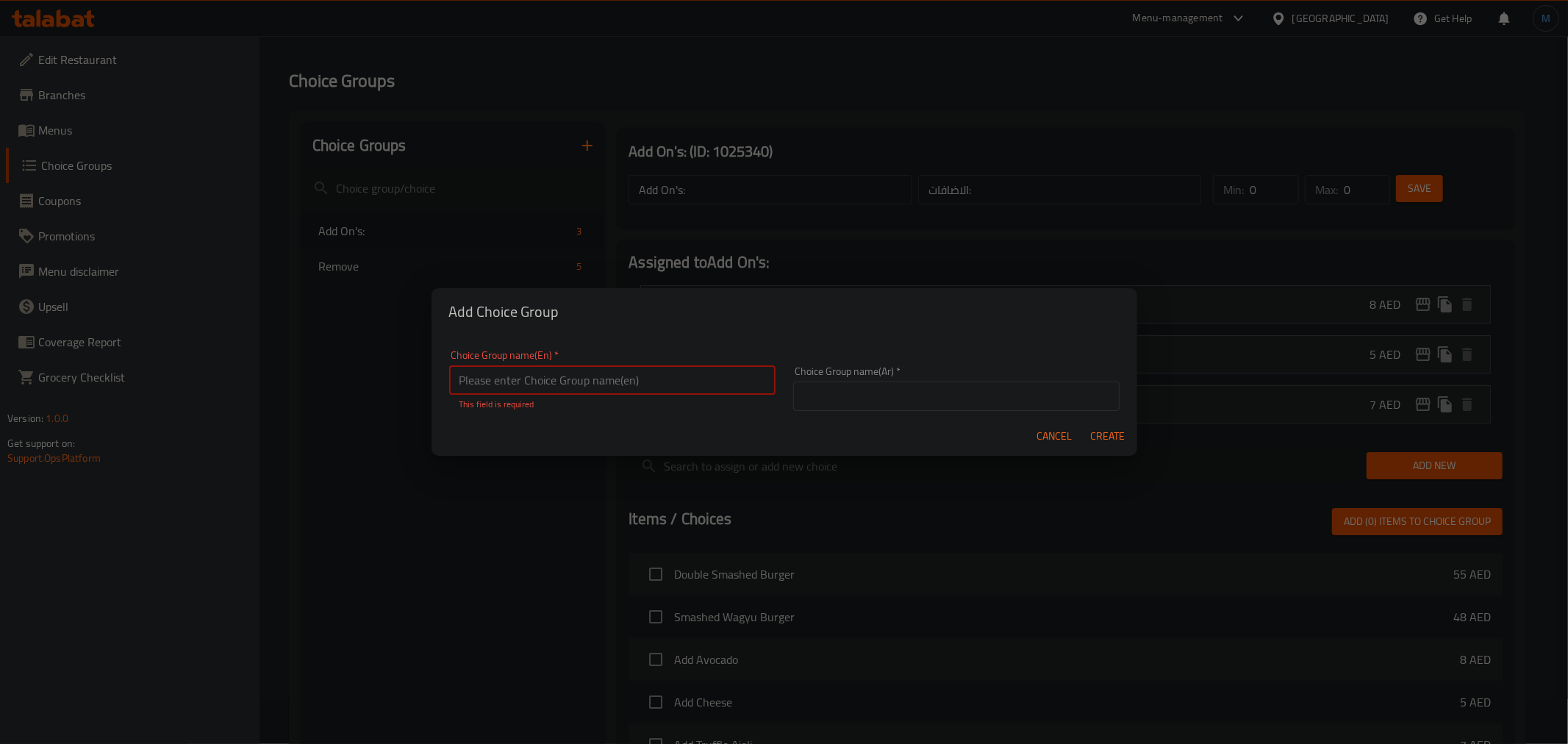
click at [677, 387] on input "text" at bounding box center [613, 381] width 327 height 30
type input "Add On's:"
click at [826, 380] on div "Choice Group name(Ar)   * Choice Group name(Ar) *" at bounding box center [957, 388] width 327 height 45
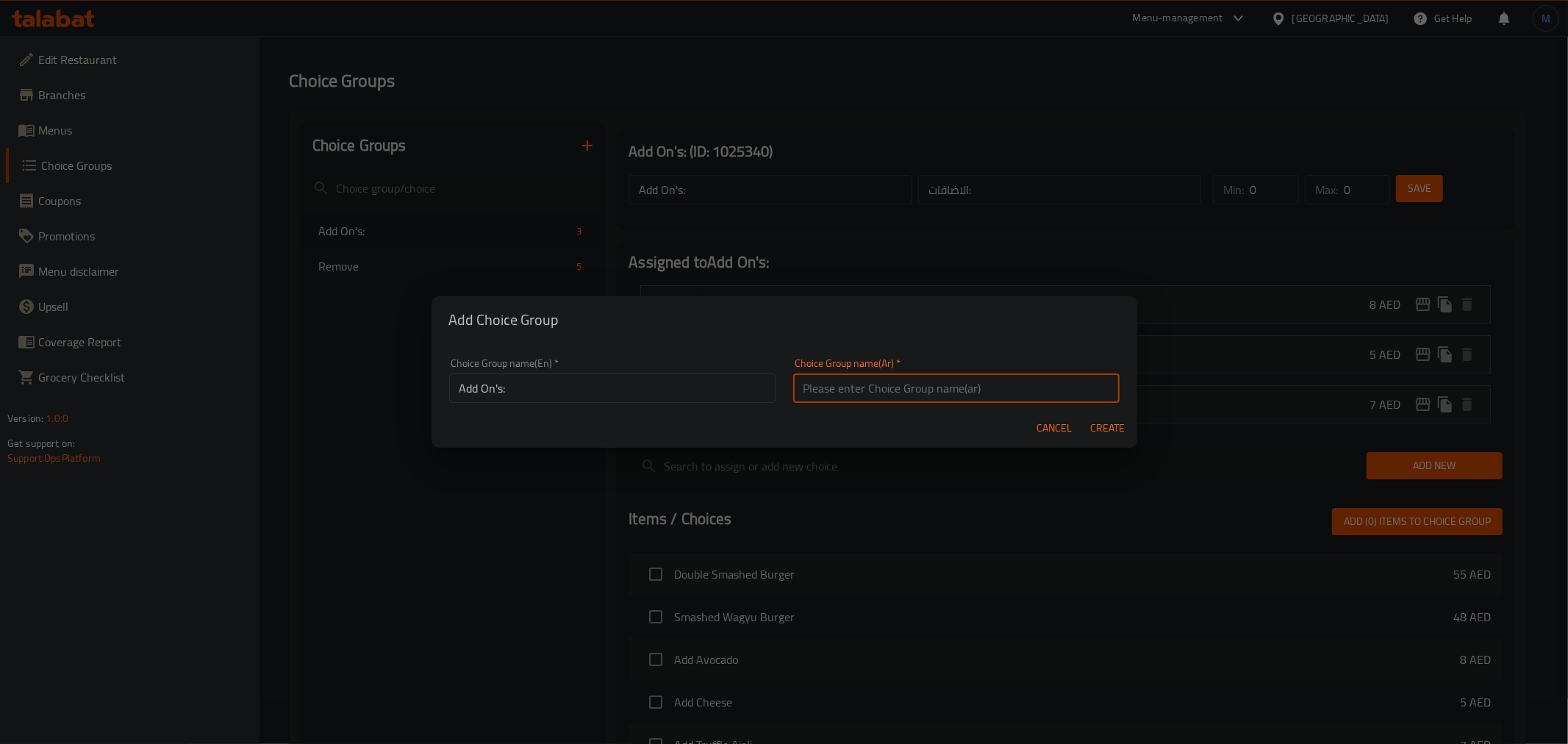
click at [827, 380] on input "text" at bounding box center [957, 388] width 327 height 30
type input "الاضافات:"
click at [1113, 433] on span "Create" at bounding box center [1108, 428] width 35 height 19
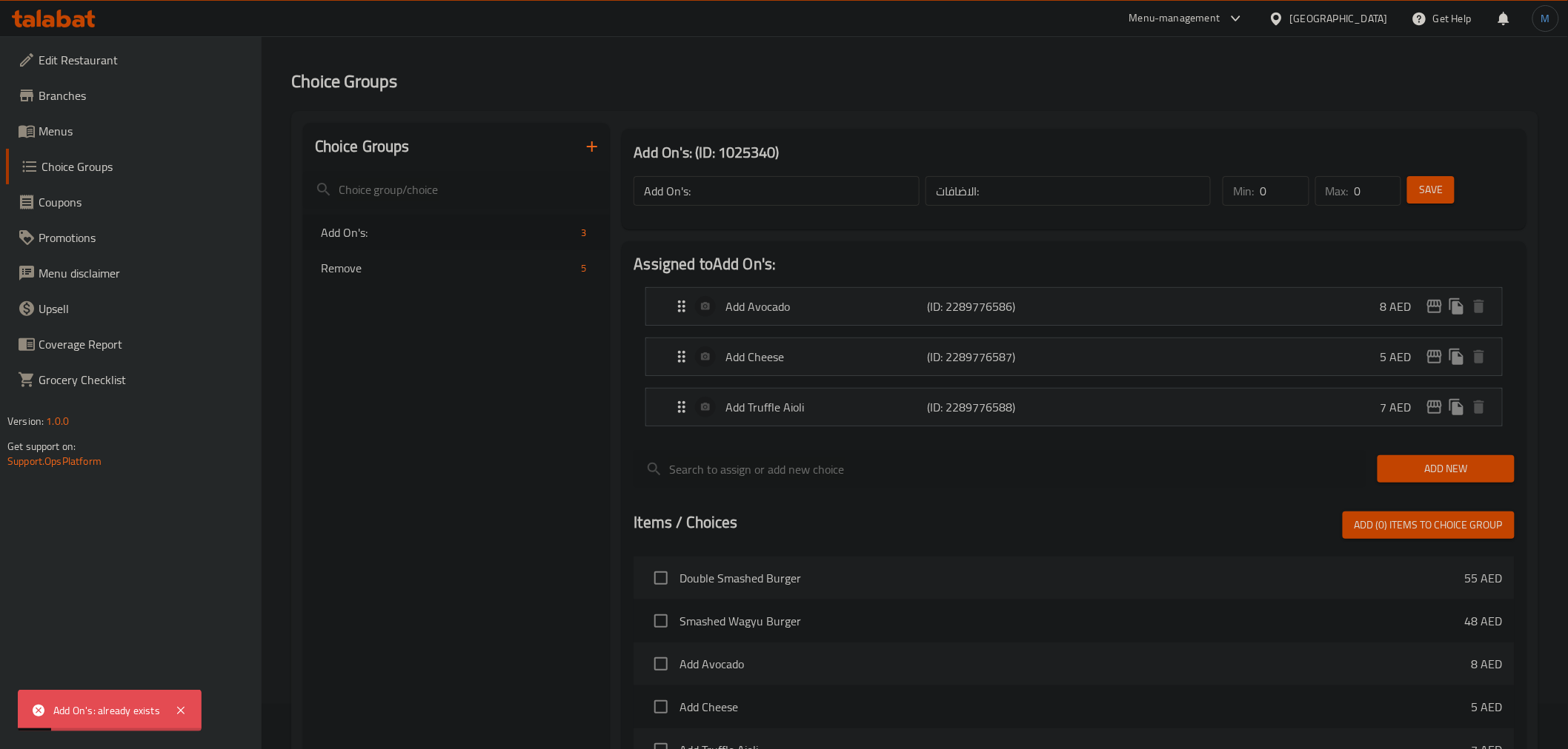
click at [589, 156] on button "button" at bounding box center [592, 147] width 36 height 36
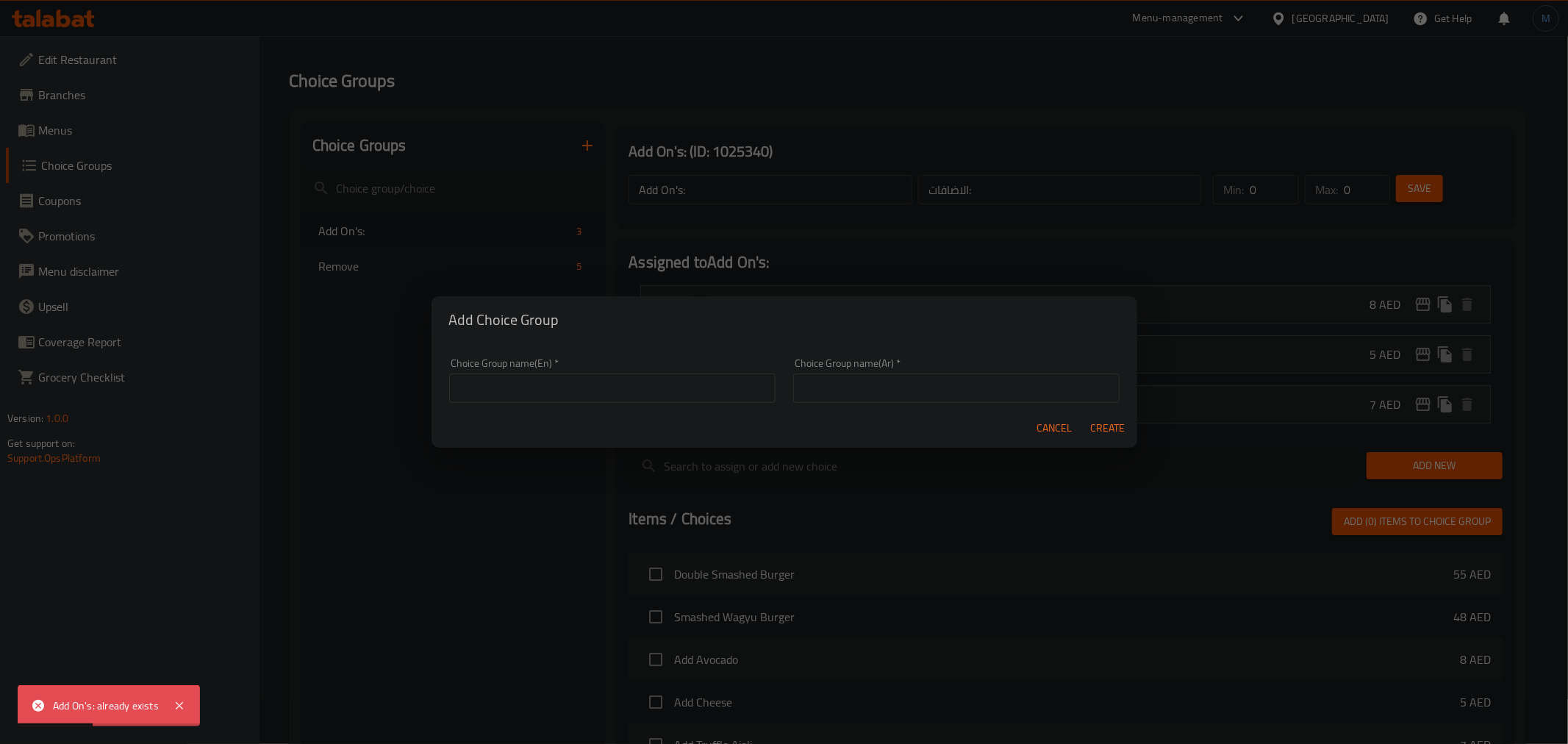
click at [625, 398] on input "text" at bounding box center [613, 388] width 327 height 30
click at [503, 387] on input "Add On's:" at bounding box center [613, 388] width 327 height 30
paste input "Truffle"
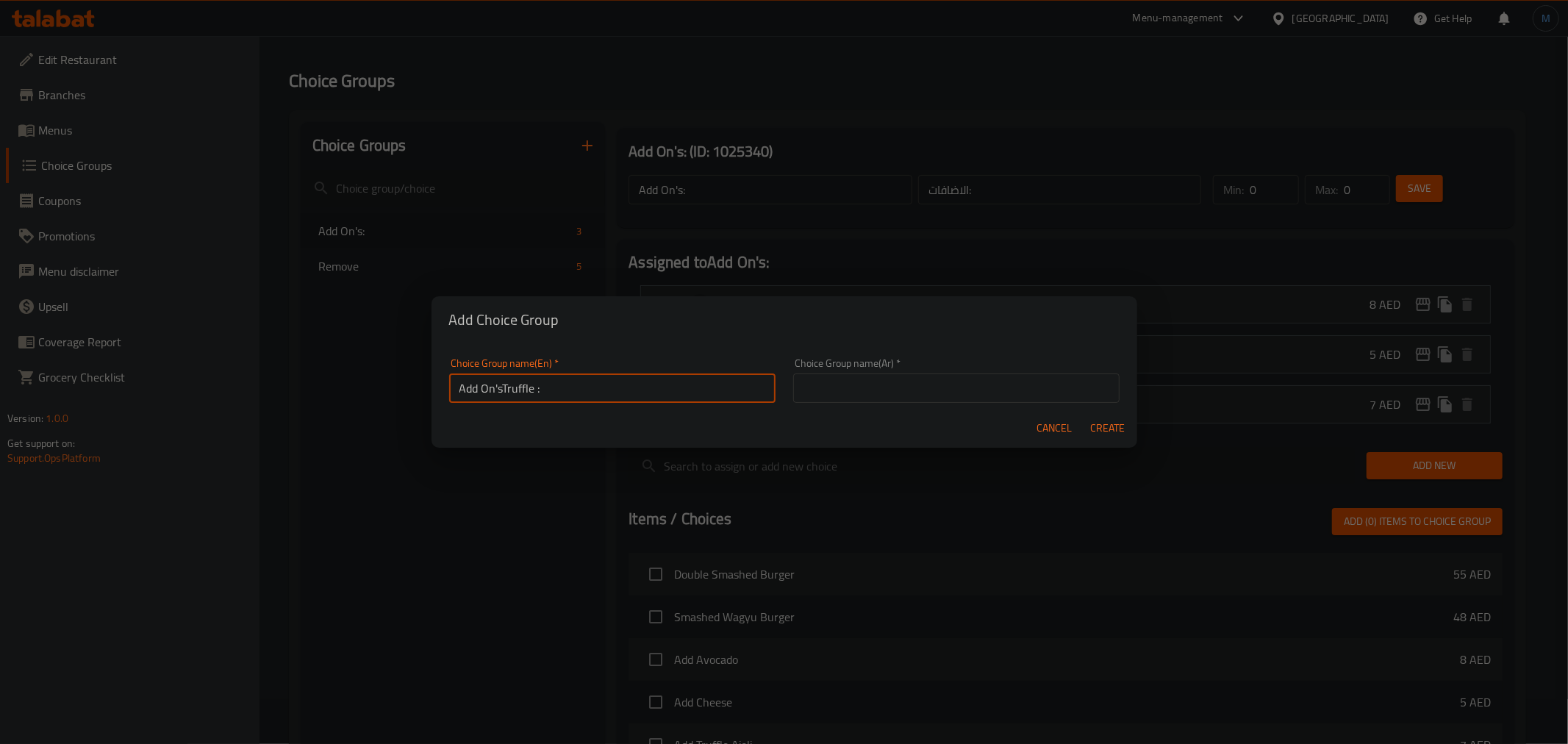
click at [503, 387] on input "Add On'sTruffle :" at bounding box center [613, 388] width 327 height 30
click at [594, 398] on input "Add On's Truffle :" at bounding box center [613, 388] width 327 height 30
type input "Add On's Truffle :"
click at [959, 365] on div "Choice Group name(Ar)   * Choice Group name(Ar) *" at bounding box center [957, 381] width 327 height 45
click at [960, 376] on input "text" at bounding box center [957, 388] width 327 height 30
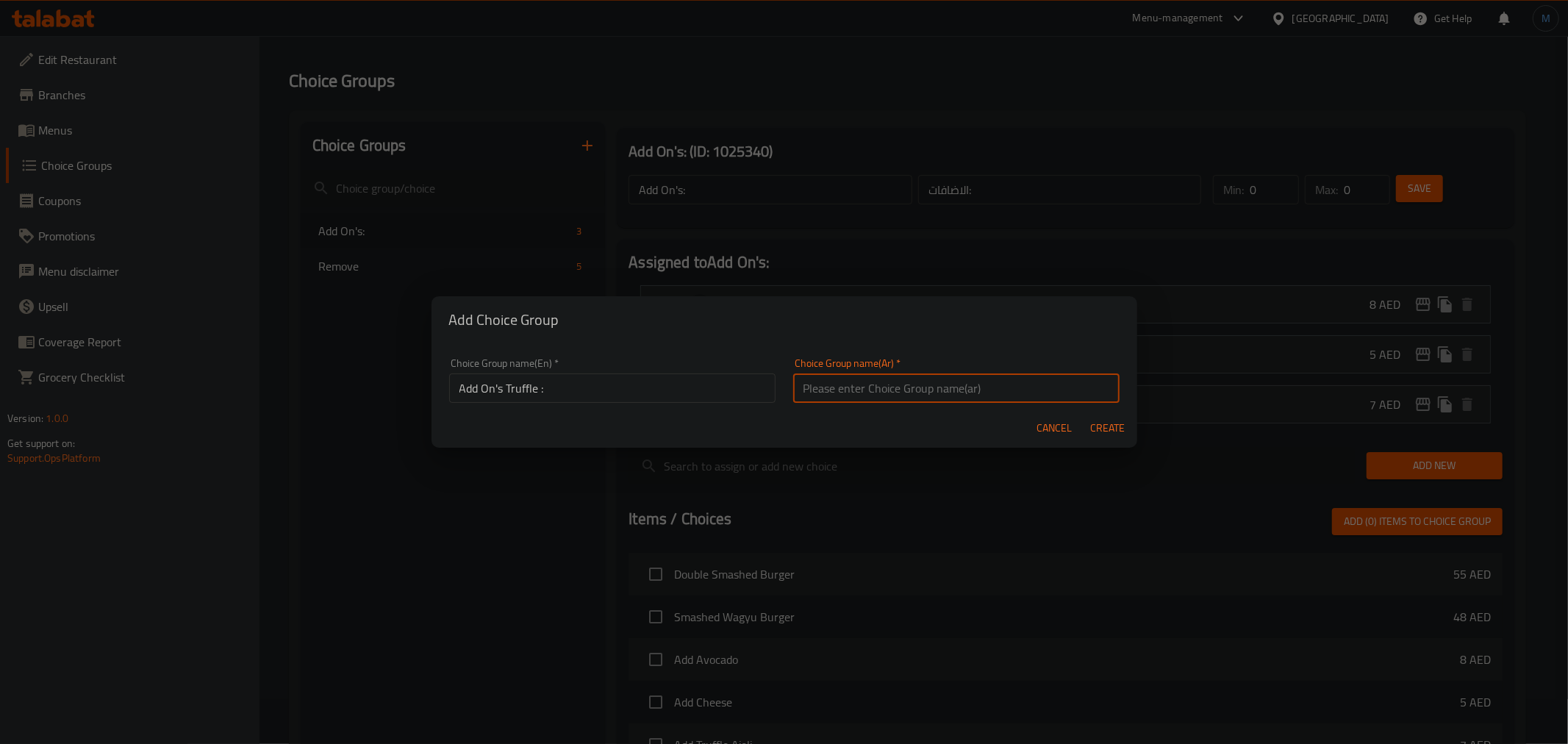
paste input "إضافات الكمأة:"
type input "إضافات التروفل:"
click at [1084, 415] on button "Create" at bounding box center [1108, 428] width 47 height 27
type input "Add On's Truffle :"
type input "إضافات التروفل:"
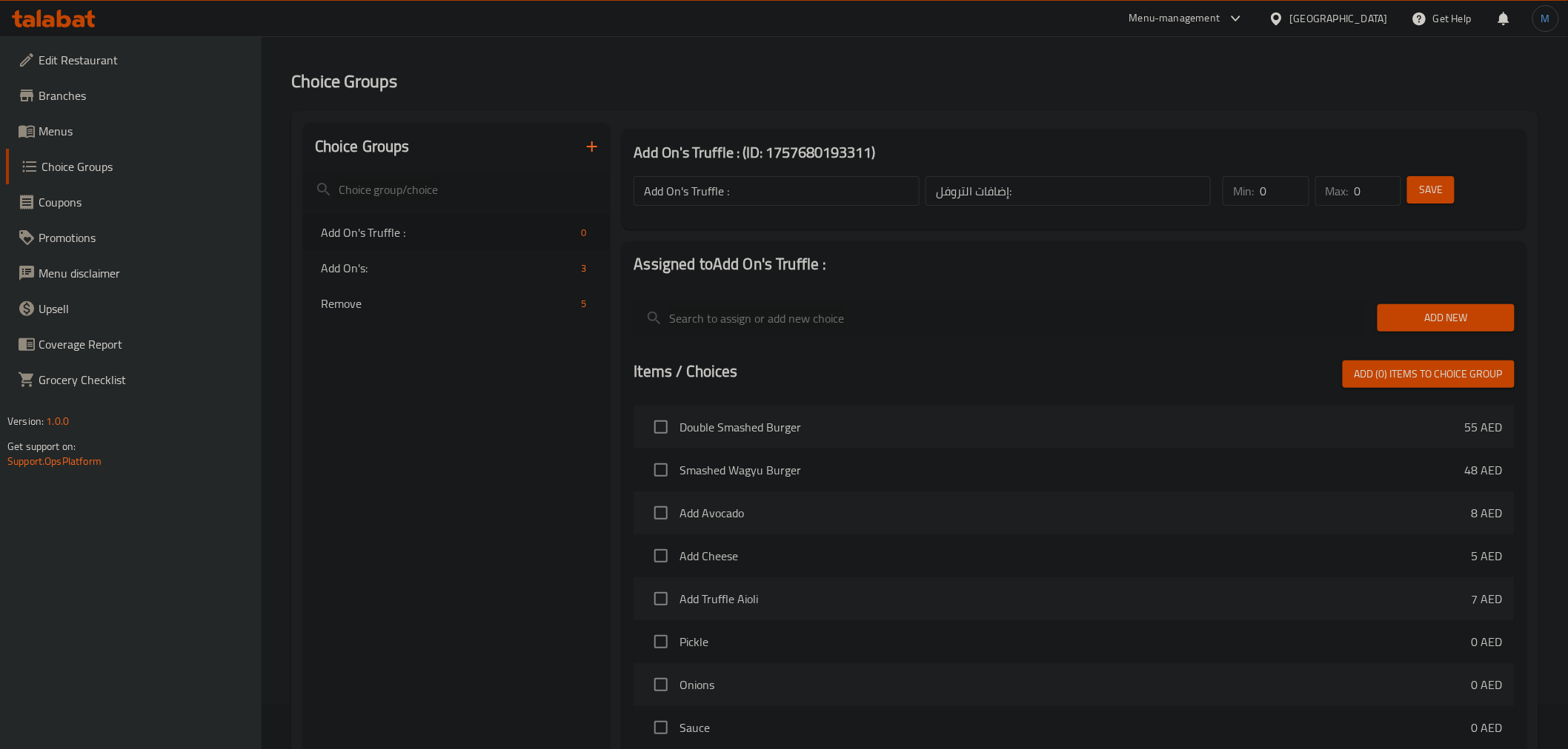
click at [390, 212] on nav "Add On's Truffle : 0 Add On's: 3 Remove 5" at bounding box center [457, 267] width 308 height 119
click at [1416, 309] on span "Add New" at bounding box center [1445, 318] width 113 height 19
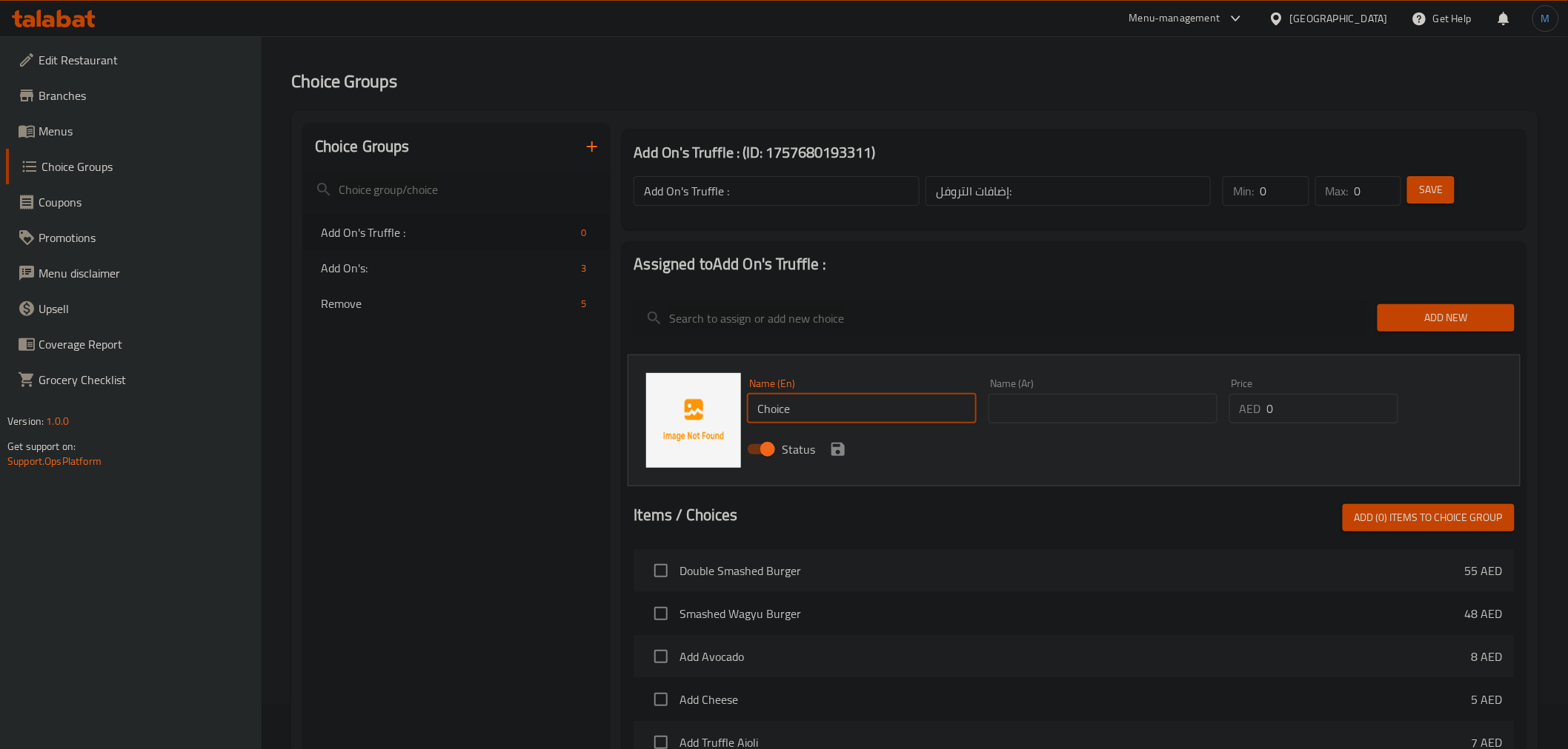
click at [838, 402] on input "Choice" at bounding box center [861, 409] width 229 height 30
paste input "Add Chees"
type input "Add Cheese"
click at [1108, 406] on input "text" at bounding box center [1103, 409] width 229 height 30
type input "اضافة جبن"
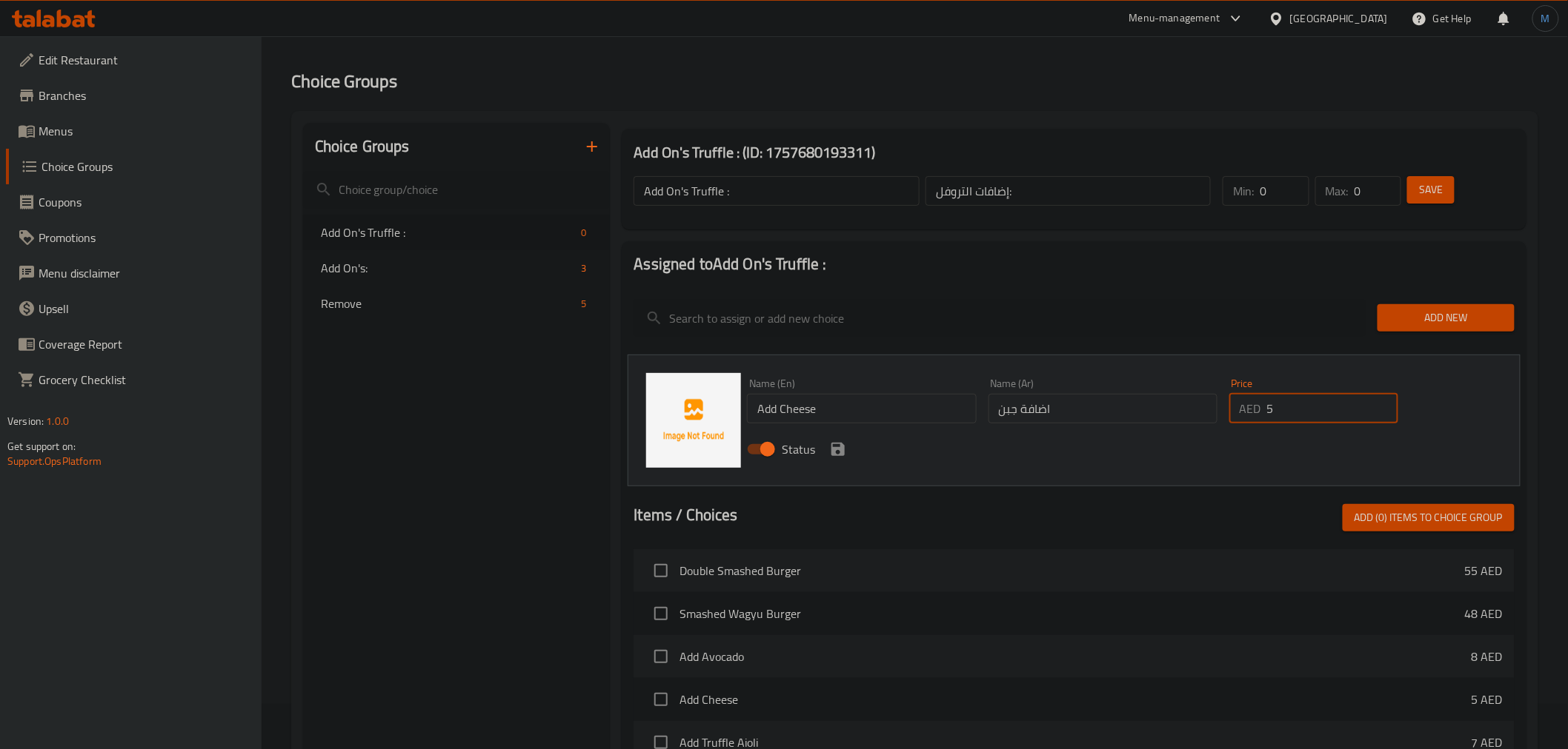
type input "5"
click button "save" at bounding box center [838, 450] width 22 height 22
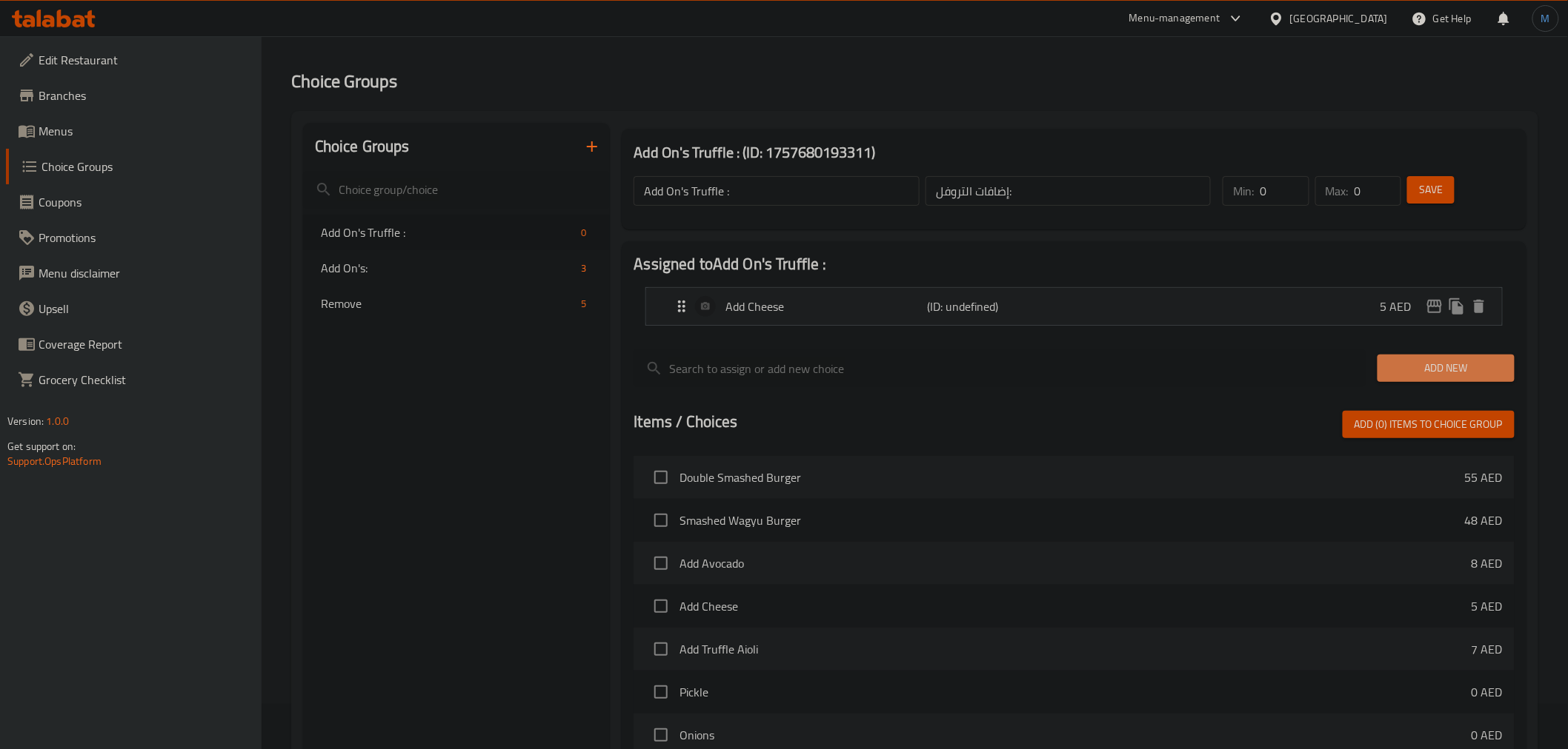
click at [1458, 364] on span "Add New" at bounding box center [1445, 368] width 113 height 19
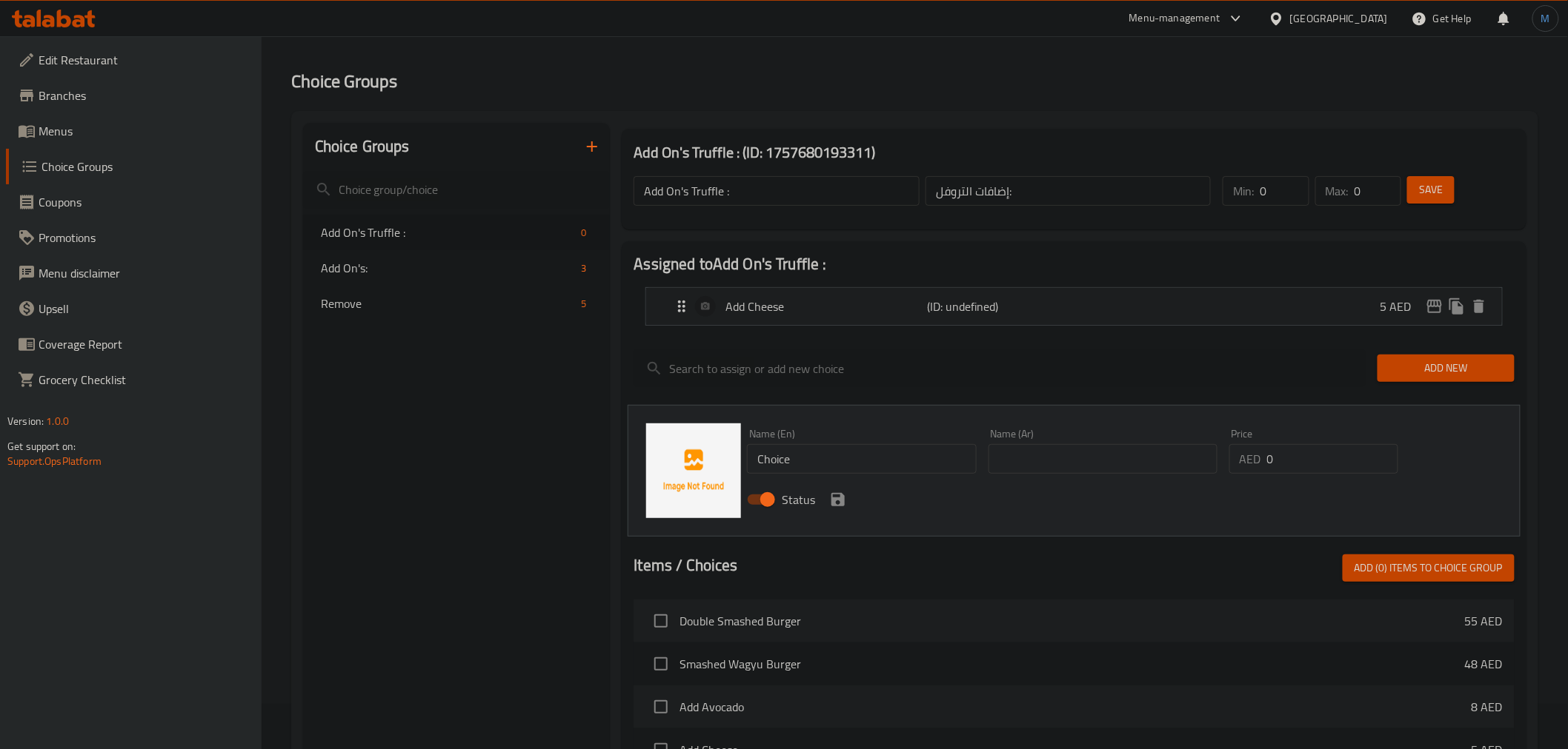
click at [777, 474] on div "Name (En) Choice Name (En)" at bounding box center [861, 451] width 240 height 57
drag, startPoint x: 777, startPoint y: 474, endPoint x: 782, endPoint y: 468, distance: 7.8
click at [779, 472] on div "Name (En) Choice Name (En)" at bounding box center [861, 451] width 240 height 57
click at [782, 468] on input "Choice" at bounding box center [861, 459] width 229 height 30
paste input "Add Truffle Aioli"
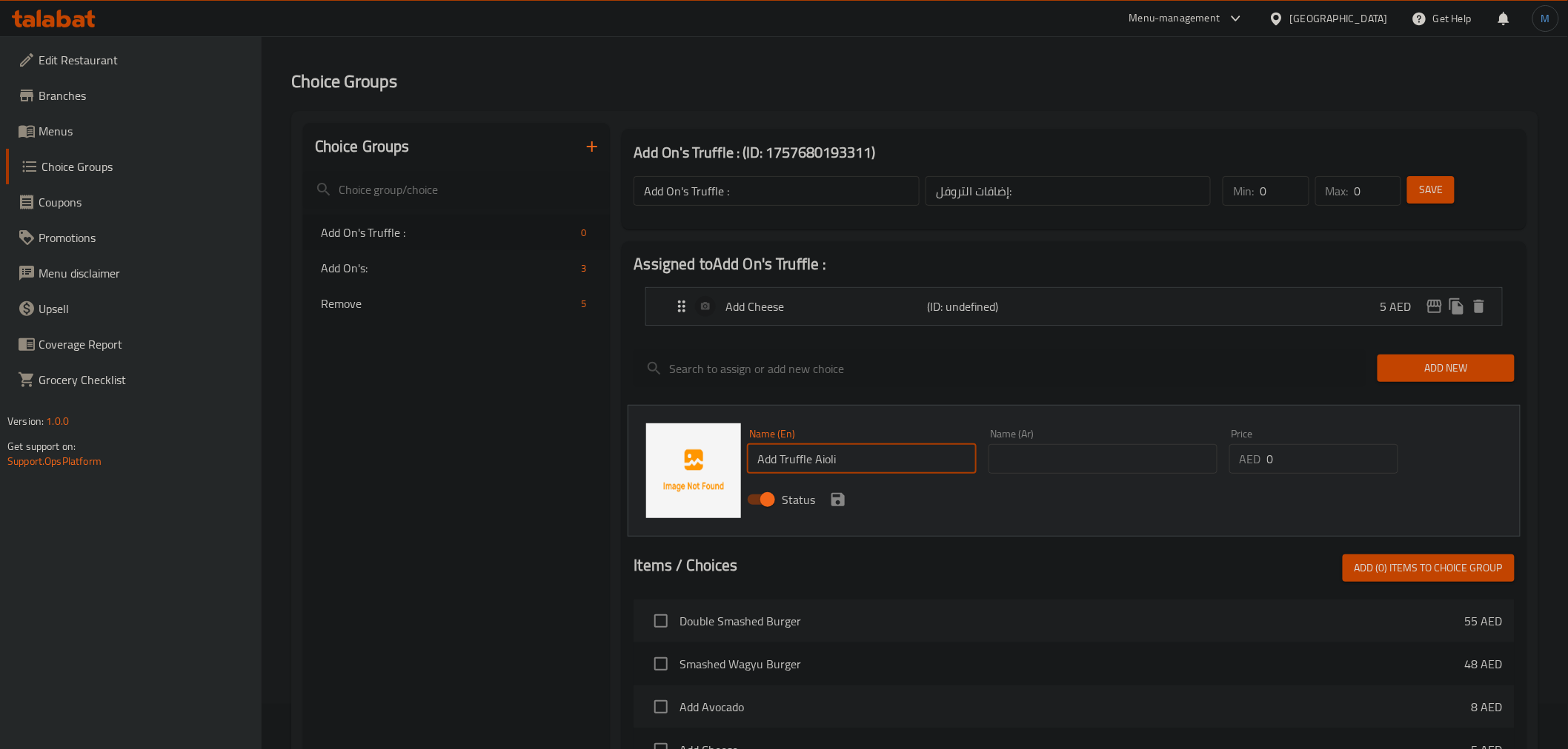
type input "Add Truffle Aioli"
type input "اضافه تروفل ايولي"
type input "7"
click button "save" at bounding box center [838, 500] width 22 height 22
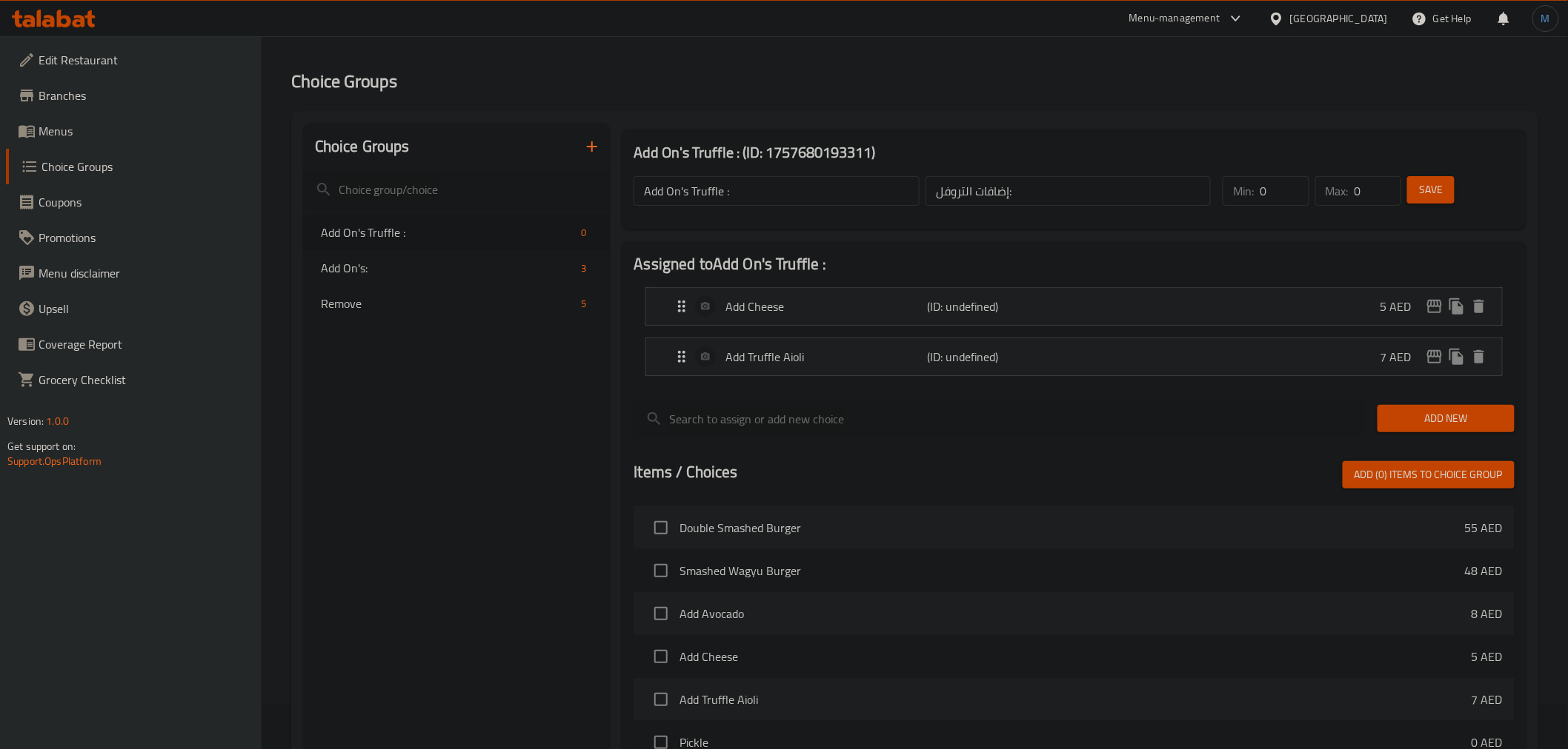
click at [1414, 173] on div "Save" at bounding box center [1451, 191] width 94 height 36
click at [1418, 181] on button "Save" at bounding box center [1430, 189] width 48 height 27
click at [1441, 202] on button "Save" at bounding box center [1430, 189] width 48 height 27
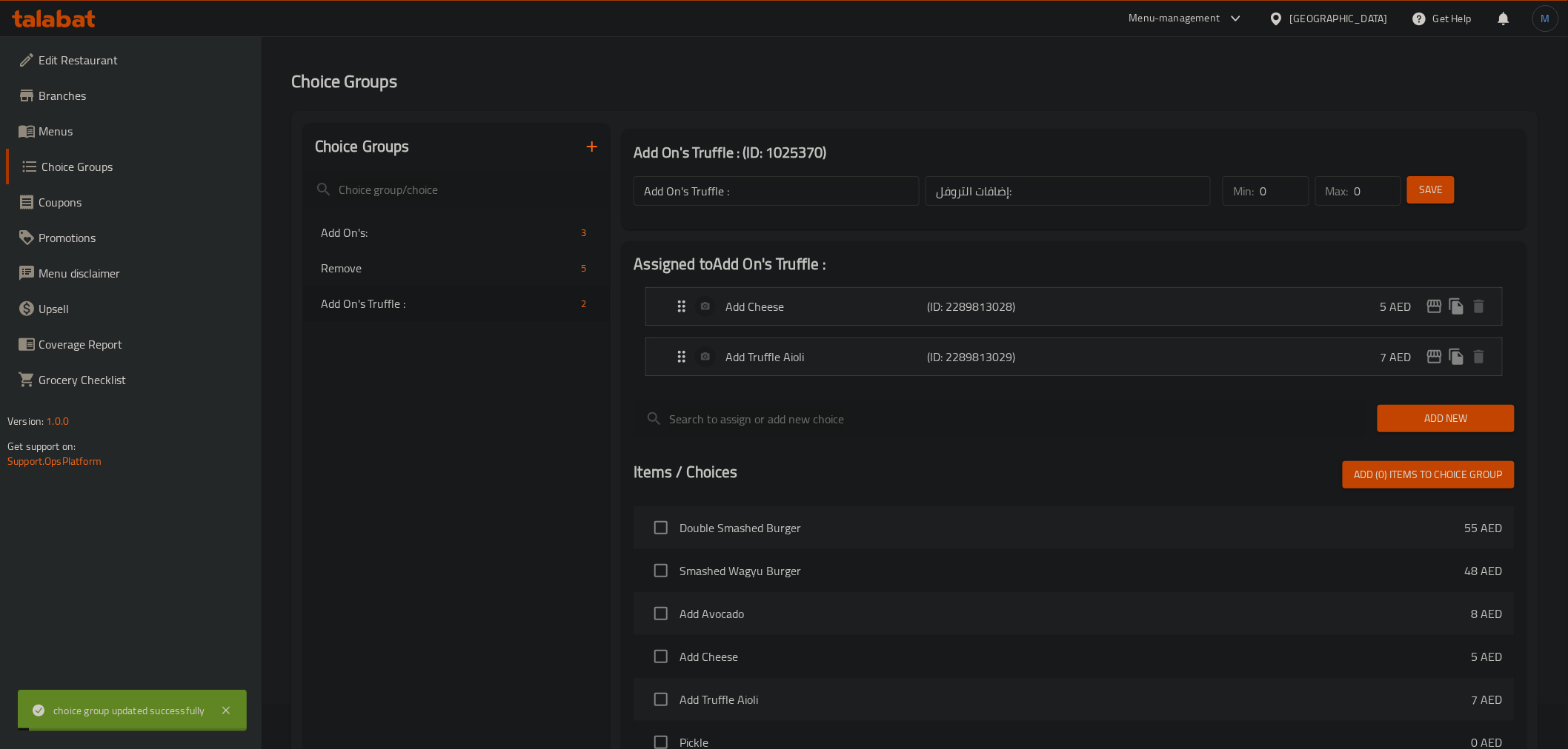
click at [716, 187] on input "Add On's Truffle :" at bounding box center [776, 191] width 285 height 30
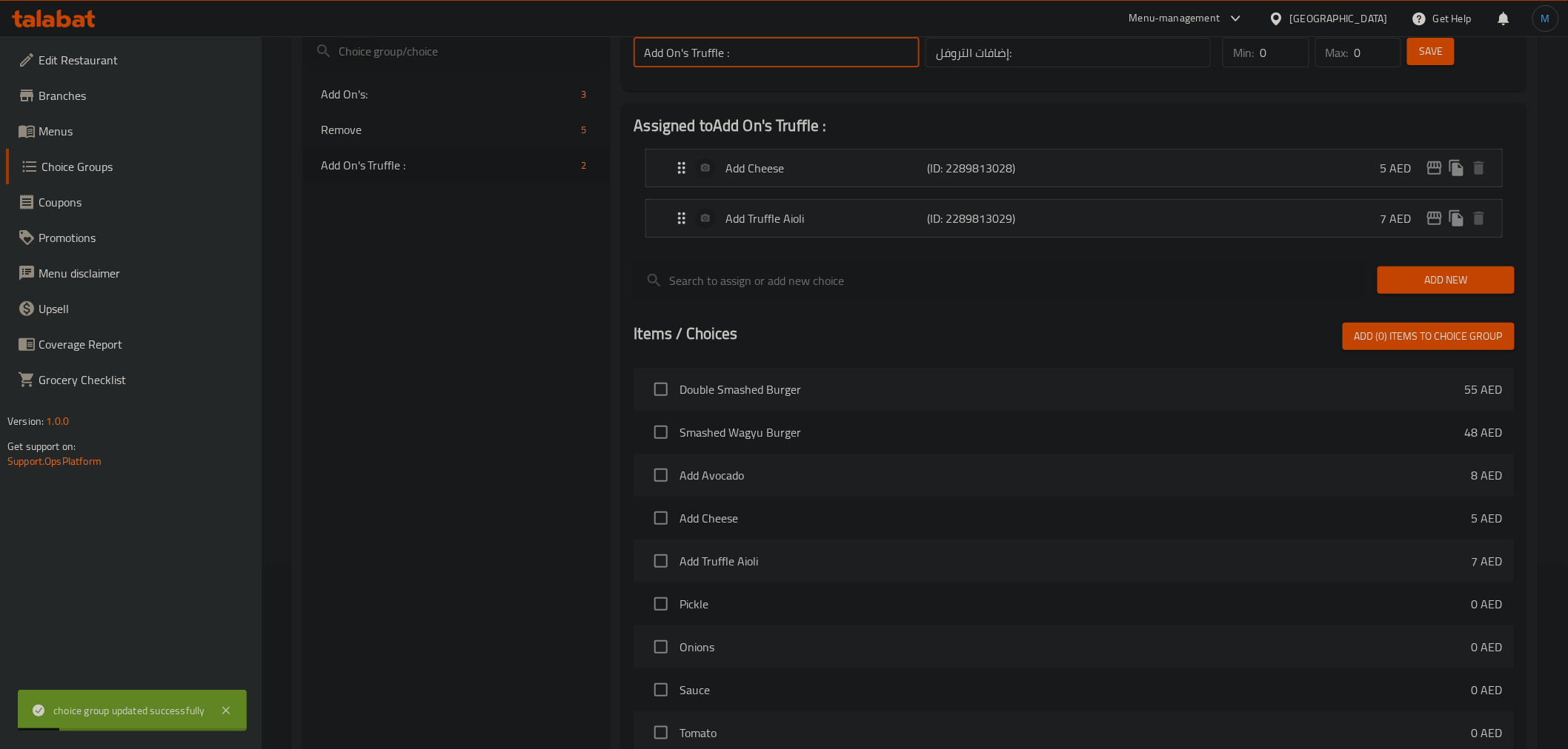
scroll to position [409, 0]
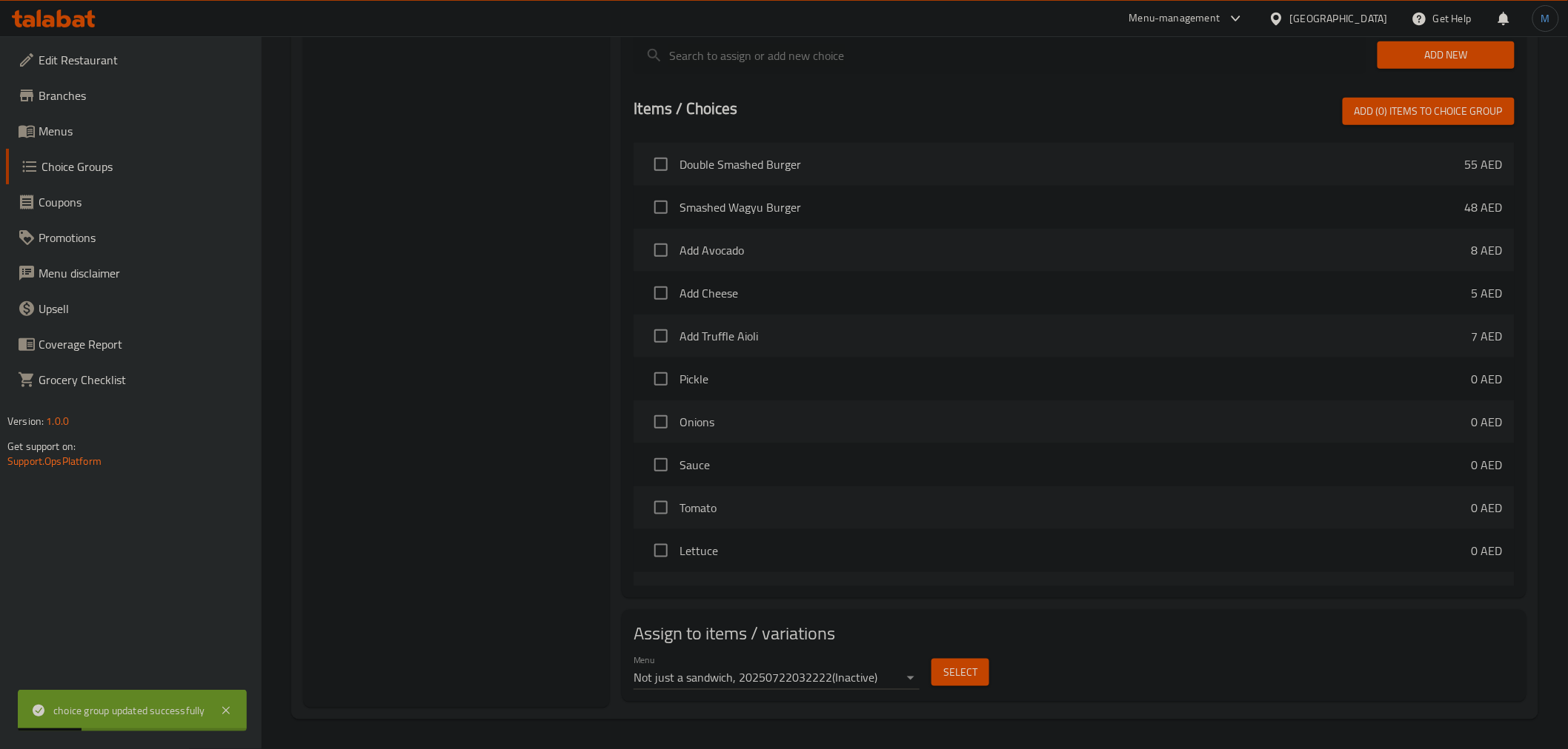
click at [796, 705] on li "21/7 ( Active )" at bounding box center [777, 705] width 286 height 27
click at [951, 675] on span "Select" at bounding box center [960, 673] width 34 height 19
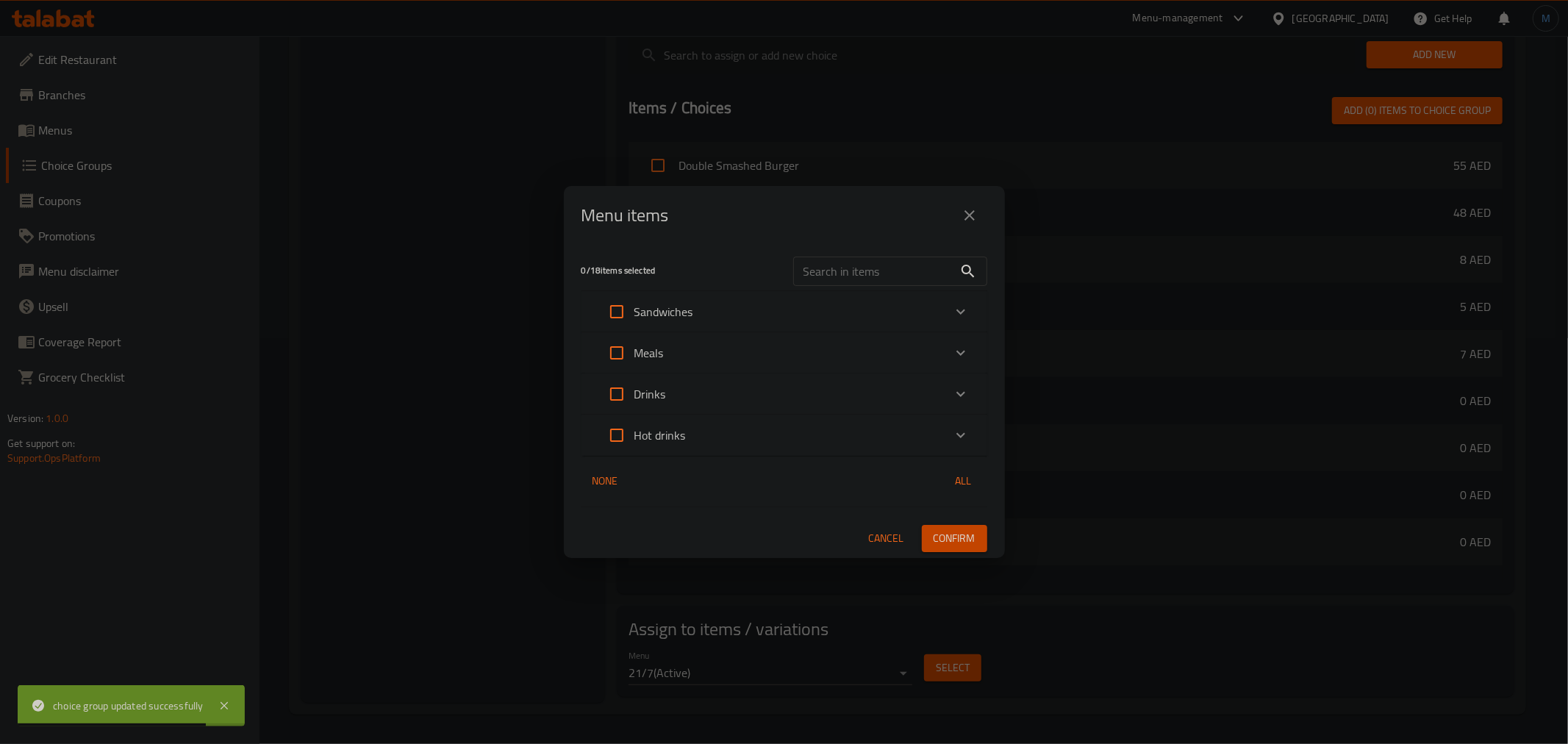
click at [868, 264] on input "text" at bounding box center [874, 271] width 161 height 30
paste input "Truffle"
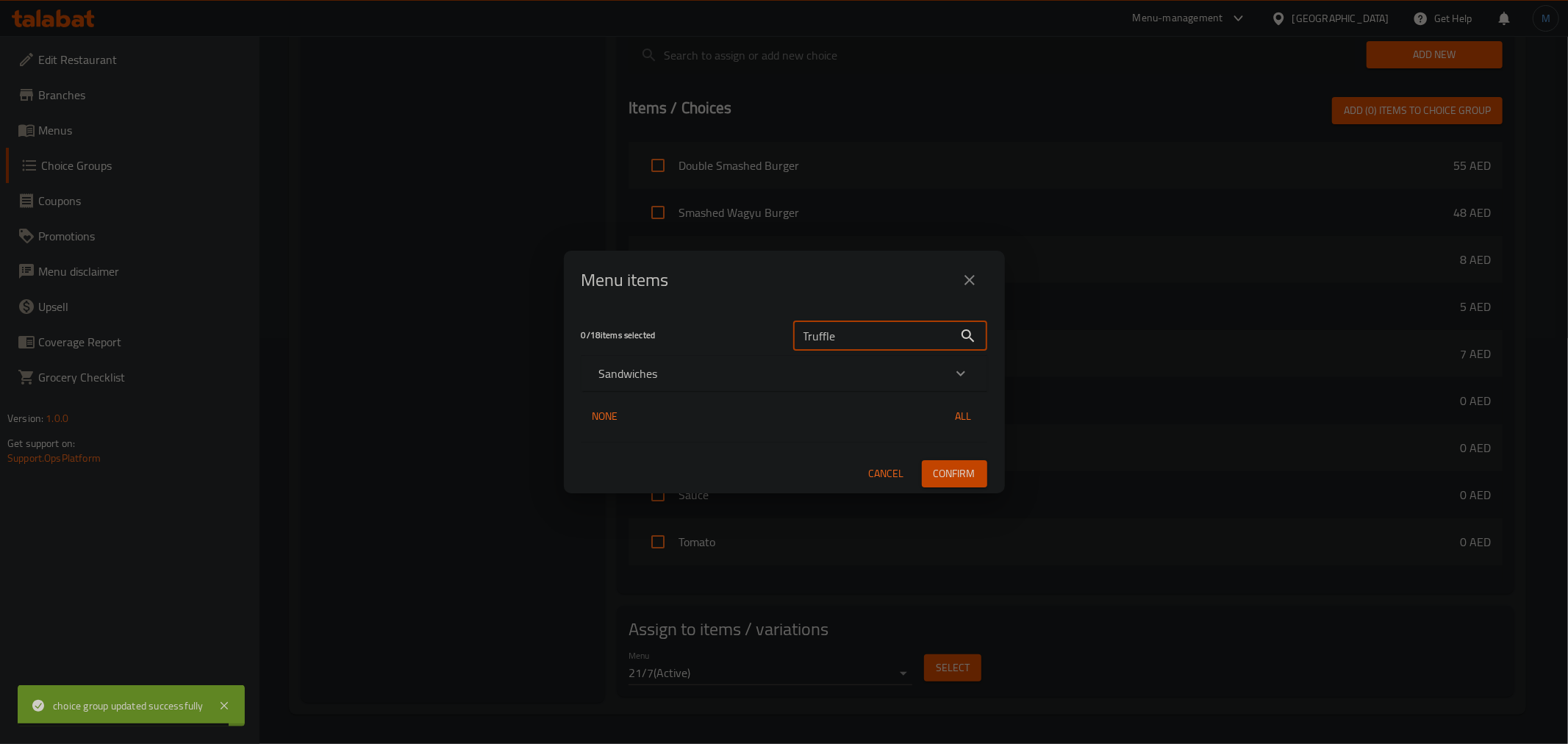
type input "Truffle"
click at [787, 391] on div "Sandwiches" at bounding box center [784, 373] width 406 height 35
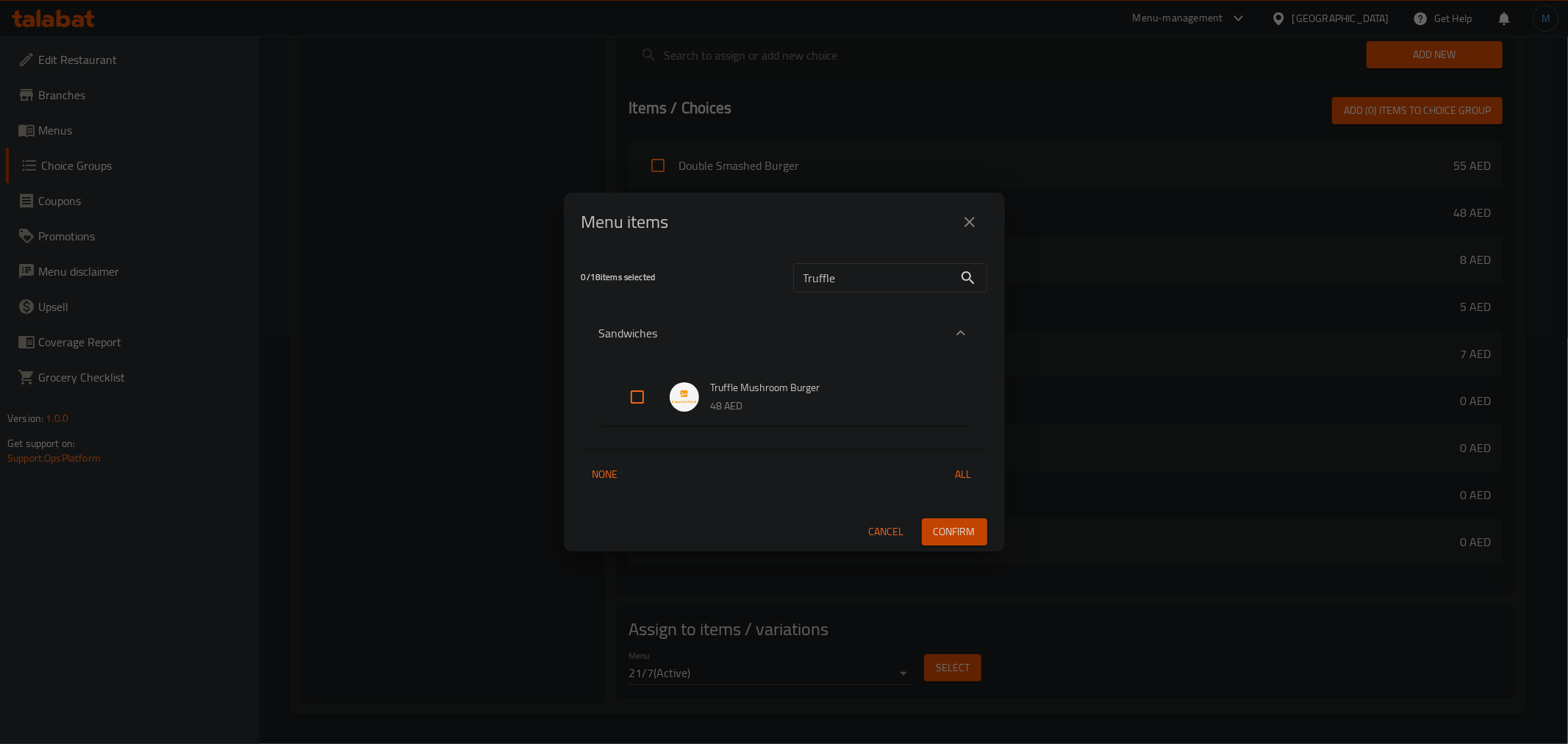
click at [636, 393] on input "Expand" at bounding box center [638, 398] width 35 height 35
checkbox input "true"
drag, startPoint x: 952, startPoint y: 555, endPoint x: 956, endPoint y: 548, distance: 8.1
click at [956, 550] on div "Menu items 1 / 18 items selected Truffle ​ Sandwiches Truffle Mushroom Burger 4…" at bounding box center [784, 372] width 1568 height 744
click at [956, 548] on div "1 / 18 items selected Truffle ​ Sandwiches Truffle Mushroom Burger 48 AED None …" at bounding box center [784, 401] width 441 height 300
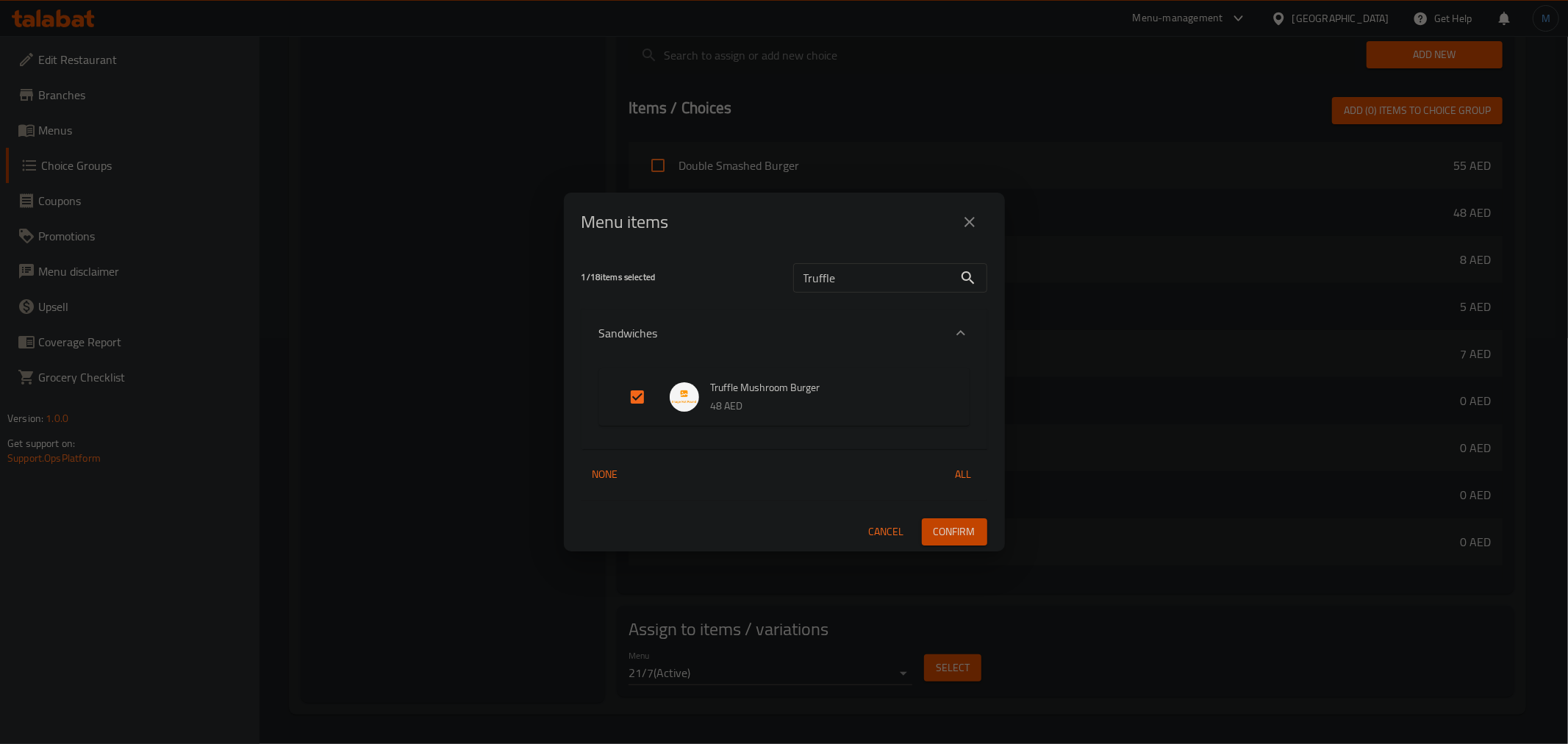
click at [958, 542] on button "Confirm" at bounding box center [954, 531] width 65 height 27
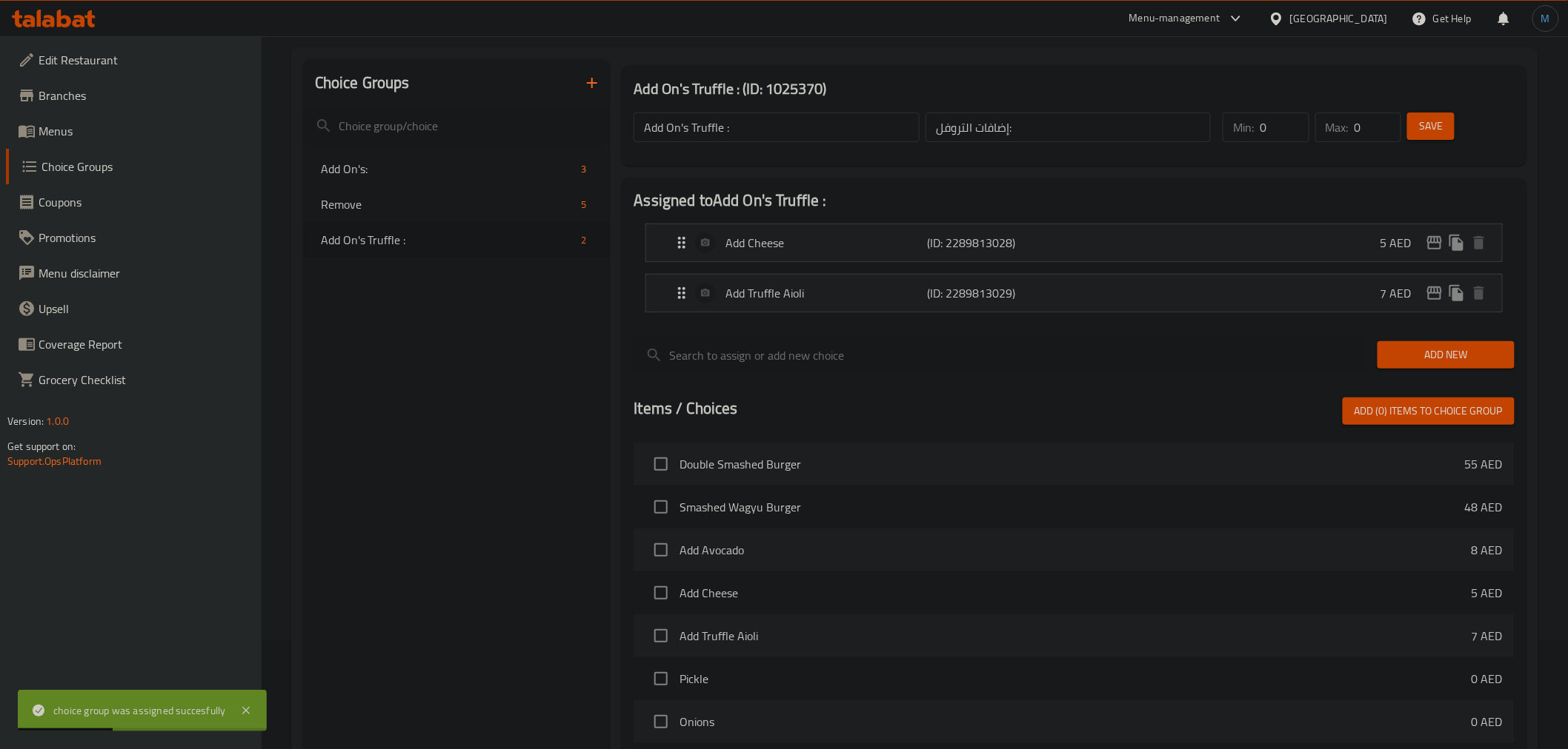
scroll to position [79, 0]
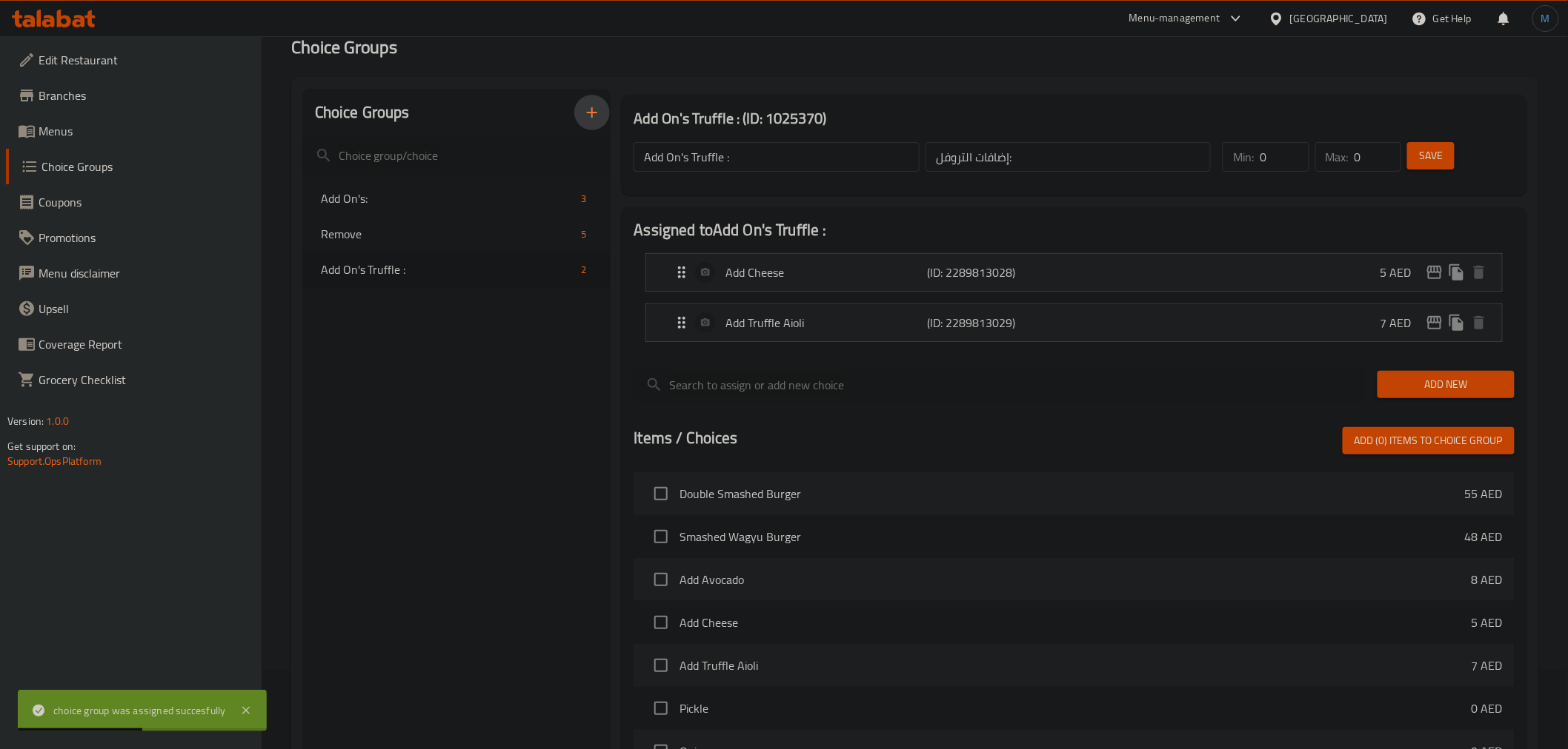
click at [599, 99] on button "button" at bounding box center [592, 112] width 36 height 36
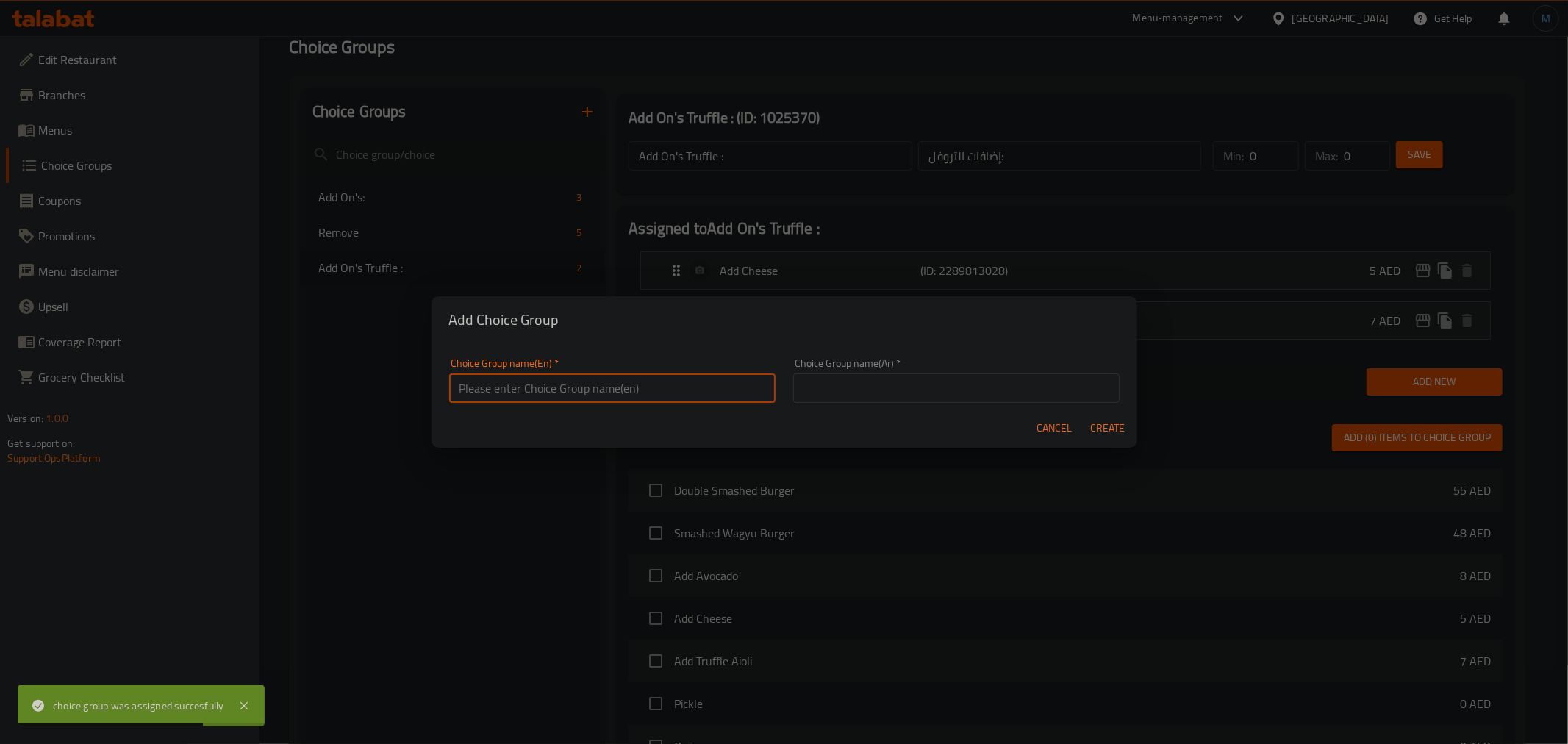
click at [653, 385] on input "text" at bounding box center [613, 388] width 327 height 30
paste input "Remove"
type input "Remove Truffle"
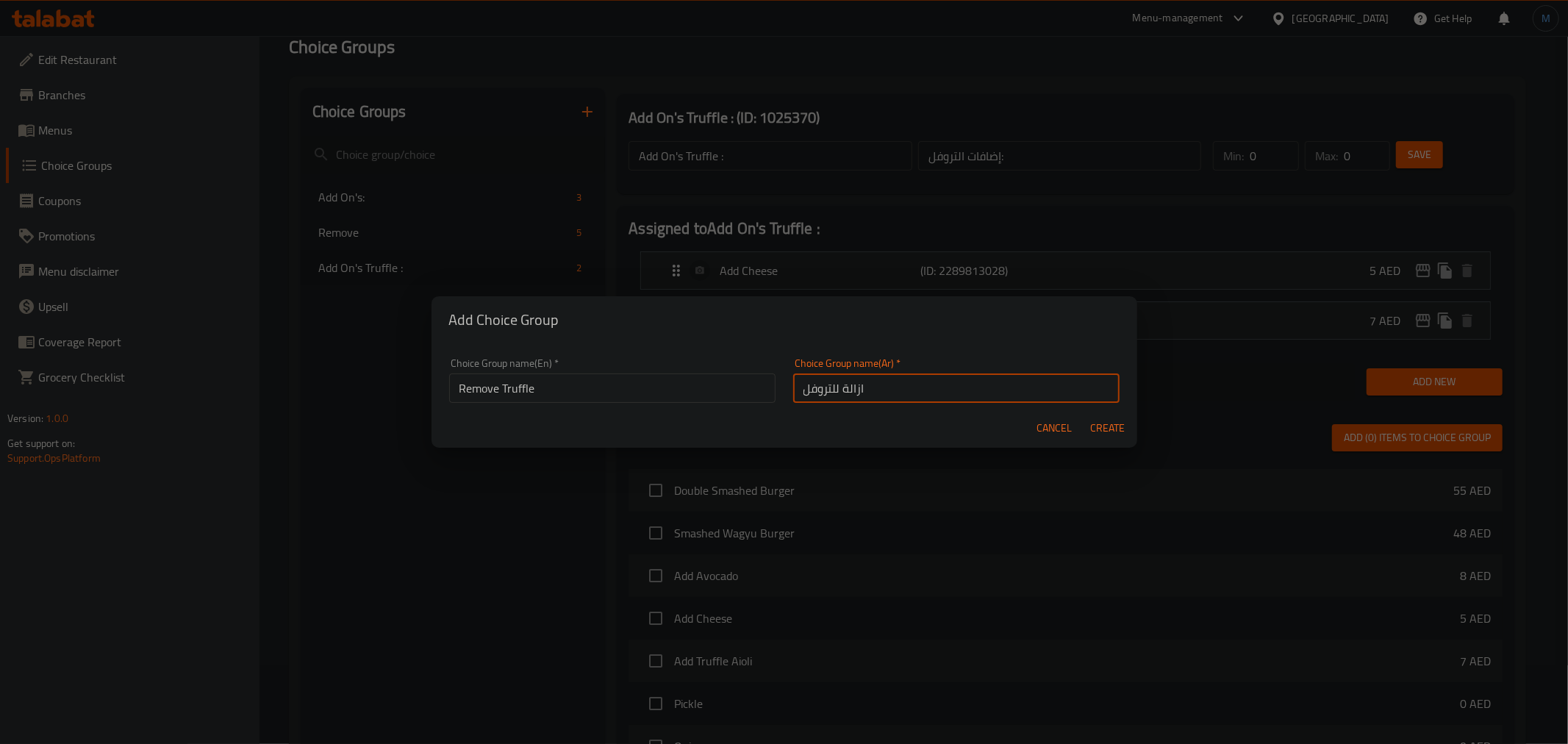
type input "ازالة للتروفل"
click at [1084, 415] on button "Create" at bounding box center [1108, 428] width 47 height 27
type input "Remove Truffle"
type input "ازالة للتروفل"
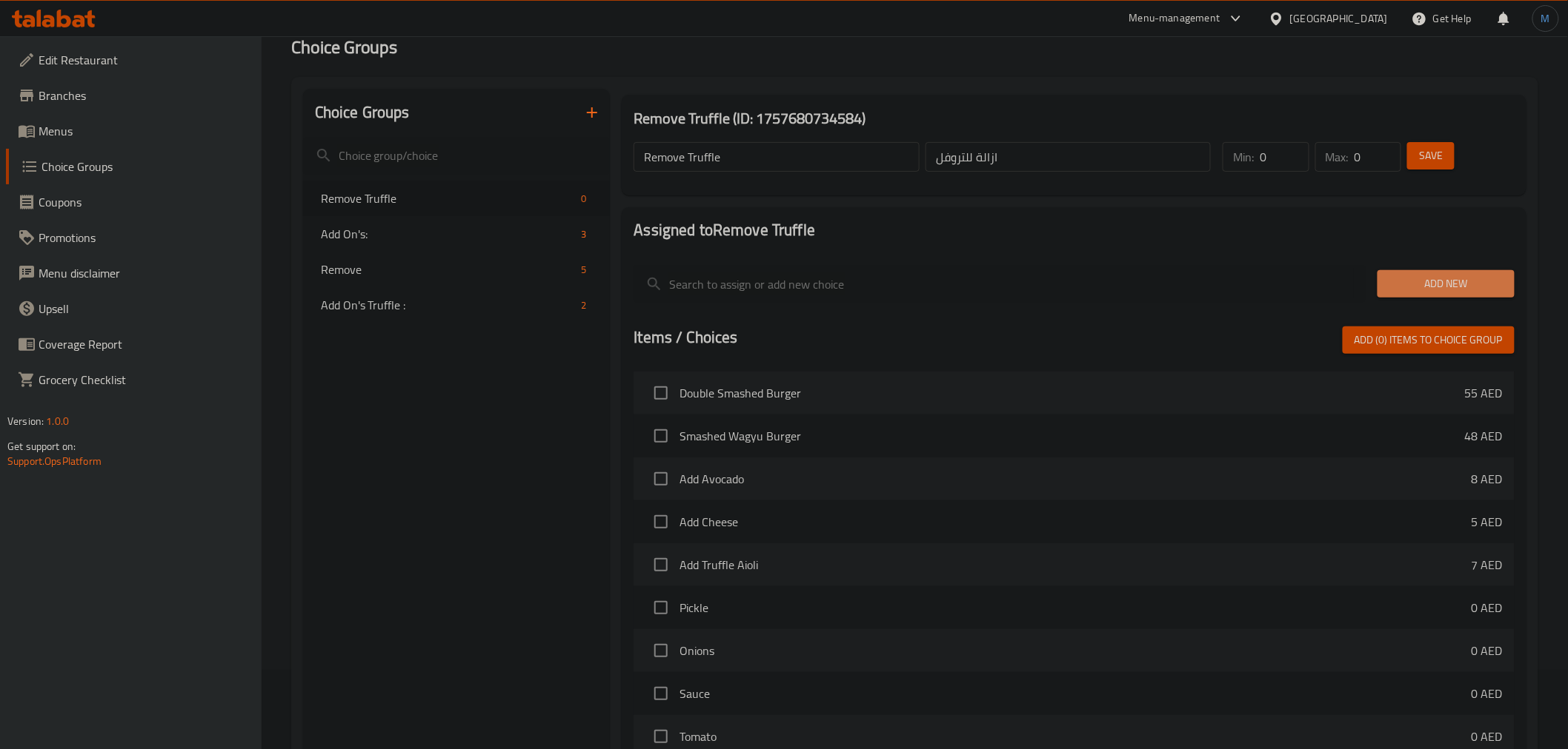
click at [1427, 284] on span "Add New" at bounding box center [1445, 284] width 113 height 19
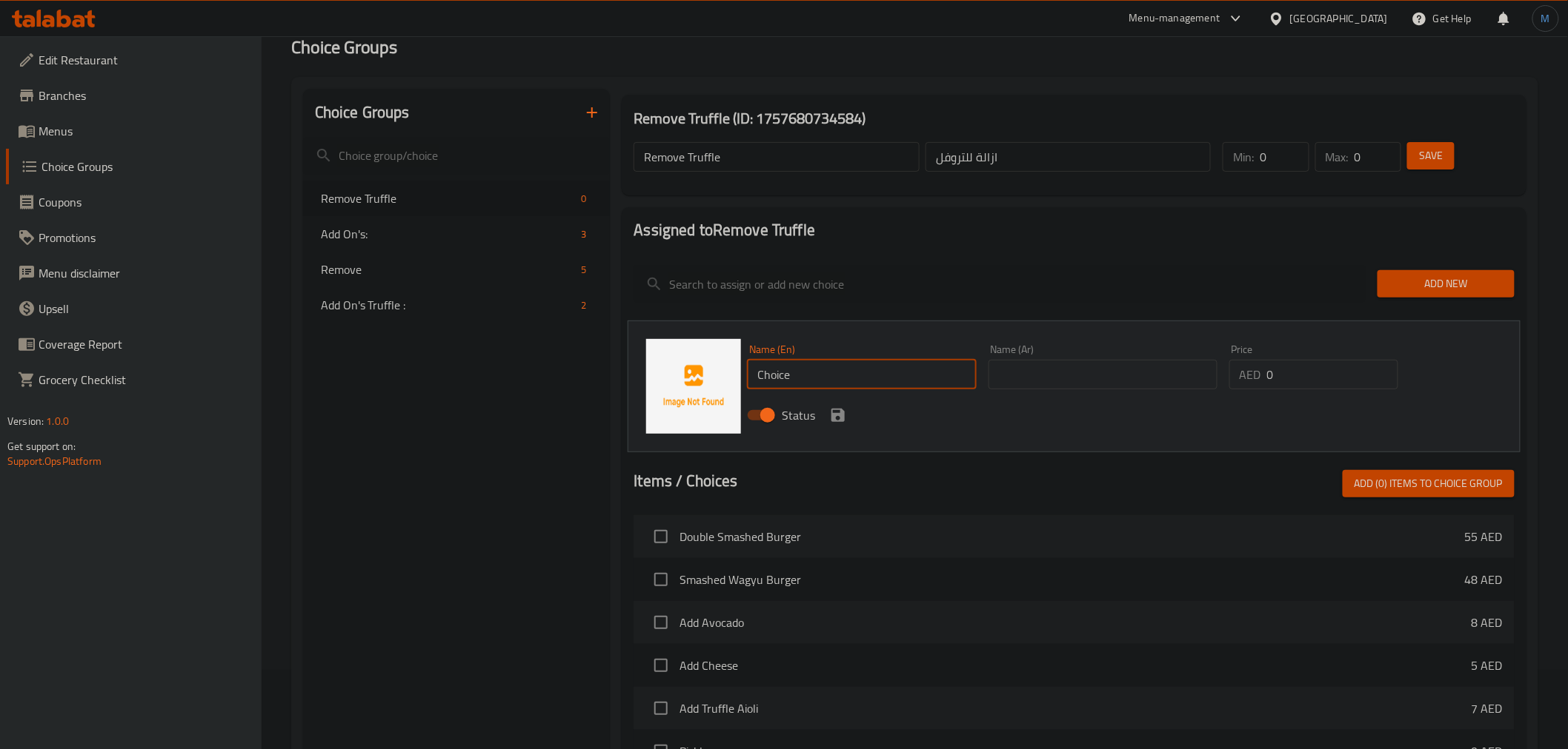
click at [849, 380] on input "Choice" at bounding box center [861, 375] width 229 height 30
paste input "Onions"
type input "Onions"
click at [1035, 389] on div "Name (Ar) Name (Ar)" at bounding box center [1102, 367] width 240 height 57
click at [1032, 385] on input "text" at bounding box center [1103, 375] width 229 height 30
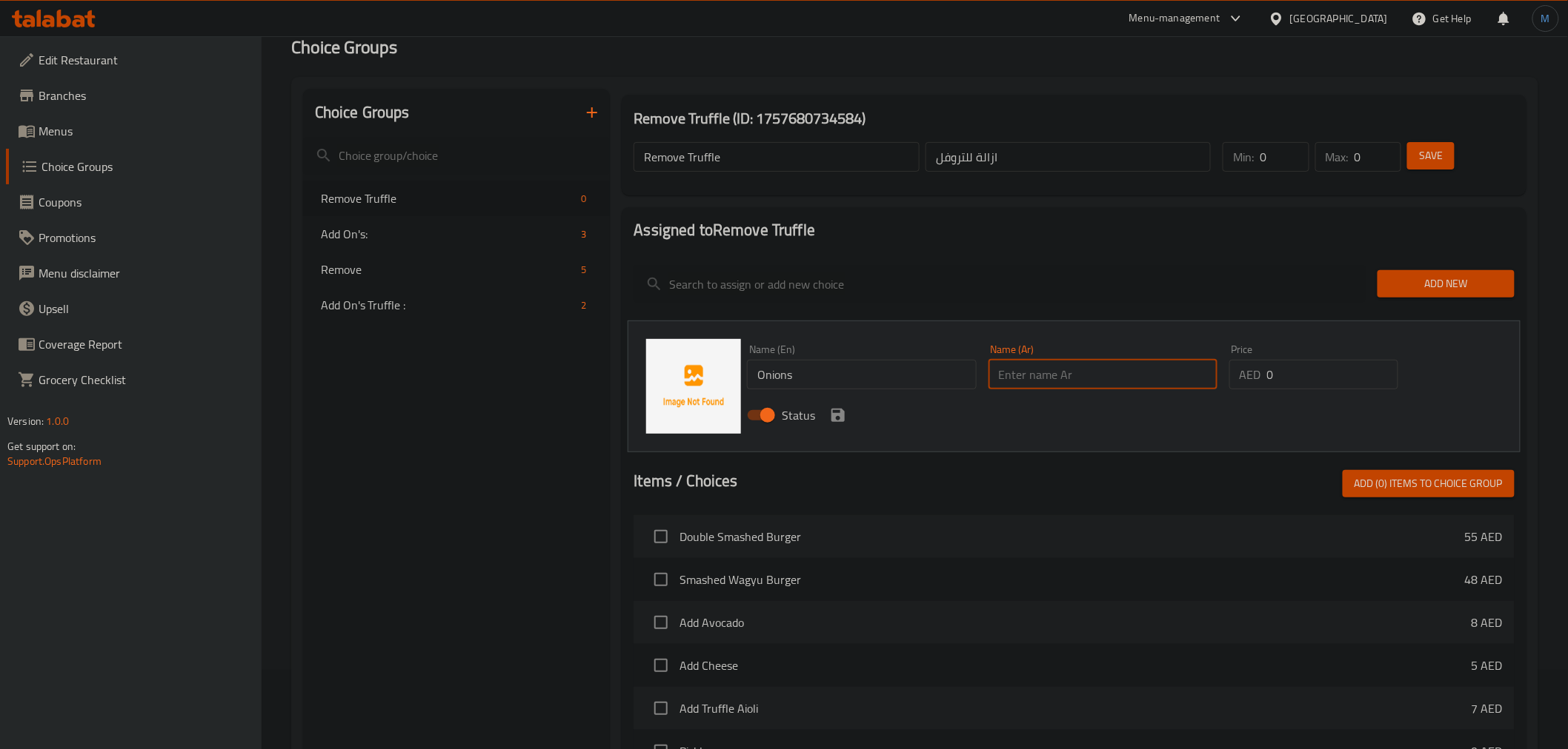
paste input "البصل"
type input "البصل"
click at [841, 404] on button "save" at bounding box center [838, 415] width 22 height 22
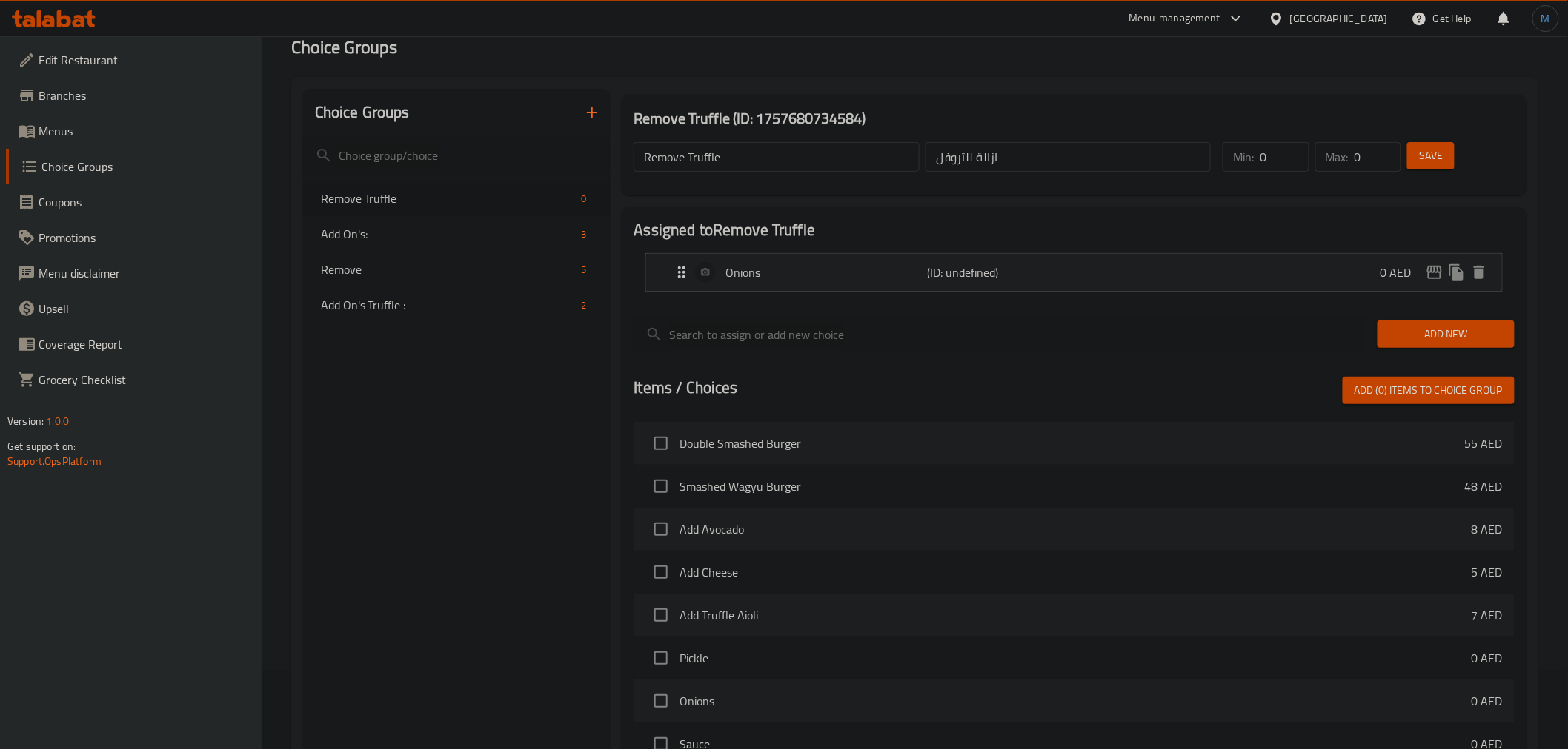
click at [1423, 153] on span "Save" at bounding box center [1430, 156] width 23 height 19
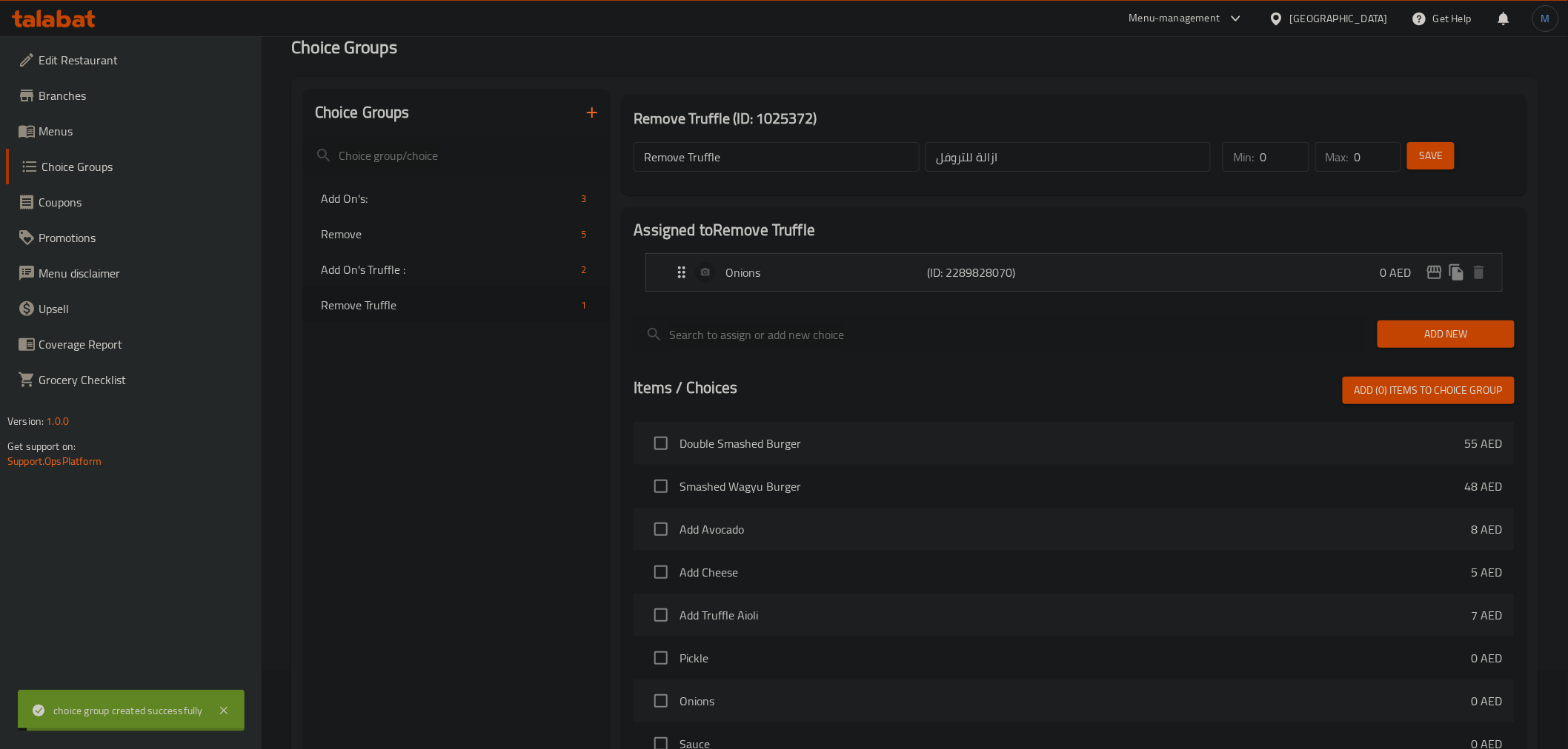
click at [691, 158] on input "Remove Truffle" at bounding box center [776, 157] width 285 height 30
click at [692, 158] on input "Remove Truffle" at bounding box center [776, 157] width 285 height 30
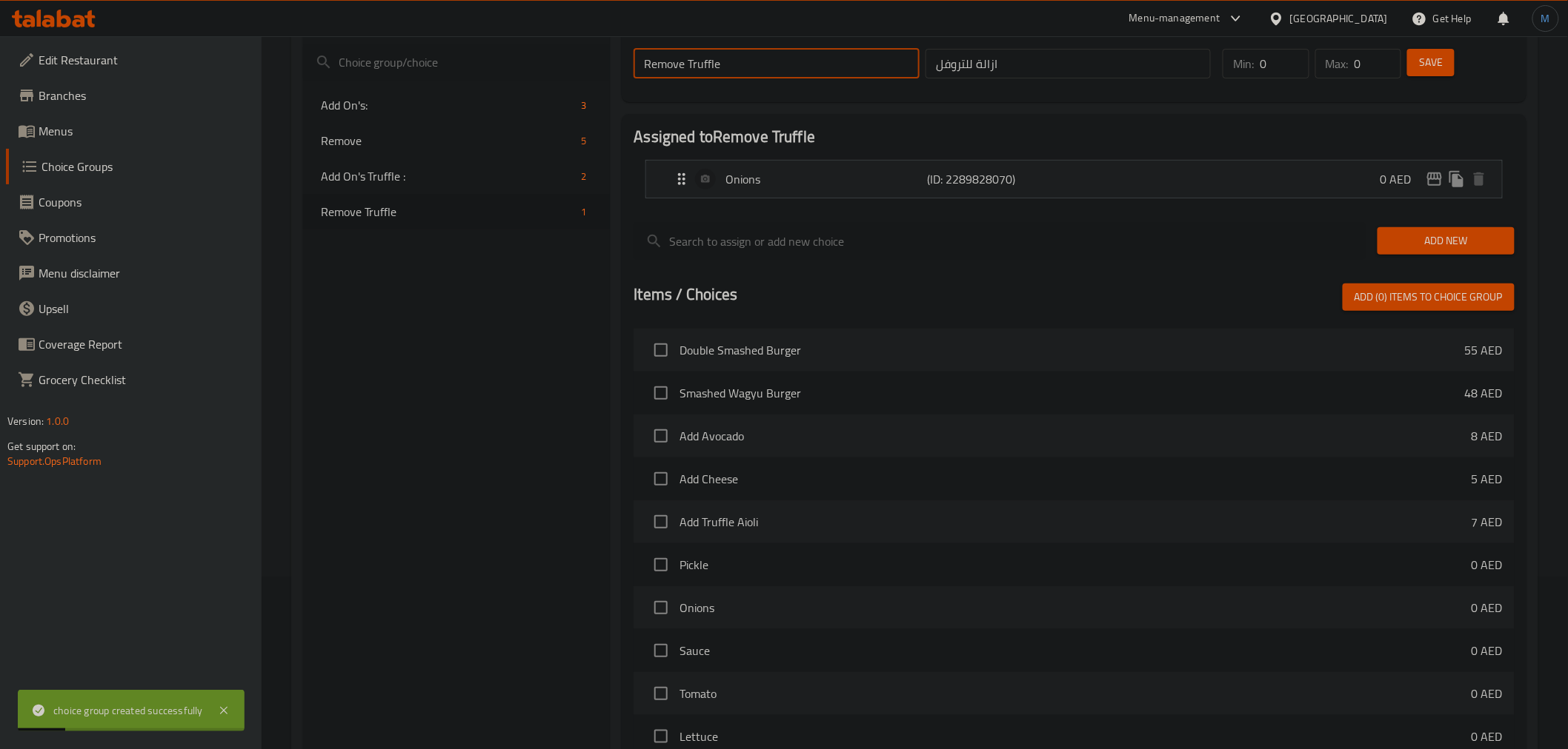
scroll to position [358, 0]
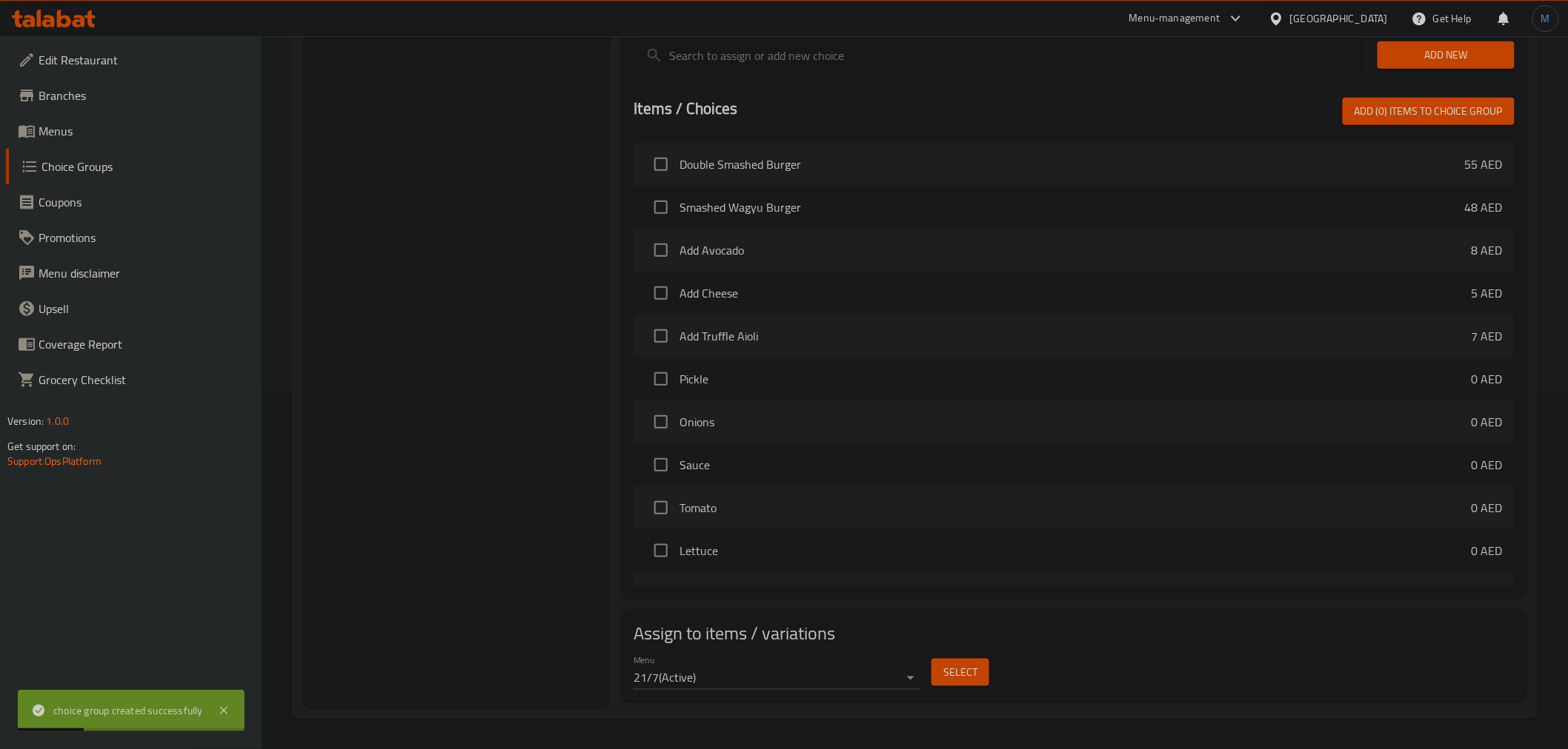
click at [980, 671] on button "Select" at bounding box center [961, 672] width 58 height 27
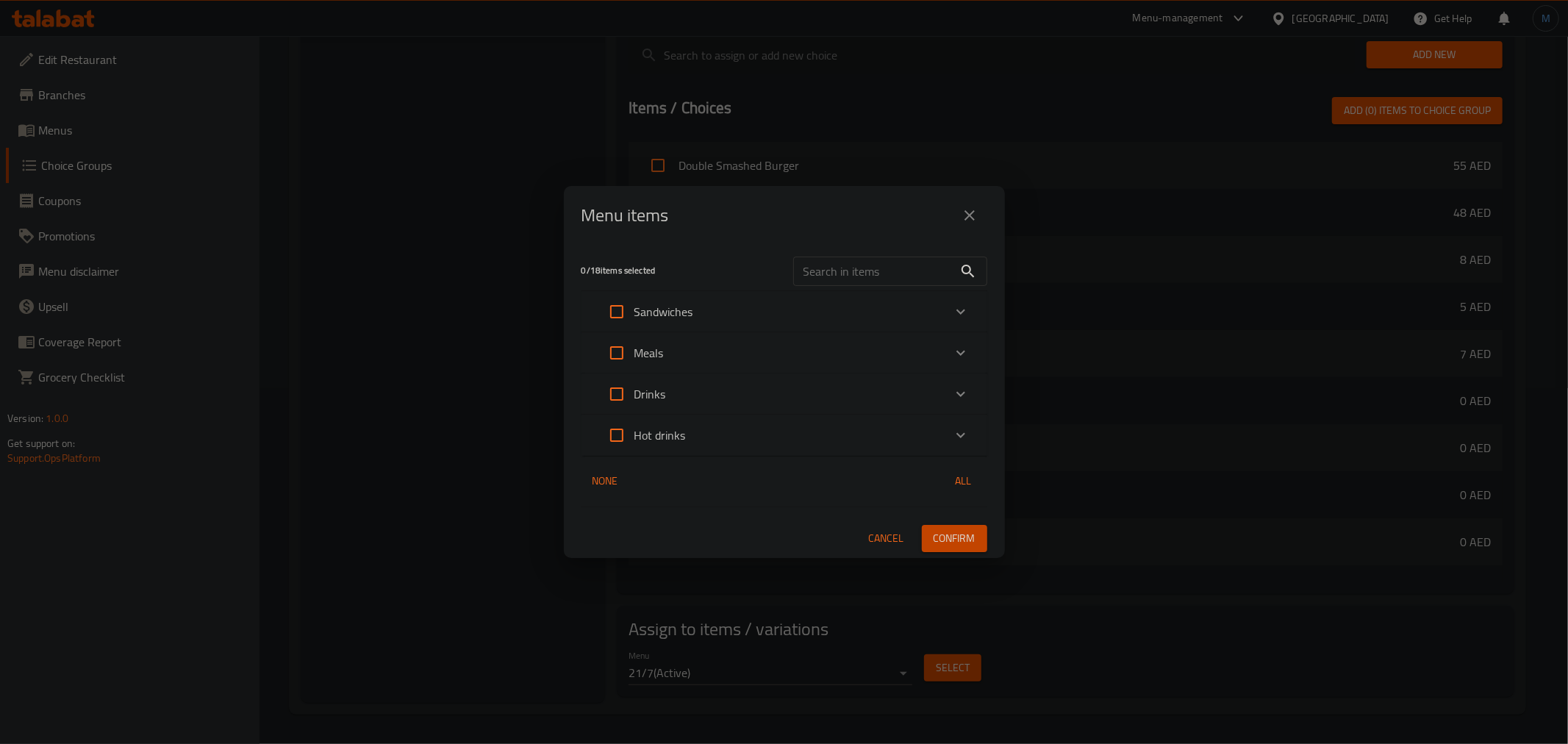
click at [879, 248] on div "​" at bounding box center [890, 271] width 212 height 47
click at [876, 260] on input "text" at bounding box center [874, 271] width 161 height 30
paste input "Truffle"
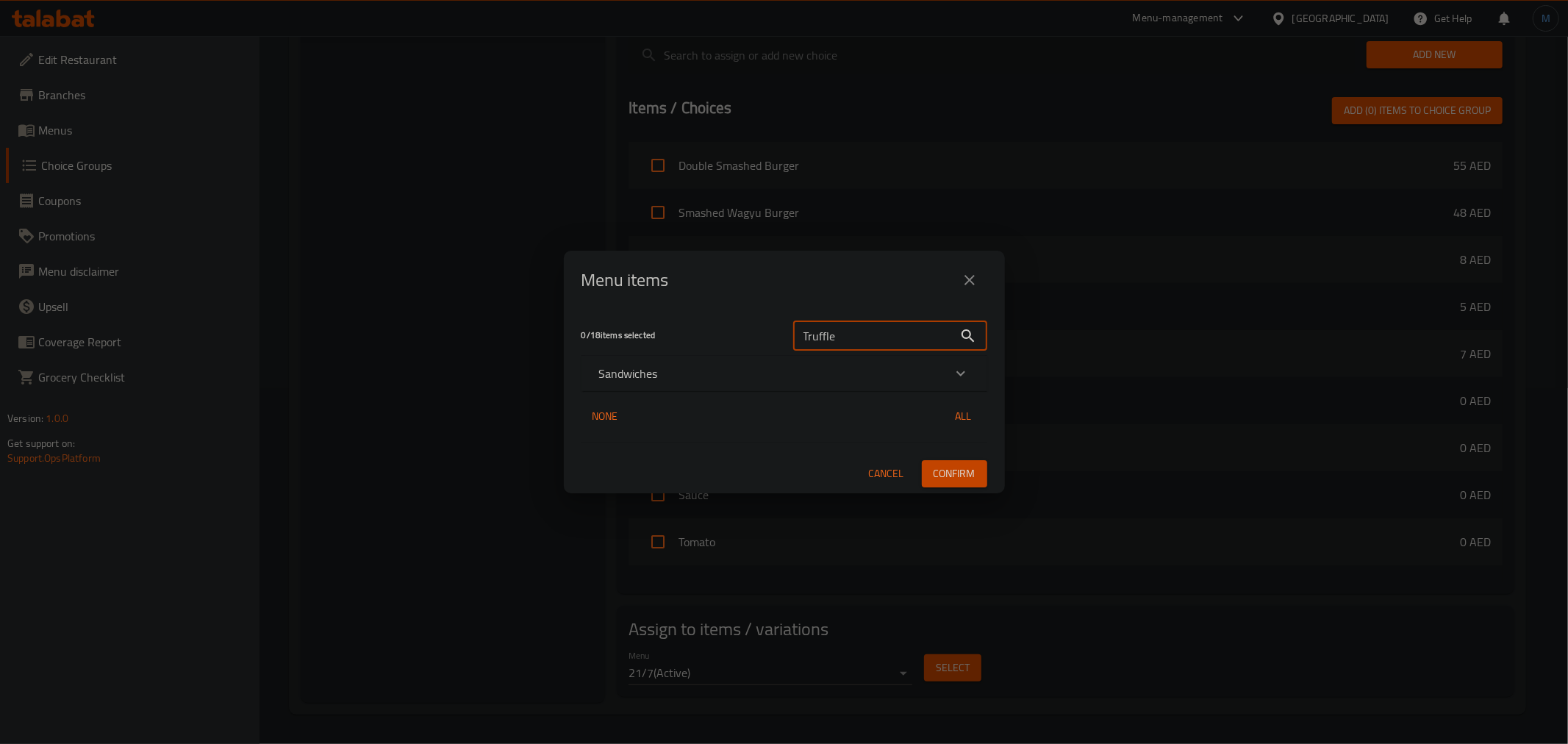
type input "Truffle"
click at [698, 375] on div "Sandwiches" at bounding box center [771, 373] width 344 height 18
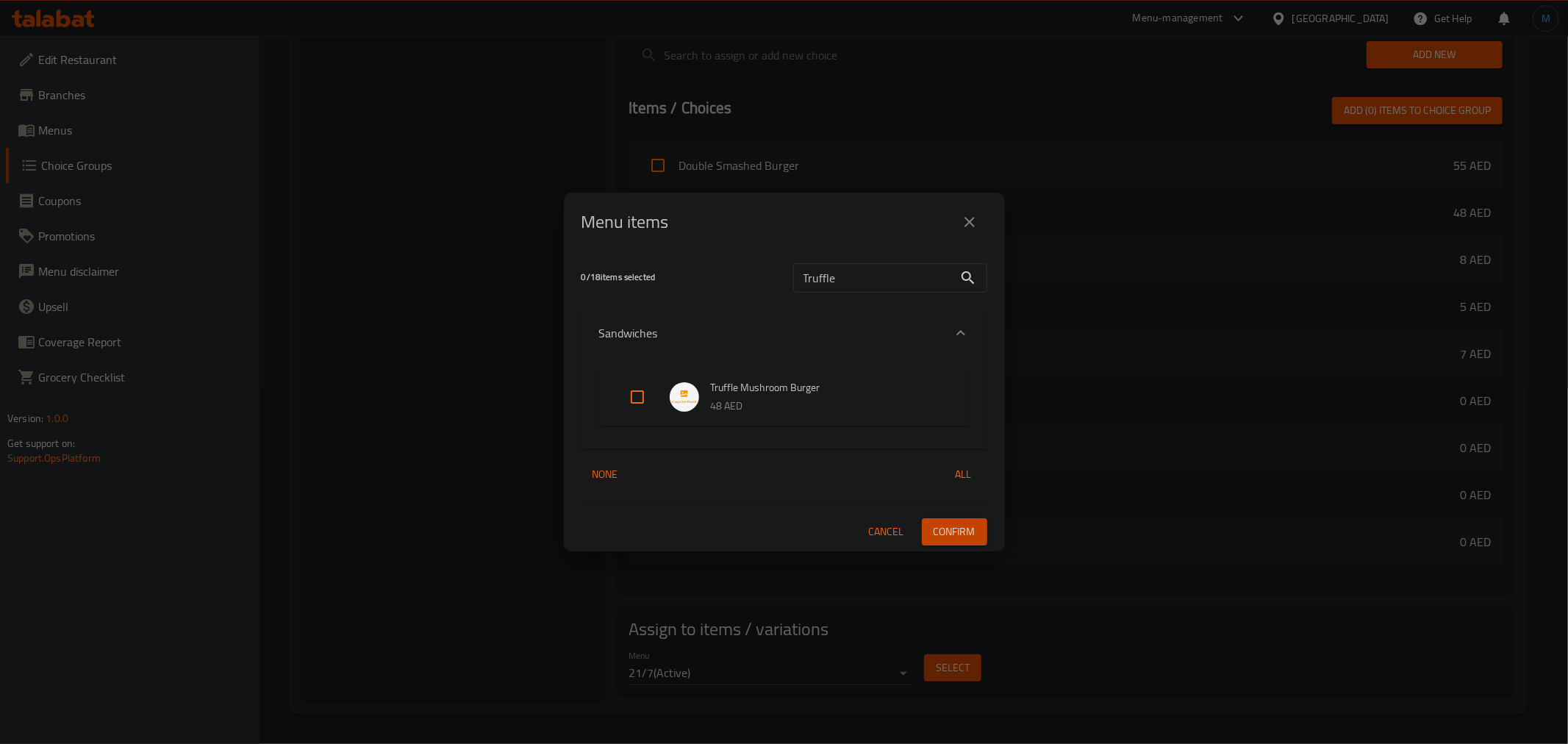
click at [644, 395] on input "Expand" at bounding box center [638, 398] width 35 height 35
checkbox input "true"
click at [947, 531] on span "Confirm" at bounding box center [954, 532] width 42 height 19
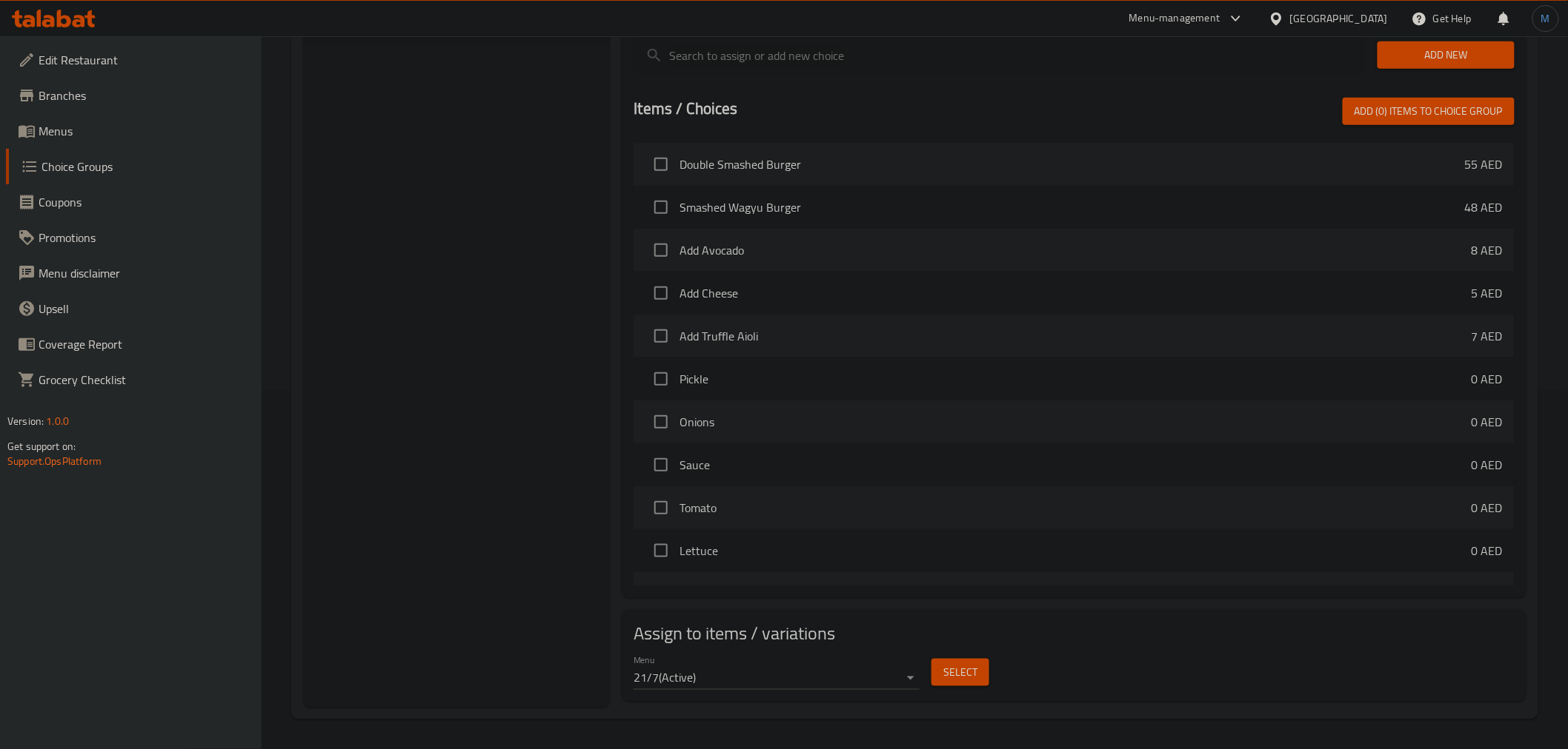
click at [76, 116] on link "Menus" at bounding box center [133, 131] width 255 height 36
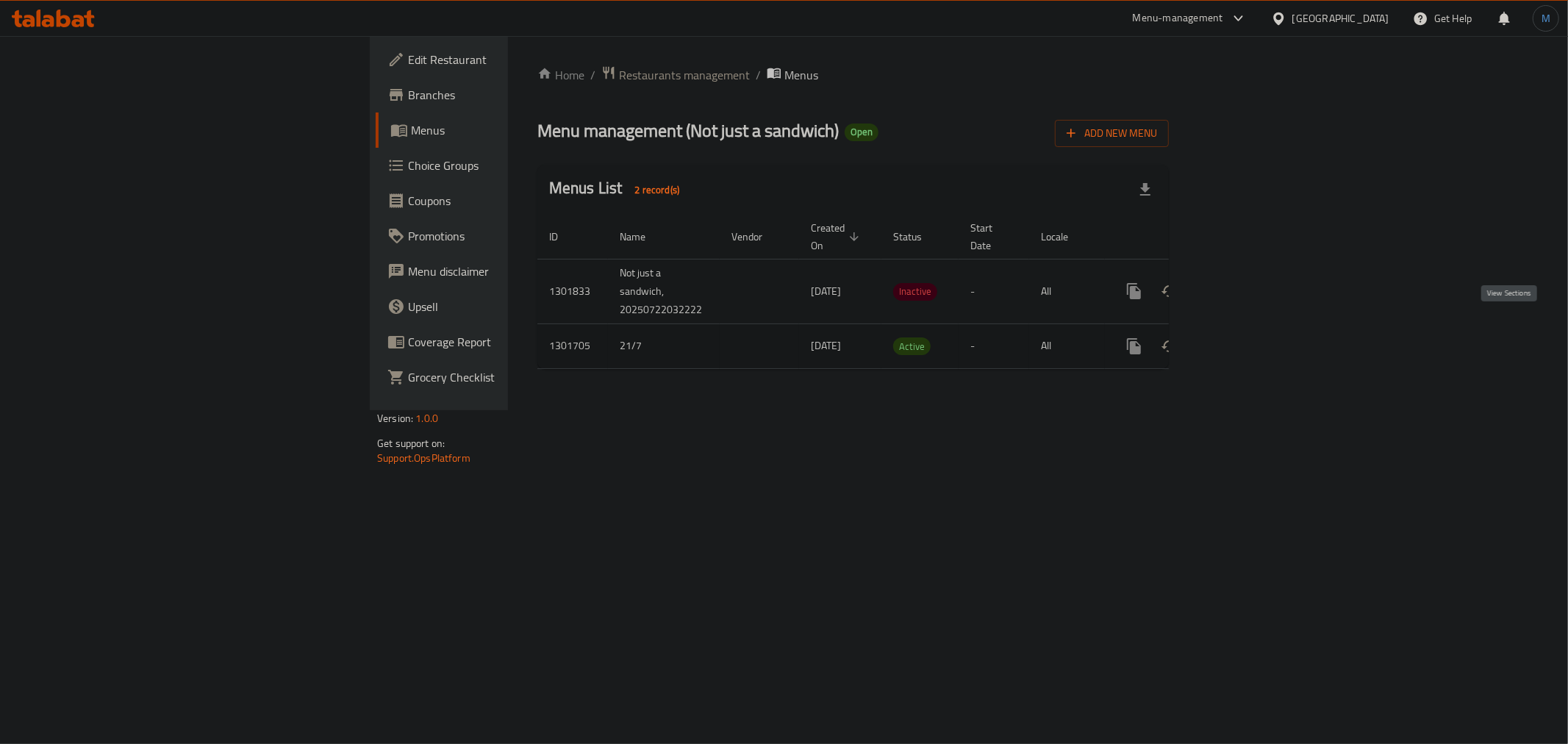
click at [1250, 338] on icon "enhanced table" at bounding box center [1240, 346] width 18 height 18
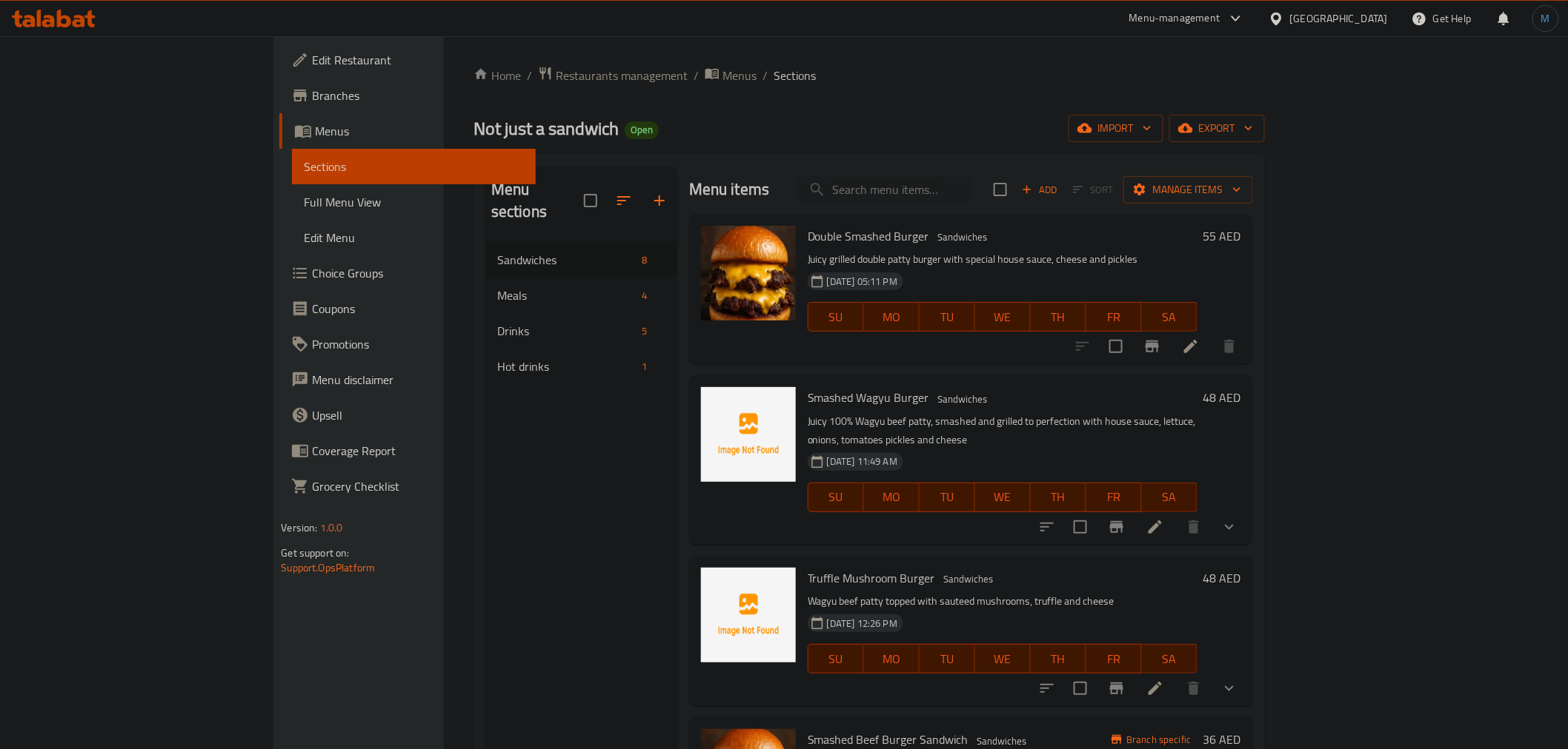
click at [984, 410] on div "Smashed Wagyu Burger Sandwiches Juicy 100% Wagyu beef patty, smashed and grille…" at bounding box center [1002, 460] width 401 height 157
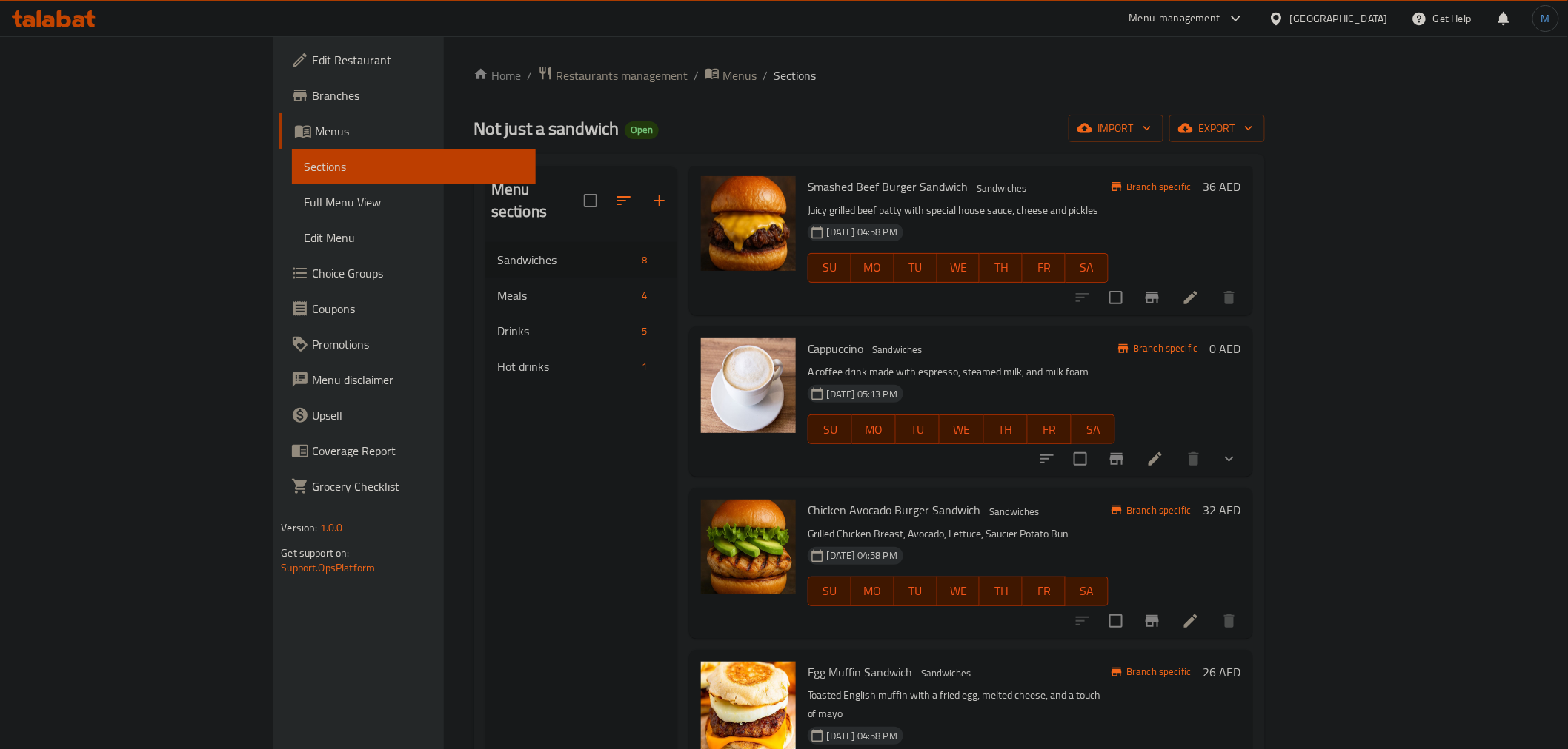
scroll to position [581, 0]
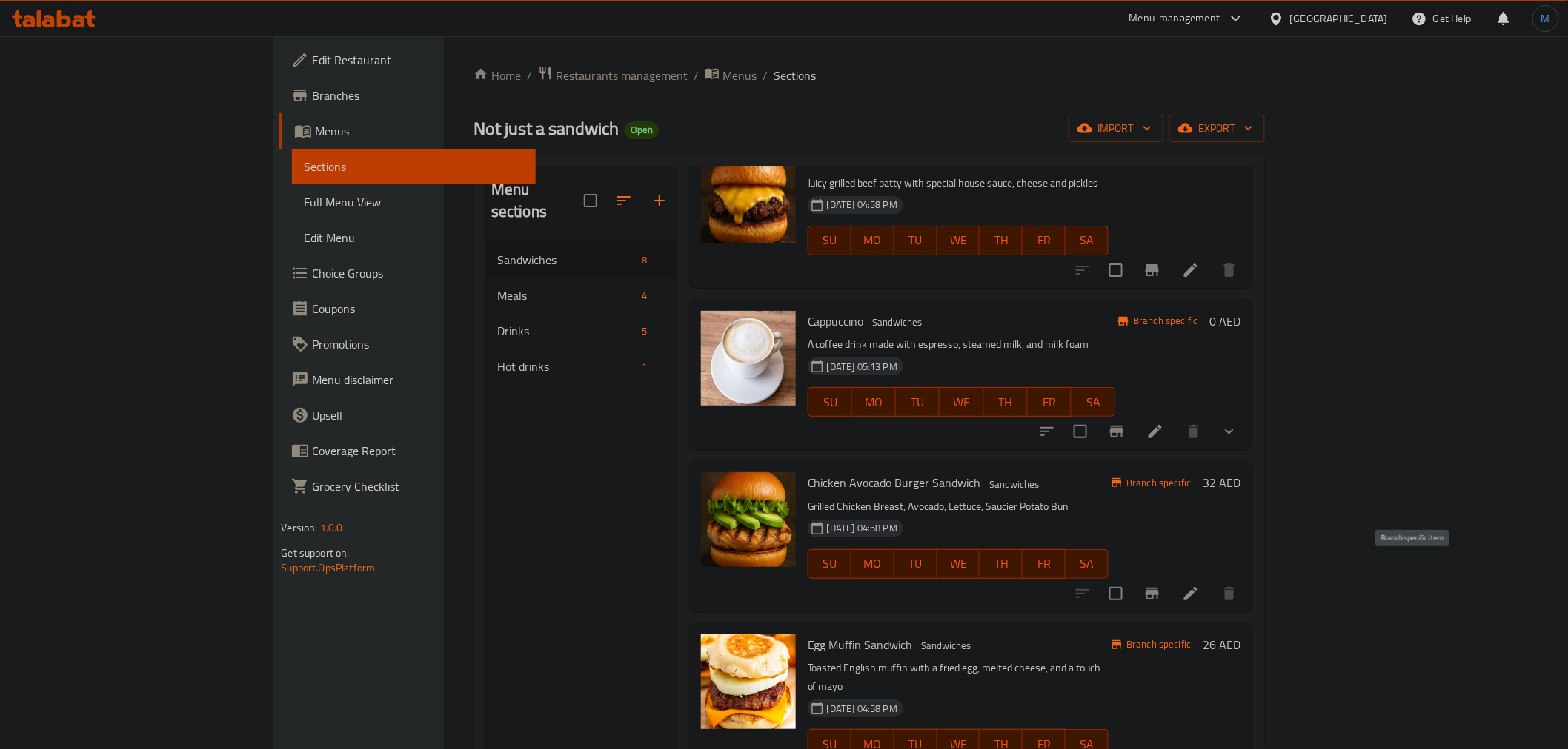
click at [1170, 576] on button "Branch-specific-item" at bounding box center [1153, 594] width 36 height 36
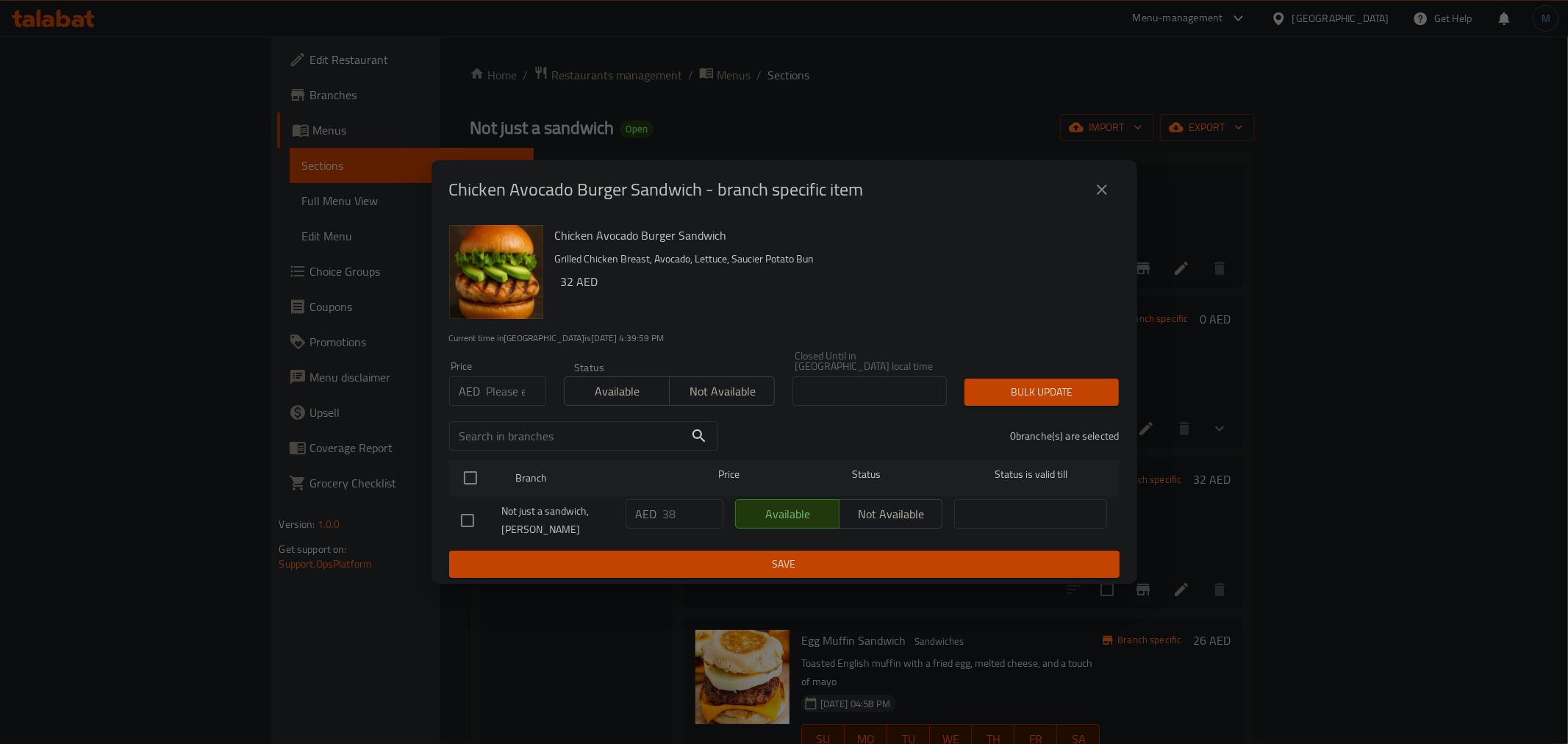
click at [511, 415] on div "​" at bounding box center [583, 436] width 287 height 47
click at [507, 398] on input "number" at bounding box center [516, 392] width 59 height 30
type input "42"
click at [483, 489] on input "checkbox" at bounding box center [470, 477] width 31 height 31
checkbox input "true"
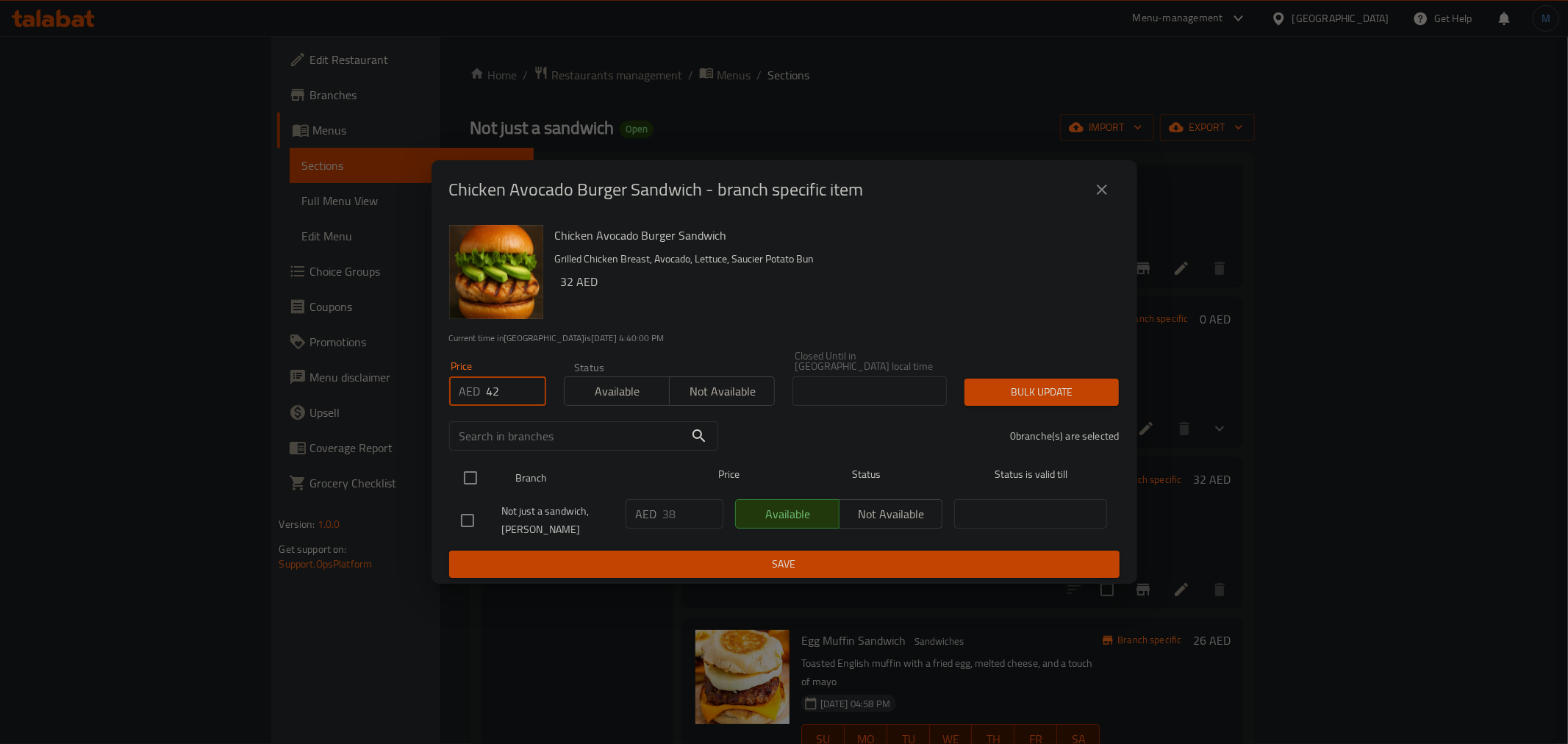
checkbox input "true"
click at [999, 381] on button "Bulk update" at bounding box center [1042, 392] width 154 height 27
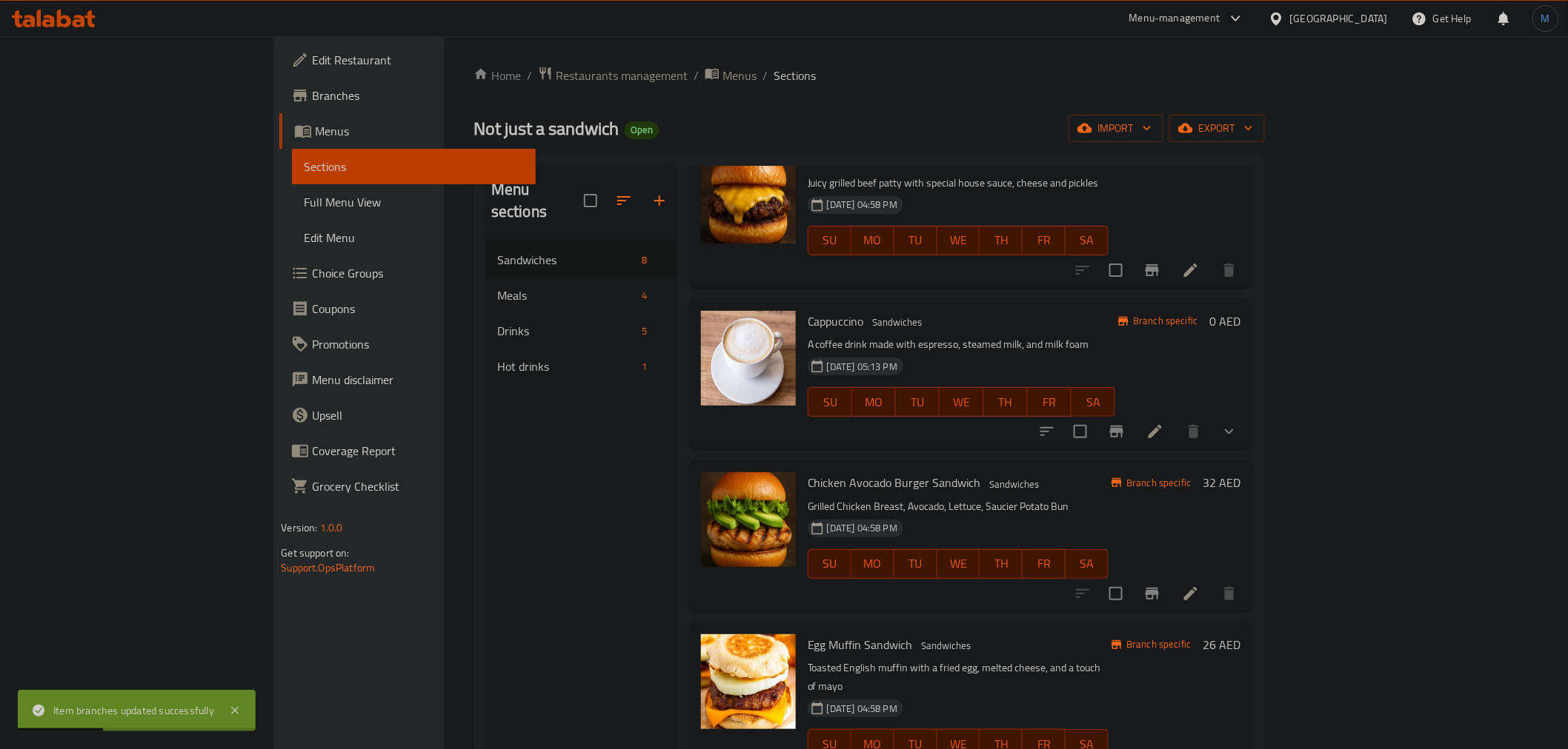
click at [1212, 581] on li at bounding box center [1191, 594] width 41 height 27
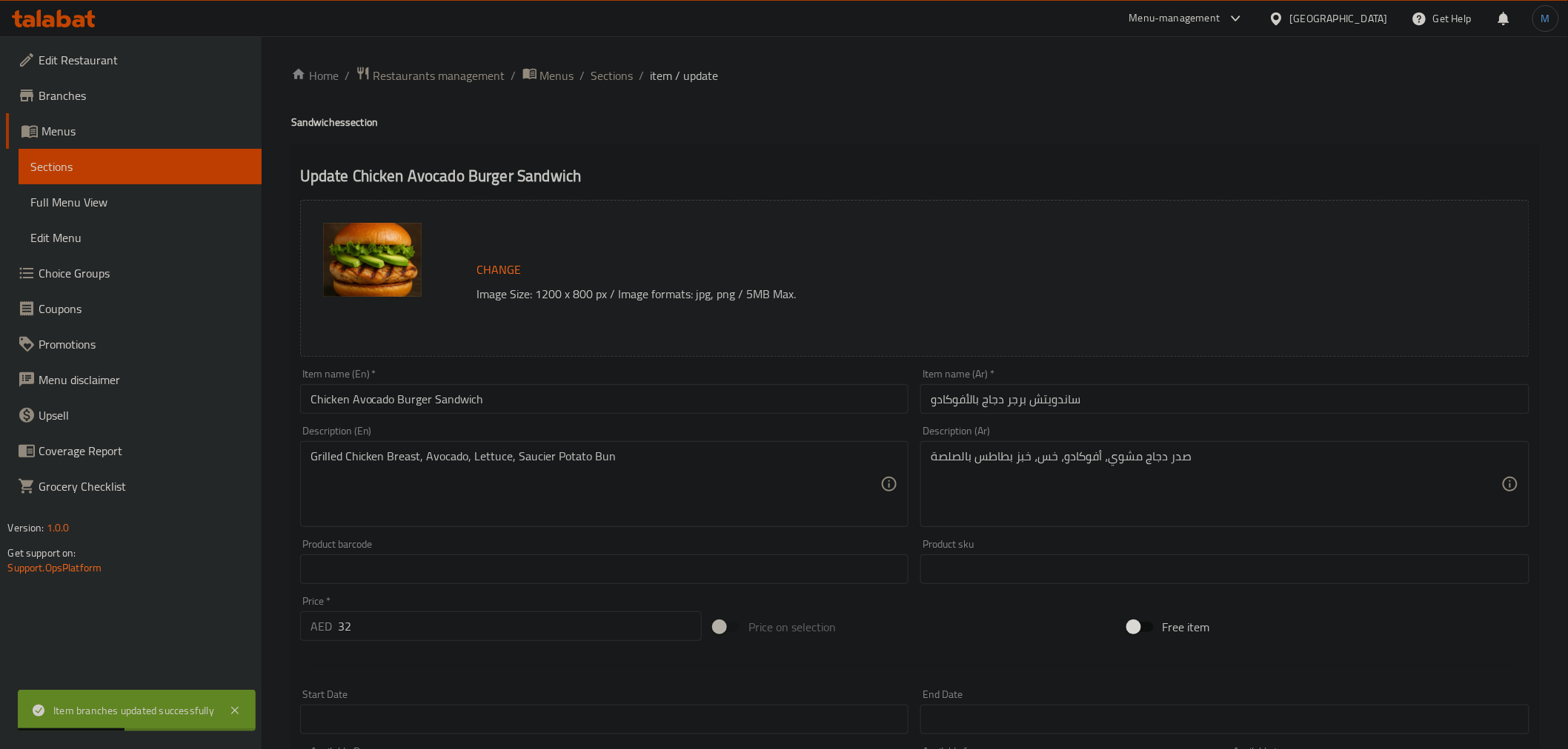
paste textarea "rilled high-grade chicken breast with creamy avocado, crisp lettuce, tomato, on…"
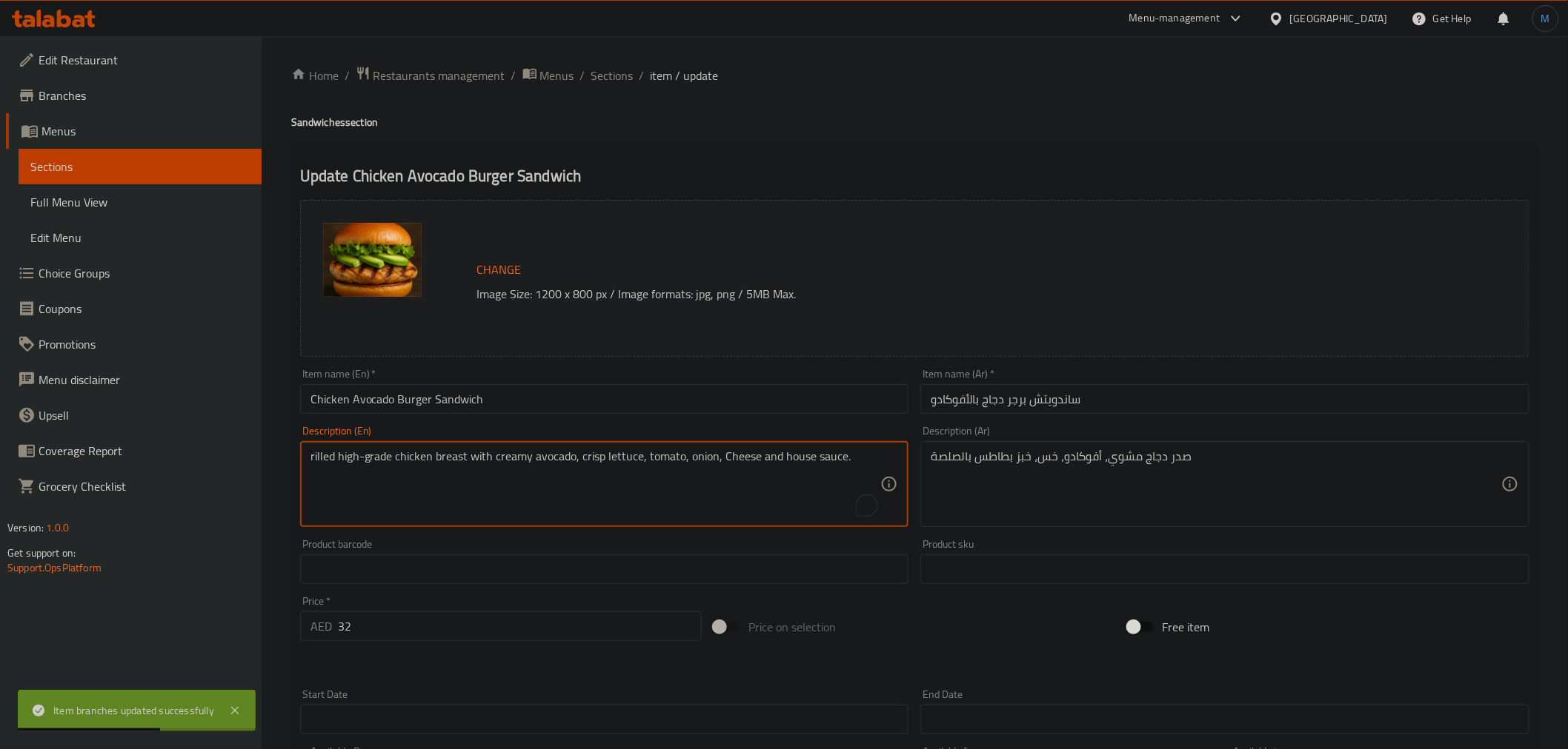
type textarea "rilled high-grade chicken breast with creamy avocado, crisp lettuce, tomato, on…"
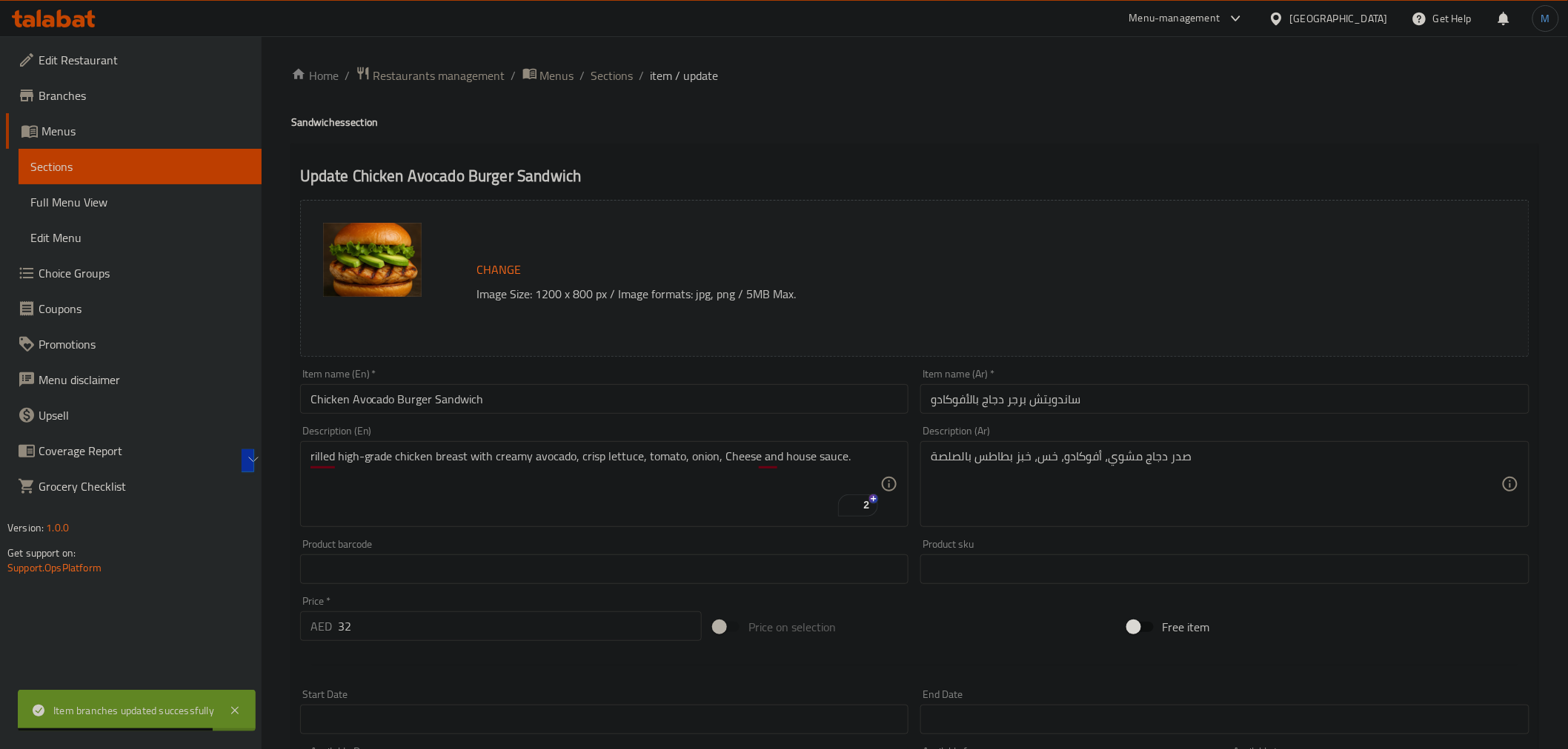
click at [1232, 536] on div "Product sku Product sku" at bounding box center [1225, 561] width 621 height 57
paste textarea "عالي الجودة مع الأفوكادو الكريمي، الخس المقرمش، الطماطم، البصل، الجبن وصلصة الم…"
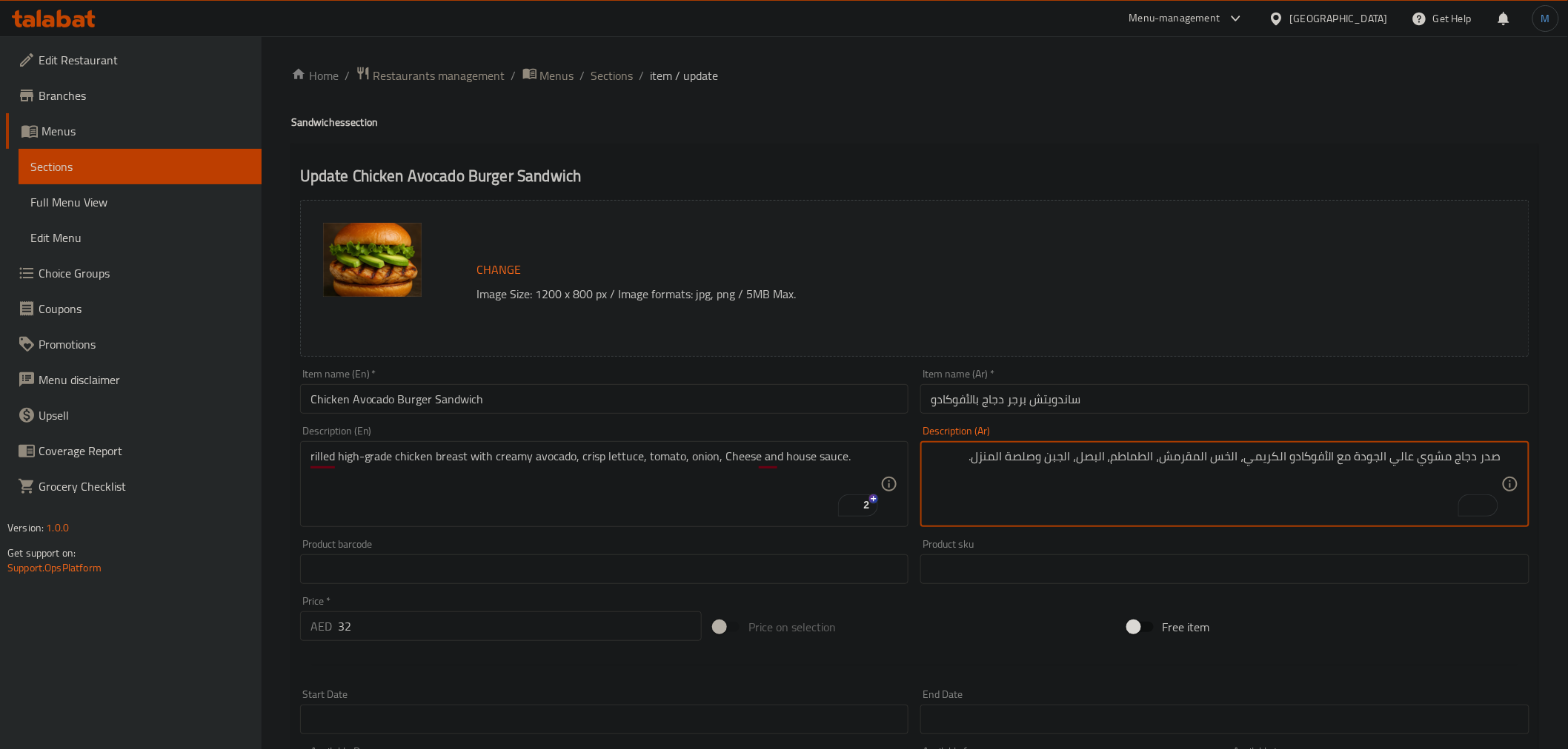
click at [988, 464] on textarea "صدر دجاج مشوي عالي الجودة مع الأفوكادو الكريمي، الخس المقرمش، الطماطم، البصل، ا…" at bounding box center [1216, 484] width 571 height 70
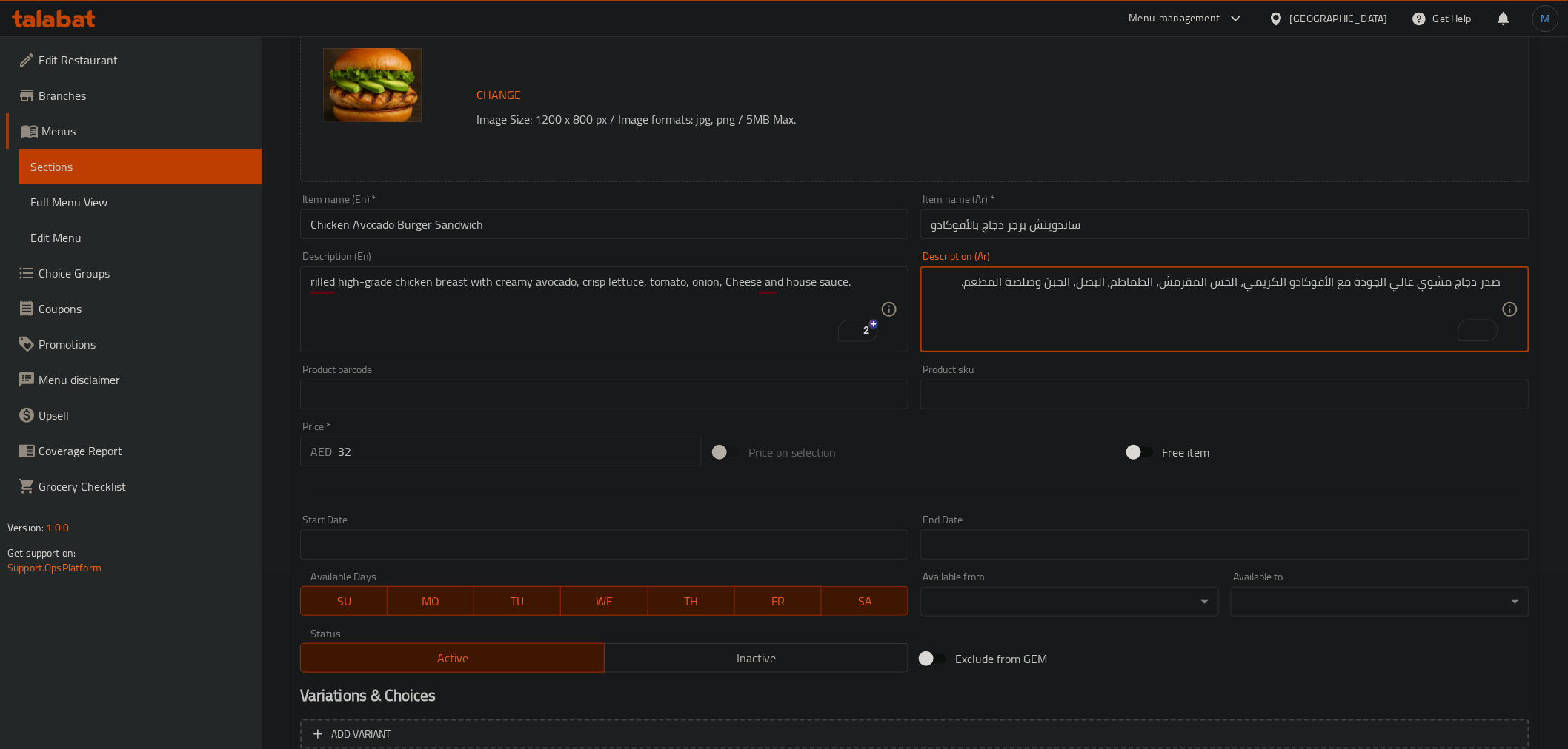
scroll to position [315, 0]
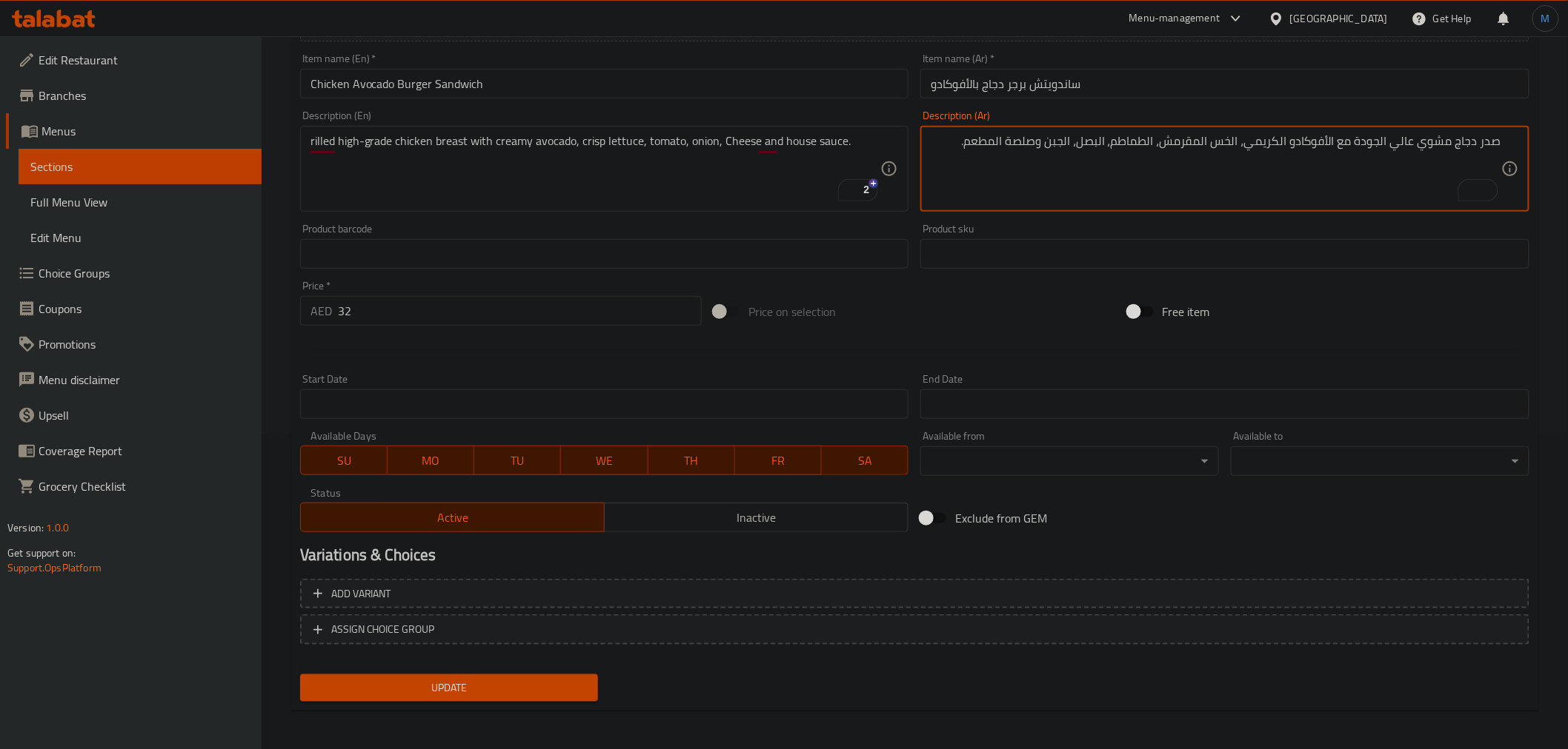
type textarea "صدر دجاج مشوي عالي الجودة مع الأفوكادو الكريمي، الخس المقرمش، الطماطم، البصل، ا…"
click at [443, 679] on span "Update" at bounding box center [449, 688] width 275 height 19
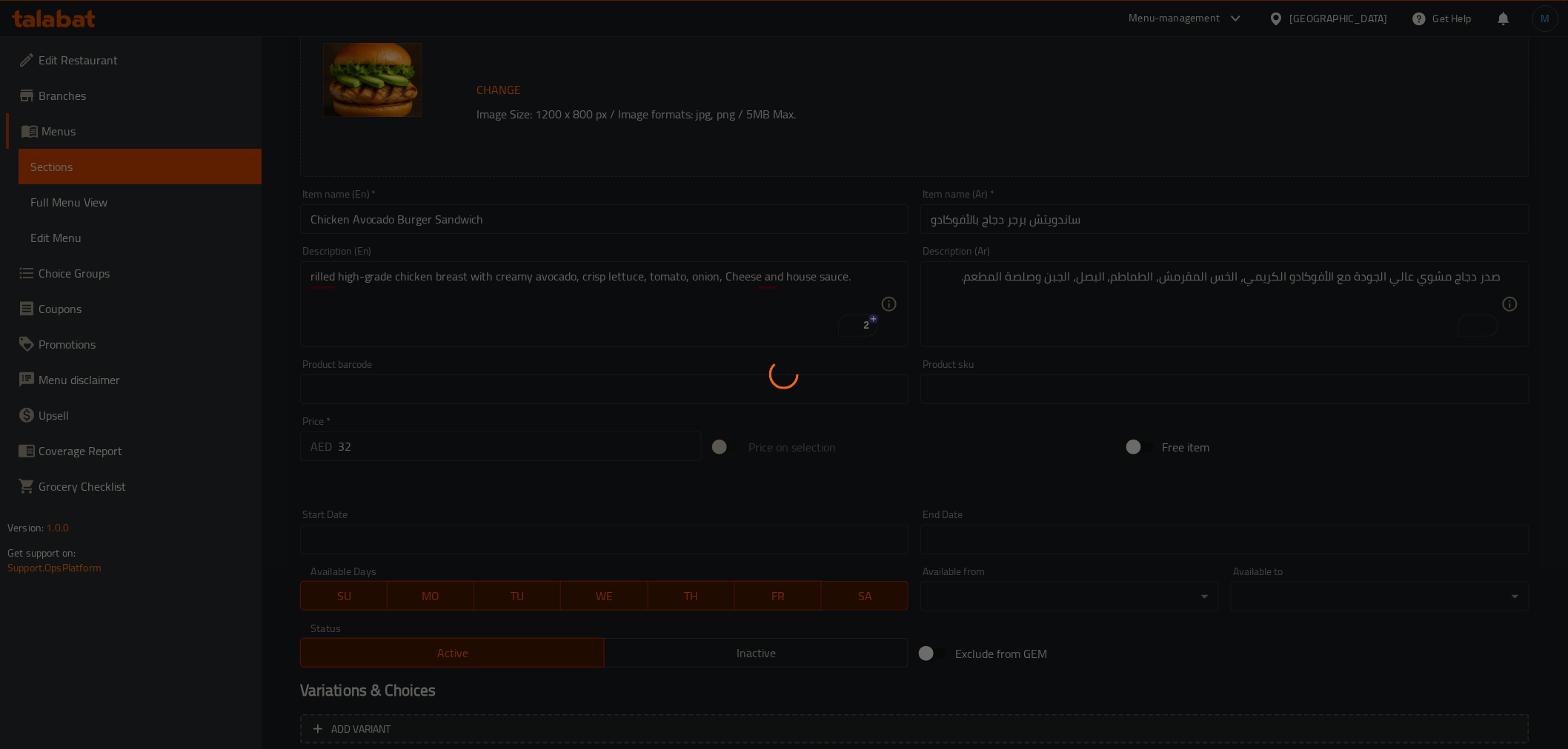
scroll to position [0, 0]
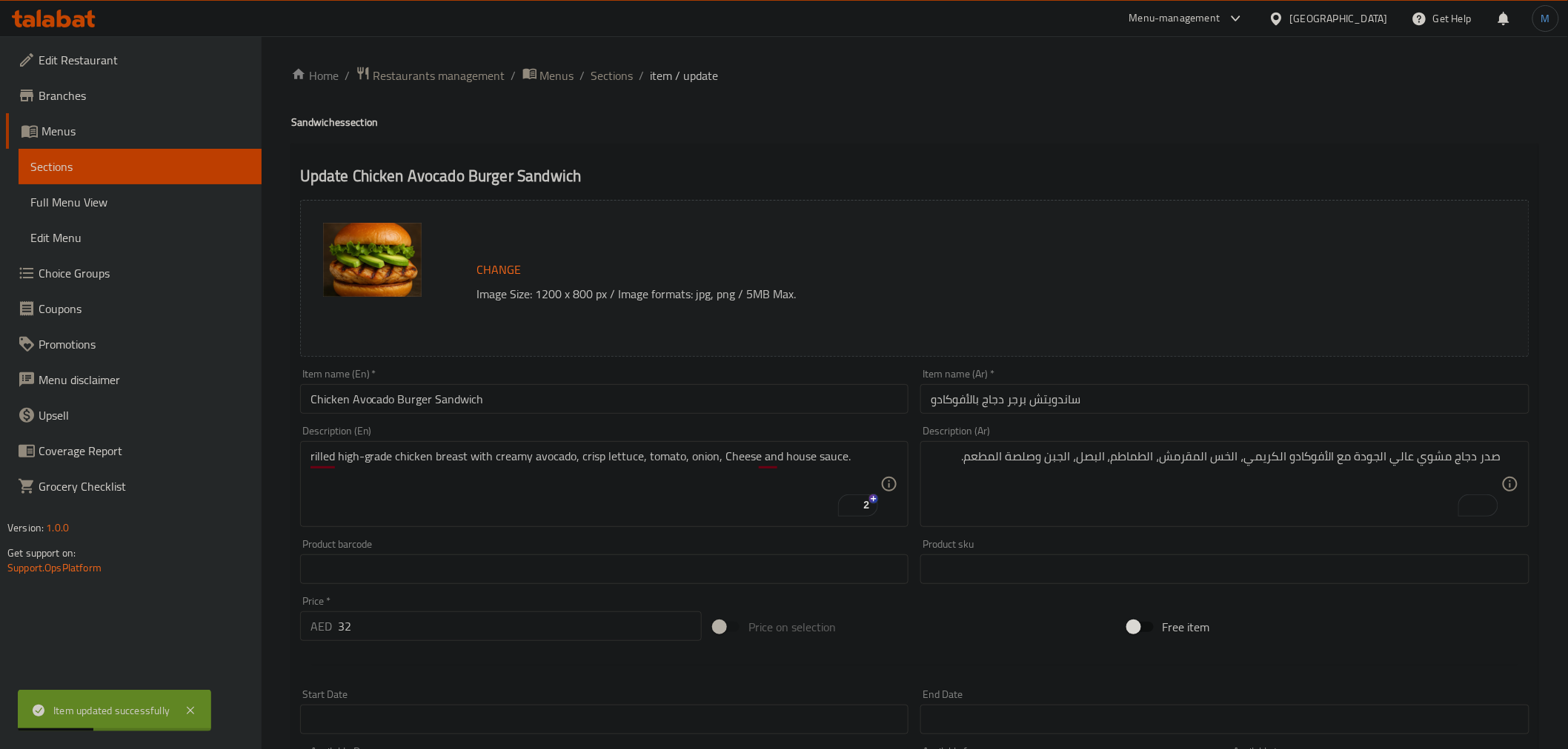
click at [383, 404] on input "Chicken Avocado Burger Sandwich" at bounding box center [604, 399] width 609 height 30
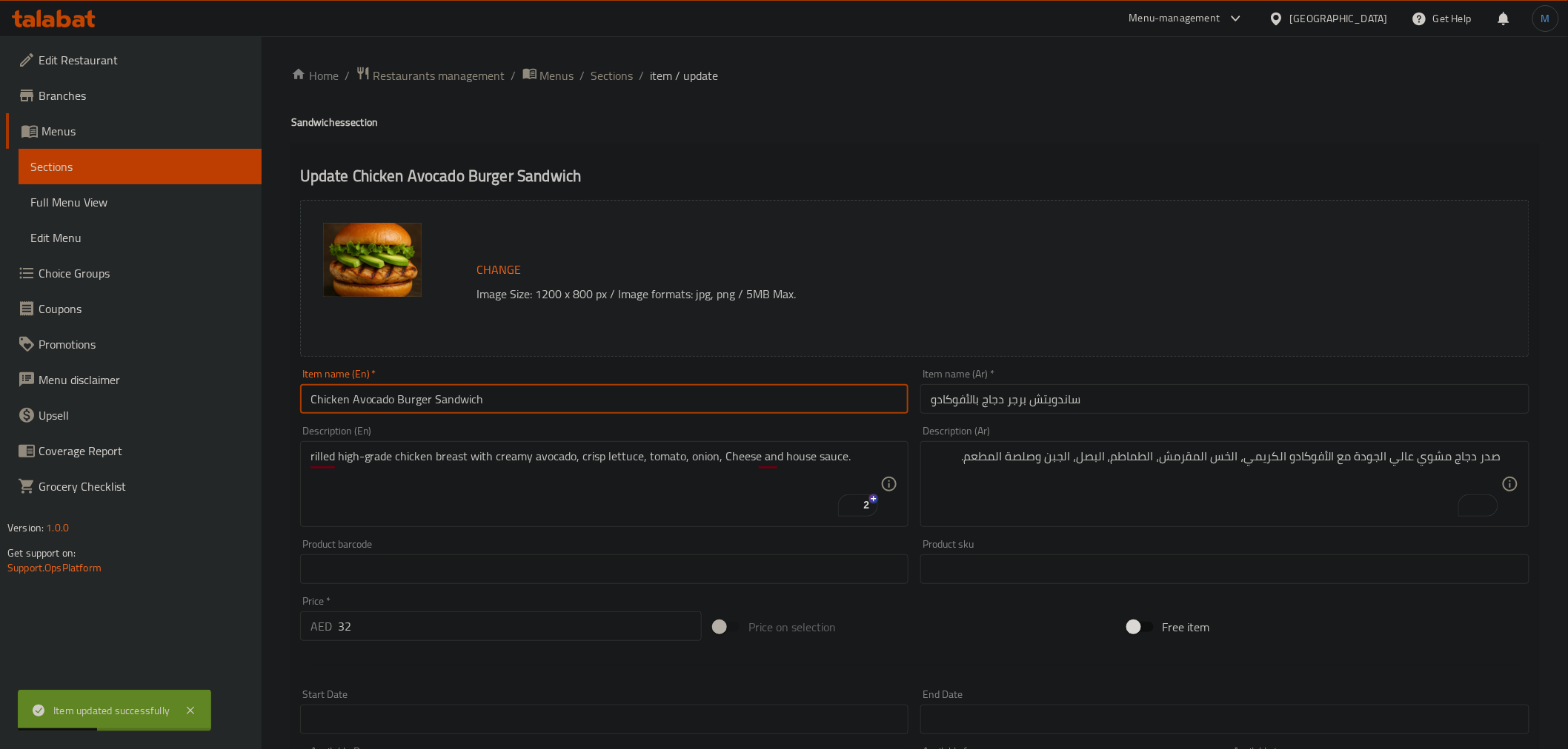
click at [383, 404] on input "Chicken Avocado Burger Sandwich" at bounding box center [604, 399] width 609 height 30
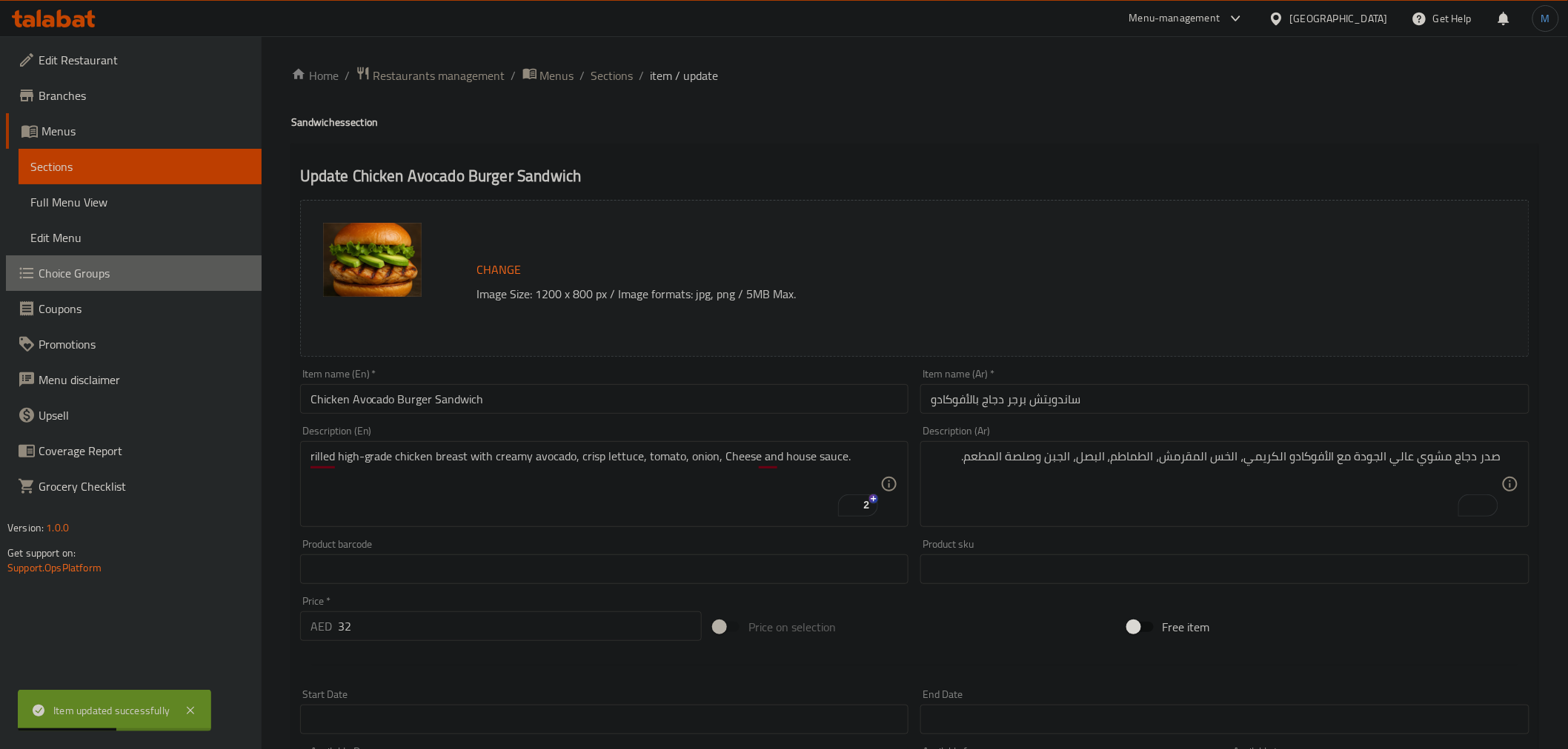
click at [86, 265] on span "Choice Groups" at bounding box center [144, 273] width 211 height 18
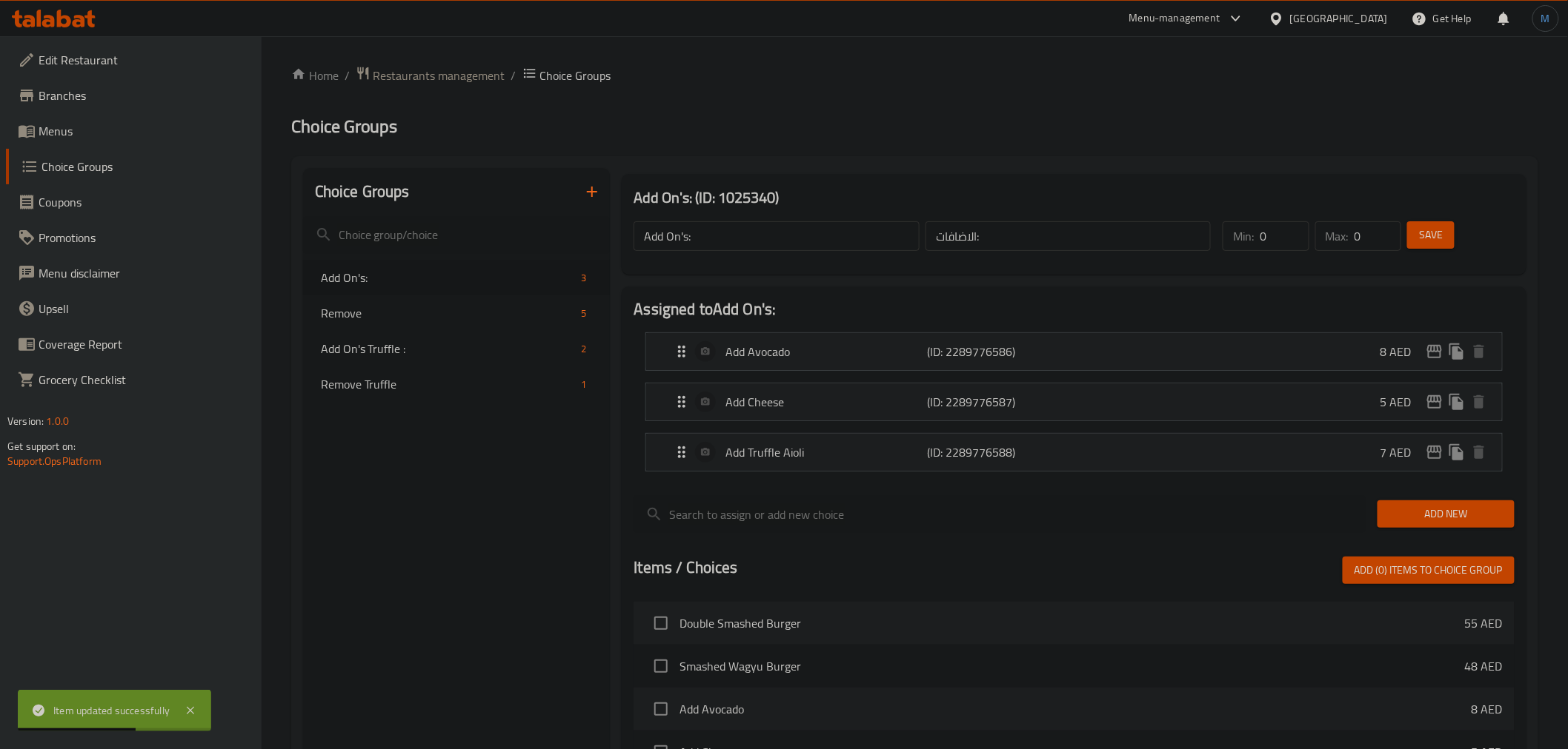
click at [605, 189] on button "button" at bounding box center [592, 192] width 36 height 36
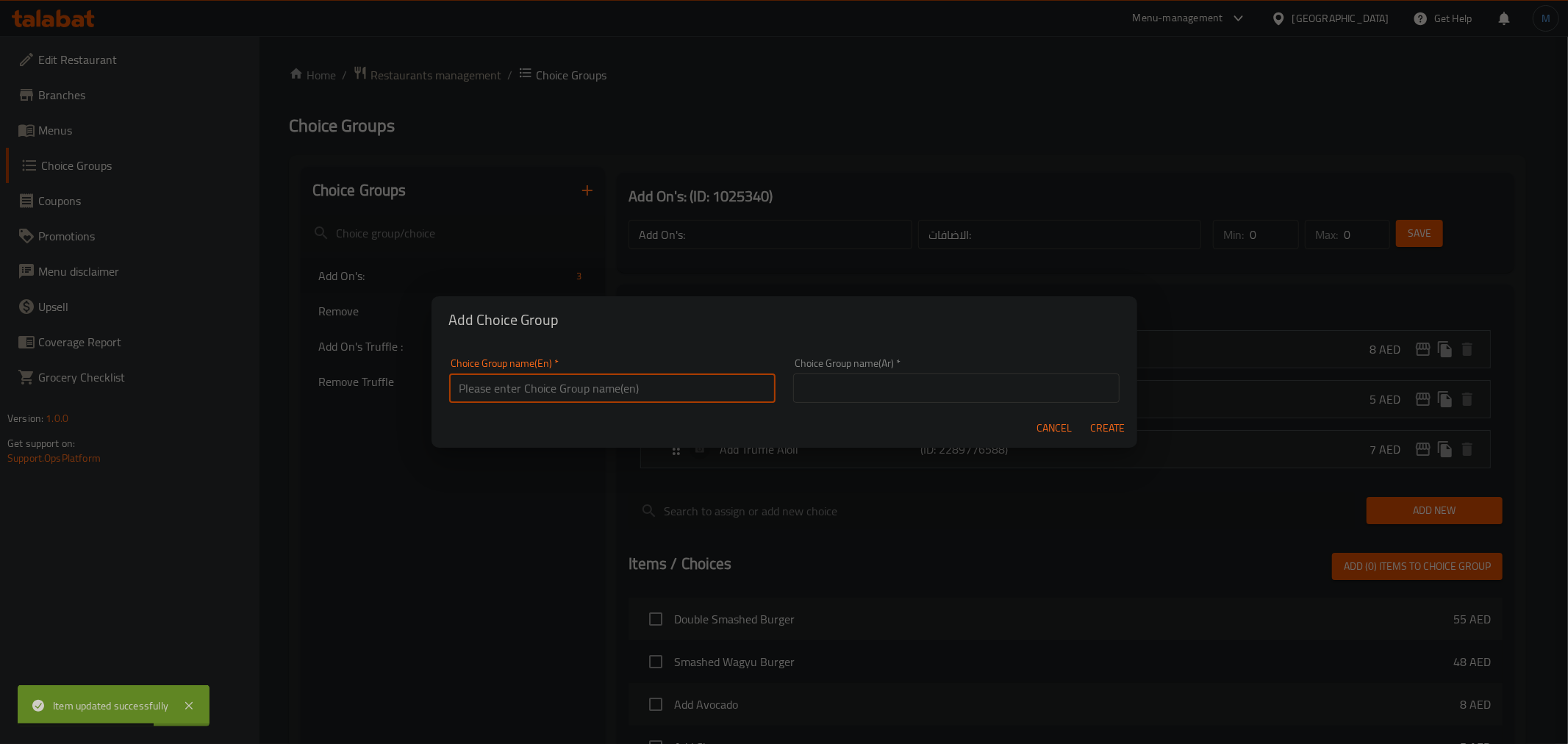
click at [673, 387] on input "text" at bounding box center [613, 388] width 327 height 30
type input "R"
paste input "Avocado"
type input "Add On's Avocado:"
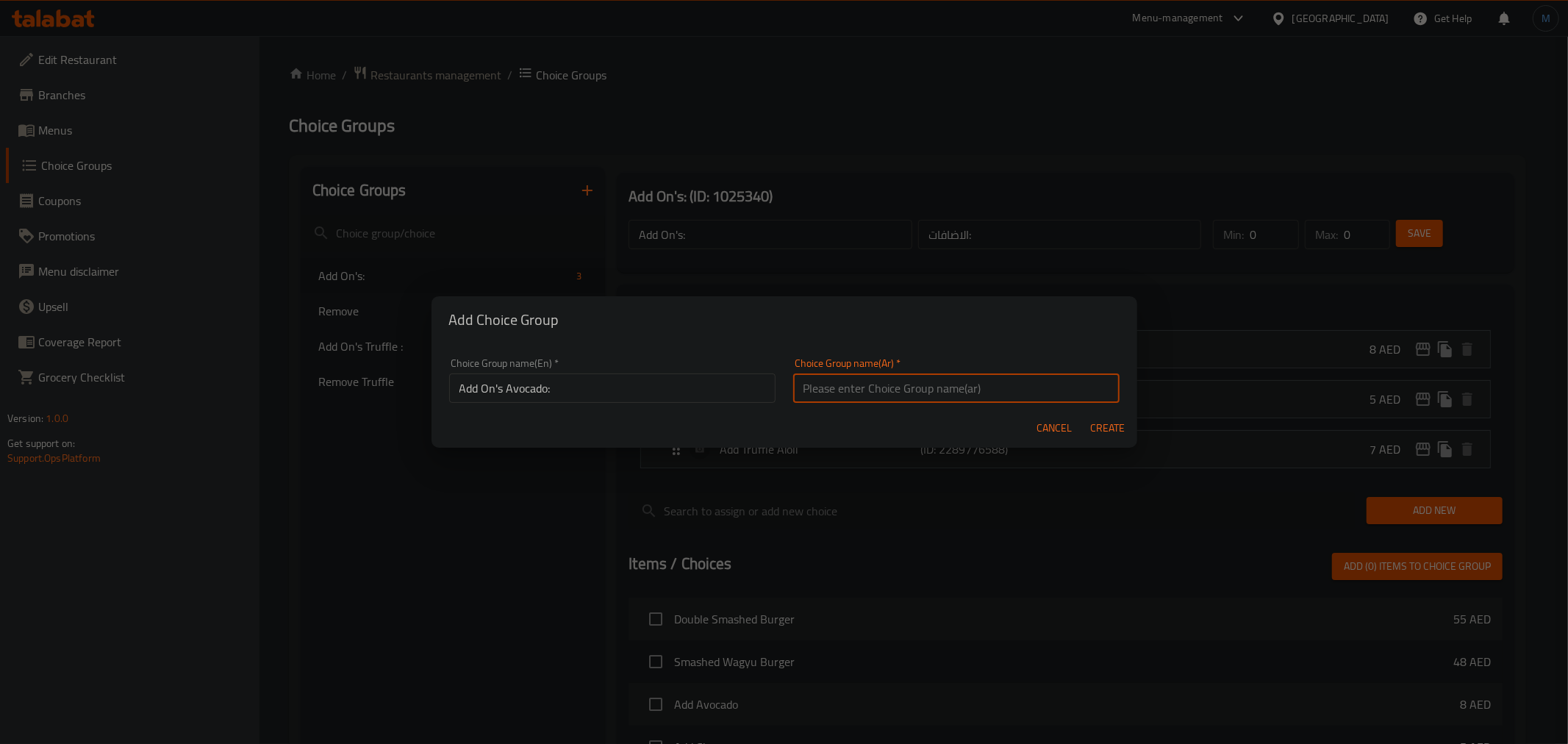
click at [876, 395] on input "text" at bounding box center [957, 388] width 327 height 30
paste input "إضافة الأفوكادو:"
type input "إضافة الأفوكادو:"
click at [1084, 415] on button "Create" at bounding box center [1108, 428] width 47 height 27
type input "Add On's Avocado:"
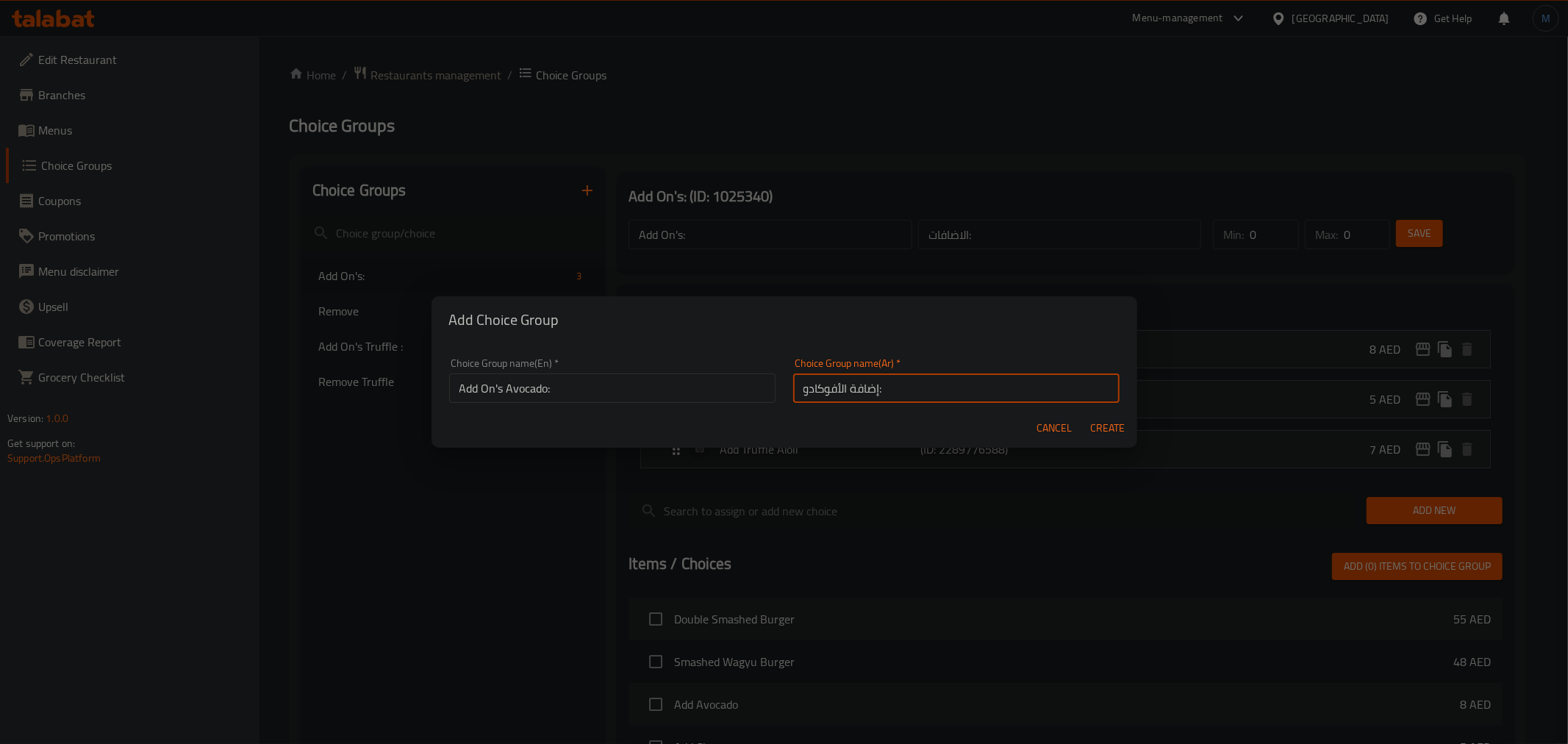
type input "إضافة الأفوكادو:"
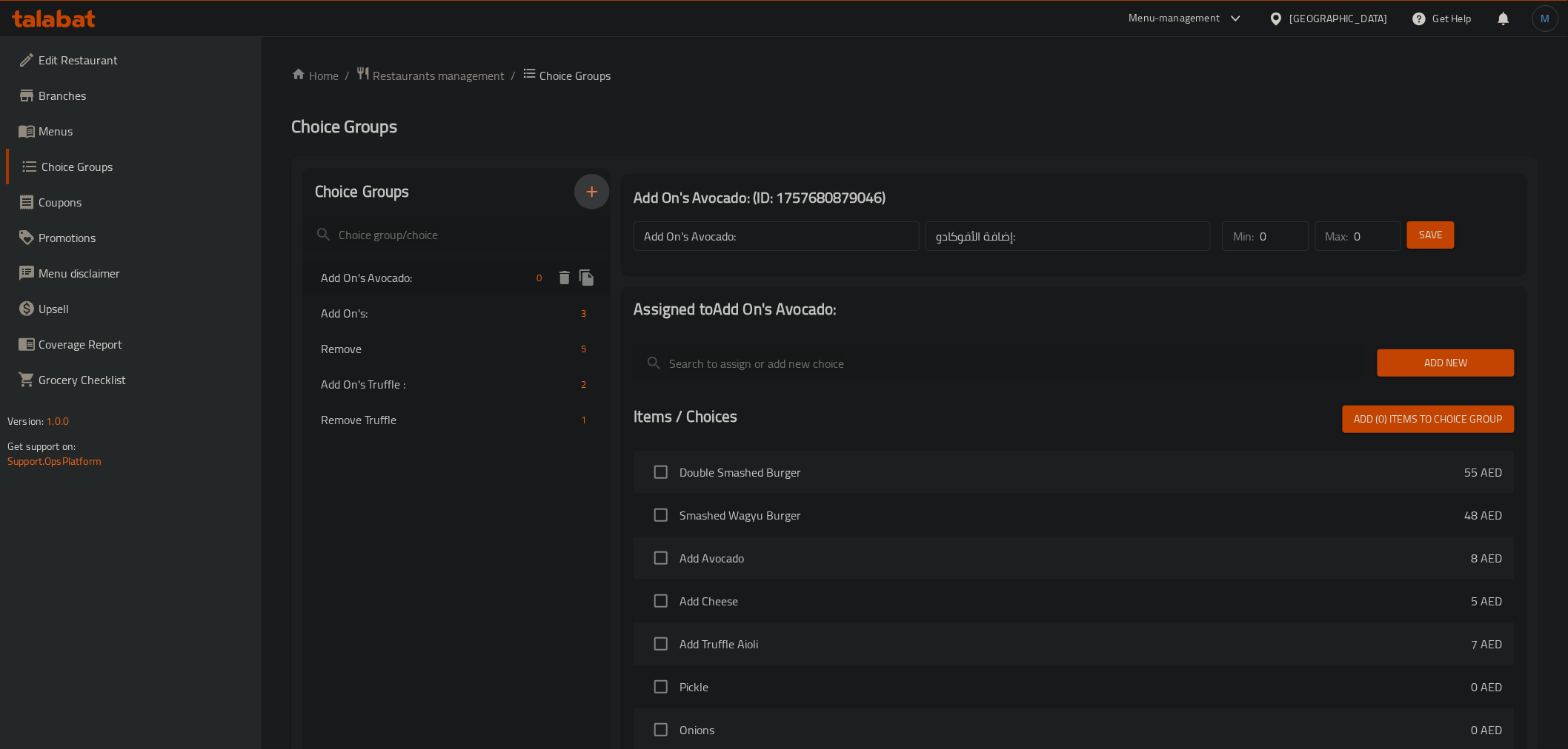
drag, startPoint x: 385, startPoint y: 282, endPoint x: 411, endPoint y: 280, distance: 26.1
click at [385, 282] on span "Add On's Avocado:" at bounding box center [426, 277] width 211 height 18
click at [1402, 343] on div "Add New" at bounding box center [1445, 363] width 149 height 50
click at [1401, 351] on button "Add New" at bounding box center [1445, 363] width 138 height 27
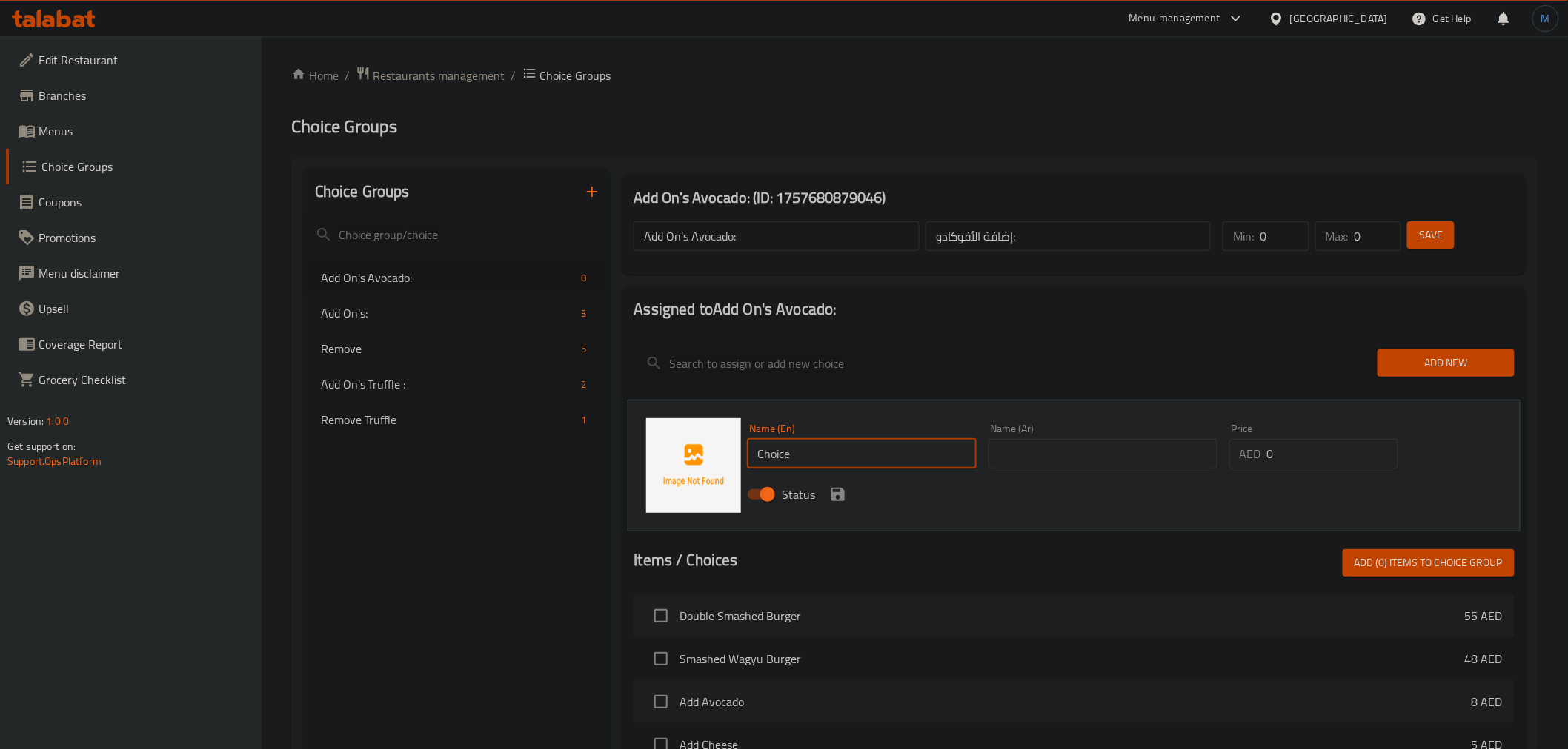
click at [789, 454] on input "Choice" at bounding box center [861, 454] width 229 height 30
paste input "Add Chees"
type input "Add Cheese"
click at [1042, 459] on input "text" at bounding box center [1103, 454] width 229 height 30
type input "أضافة الجبن"
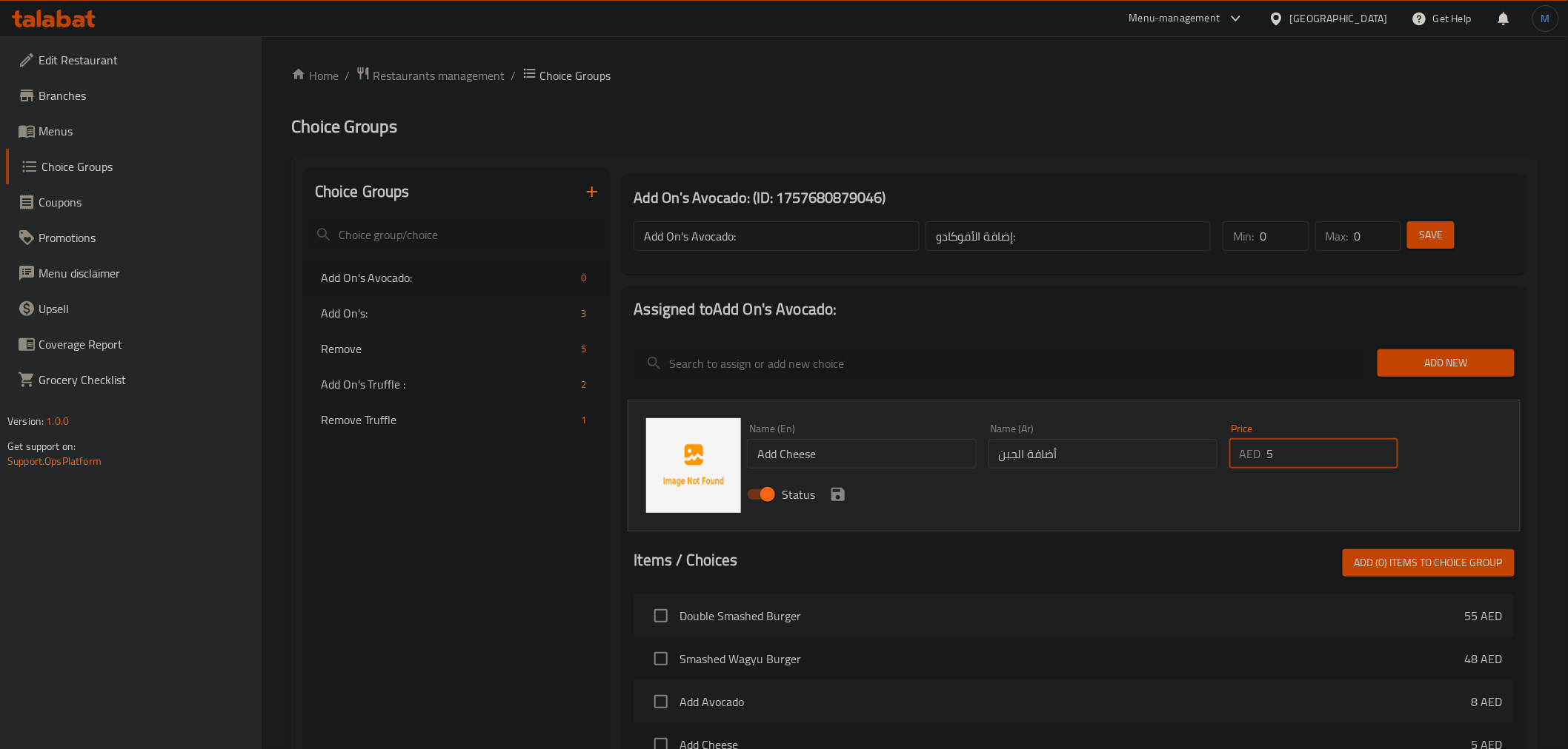
type input "5"
click at [839, 493] on icon "save" at bounding box center [838, 495] width 13 height 13
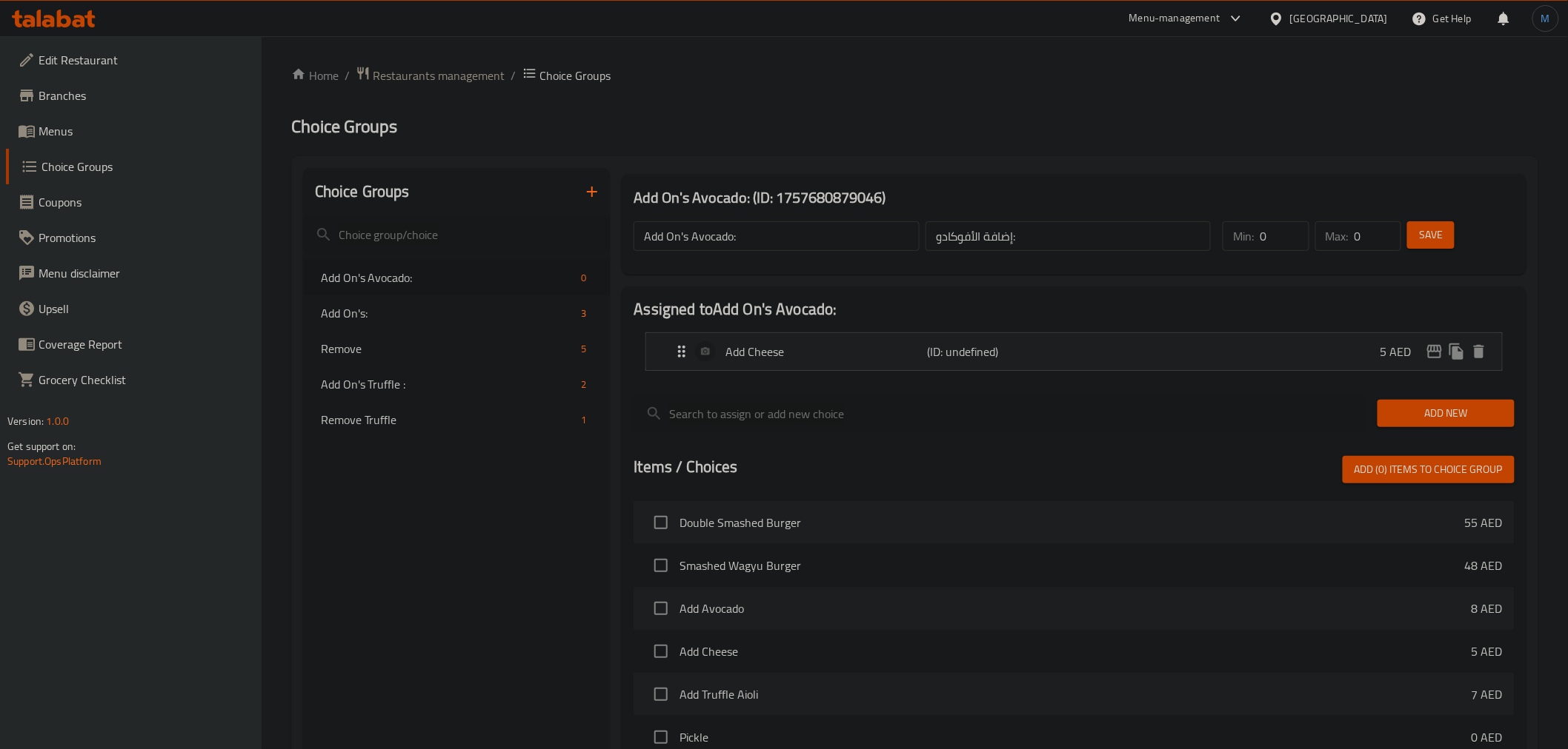
click at [1441, 233] on span "Save" at bounding box center [1430, 236] width 23 height 19
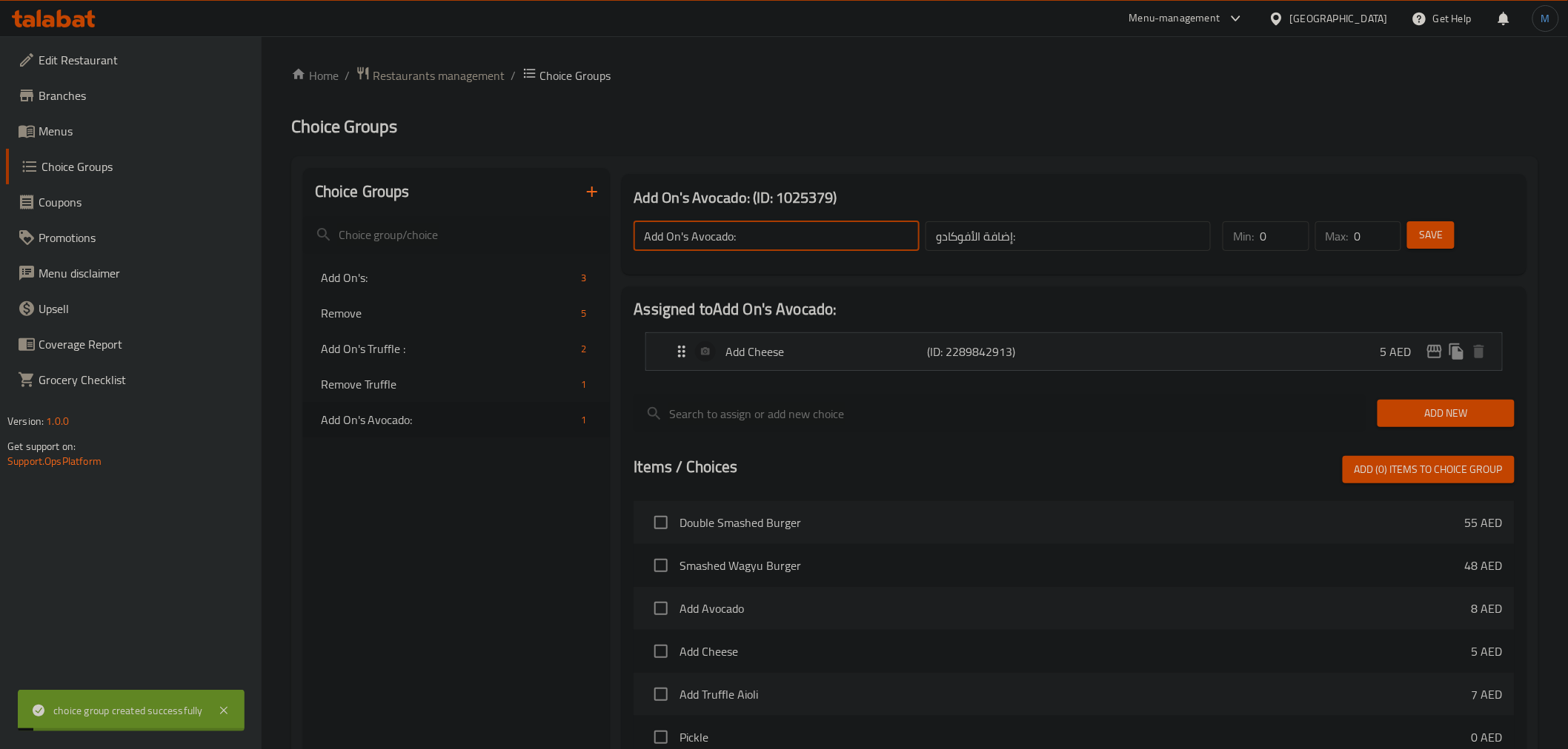
click at [709, 237] on input "Add On's Avocado:" at bounding box center [776, 237] width 285 height 30
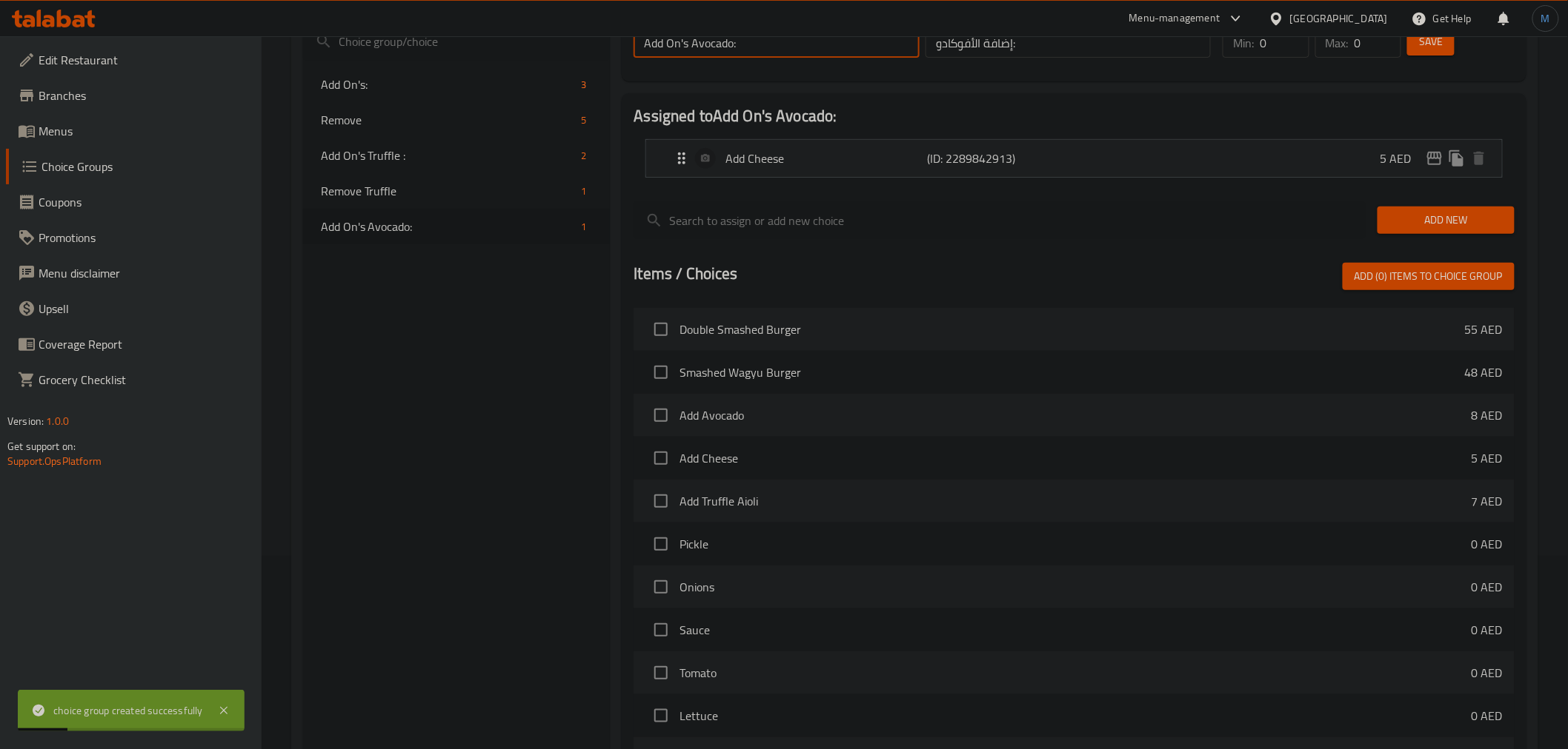
scroll to position [358, 0]
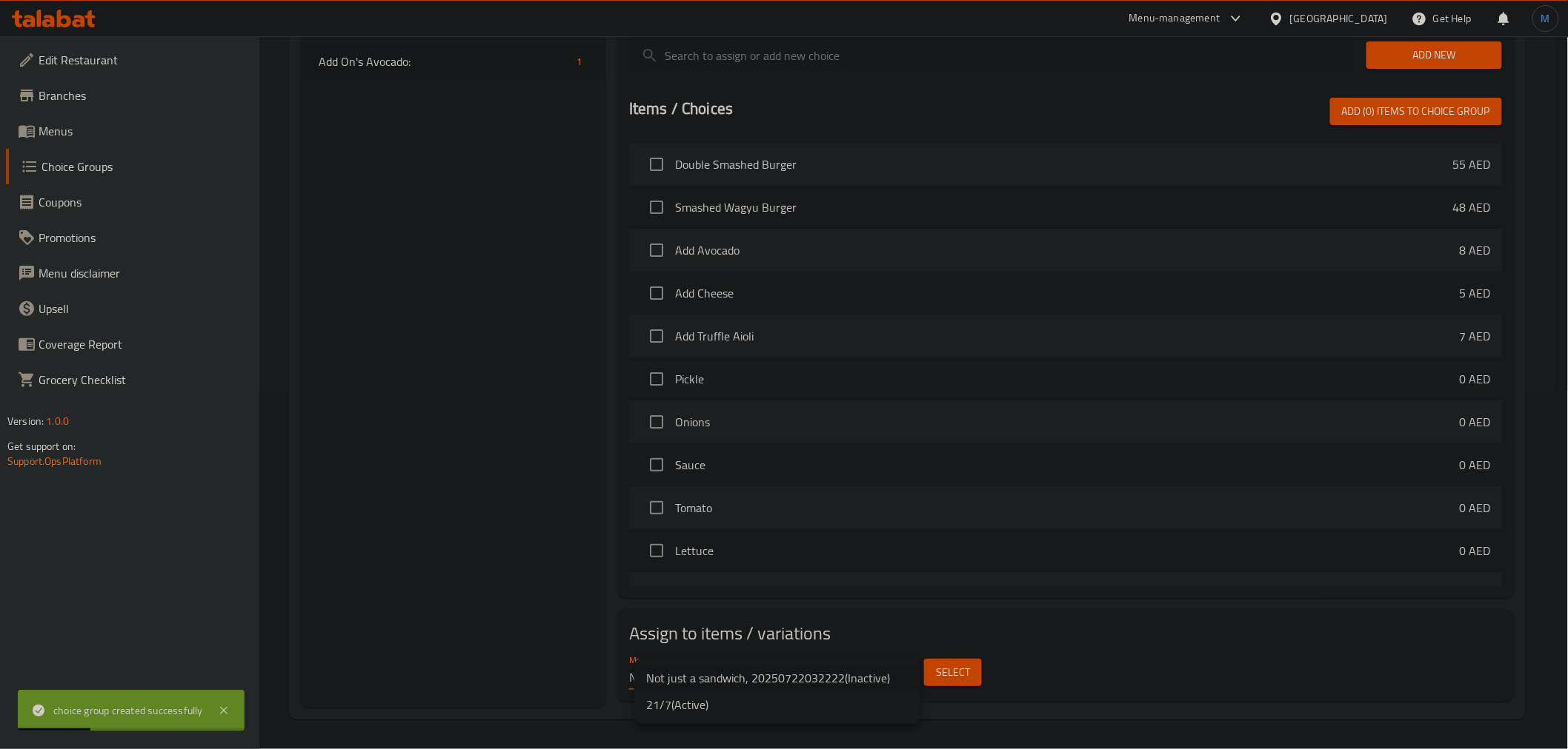
click at [869, 391] on body "choice group created successfully ​ Menu-management United Arab Emirates Get He…" at bounding box center [784, 34] width 1568 height 713
click at [800, 700] on li "21/7 ( Active )" at bounding box center [777, 705] width 286 height 27
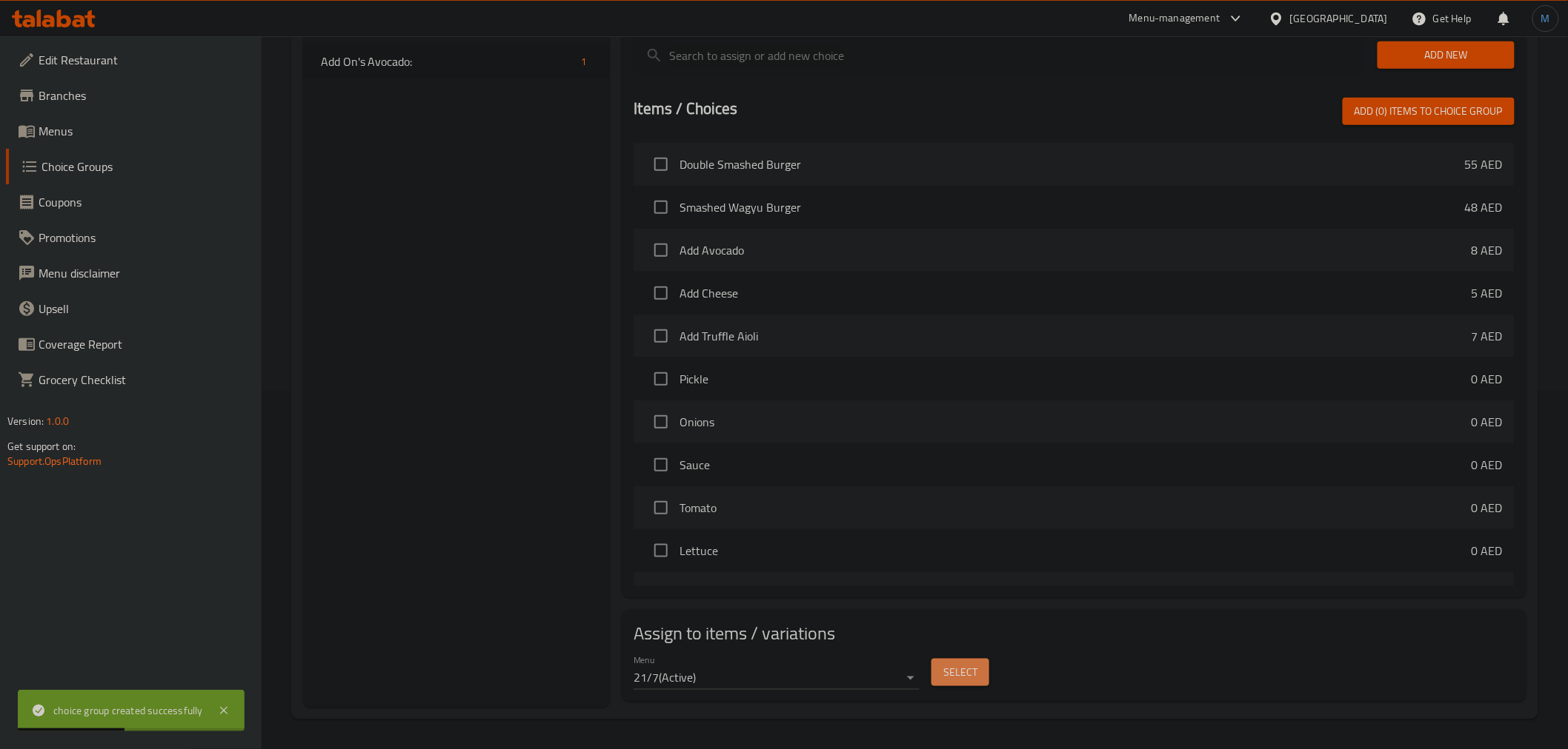
click at [967, 667] on span "Select" at bounding box center [960, 673] width 34 height 19
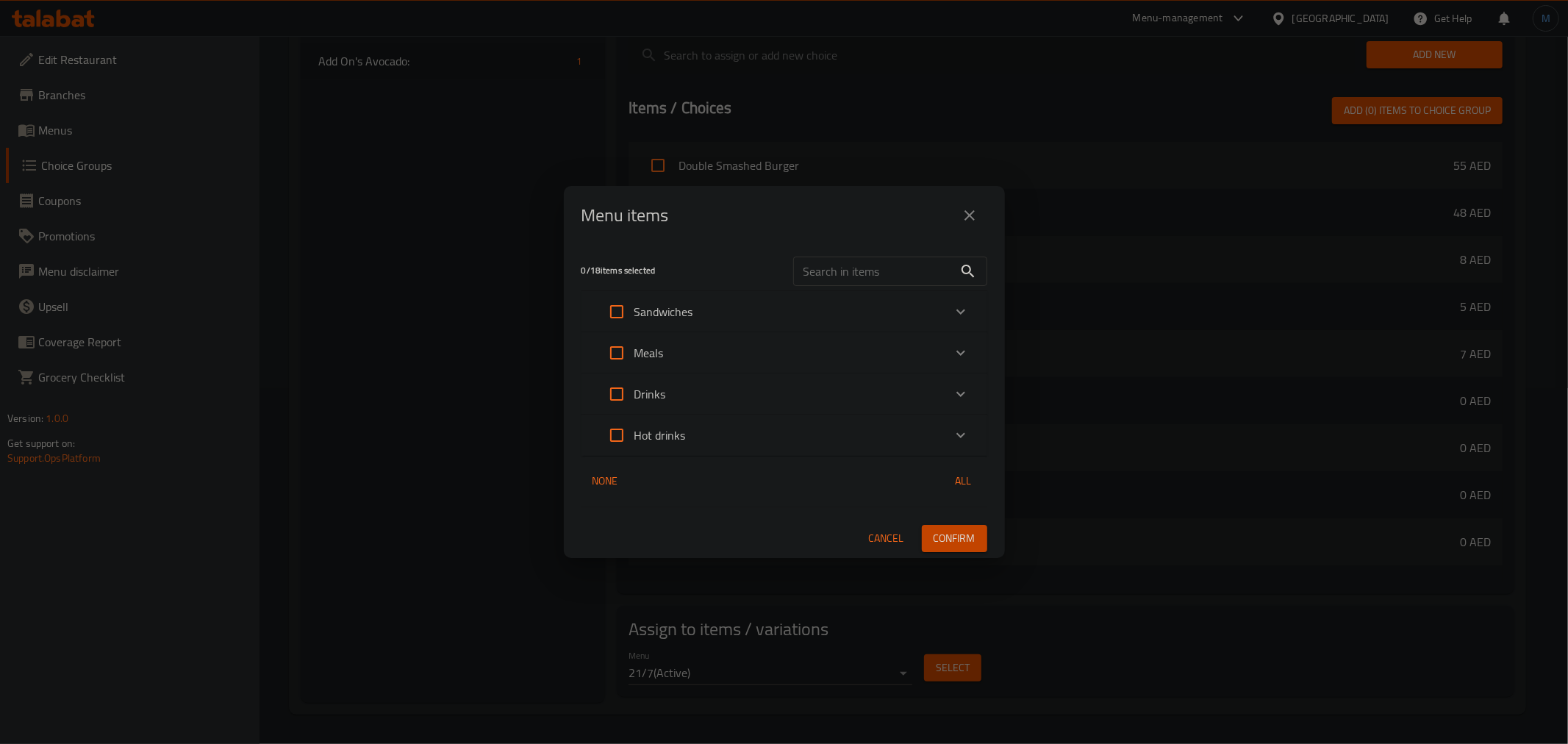
click at [872, 264] on input "text" at bounding box center [874, 271] width 161 height 30
paste input "Avocado"
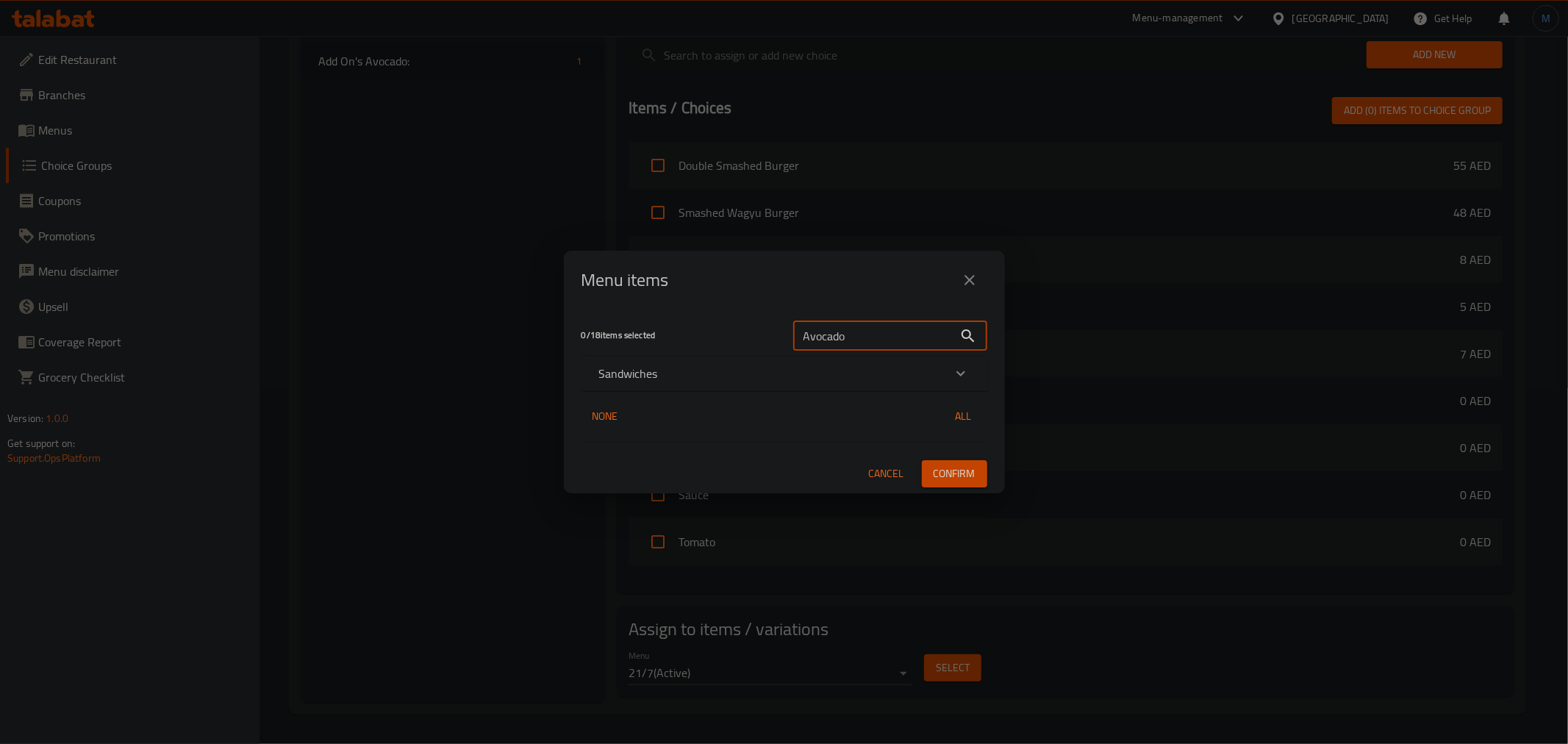
type input "Avocado"
click at [679, 370] on div "Sandwiches" at bounding box center [771, 373] width 344 height 18
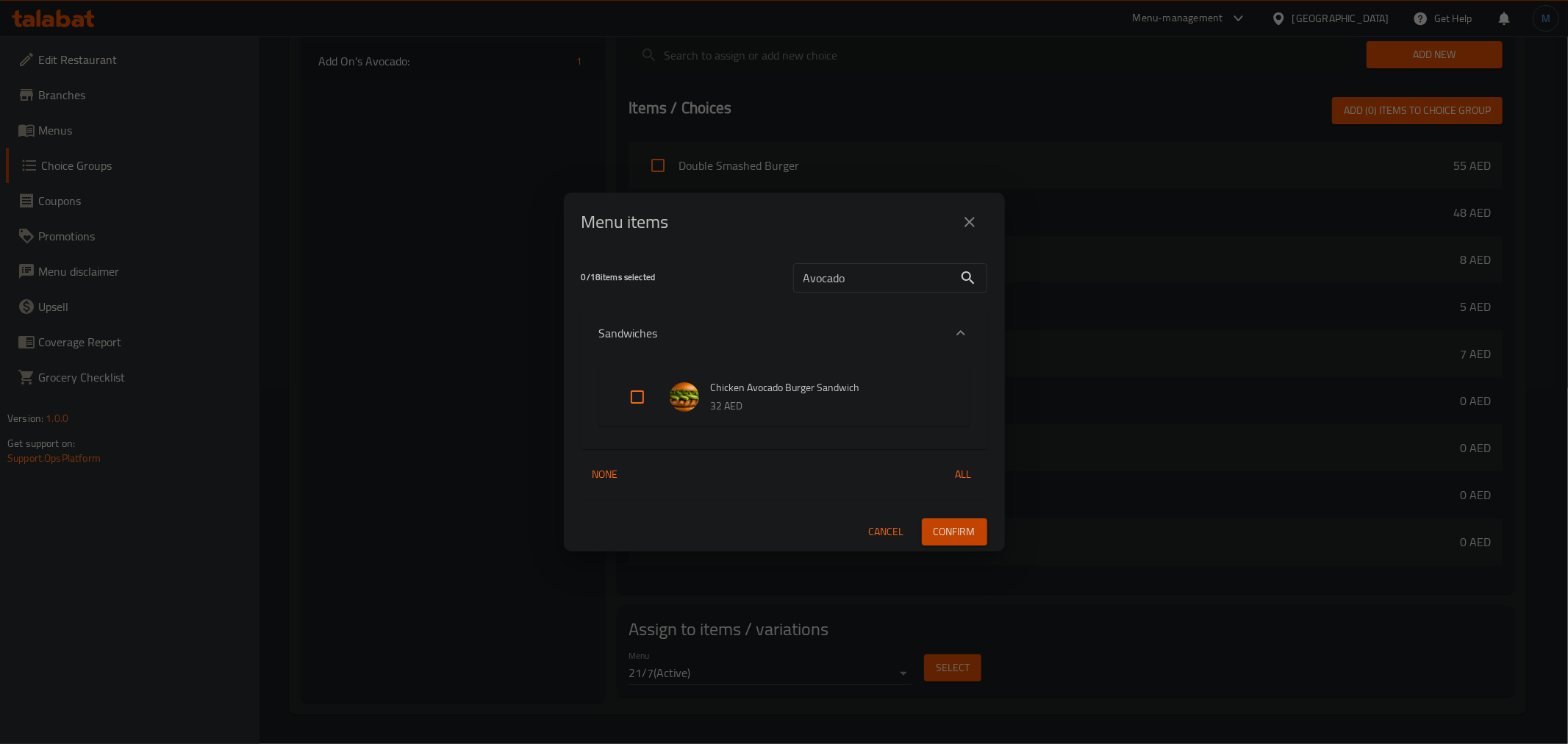
click at [647, 401] on input "Expand" at bounding box center [638, 398] width 35 height 35
checkbox input "true"
click at [954, 537] on span "Confirm" at bounding box center [954, 532] width 42 height 19
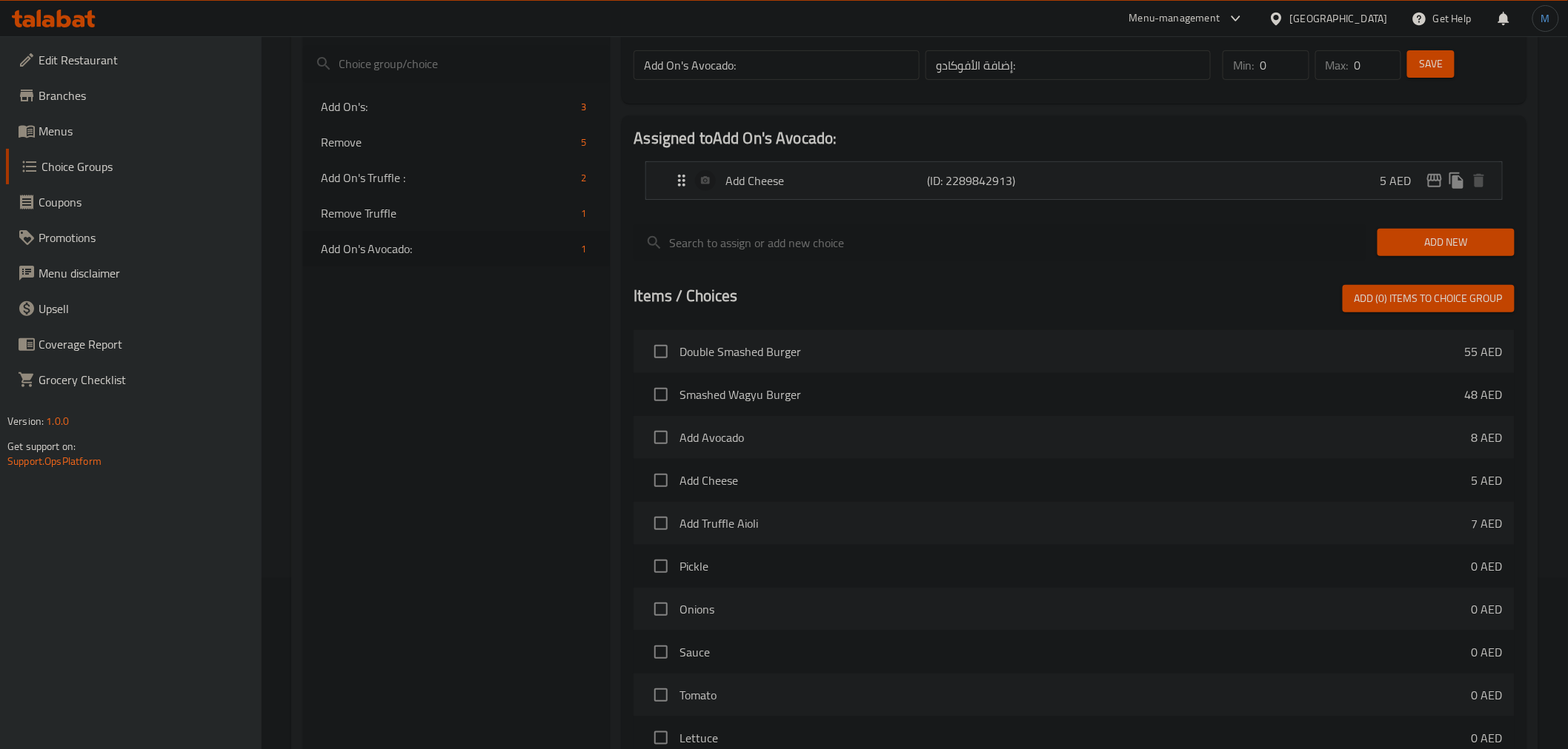
scroll to position [0, 0]
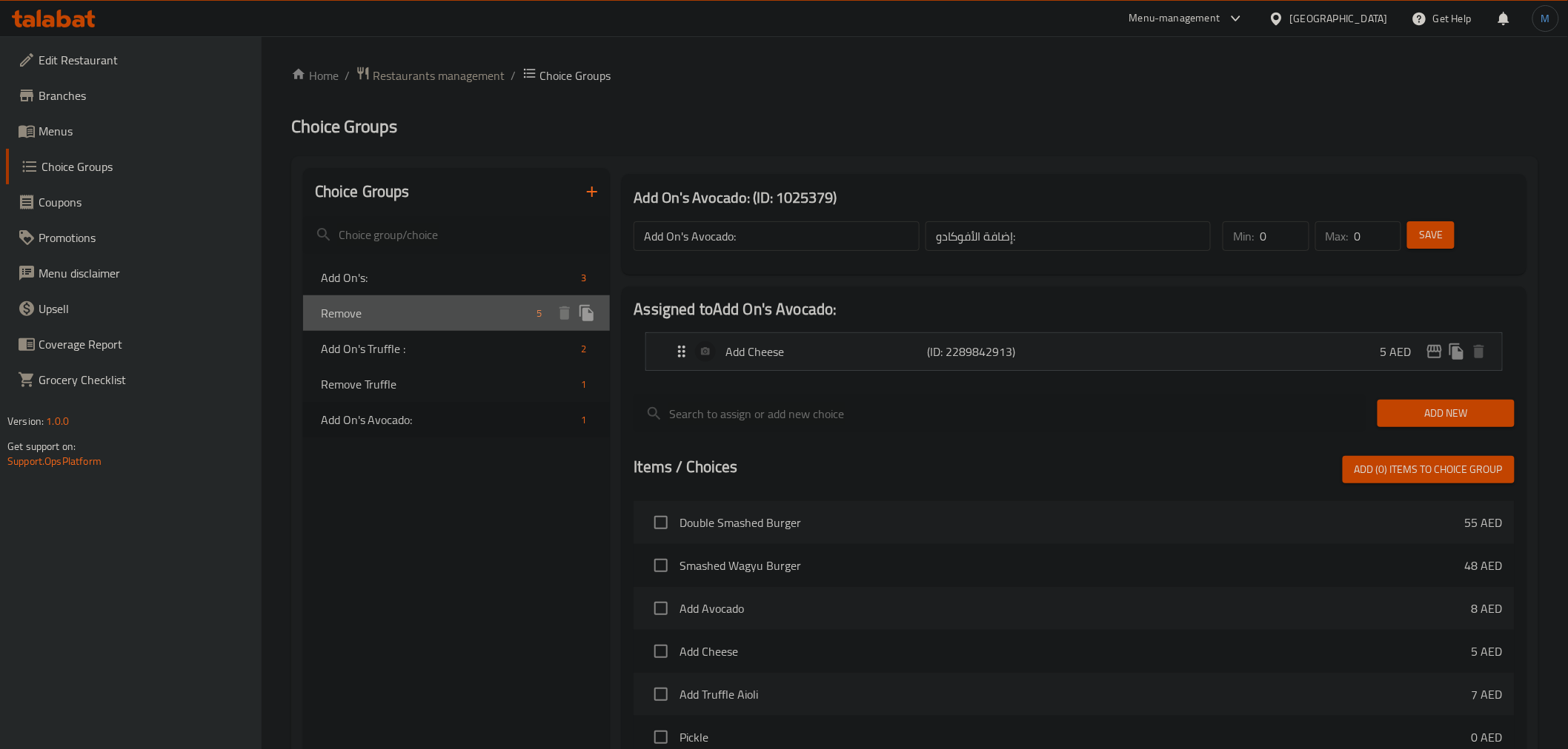
click at [434, 325] on div "Remove 5" at bounding box center [457, 313] width 308 height 36
type input "Remove"
type input "ازالة"
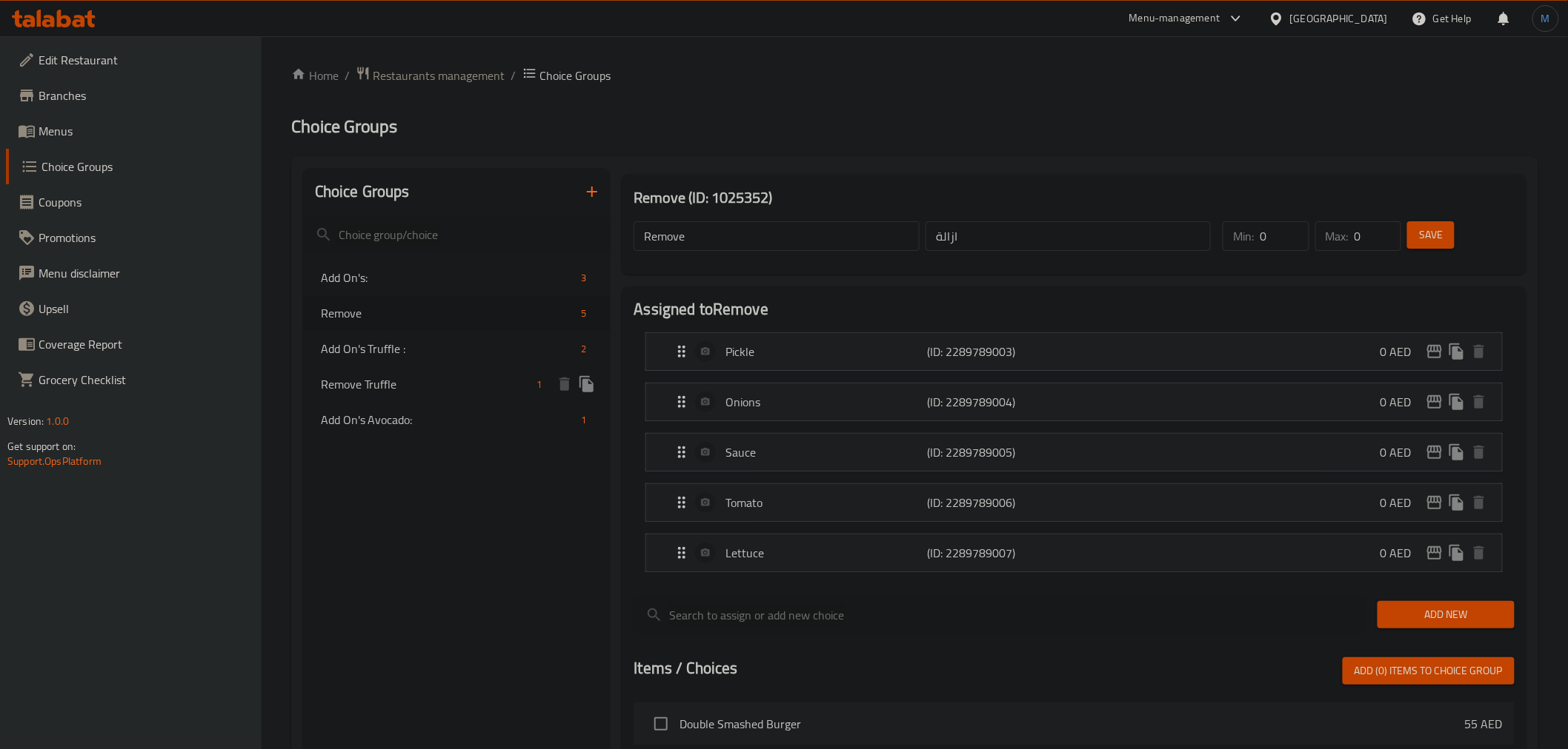
click at [443, 383] on span "Remove Truffle" at bounding box center [426, 384] width 211 height 18
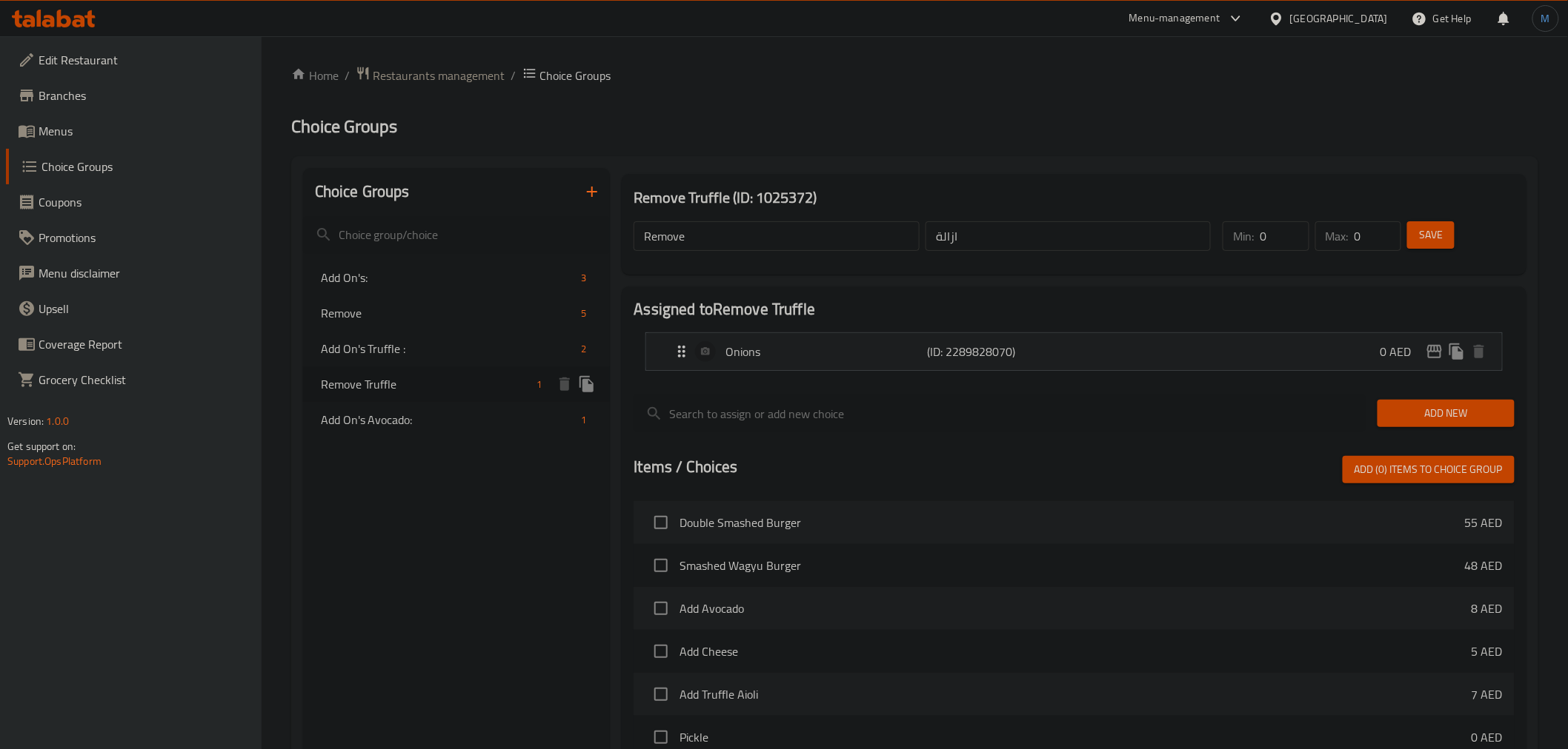
type input "Remove Truffle"
type input "ازالة للتروفل"
click at [587, 378] on icon "duplicate" at bounding box center [587, 384] width 18 height 18
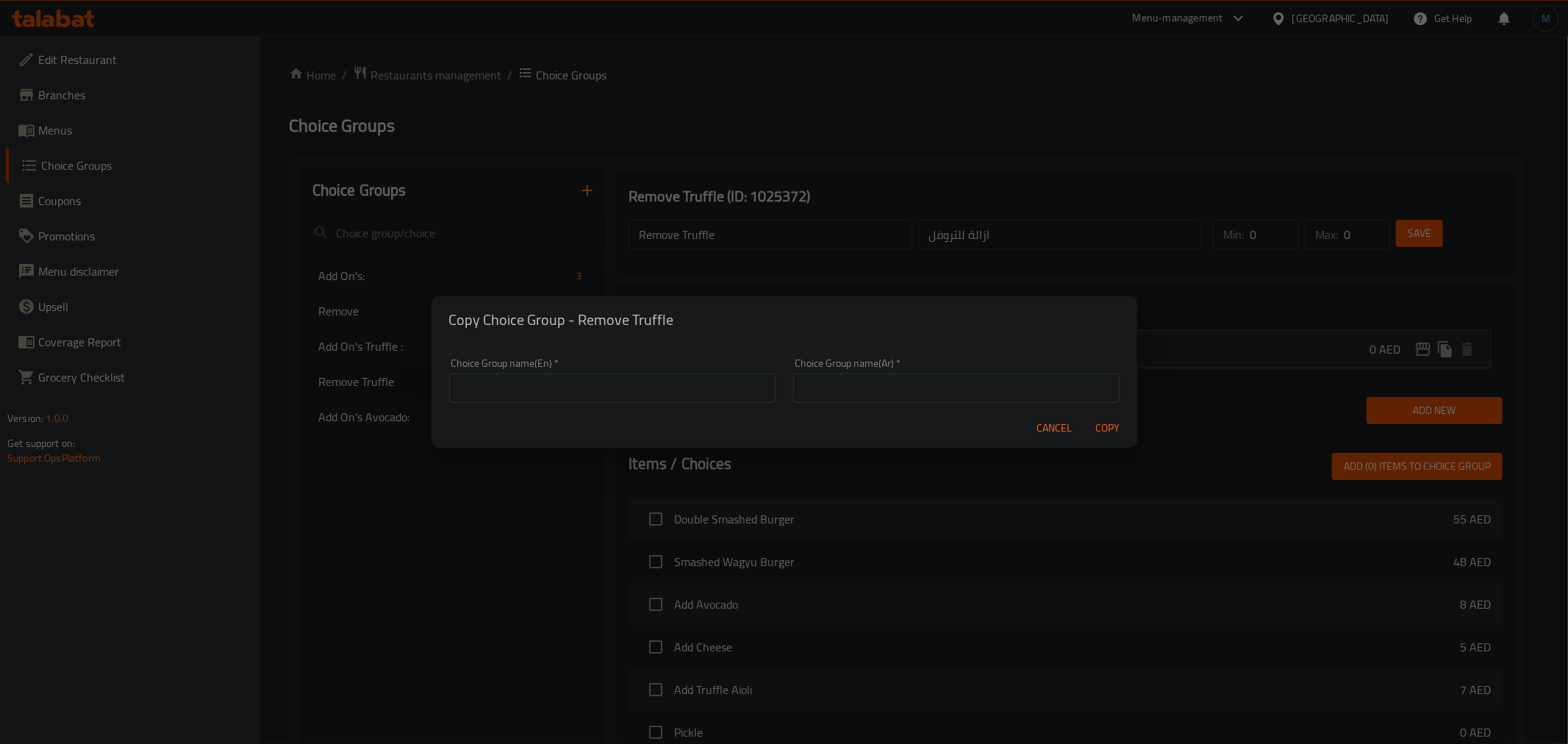
click at [638, 384] on input "text" at bounding box center [613, 388] width 327 height 30
type input "Remove Avocado"
type input "ازالة الافوكادو"
click at [1084, 415] on button "Copy" at bounding box center [1108, 428] width 47 height 27
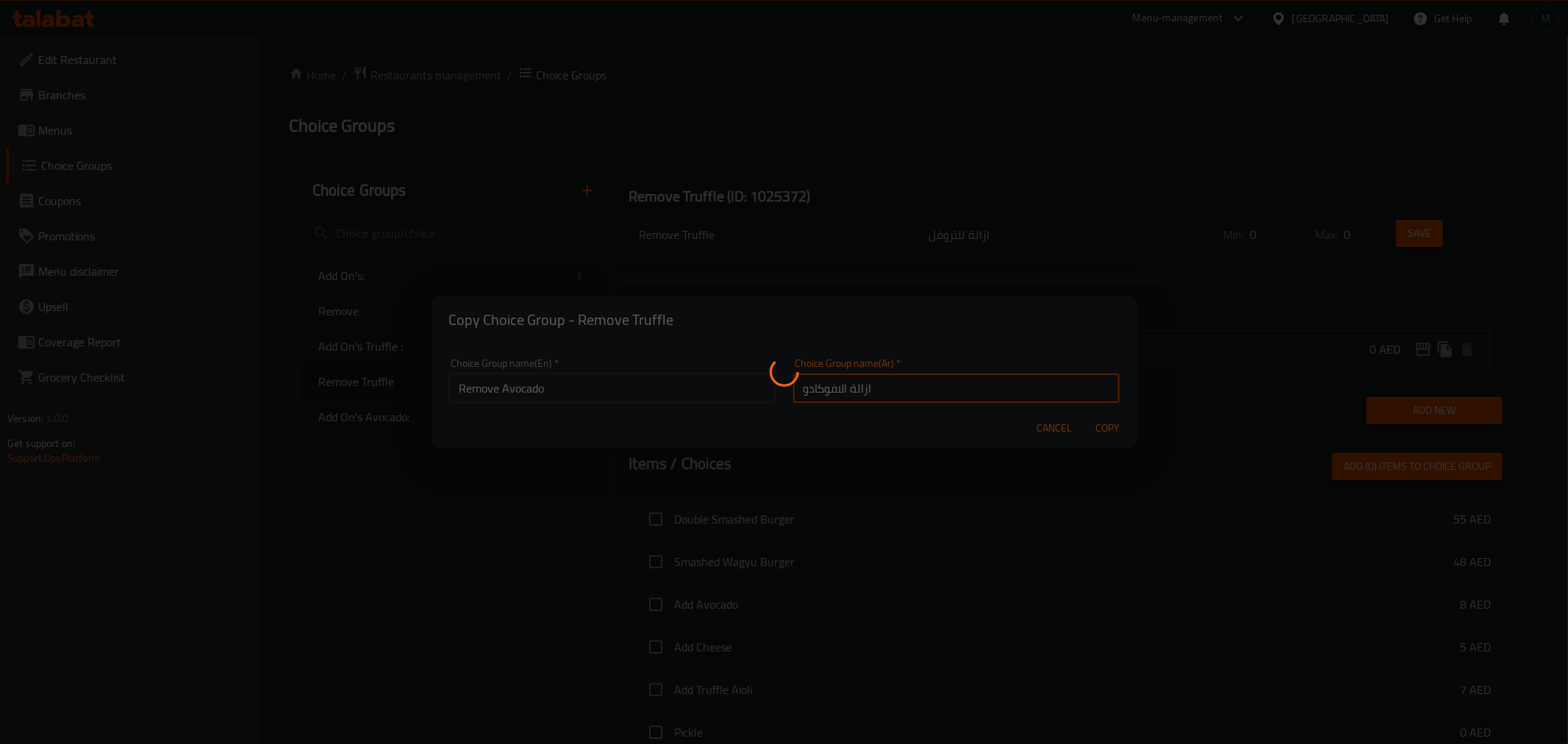
type input "Remove Avocado"
type input "ازالة الافوكادو"
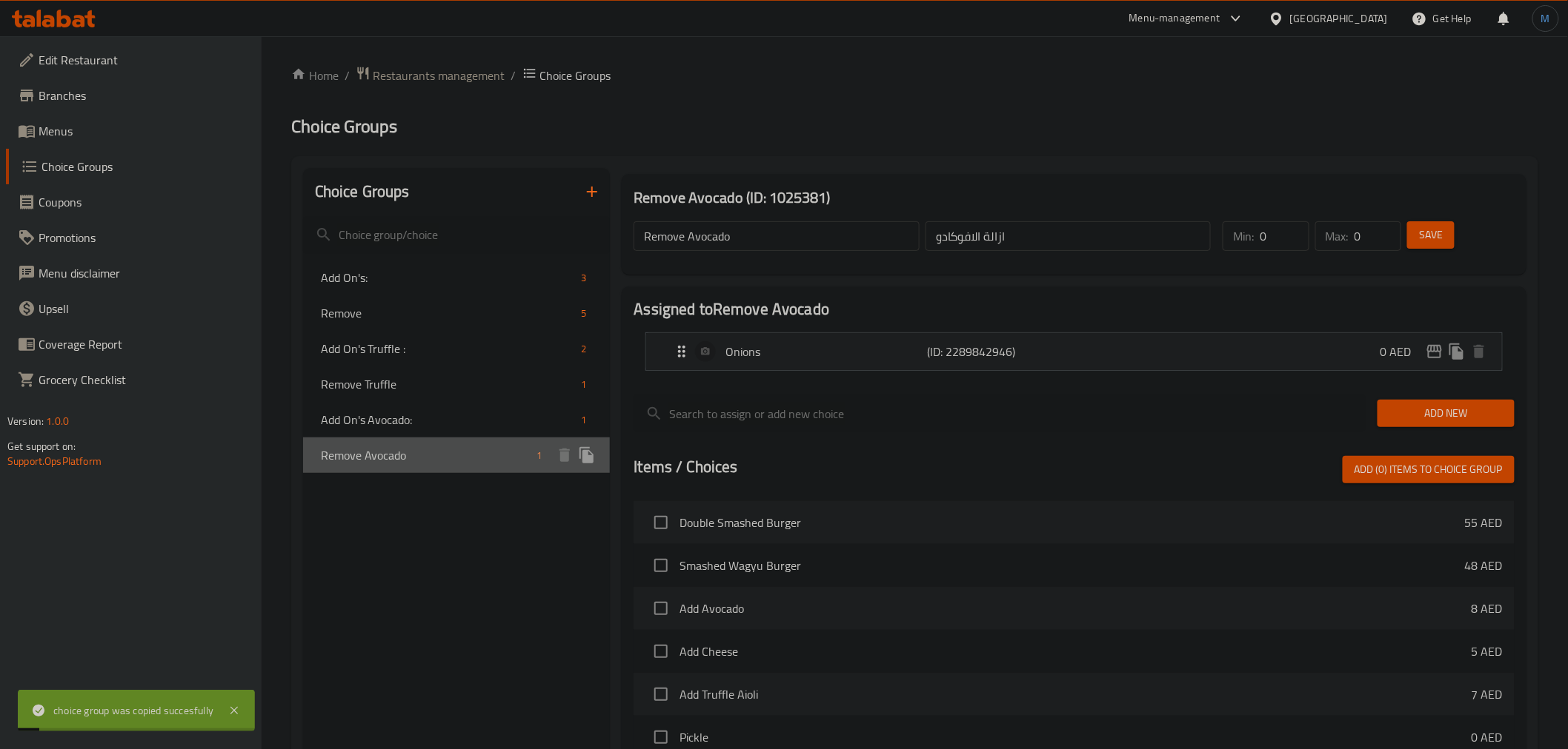
click at [422, 457] on span "Remove Avocado" at bounding box center [426, 455] width 211 height 18
click at [1442, 401] on button "Add New" at bounding box center [1445, 413] width 138 height 27
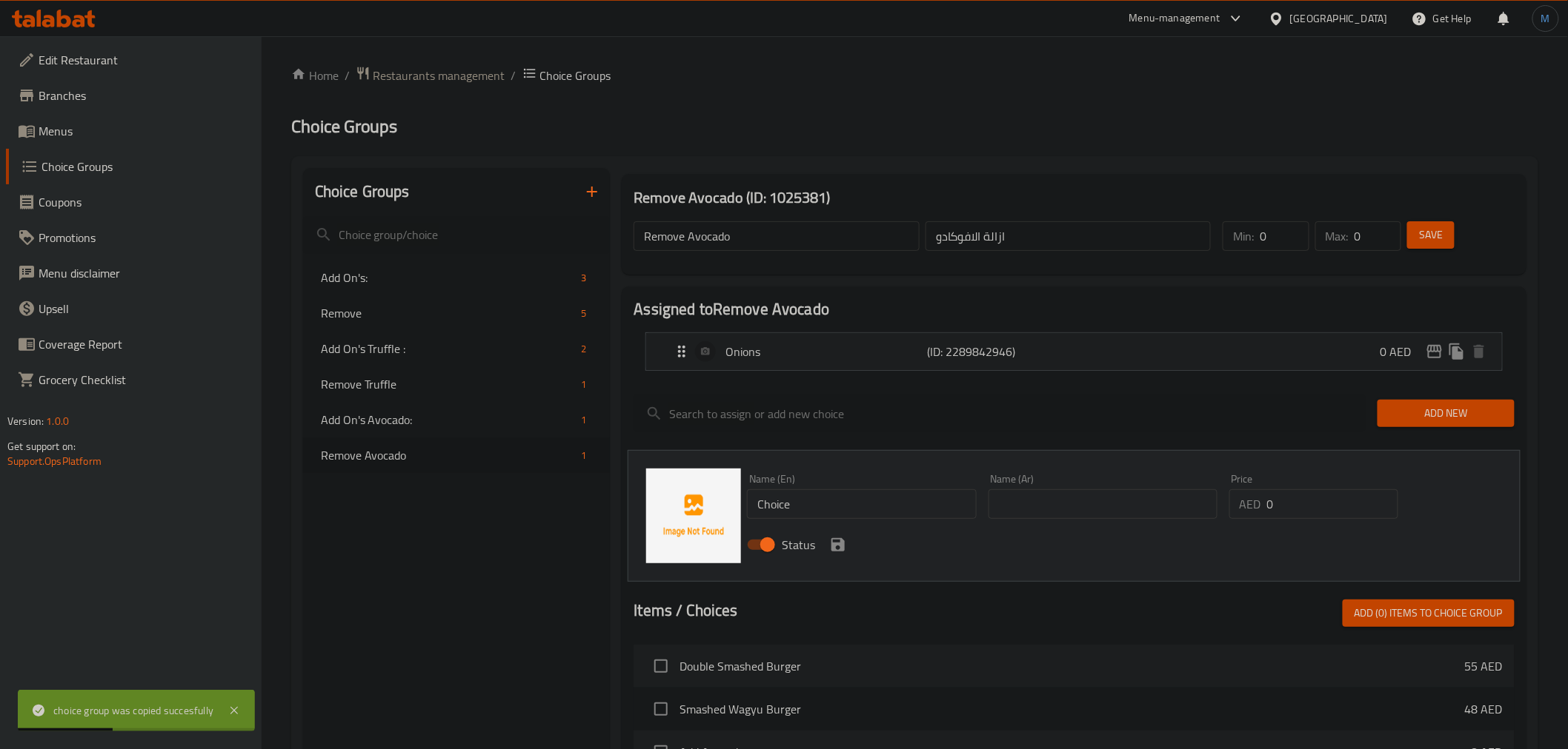
drag, startPoint x: 813, startPoint y: 354, endPoint x: 804, endPoint y: 442, distance: 88.5
click at [810, 397] on div "Assigned to Remove Avocado Onions (ID: 2289842946) 0 AED Name (En) Onions Name …" at bounding box center [1073, 694] width 904 height 814
click at [810, 483] on div "Name (En) Choice Name (En)" at bounding box center [861, 497] width 229 height 45
click at [810, 486] on div "Name (En) Choice Name (En)" at bounding box center [861, 497] width 229 height 45
click at [812, 497] on input "Choice" at bounding box center [861, 505] width 229 height 30
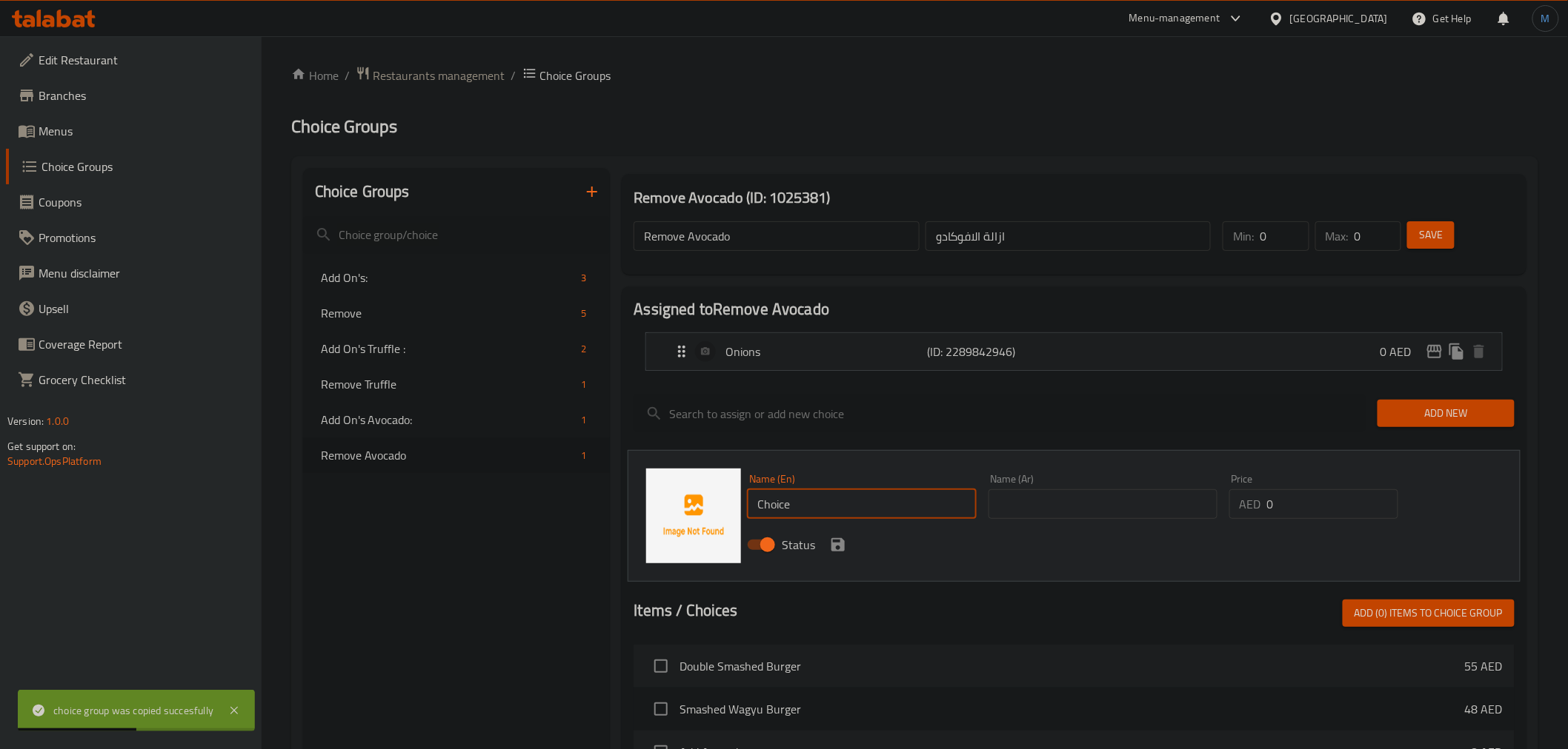
paste input "Sau"
type input "Sauce"
drag, startPoint x: 980, startPoint y: 484, endPoint x: 1016, endPoint y: 490, distance: 36.5
click at [986, 484] on div "Name (En) Sauce Name (En) Name (Ar) Name (Ar) Price AED 0 Price Status" at bounding box center [1102, 517] width 722 height 97
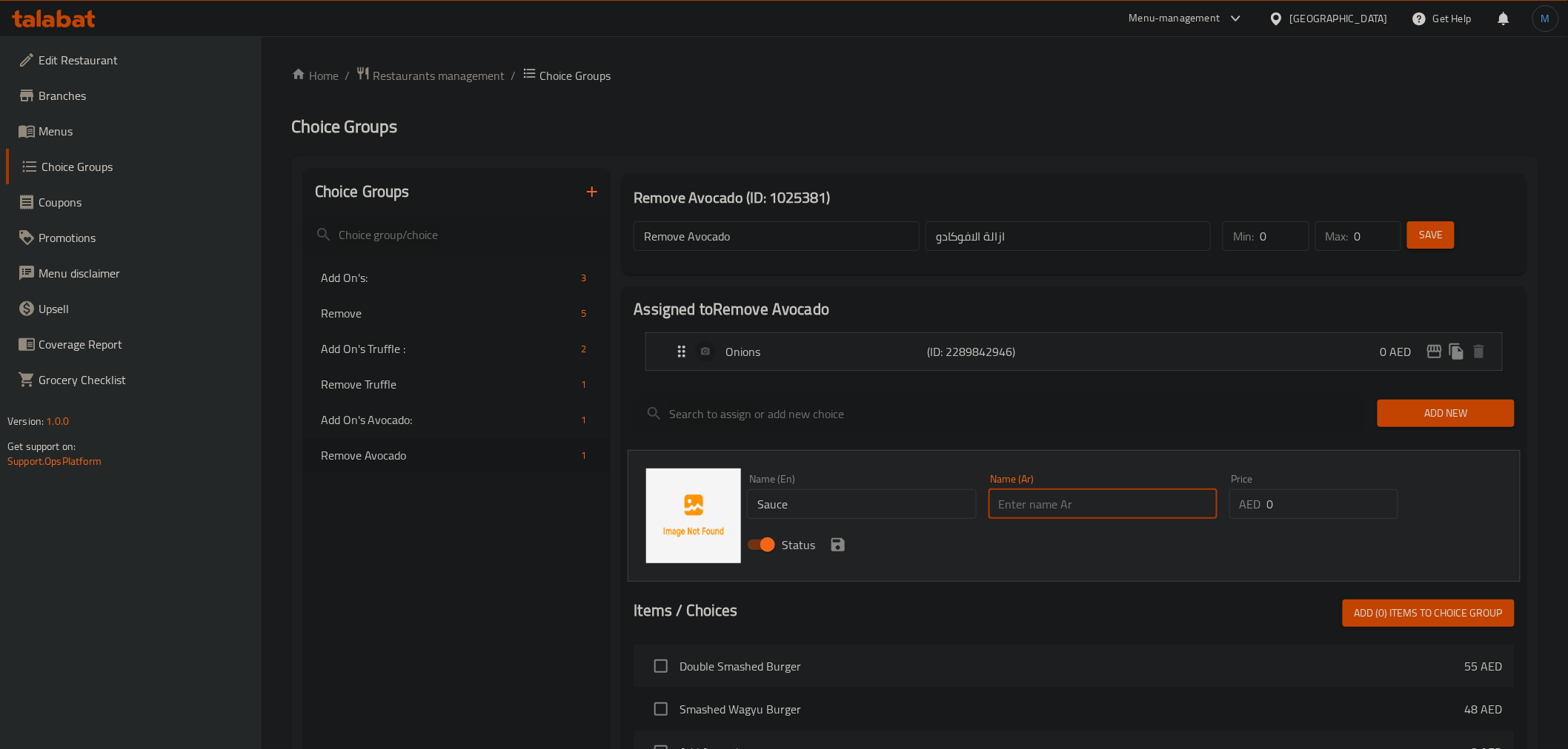
click at [1017, 490] on input "text" at bounding box center [1103, 505] width 229 height 30
type input "صوص"
drag, startPoint x: 837, startPoint y: 538, endPoint x: 852, endPoint y: 527, distance: 18.6
click at [837, 539] on icon "save" at bounding box center [837, 544] width 18 height 18
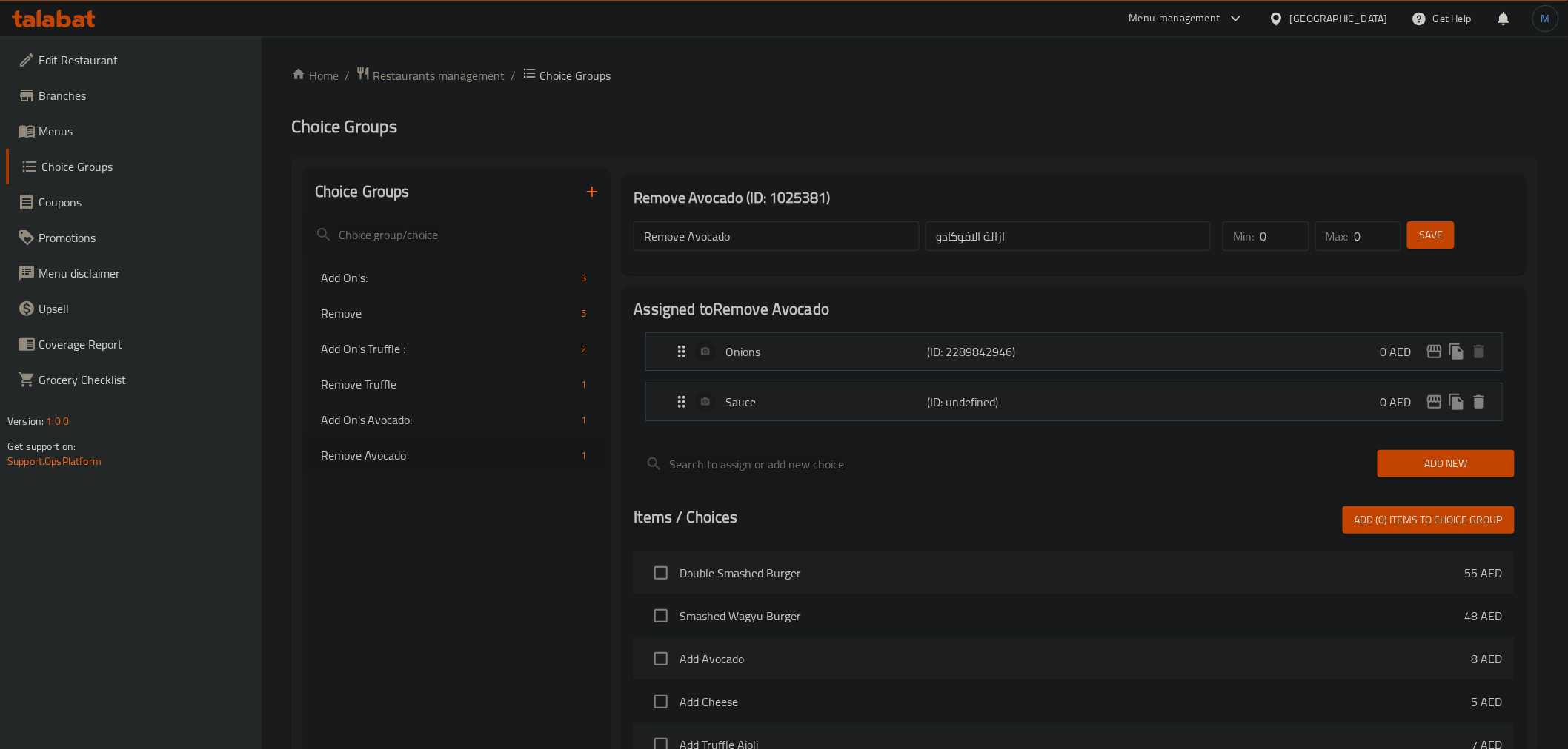
click at [1445, 482] on div "Add New" at bounding box center [1445, 464] width 149 height 50
click at [1445, 479] on div "Add New" at bounding box center [1445, 464] width 149 height 50
click at [1443, 470] on span "Add New" at bounding box center [1445, 464] width 113 height 19
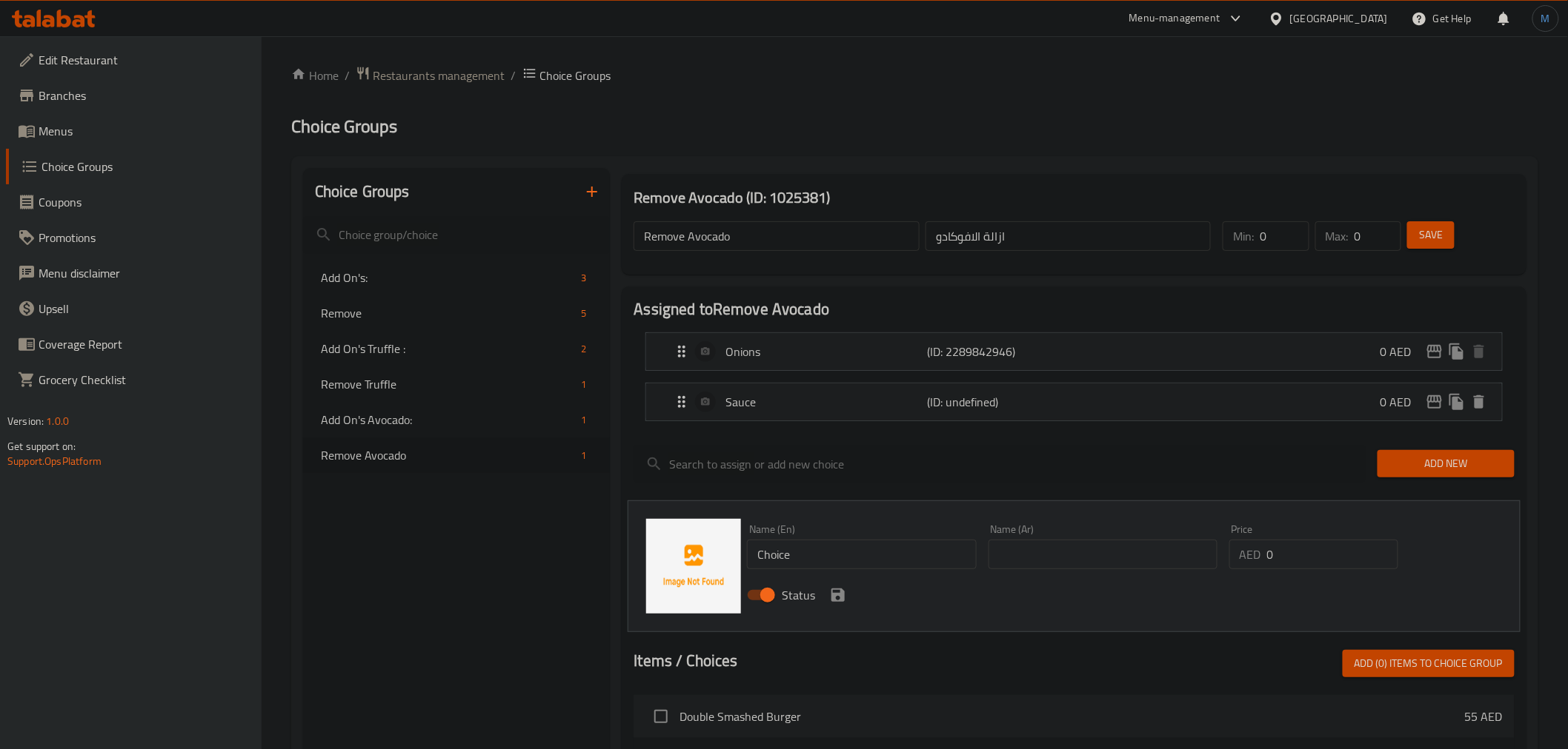
click at [834, 567] on input "Choice" at bounding box center [861, 555] width 229 height 30
paste input "tomato"
type input "Tomato"
type input "طماطم"
drag, startPoint x: 846, startPoint y: 594, endPoint x: 905, endPoint y: 548, distance: 74.8
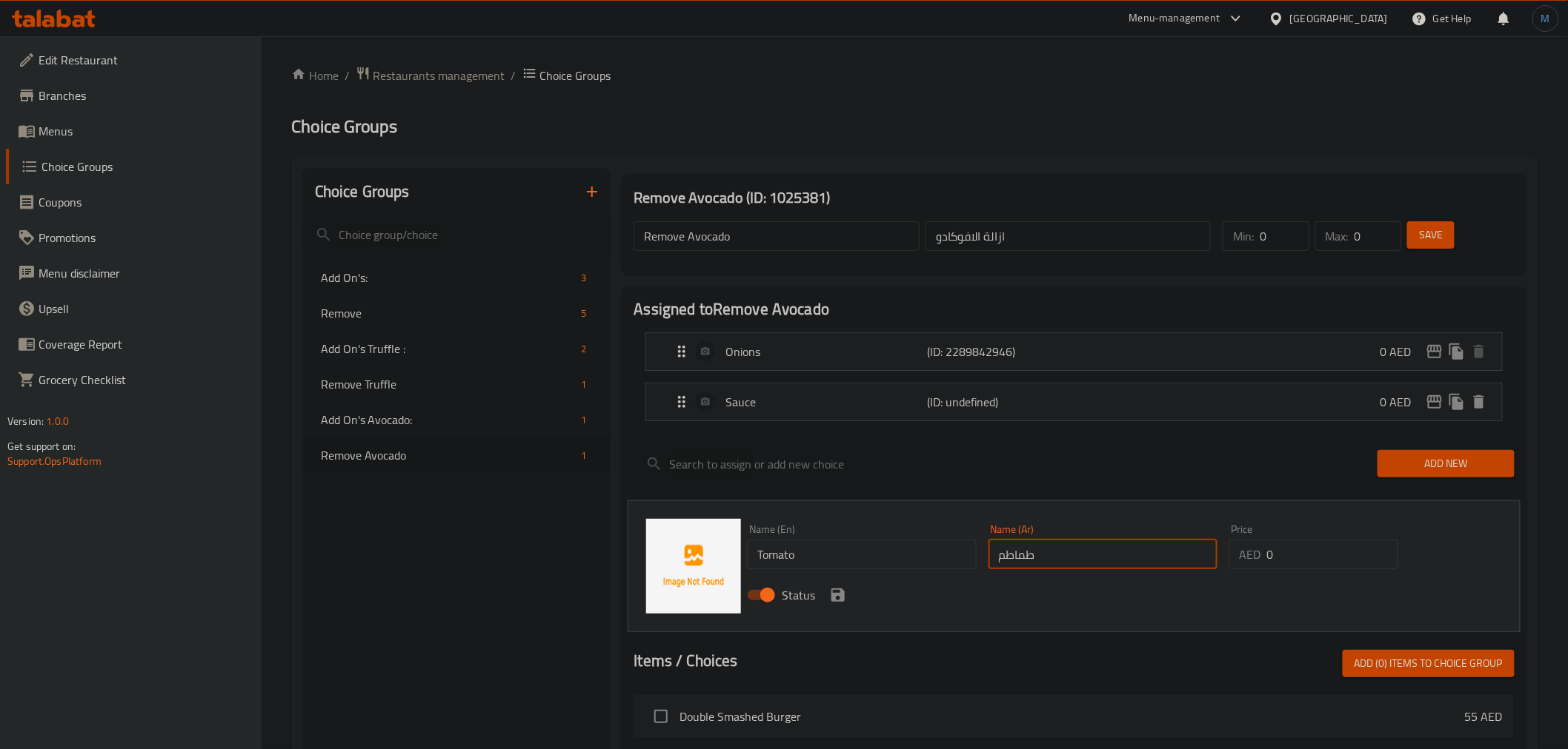
click at [843, 594] on icon "save" at bounding box center [837, 595] width 18 height 18
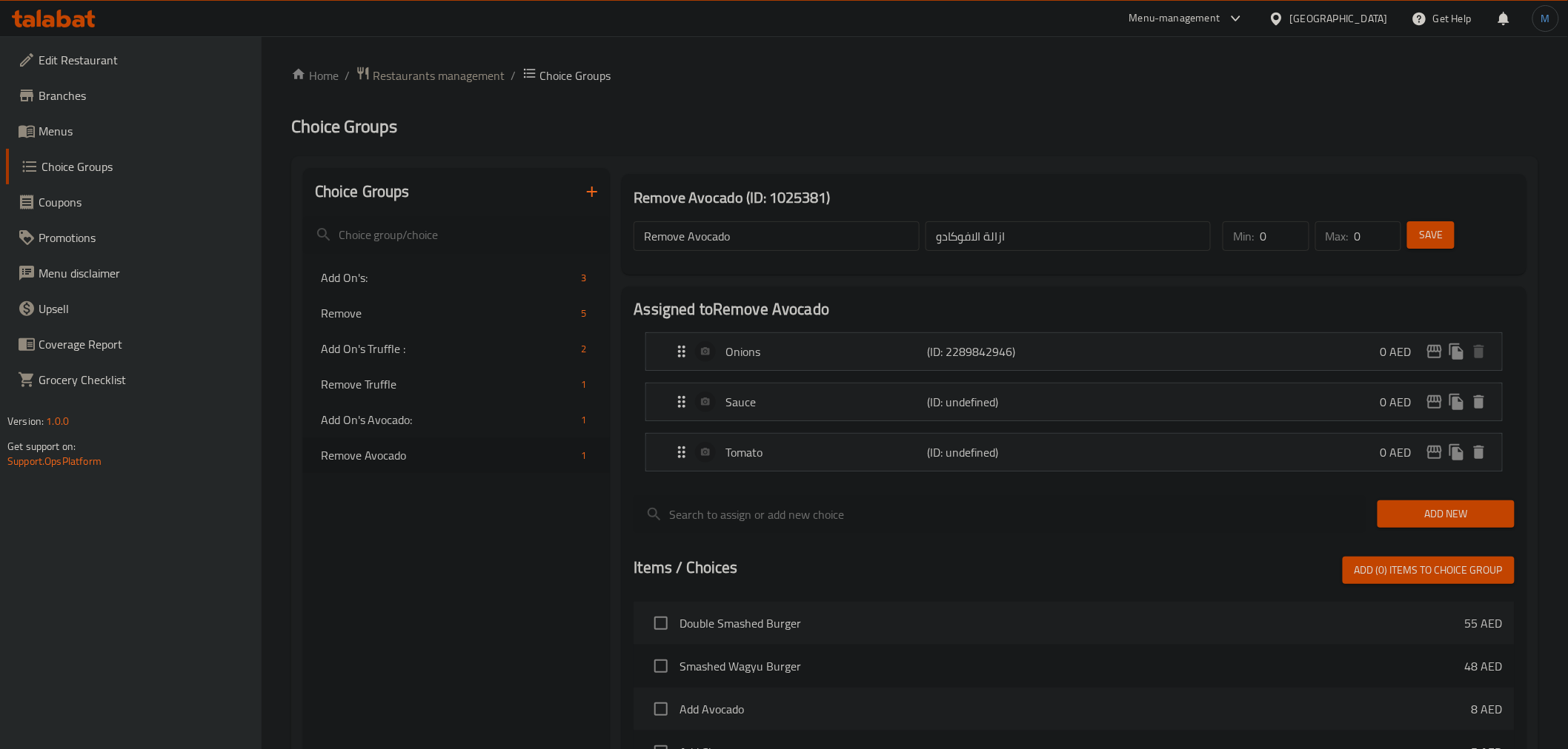
click at [1448, 254] on div "Min: 0 ​ Max: 0 ​ Save" at bounding box center [1362, 236] width 298 height 48
click at [1447, 245] on button "Save" at bounding box center [1430, 235] width 48 height 27
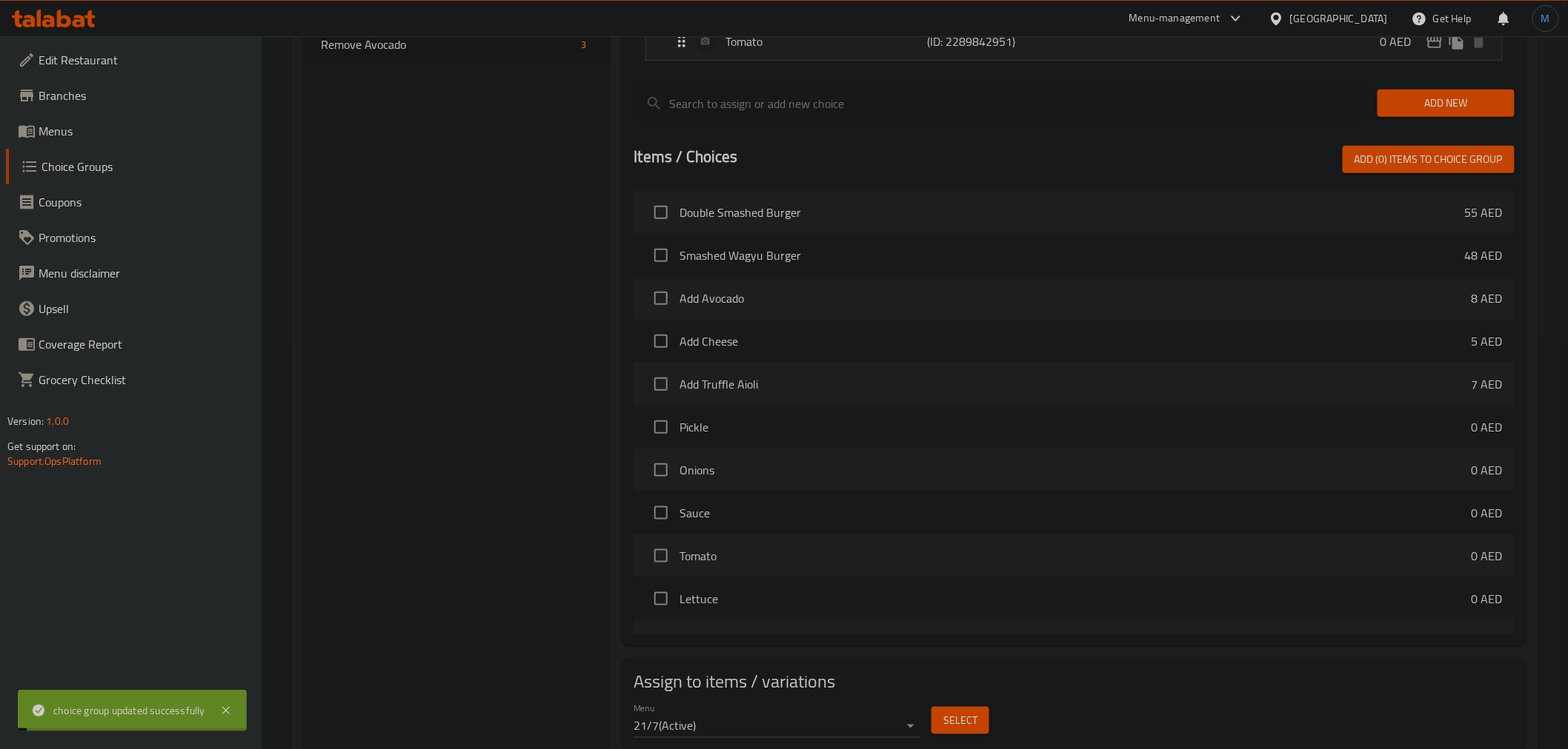
scroll to position [82, 0]
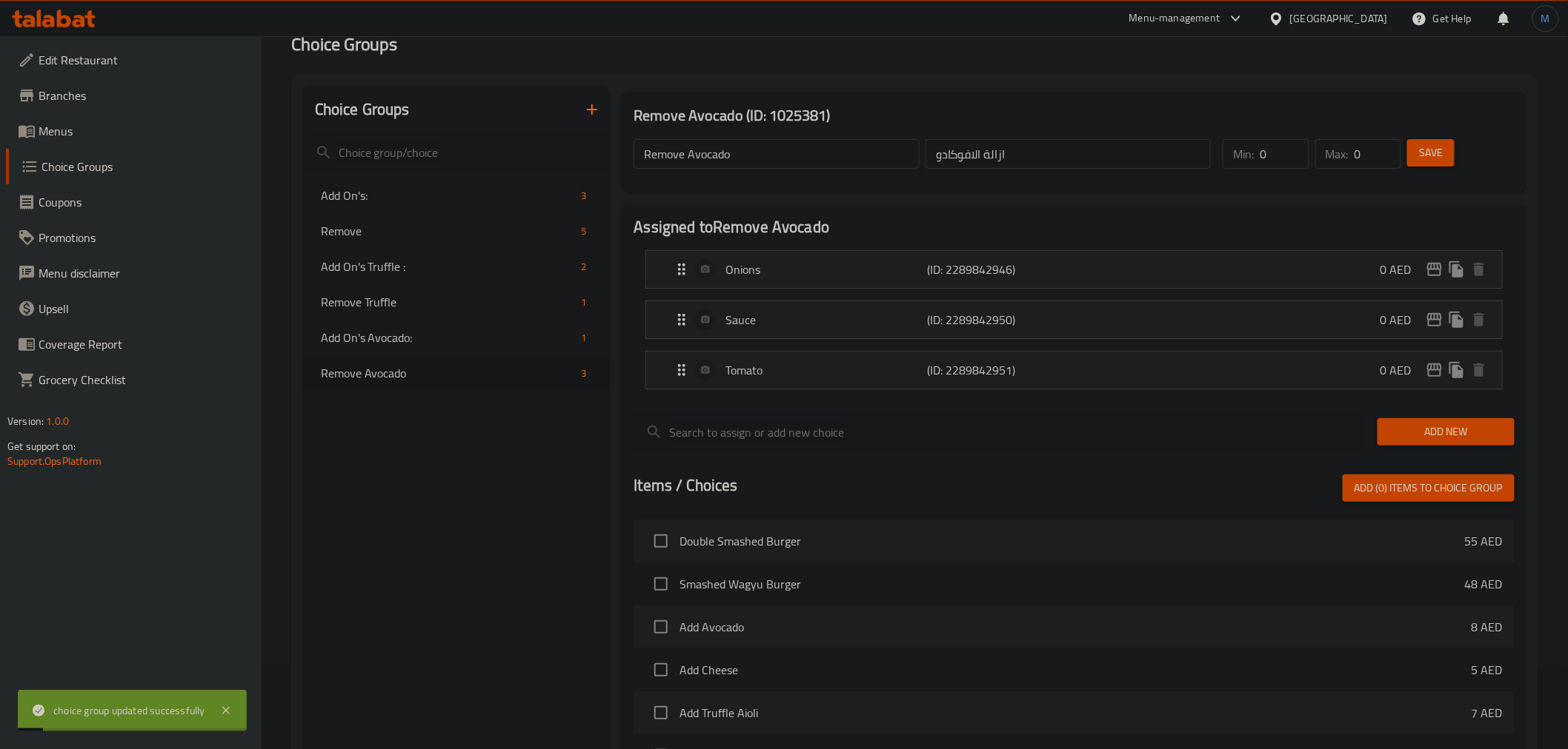
click at [718, 159] on input "Remove Avocado" at bounding box center [776, 154] width 285 height 30
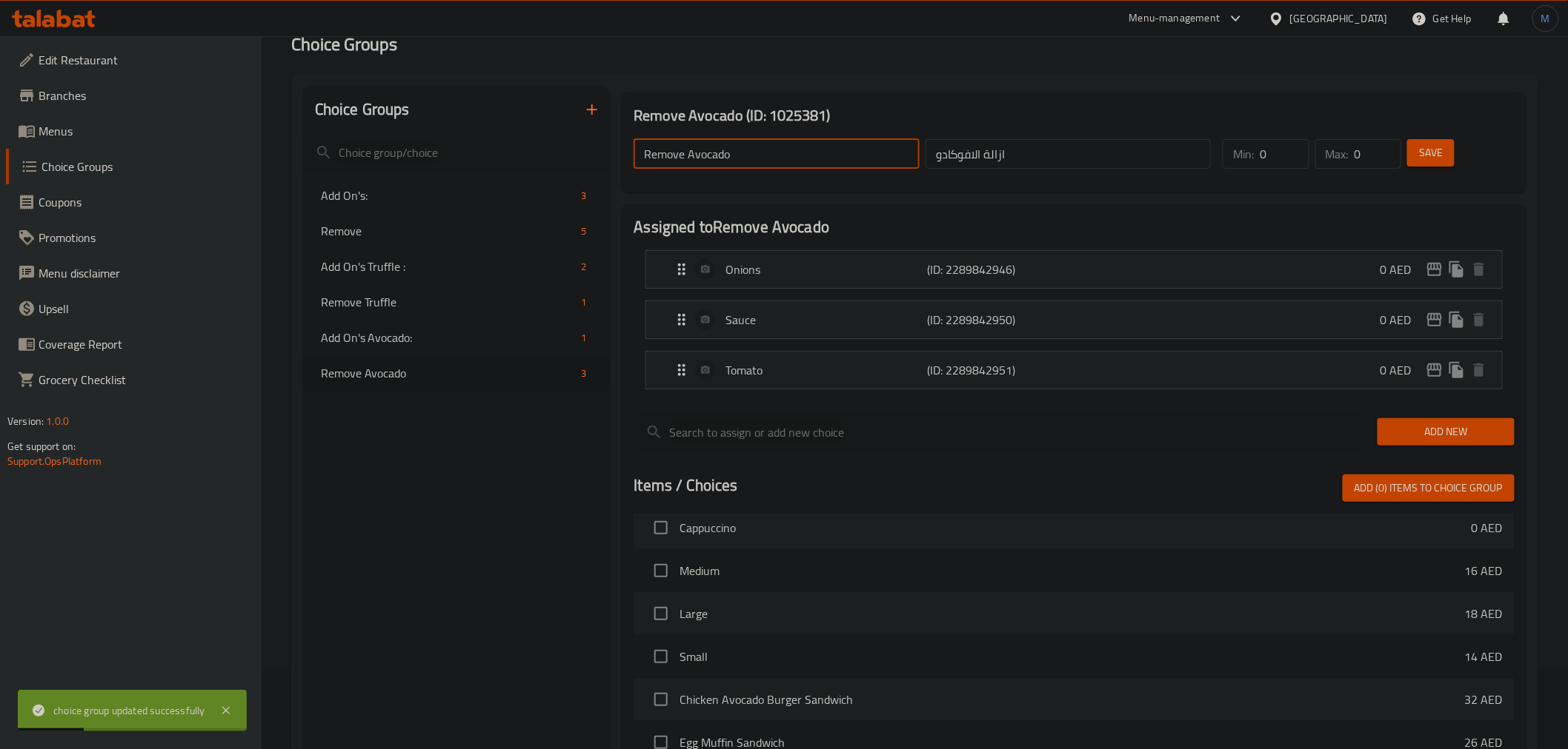
scroll to position [411, 0]
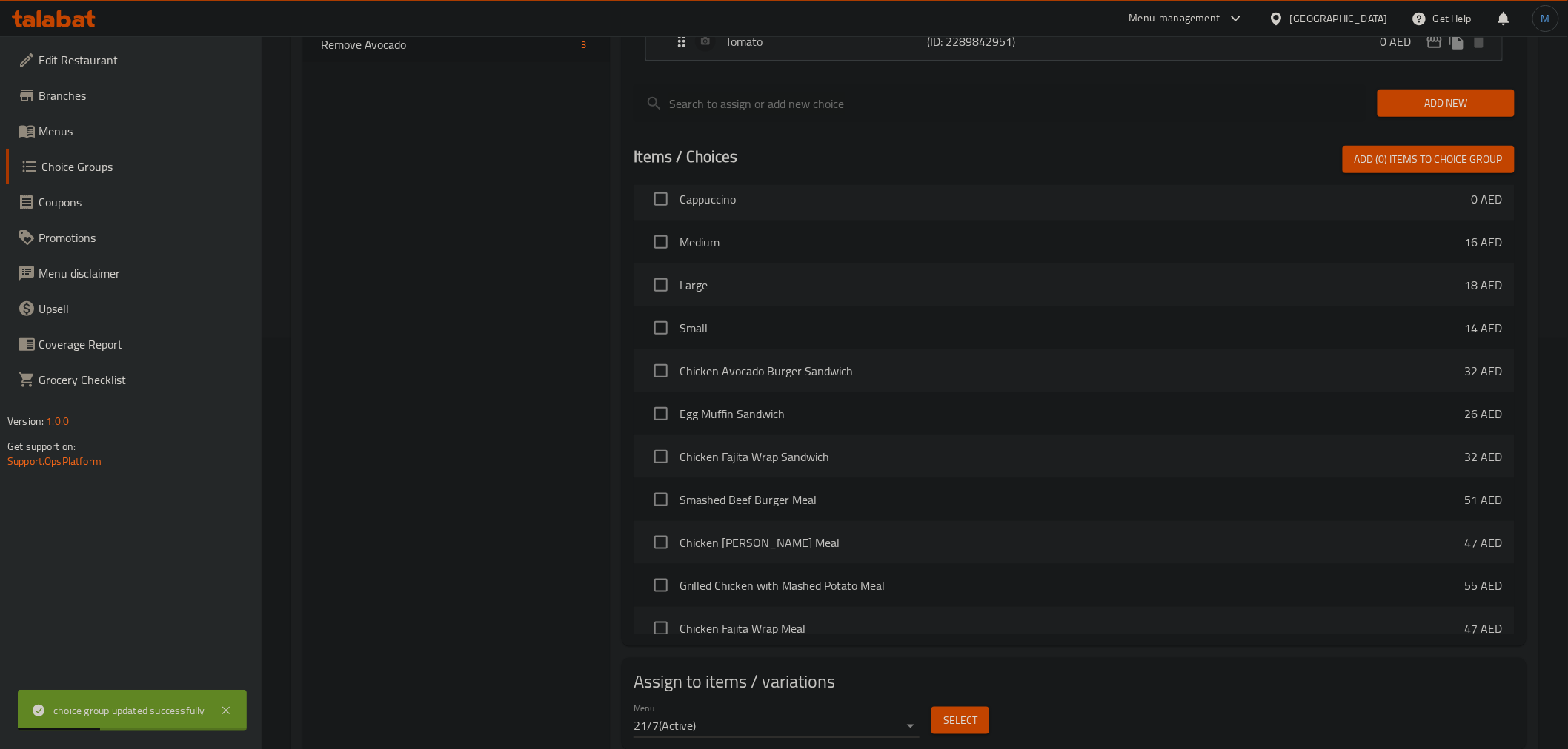
click at [939, 719] on button "Select" at bounding box center [961, 720] width 58 height 27
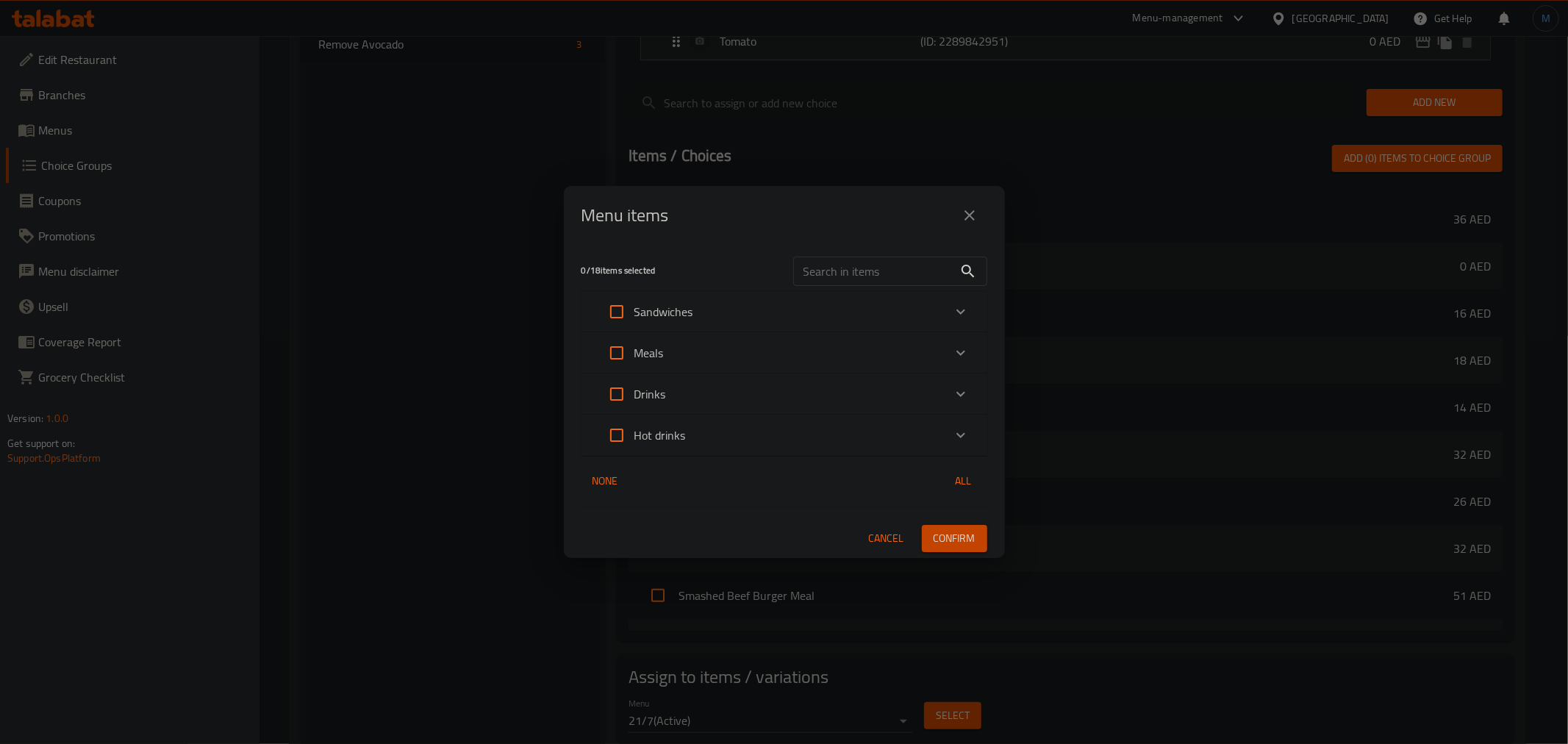
click at [839, 399] on div "Drinks" at bounding box center [771, 395] width 344 height 35
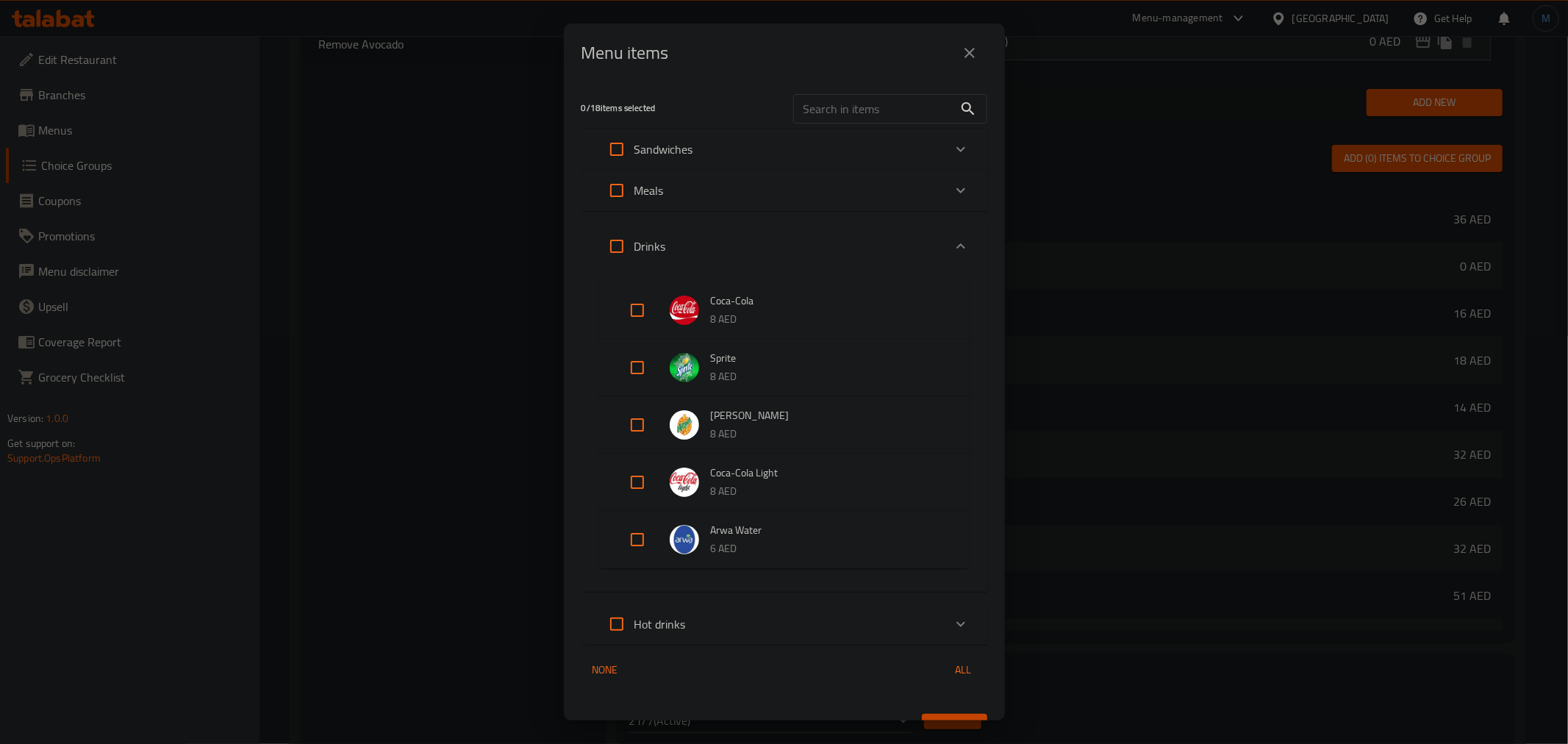
click at [769, 243] on div "Drinks" at bounding box center [771, 246] width 344 height 35
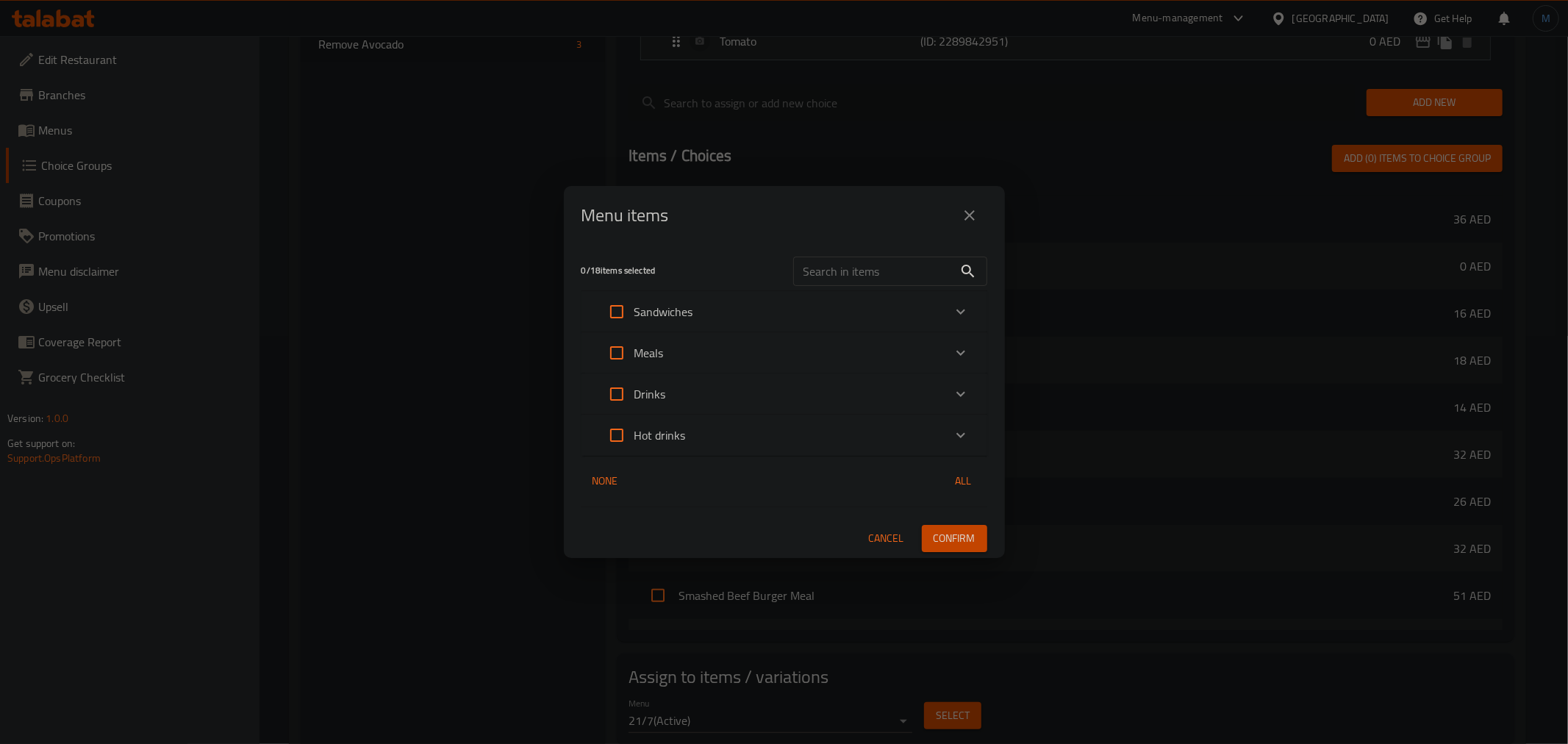
click at [855, 278] on input "text" at bounding box center [874, 271] width 161 height 30
paste input "Avocado"
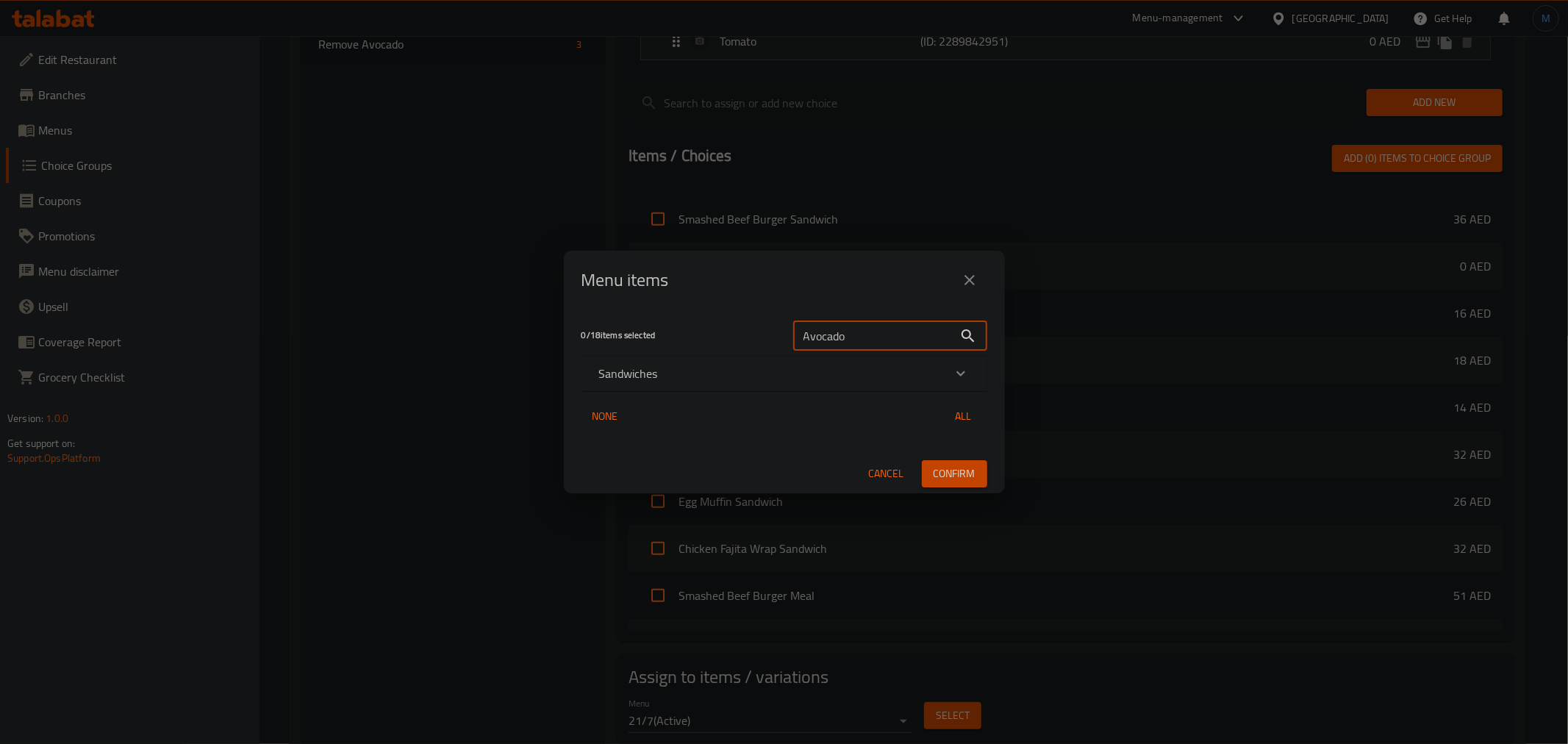
type input "Avocado"
click at [798, 377] on div "Sandwiches" at bounding box center [771, 373] width 344 height 18
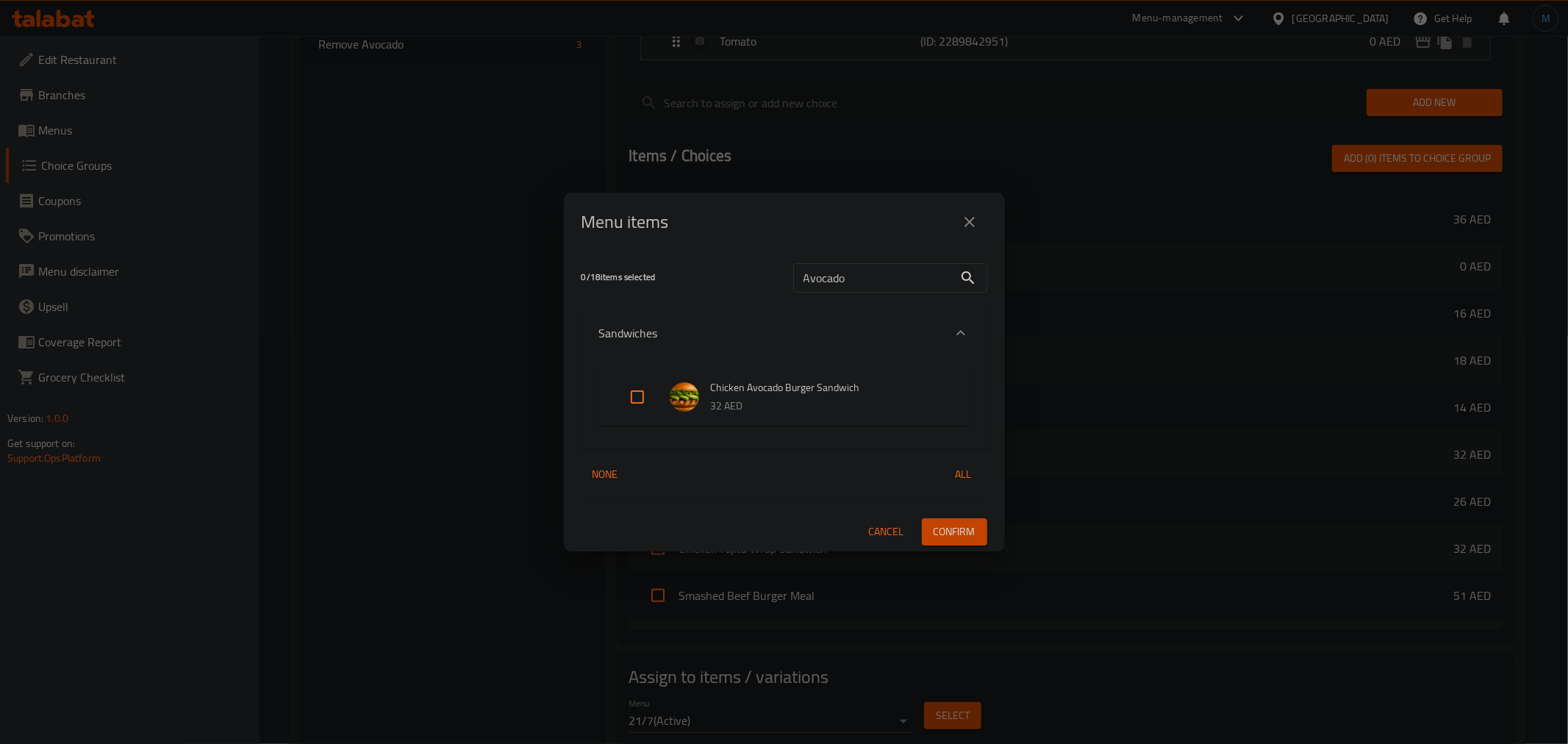
click at [640, 410] on input "Expand" at bounding box center [638, 398] width 35 height 35
checkbox input "true"
click at [973, 532] on span "Confirm" at bounding box center [954, 532] width 42 height 19
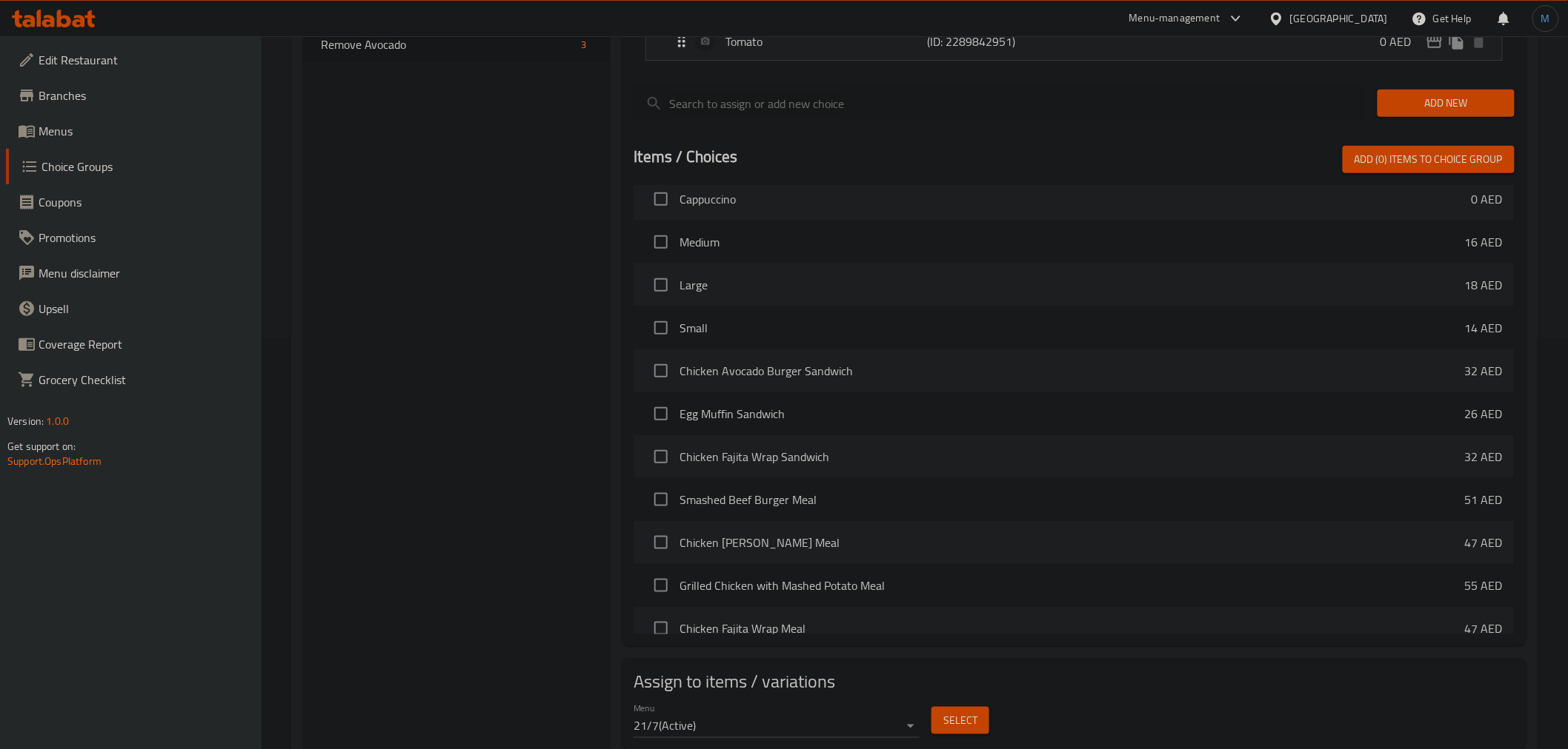
click at [516, 397] on div "Choice Groups Add On's: 3 Remove 5 Add On's Truffle : 2 Remove Truffle 1 Add On…" at bounding box center [457, 256] width 308 height 999
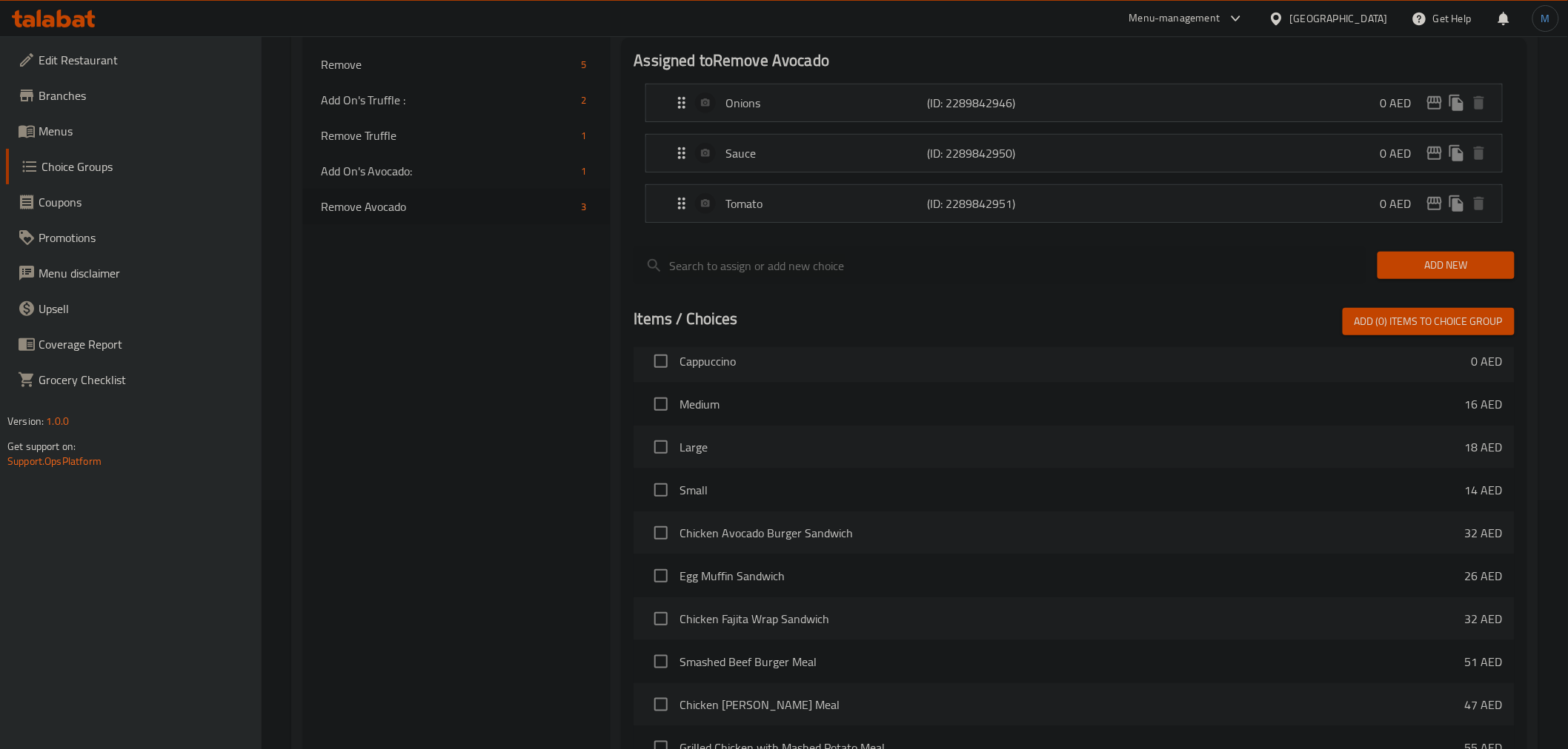
scroll to position [0, 0]
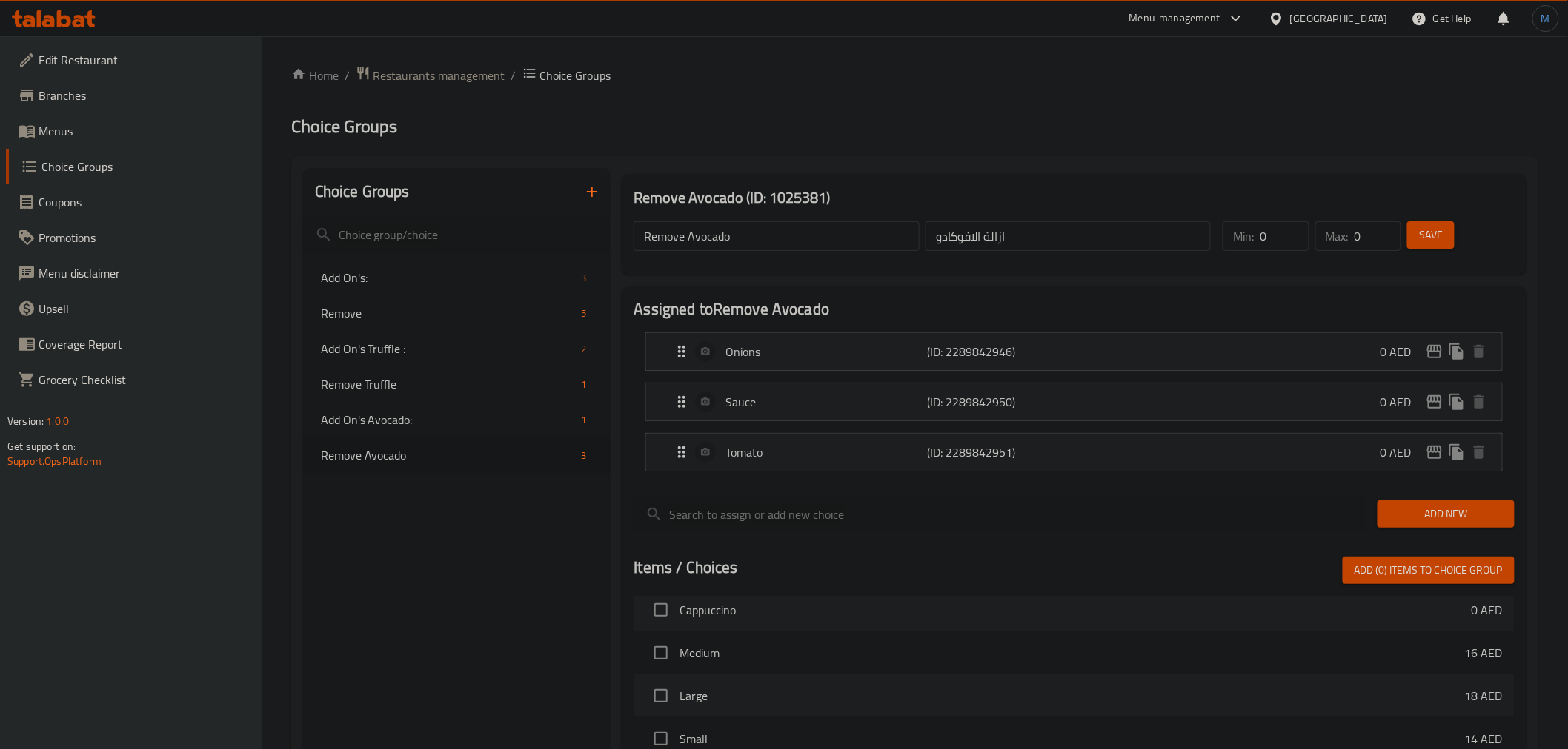
click at [34, 140] on link "Menus" at bounding box center [133, 131] width 255 height 36
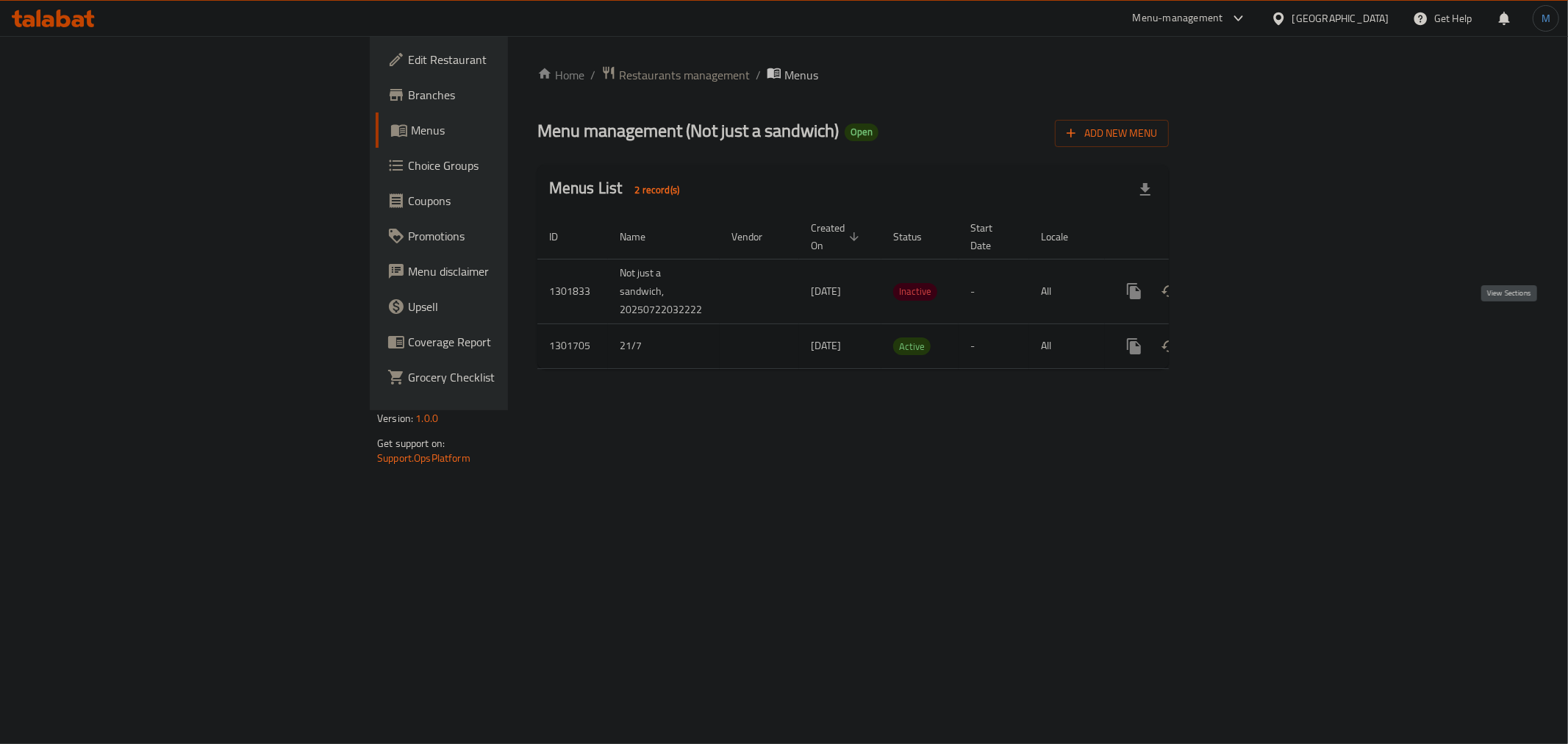
click at [1258, 329] on link "enhanced table" at bounding box center [1240, 346] width 35 height 35
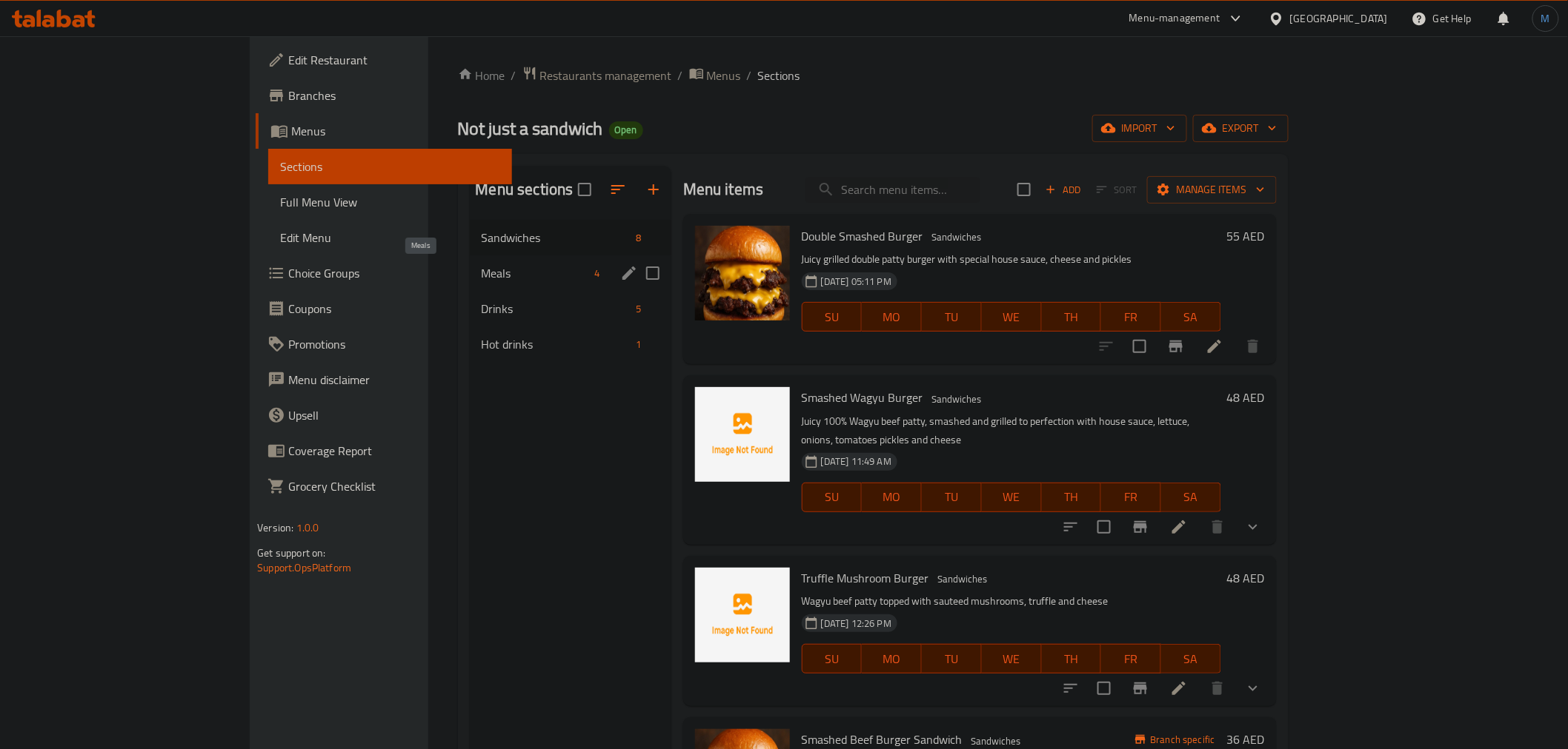
click at [482, 278] on span "Meals" at bounding box center [535, 273] width 108 height 18
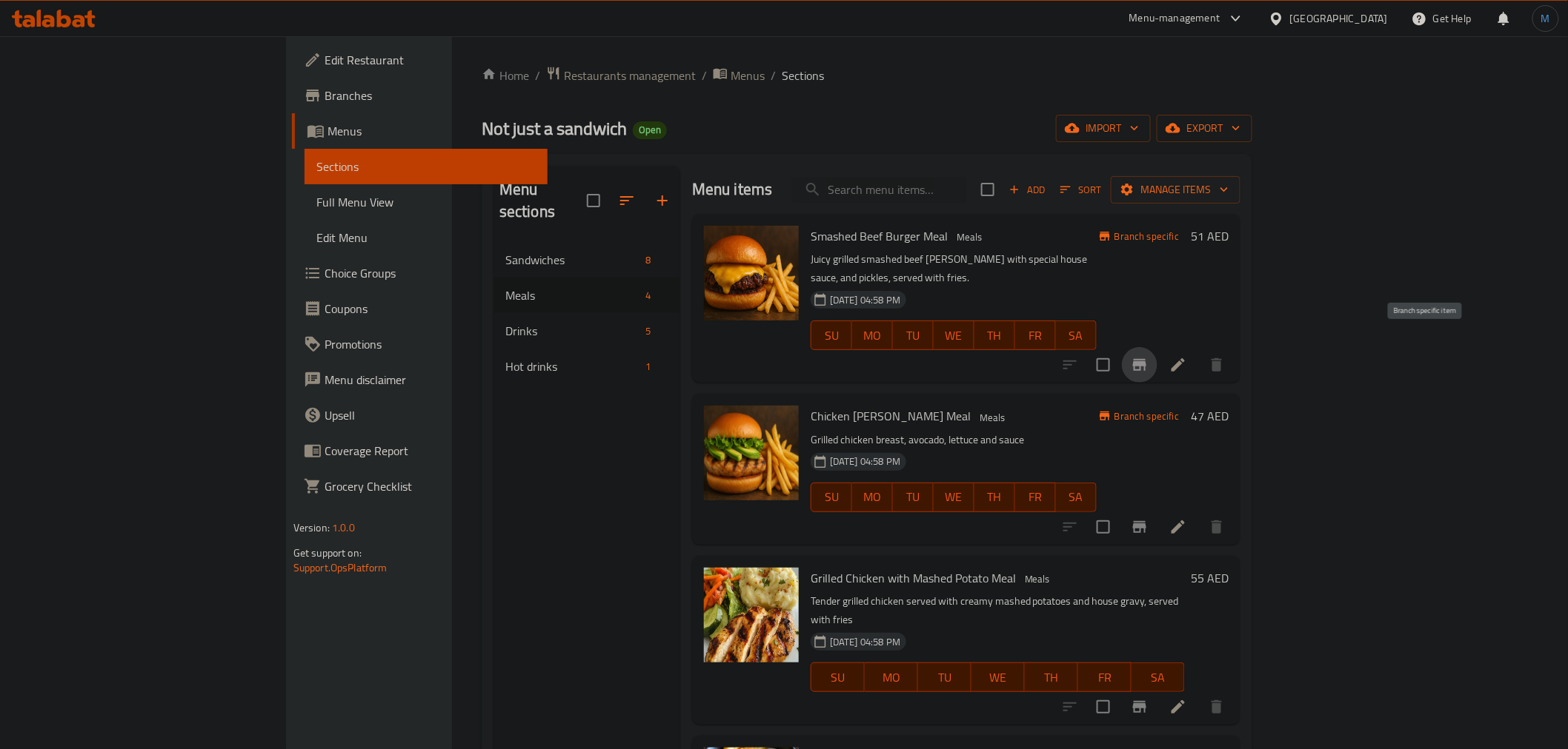
click at [1157, 347] on button "Branch-specific-item" at bounding box center [1140, 365] width 36 height 36
click at [1241, 204] on div "Add Sort Manage items" at bounding box center [1111, 189] width 259 height 31
click at [1051, 201] on button "Add" at bounding box center [1026, 190] width 48 height 23
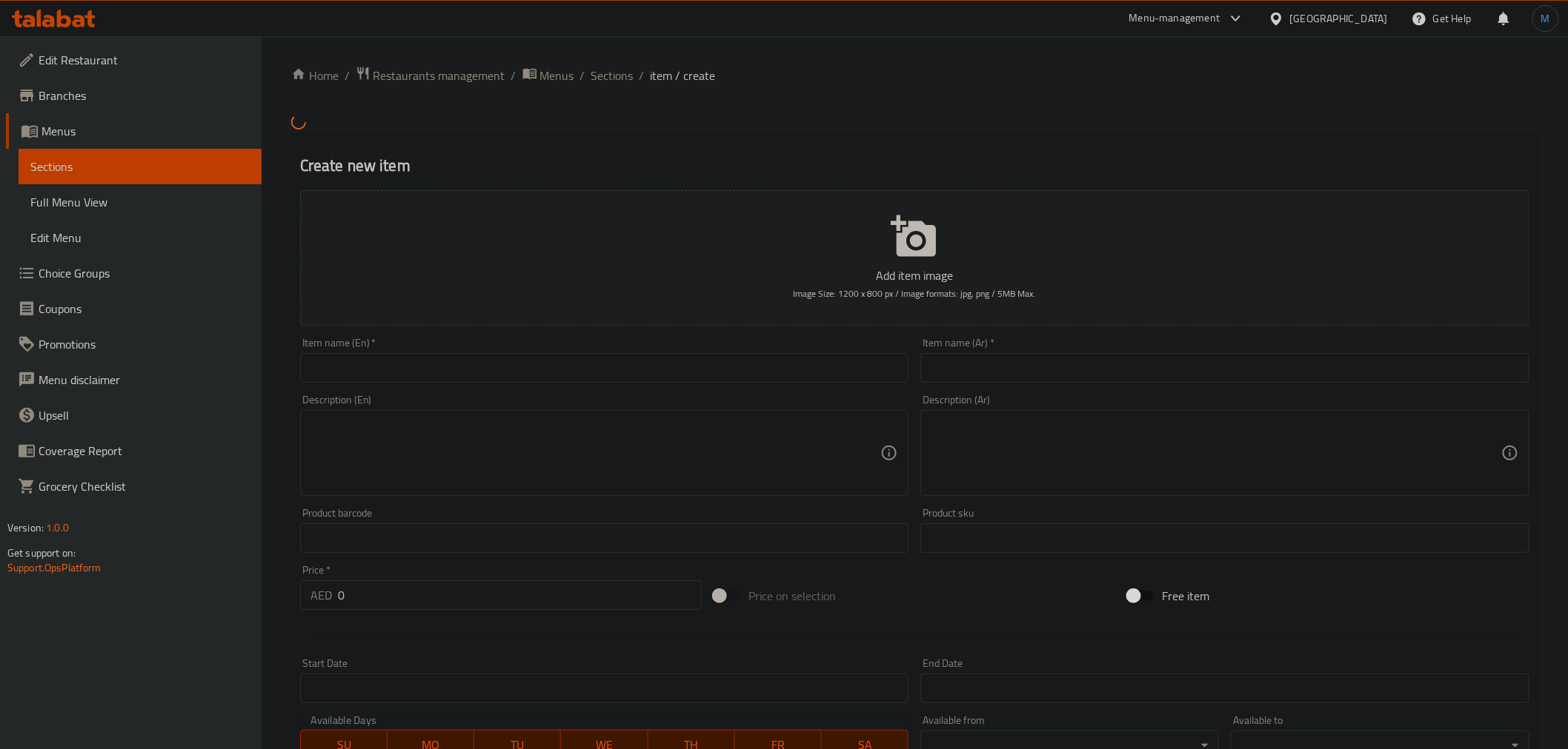
click at [720, 370] on input "text" at bounding box center [604, 368] width 609 height 30
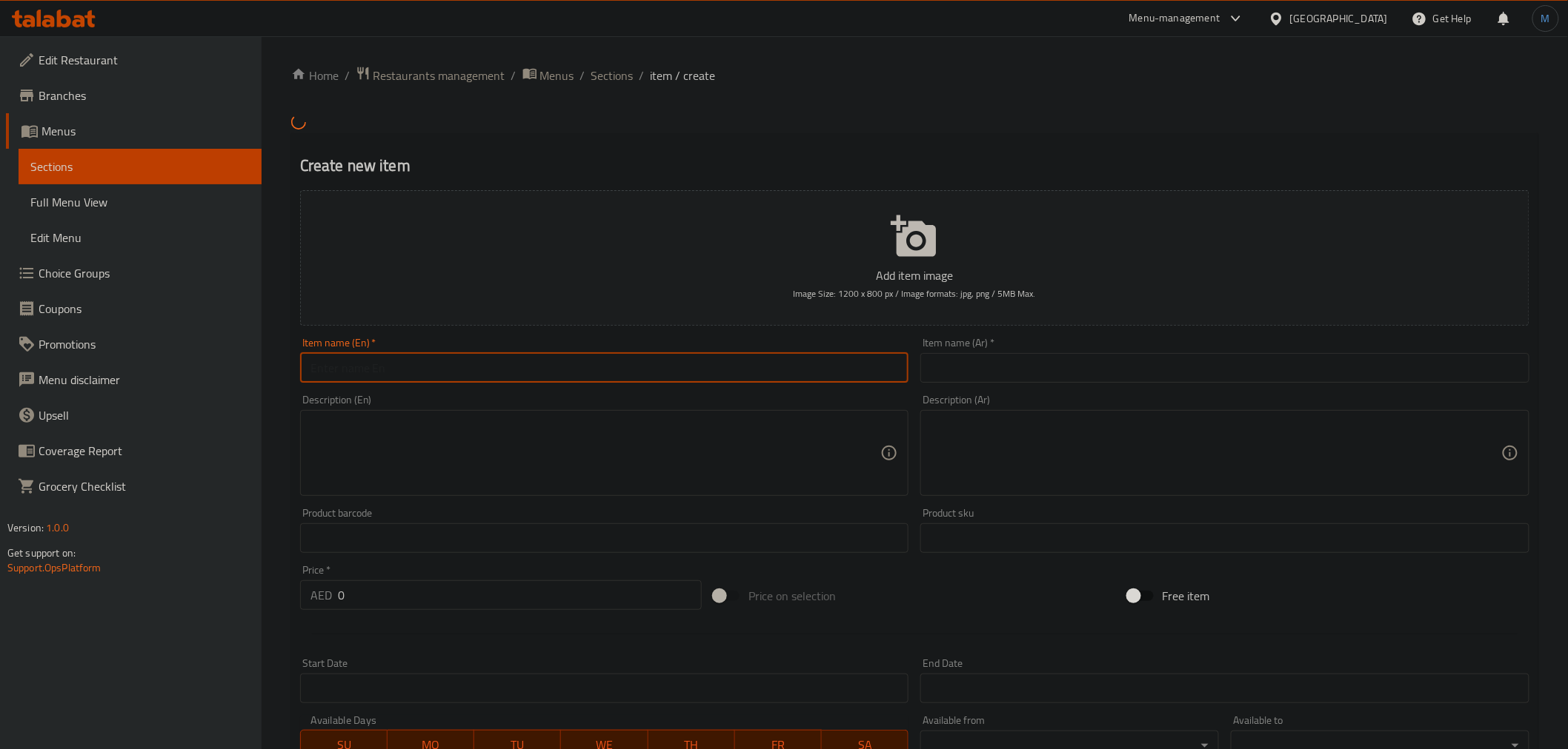
paste input "Smashed Wagyu Burger Mea"
type input "Smashed Wagyu Burger Mea"
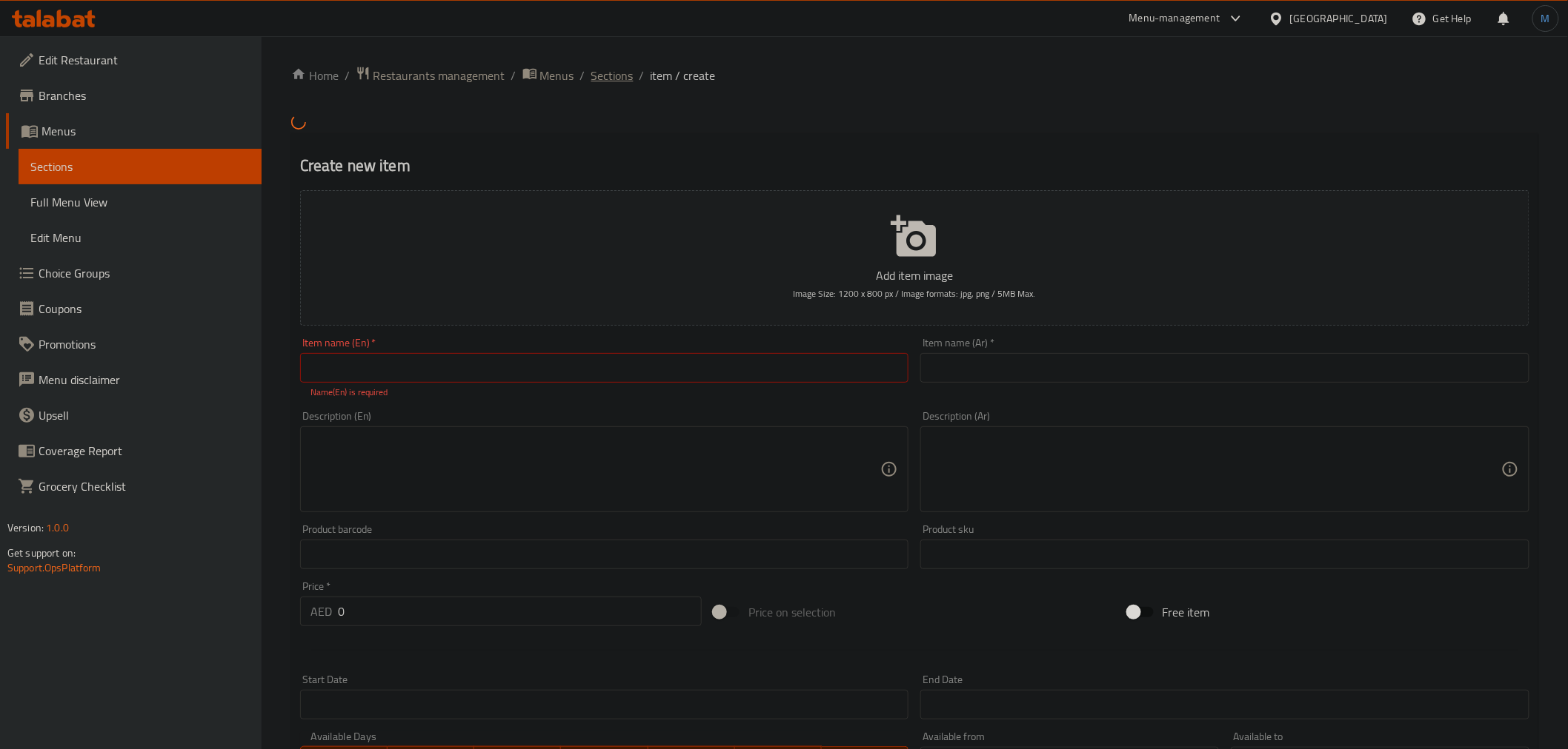
click at [591, 66] on span "Sections" at bounding box center [612, 75] width 42 height 18
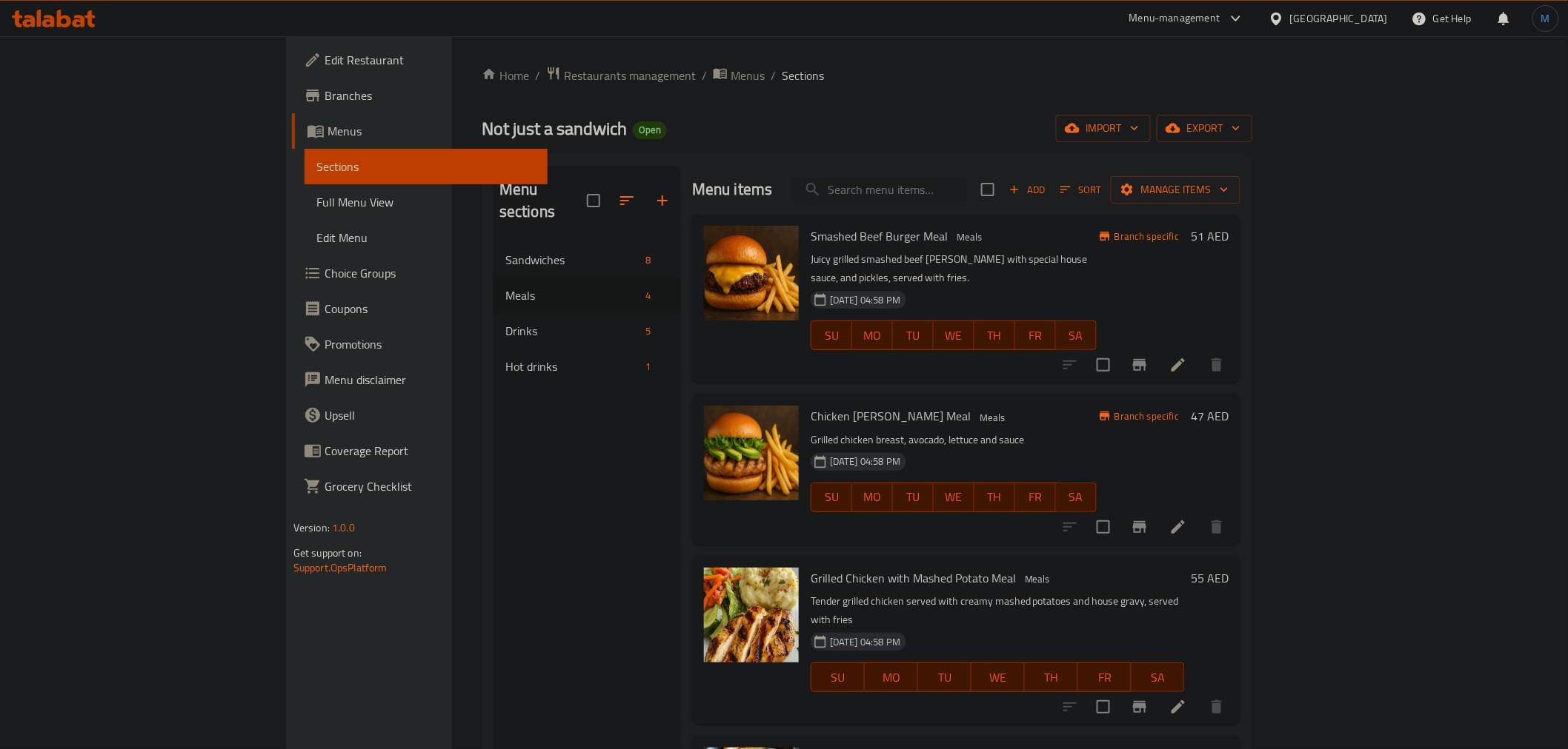
click at [1198, 352] on li at bounding box center [1178, 365] width 41 height 27
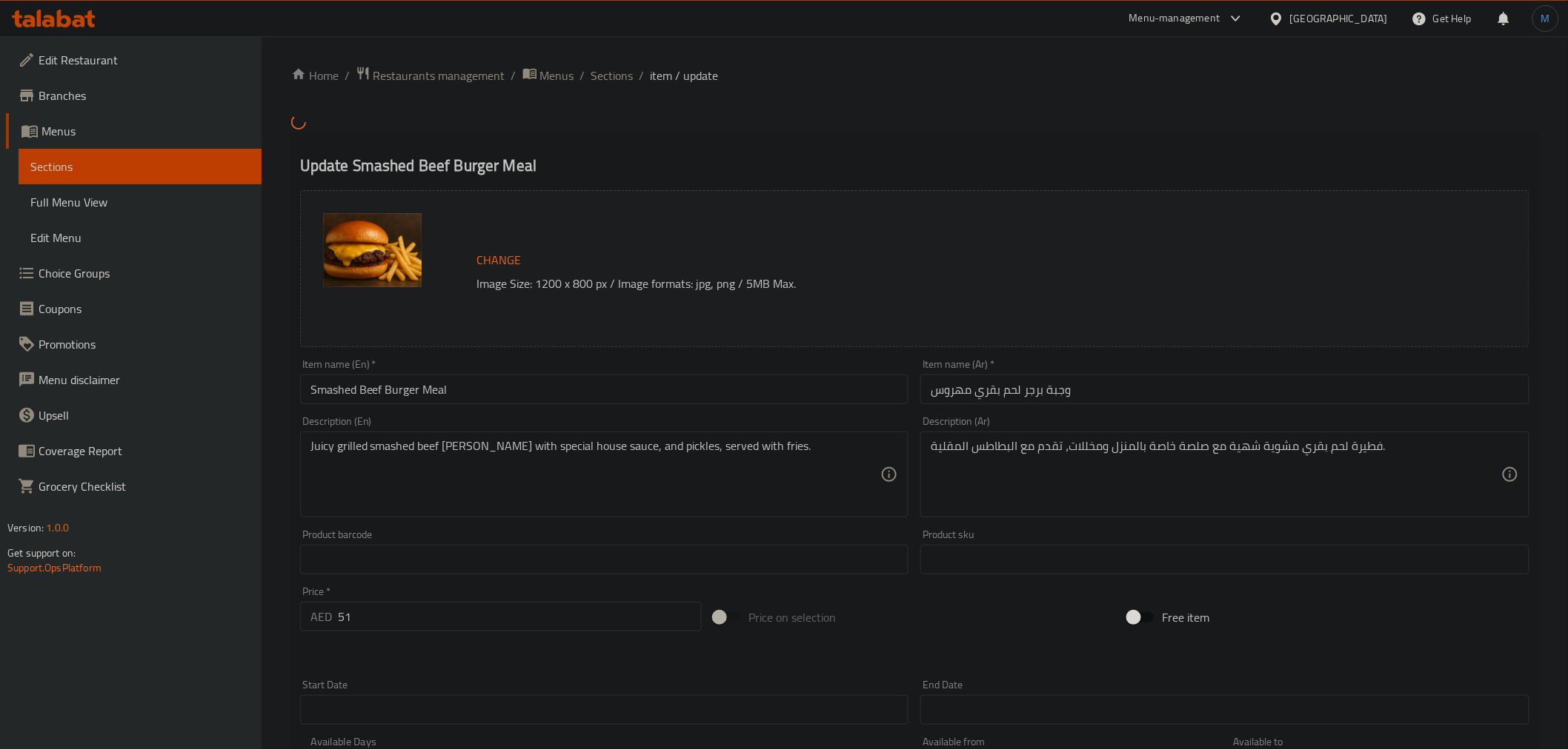
click at [641, 397] on input "Smashed Beef Burger Meal" at bounding box center [604, 390] width 609 height 30
paste input "Wagyu Burger Mea"
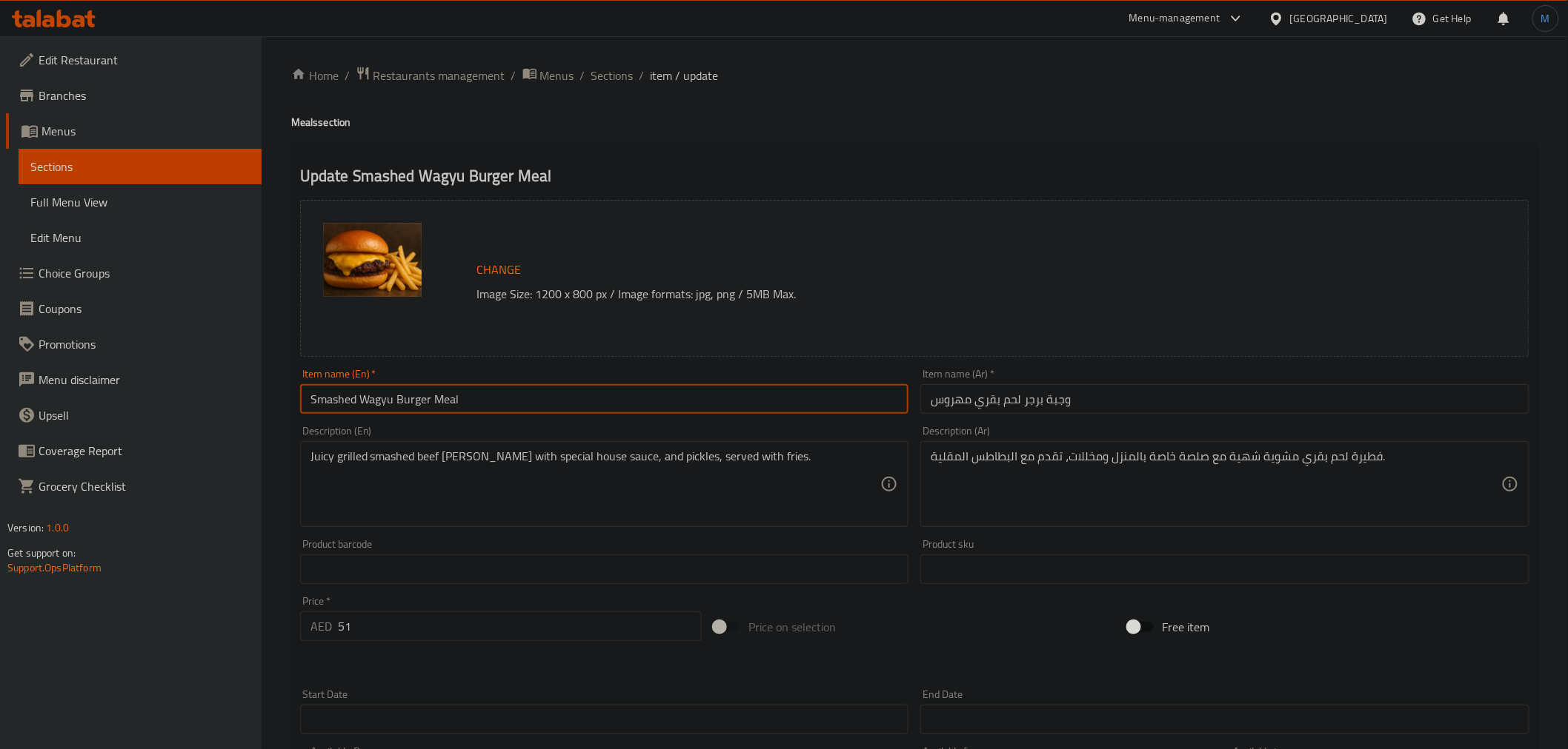
type input "Smashed Wagyu Burger Meal"
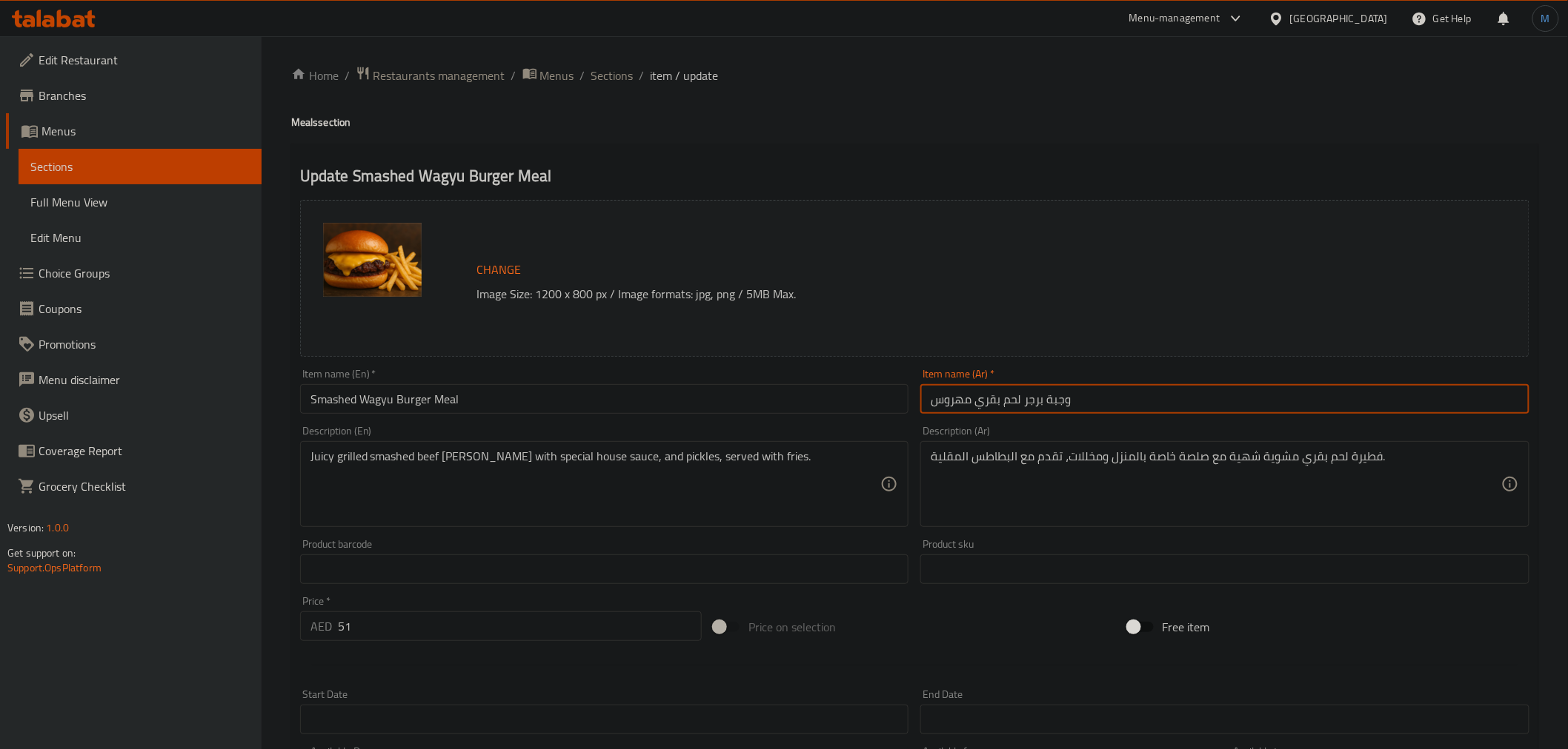
click at [1255, 408] on input "وجبة برجر لحم بقري مهروس" at bounding box center [1225, 399] width 609 height 30
type input "وجبةسماشد واجيو برجر"
